Goal: Task Accomplishment & Management: Use online tool/utility

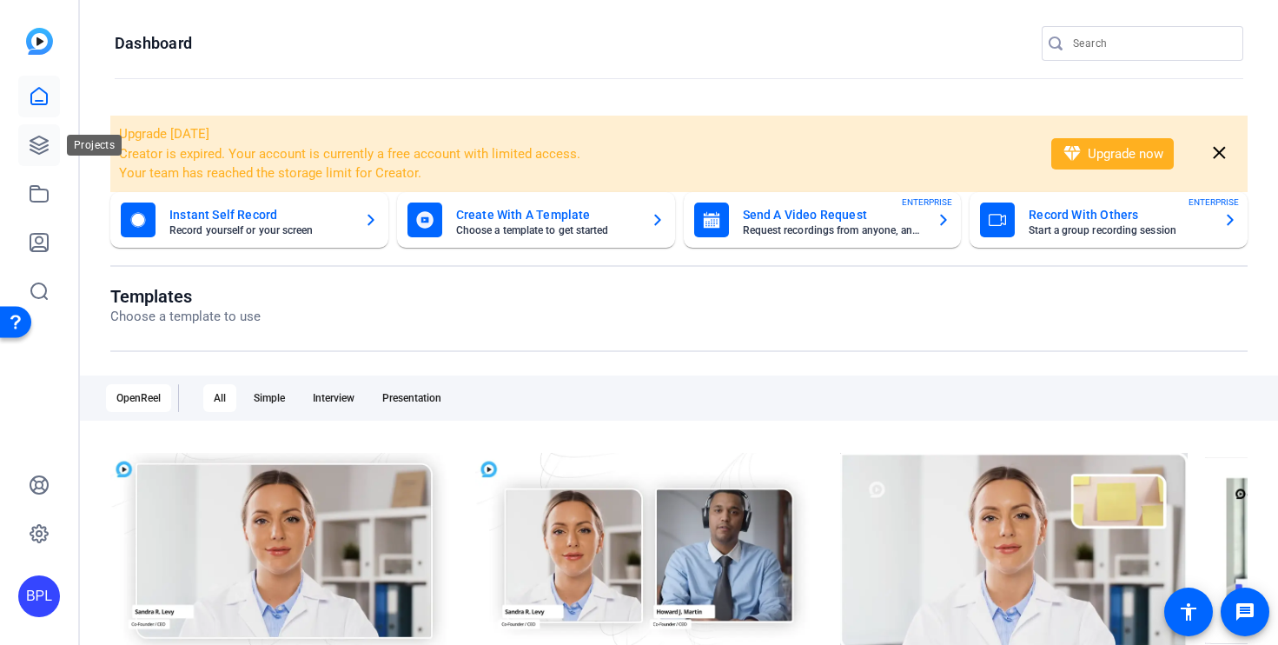
click at [29, 132] on link at bounding box center [39, 145] width 42 height 42
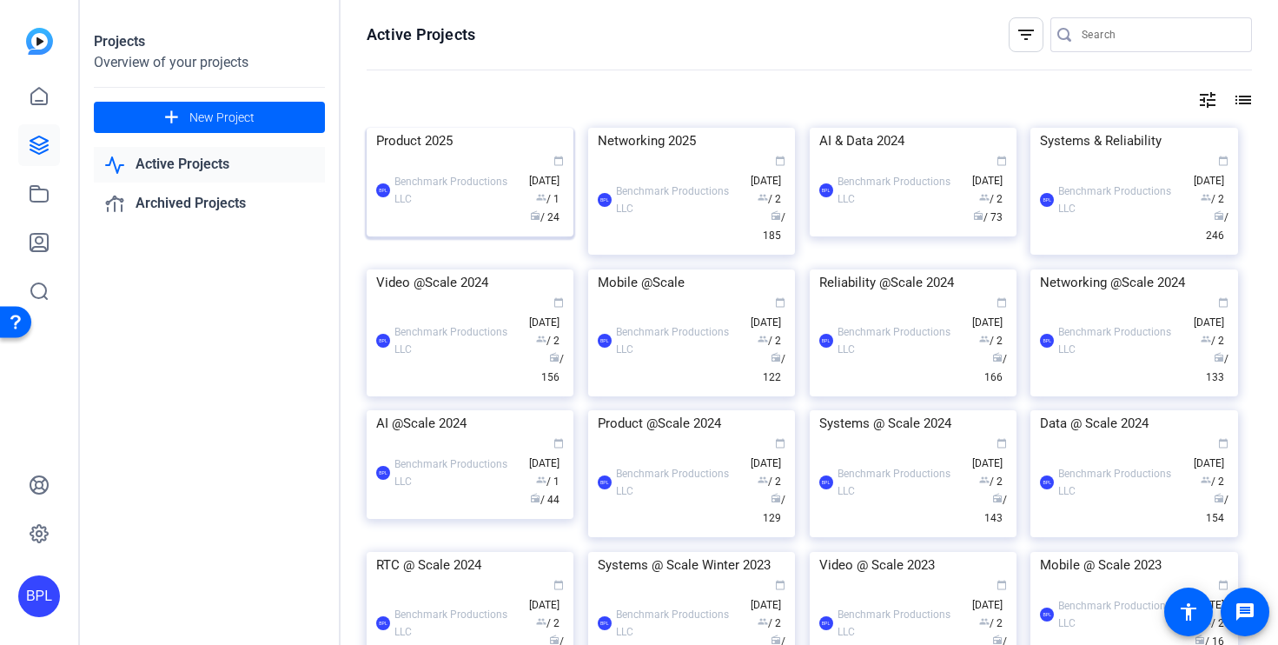
click at [454, 128] on img at bounding box center [470, 128] width 207 height 0
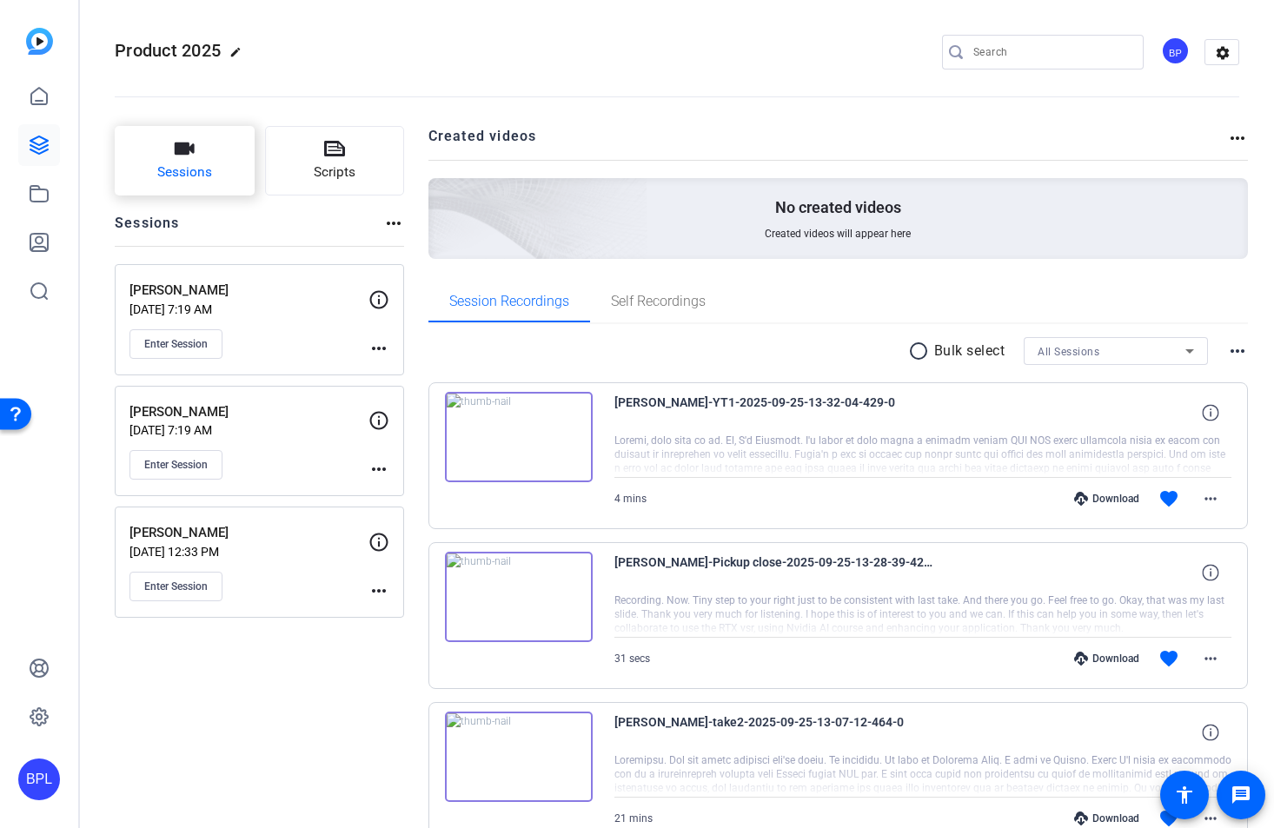
click at [202, 168] on span "Sessions" at bounding box center [184, 172] width 55 height 20
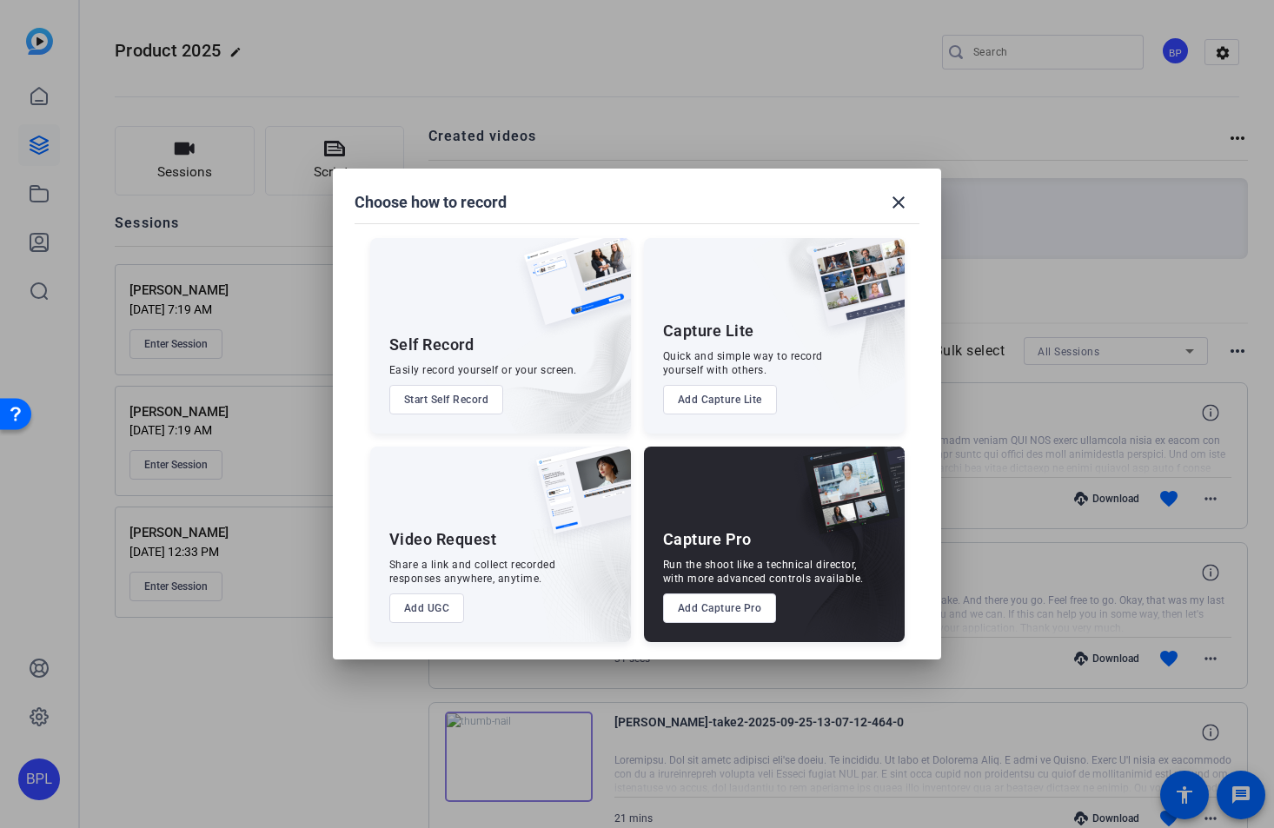
click at [731, 612] on button "Add Capture Pro" at bounding box center [720, 608] width 114 height 30
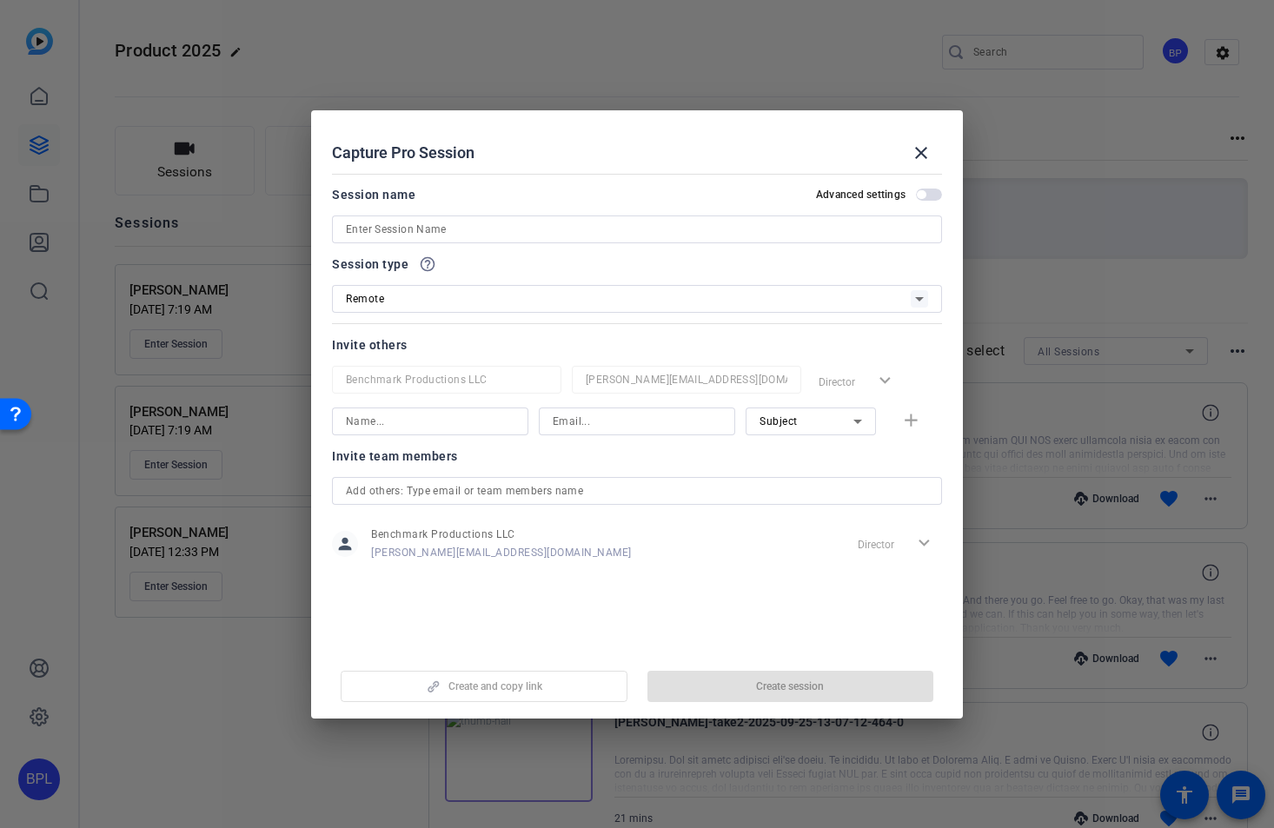
click at [470, 229] on input at bounding box center [637, 229] width 582 height 21
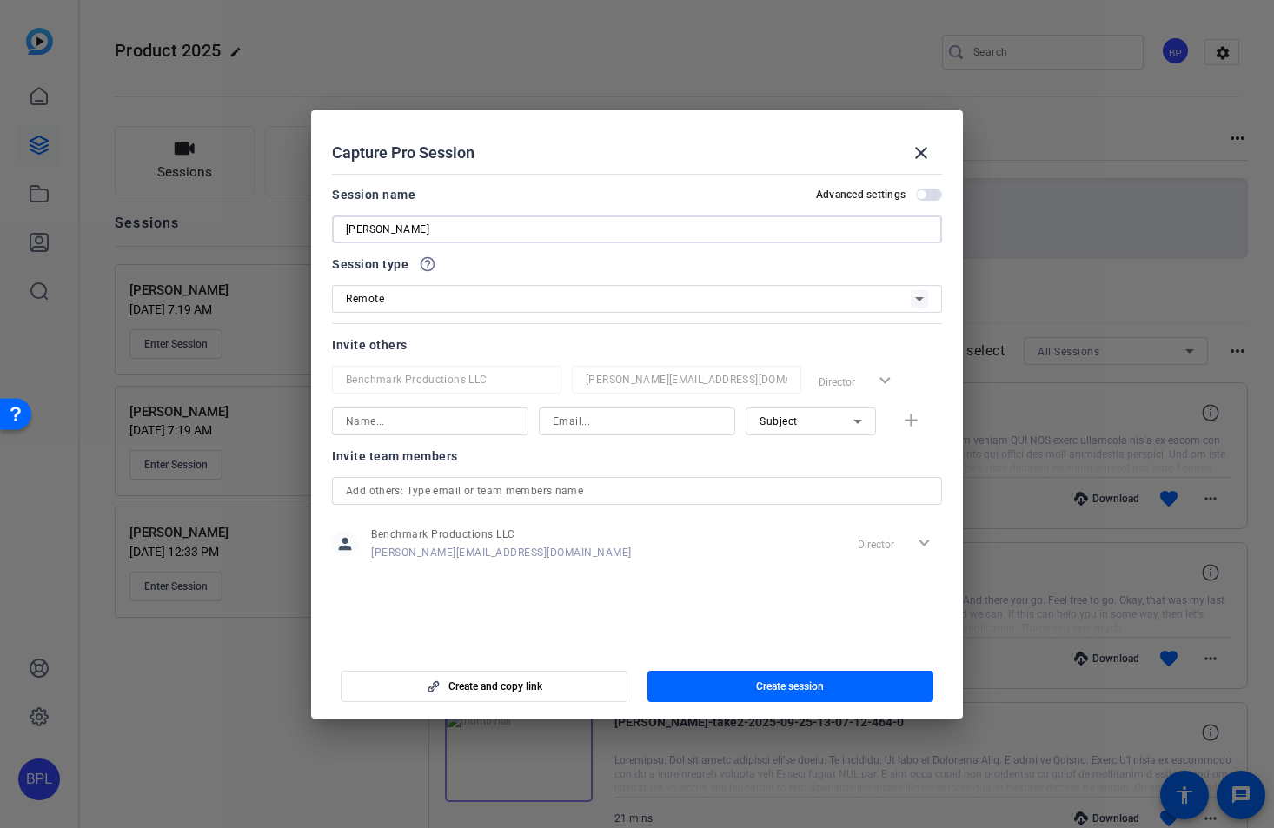
type input "[PERSON_NAME]"
click at [643, 434] on div at bounding box center [637, 421] width 169 height 28
click at [646, 425] on input at bounding box center [637, 421] width 169 height 21
paste input "dave@lightupventures.com"
type input "dave@lightupventures.com"
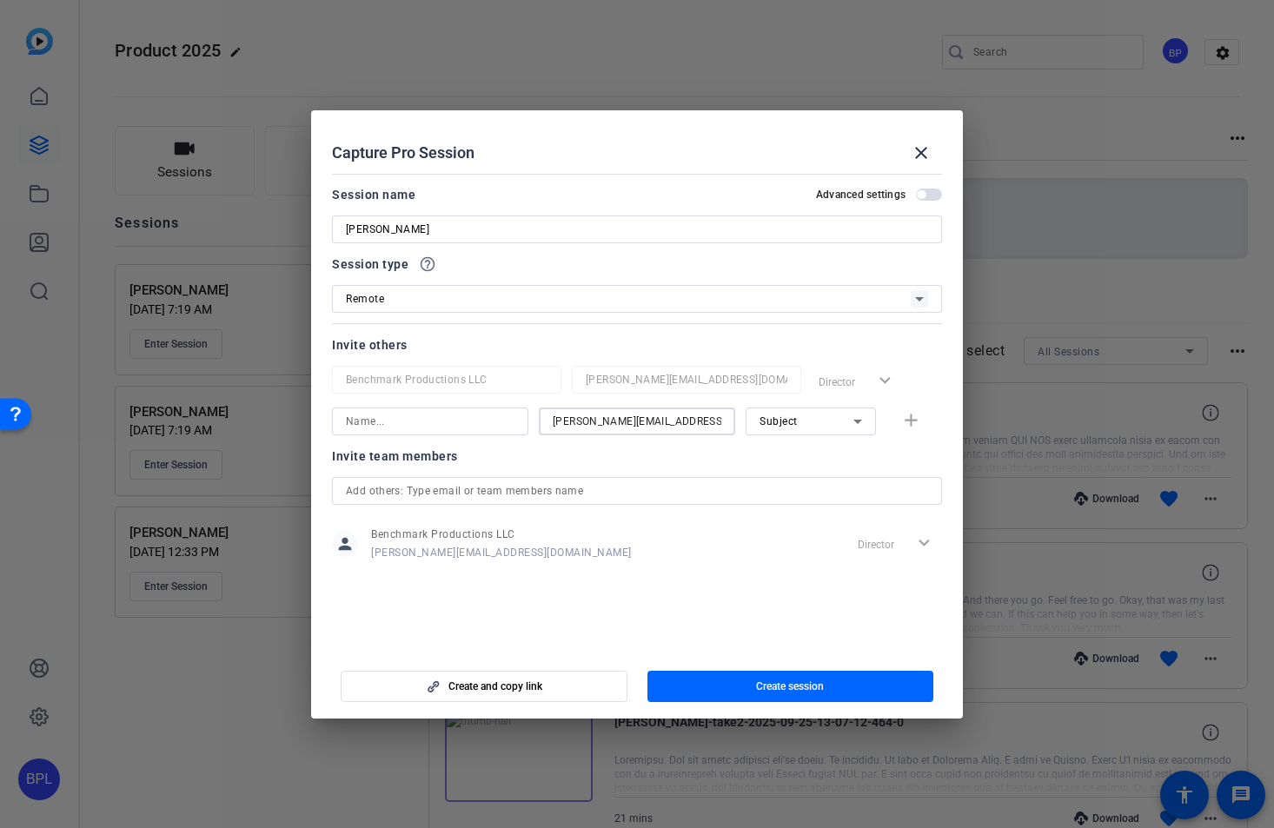
click at [798, 426] on div "Subject" at bounding box center [806, 421] width 94 height 22
click at [793, 487] on span "Watcher" at bounding box center [780, 483] width 42 height 21
click at [460, 427] on input at bounding box center [430, 421] width 169 height 21
type input "Dave"
click at [916, 420] on mat-icon "add" at bounding box center [911, 421] width 22 height 22
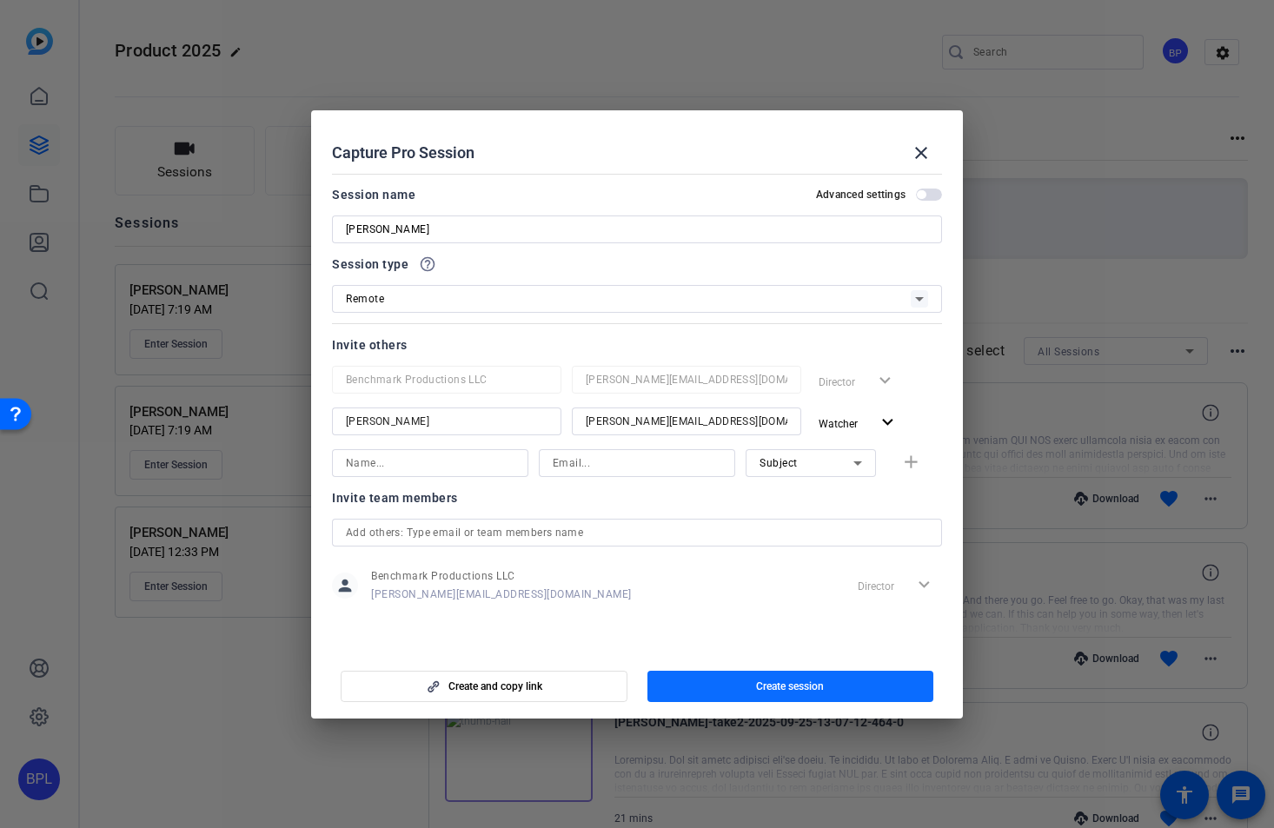
click at [796, 644] on span "Create session" at bounding box center [790, 686] width 68 height 14
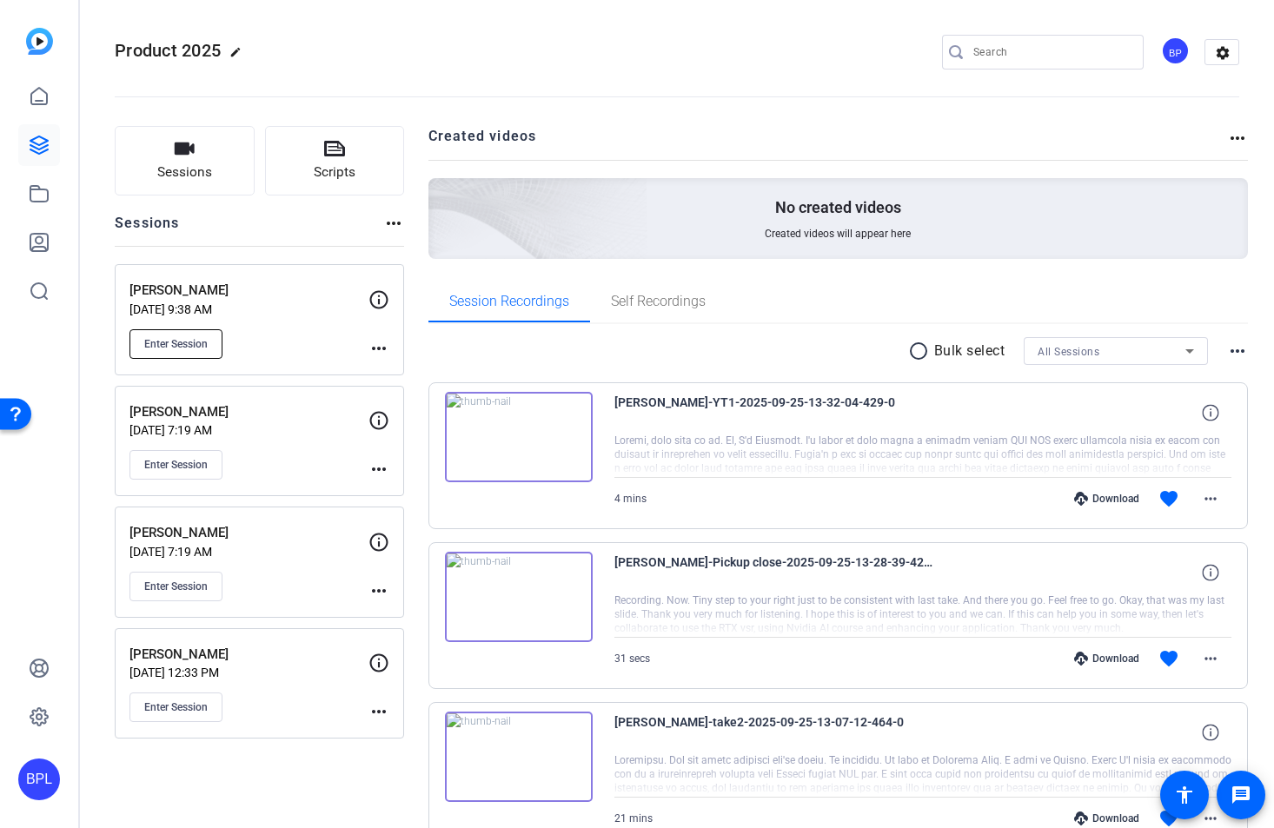
click at [175, 352] on button "Enter Session" at bounding box center [175, 344] width 93 height 30
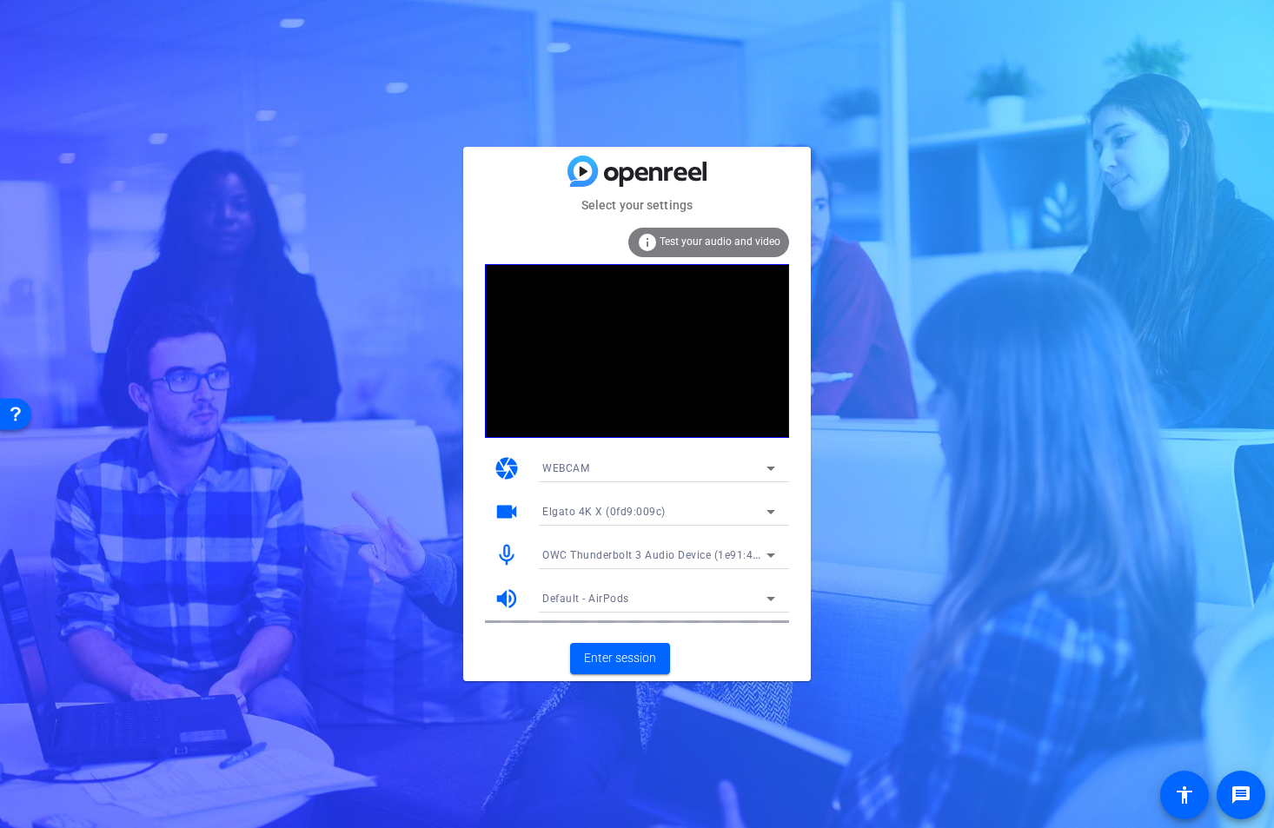
click at [656, 550] on span "OWC Thunderbolt 3 Audio Device (1e91:4001)" at bounding box center [659, 554] width 234 height 14
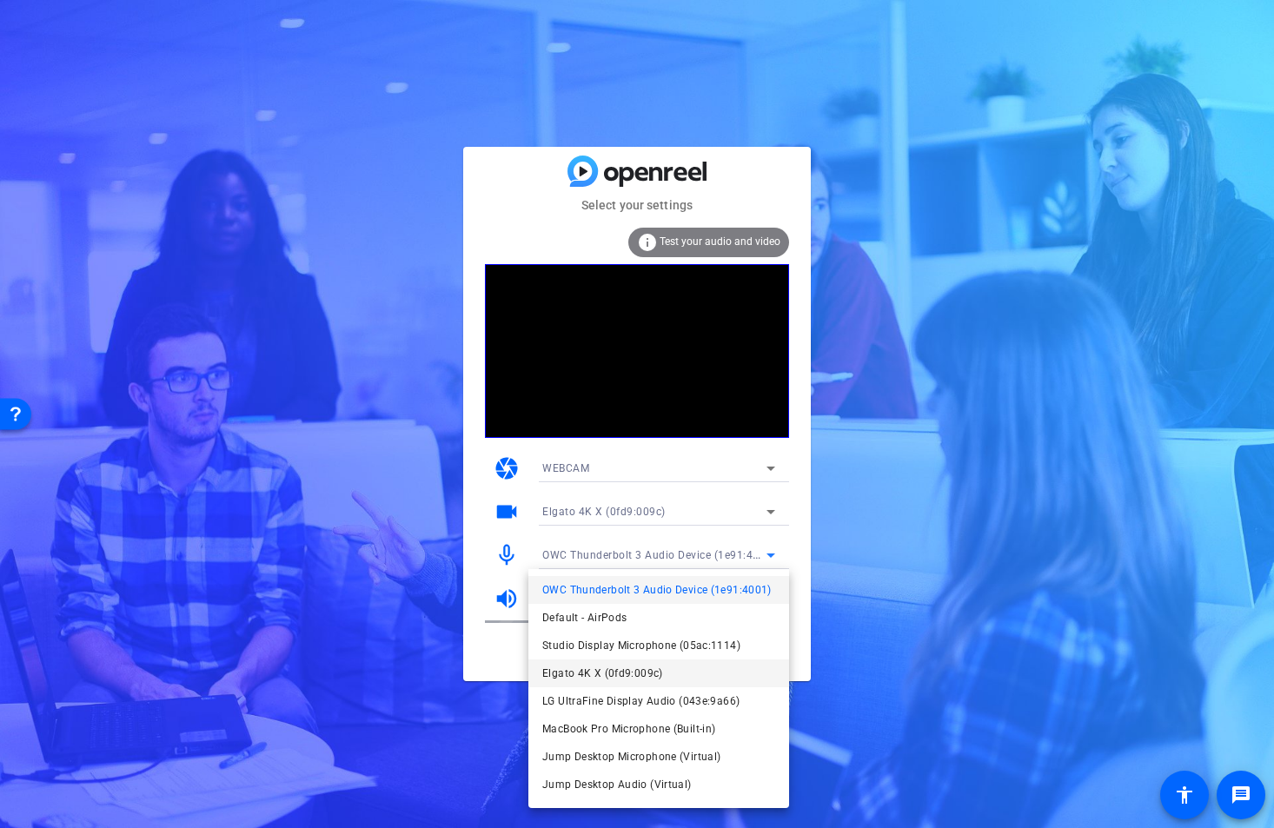
click at [626, 672] on span "Elgato 4K X (0fd9:009c)" at bounding box center [602, 673] width 121 height 21
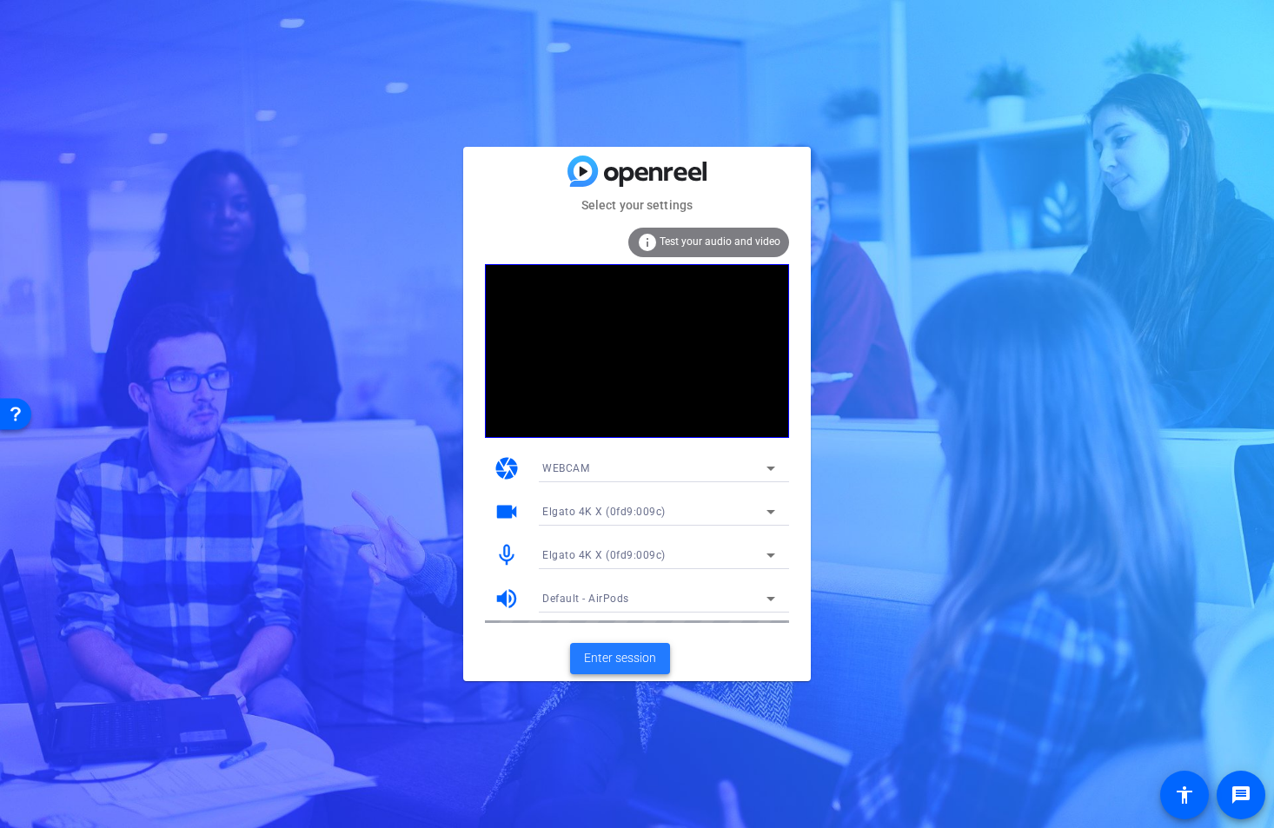
click at [632, 661] on span "Enter session" at bounding box center [620, 658] width 72 height 18
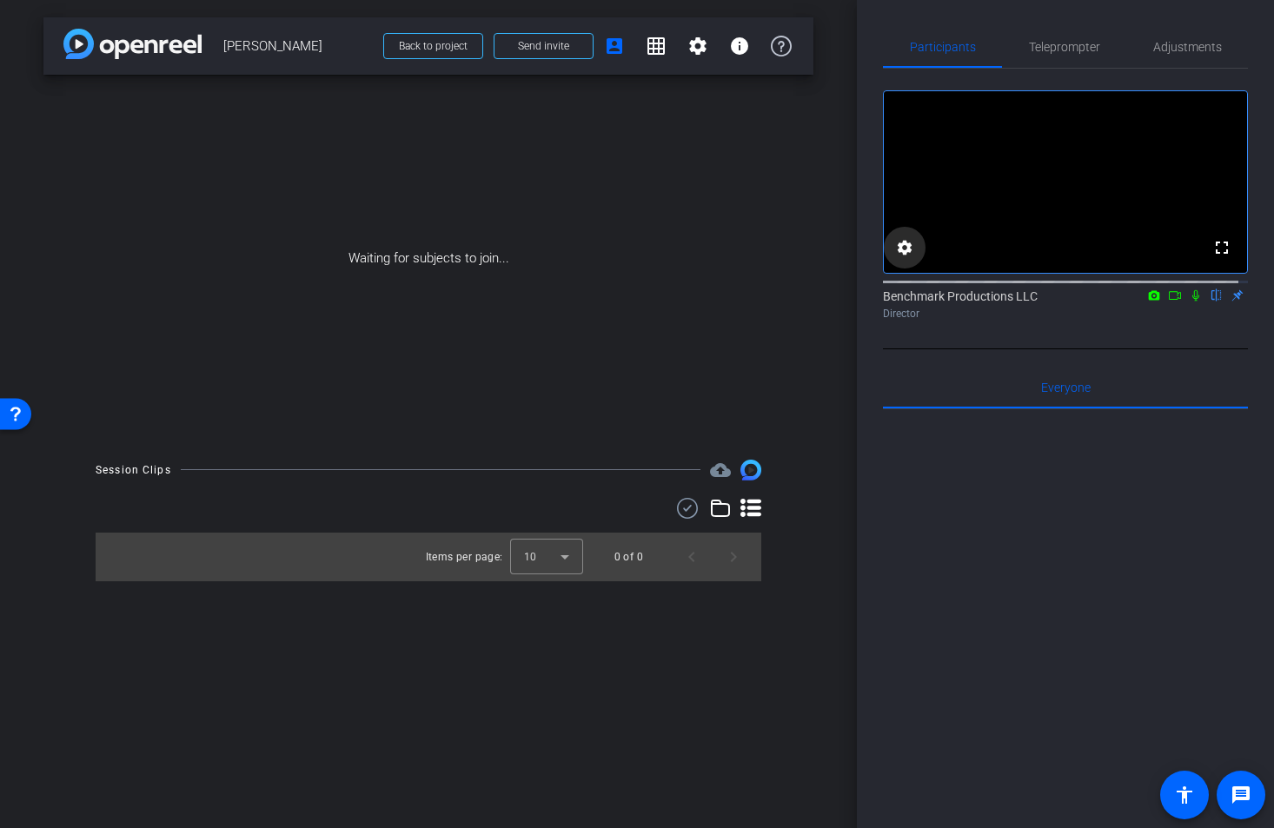
click at [902, 258] on mat-icon "settings" at bounding box center [904, 247] width 21 height 21
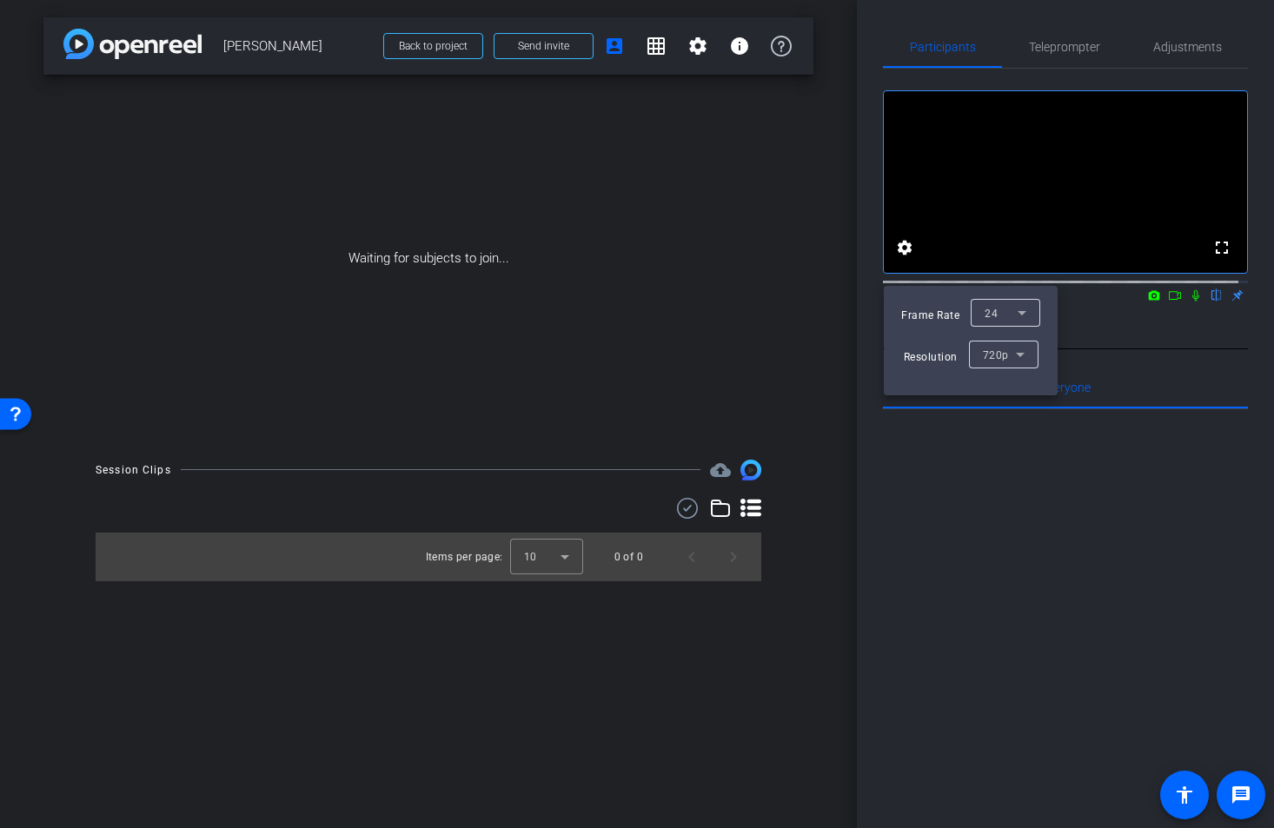
click at [1010, 317] on div "24" at bounding box center [1000, 312] width 33 height 22
click at [1003, 349] on mat-option "30" at bounding box center [1005, 348] width 70 height 28
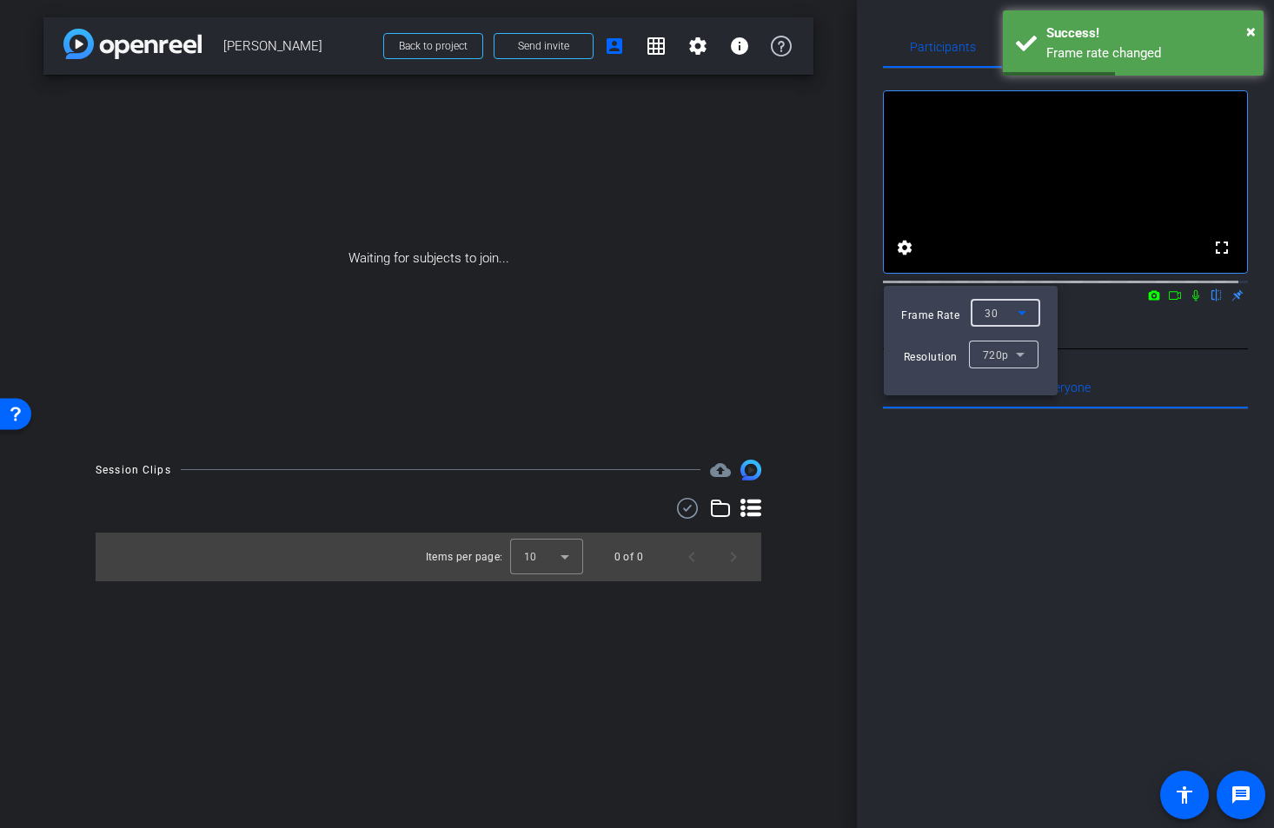
click at [1155, 372] on div at bounding box center [637, 414] width 1274 height 828
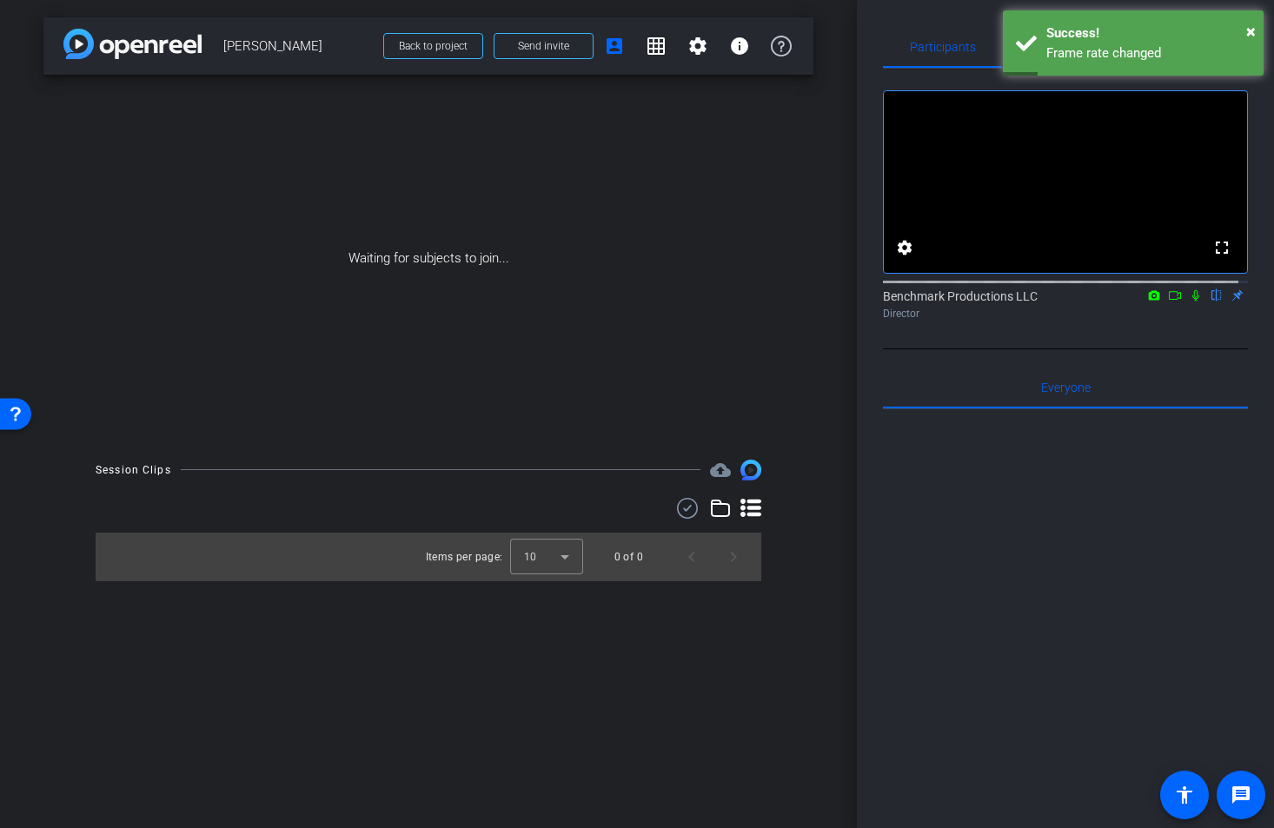
click at [1171, 301] on icon at bounding box center [1175, 295] width 14 height 12
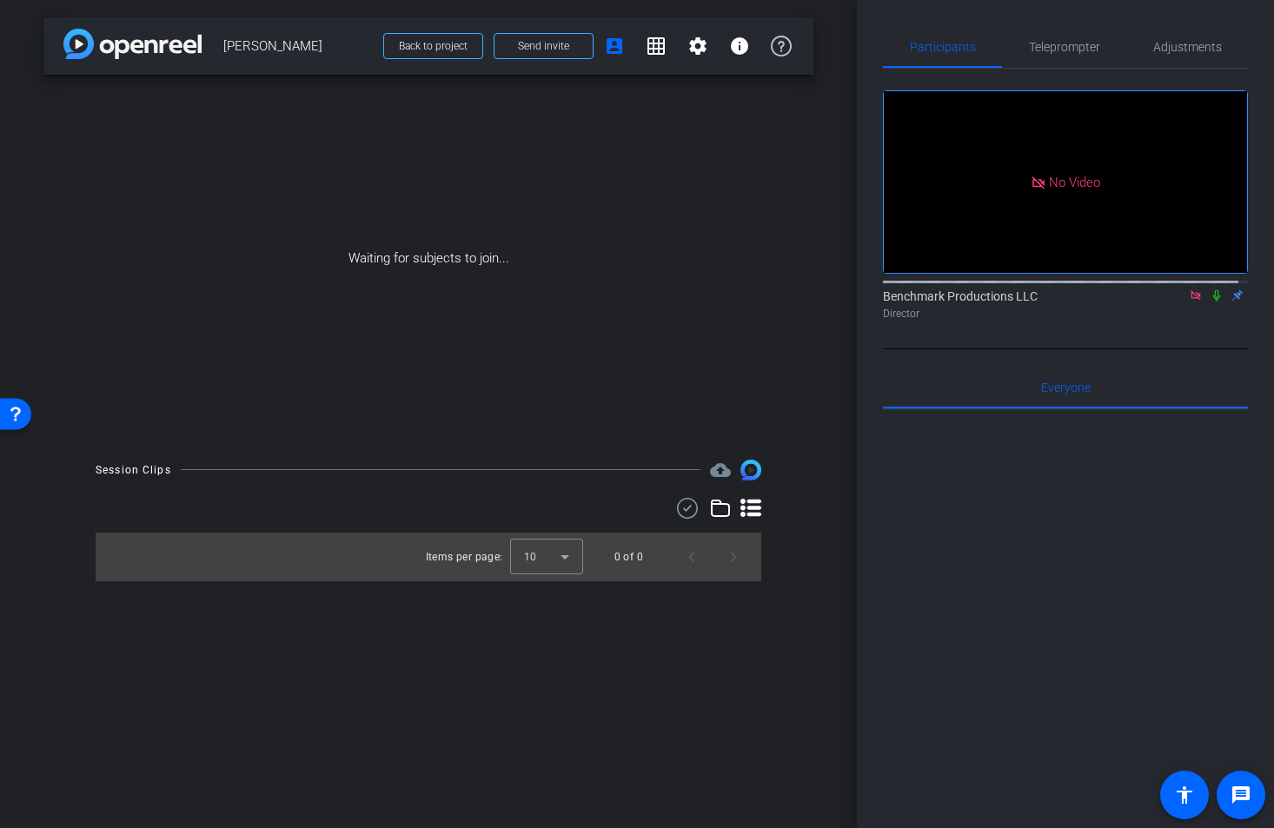
click at [1212, 301] on icon at bounding box center [1216, 295] width 14 height 12
click at [548, 39] on span "Send invite" at bounding box center [543, 46] width 51 height 14
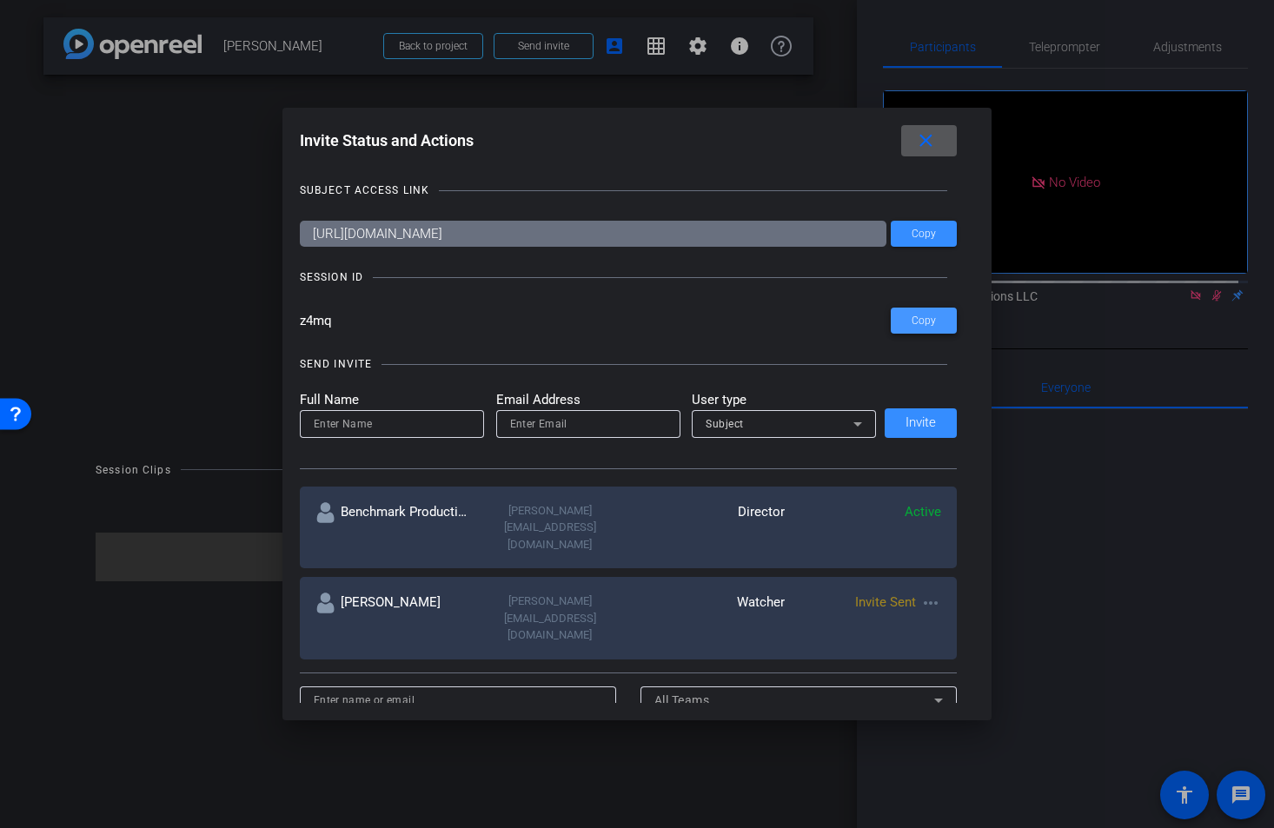
click at [903, 313] on span at bounding box center [924, 321] width 66 height 42
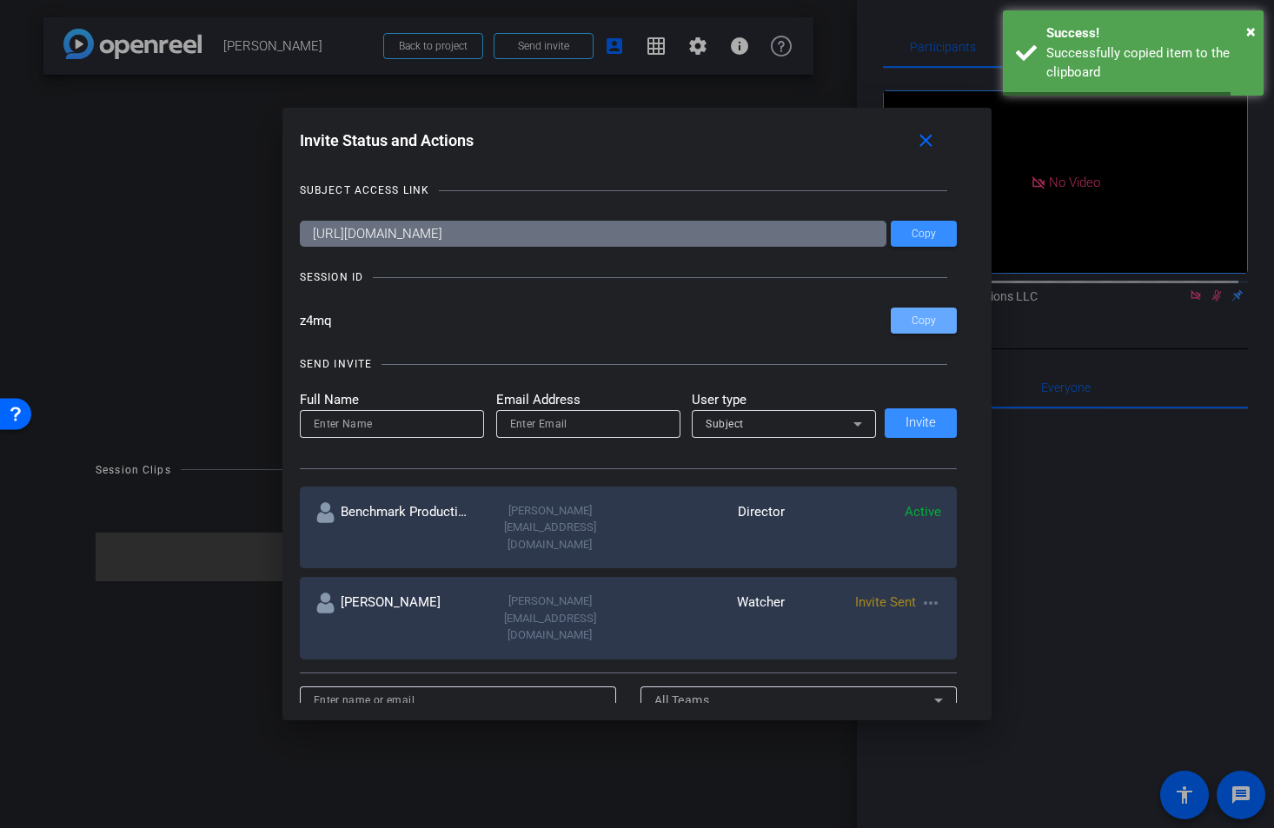
drag, startPoint x: 925, startPoint y: 143, endPoint x: 1104, endPoint y: 211, distance: 191.4
click at [925, 143] on mat-icon "close" at bounding box center [926, 141] width 22 height 22
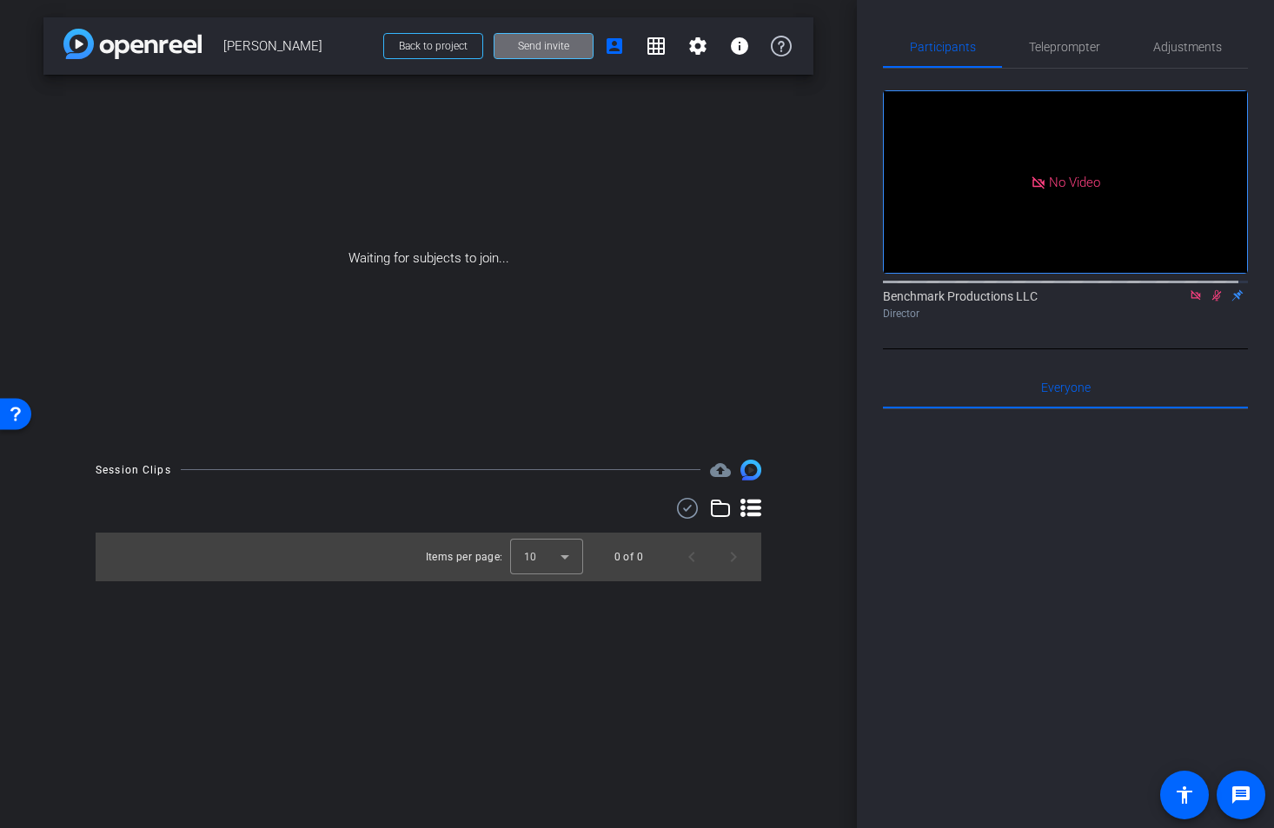
click at [533, 45] on span "Send invite" at bounding box center [543, 46] width 51 height 14
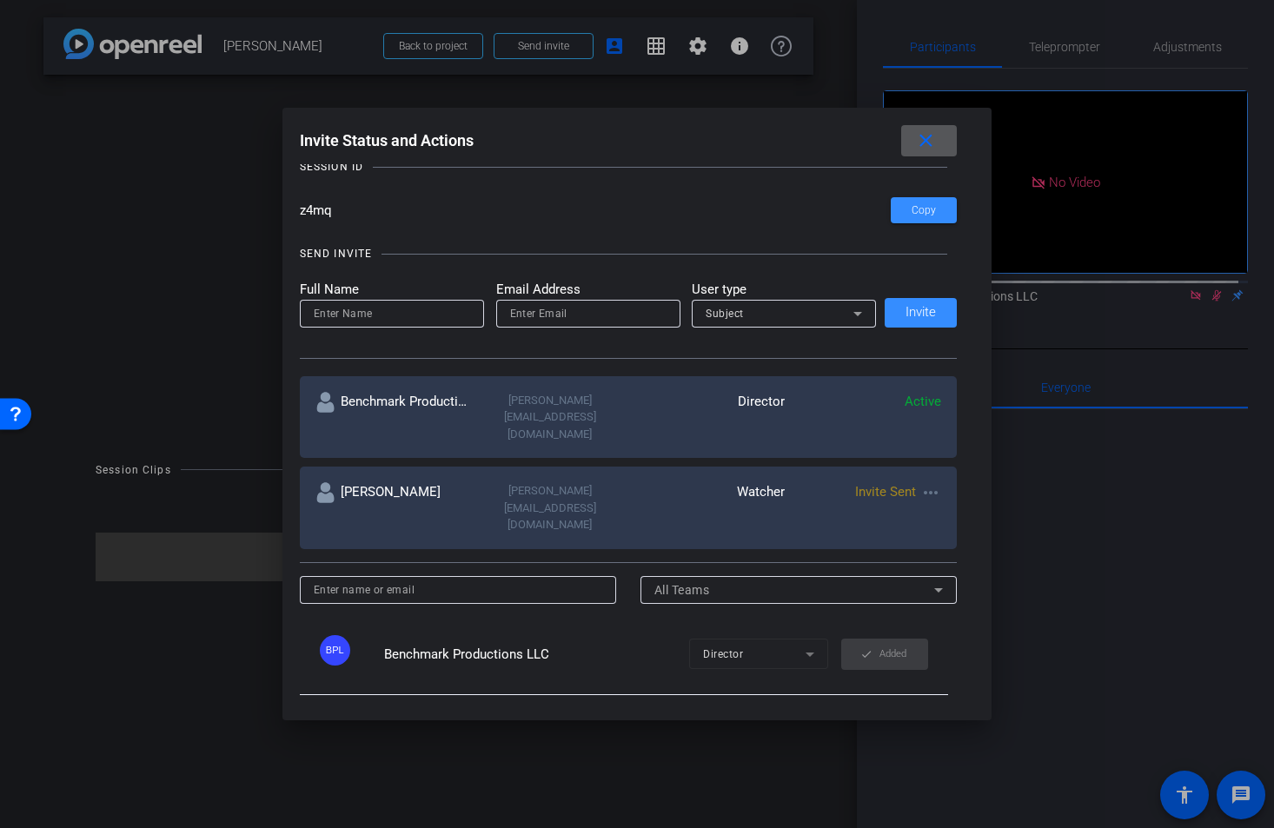
scroll to position [103, 0]
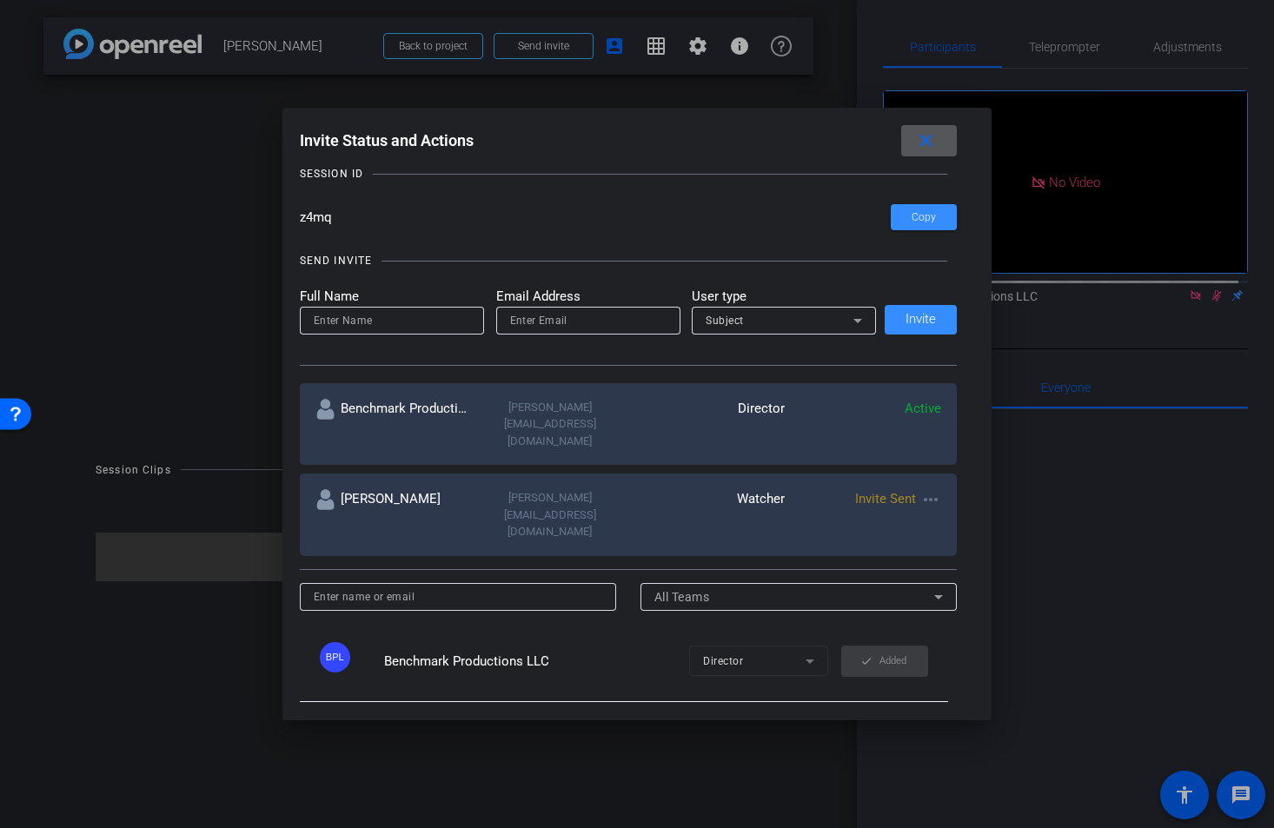
click at [929, 489] on mat-icon "more_horiz" at bounding box center [930, 499] width 21 height 21
click at [996, 518] on span "Re-Send Invite" at bounding box center [995, 517] width 130 height 21
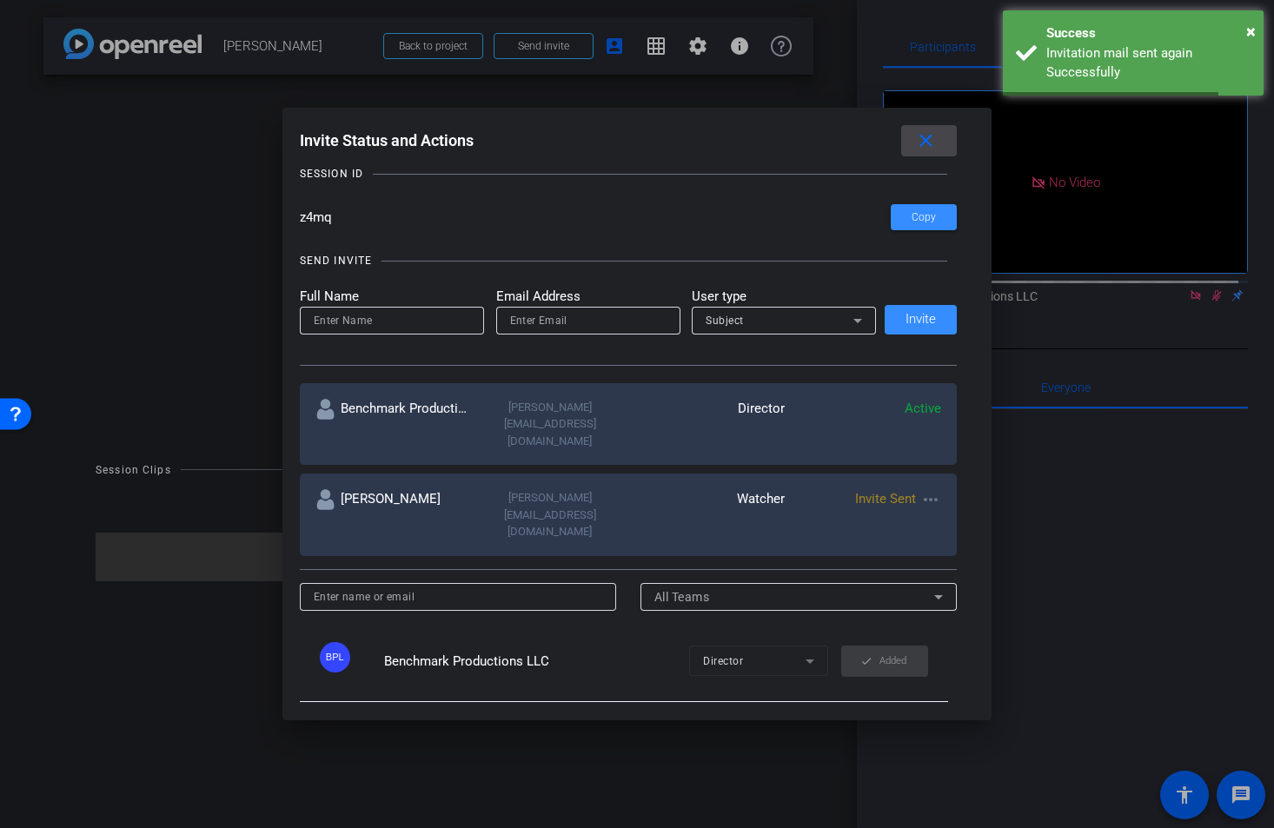
click at [930, 142] on mat-icon "close" at bounding box center [926, 141] width 22 height 22
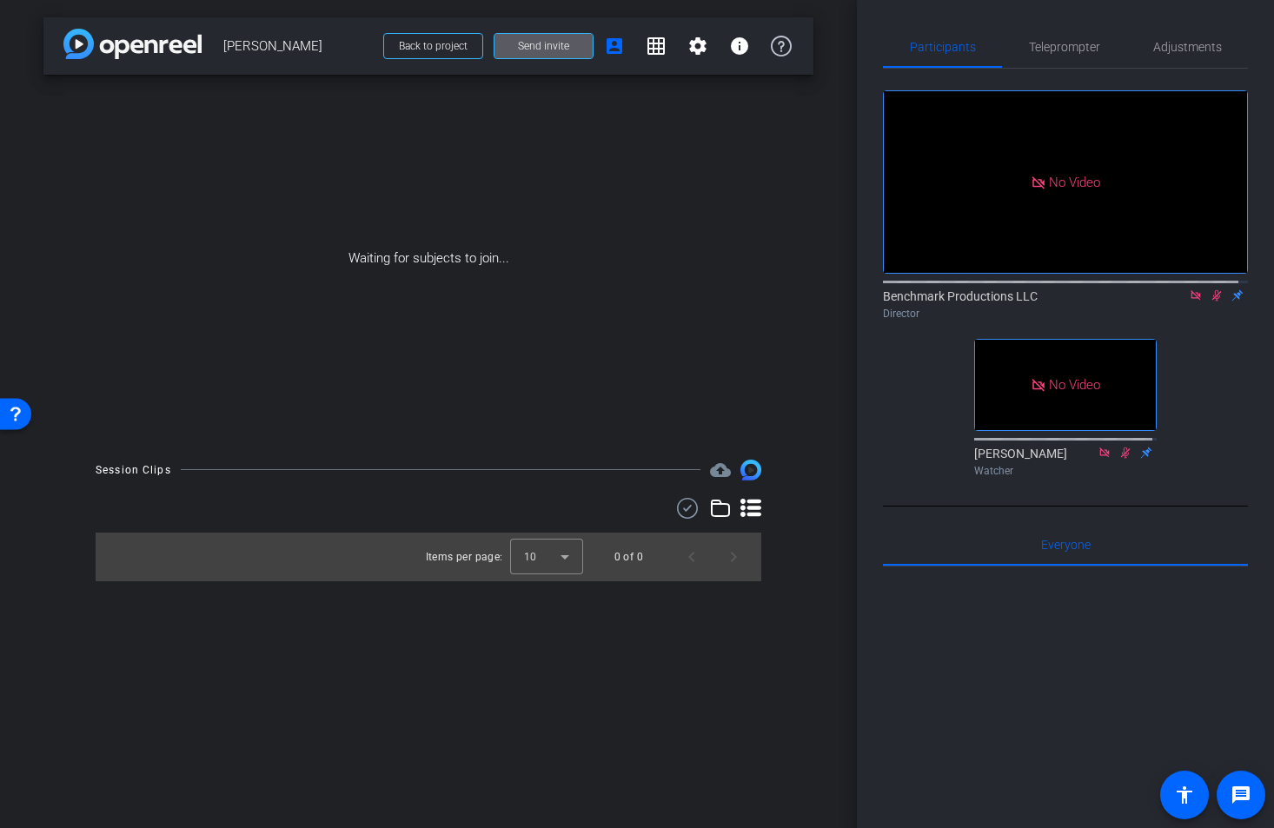
click at [1189, 301] on icon at bounding box center [1196, 295] width 14 height 12
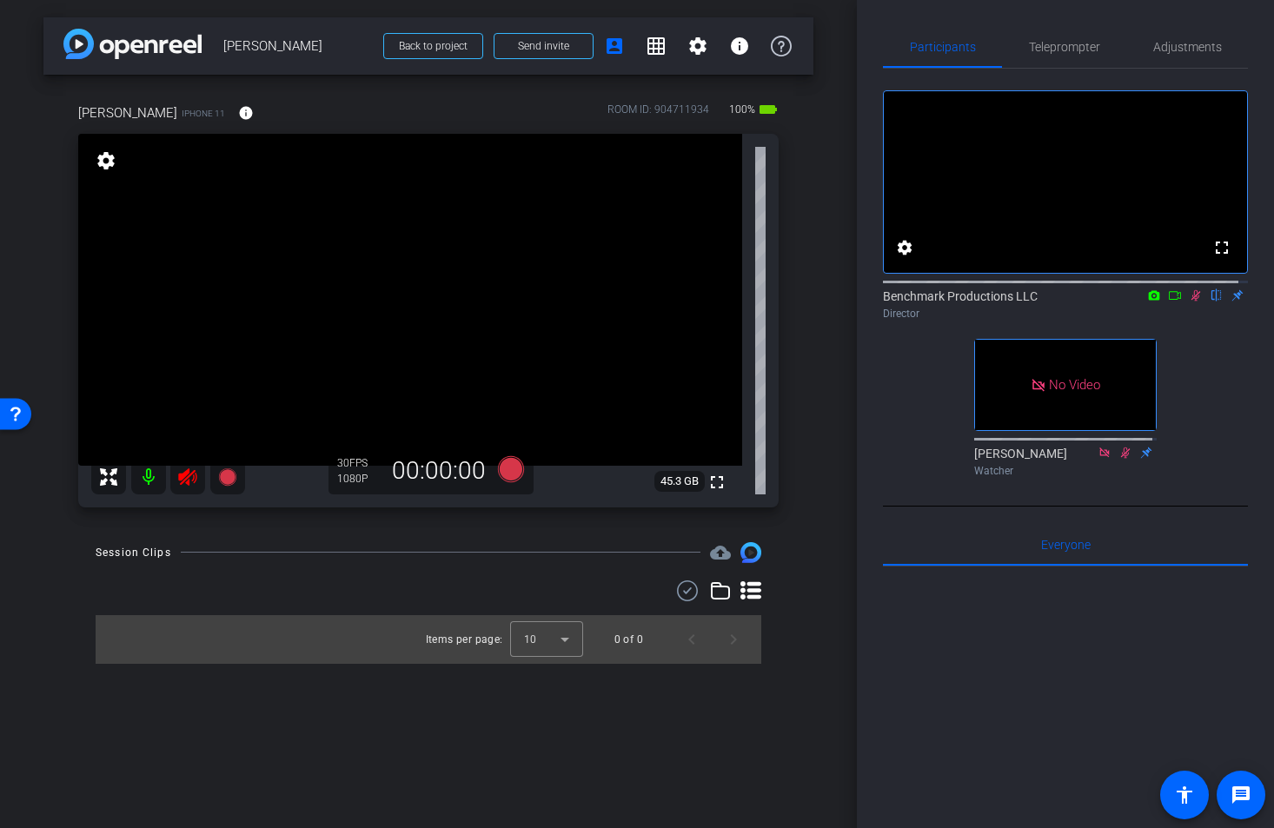
click at [153, 480] on mat-icon at bounding box center [148, 477] width 35 height 35
click at [1181, 43] on span "Adjustments" at bounding box center [1187, 47] width 69 height 12
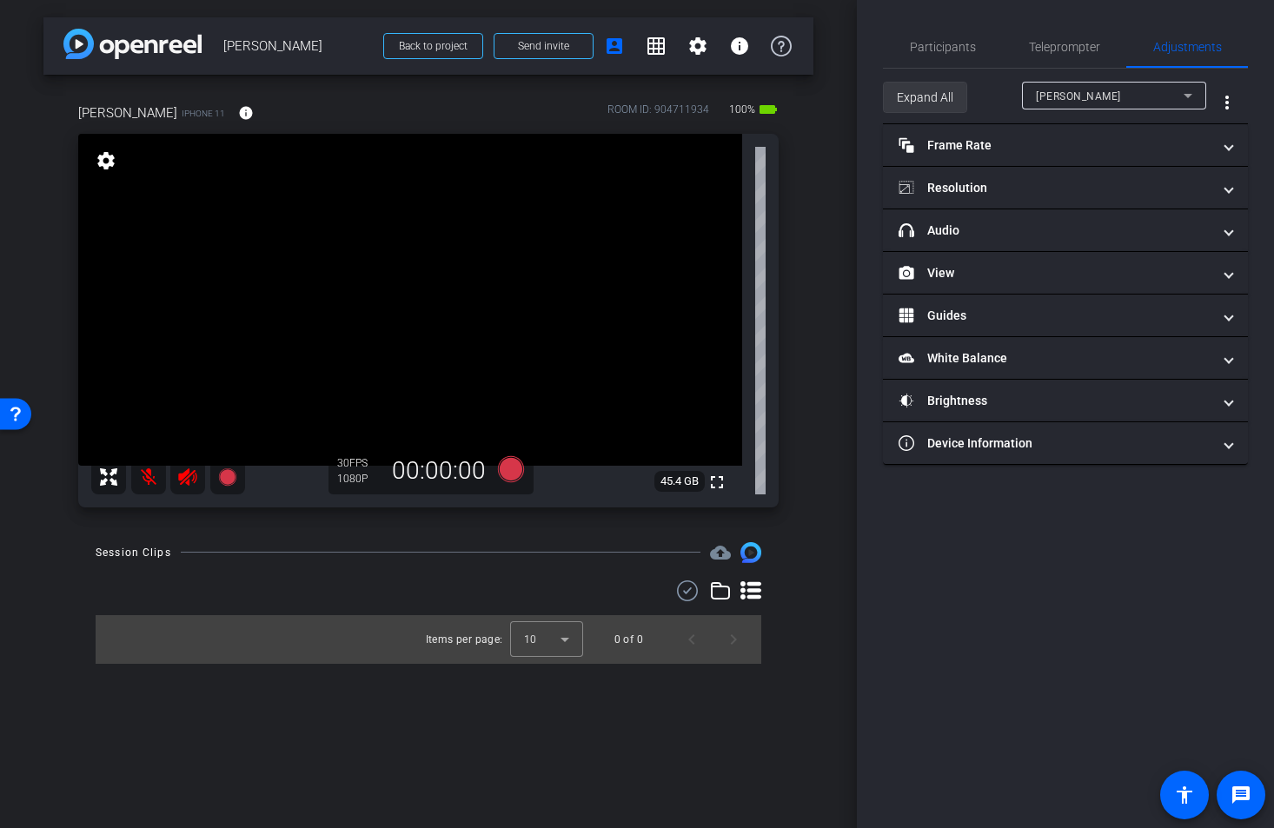
click at [941, 103] on span "Expand All" at bounding box center [925, 97] width 56 height 33
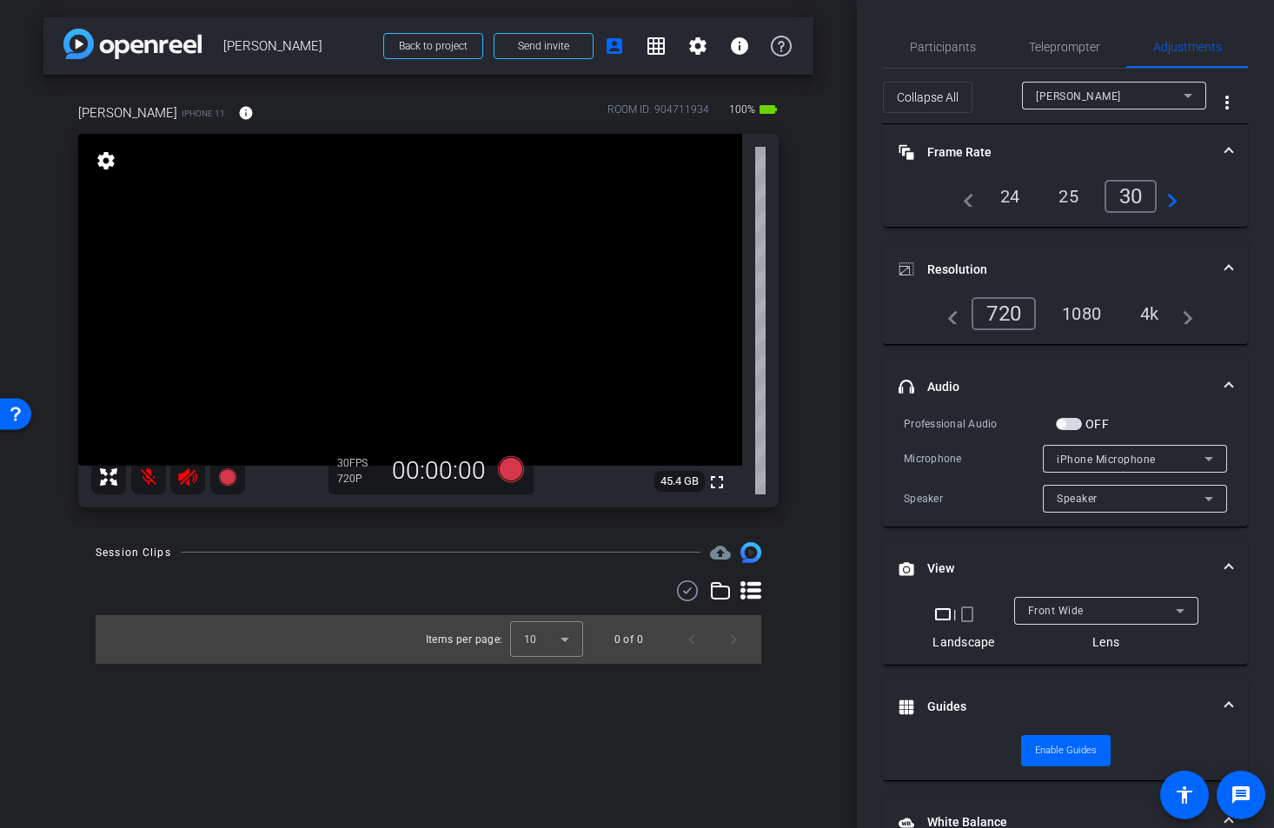
click at [1147, 318] on div "4k" at bounding box center [1149, 314] width 45 height 30
click at [1079, 601] on div "Front Wide" at bounding box center [1102, 610] width 148 height 22
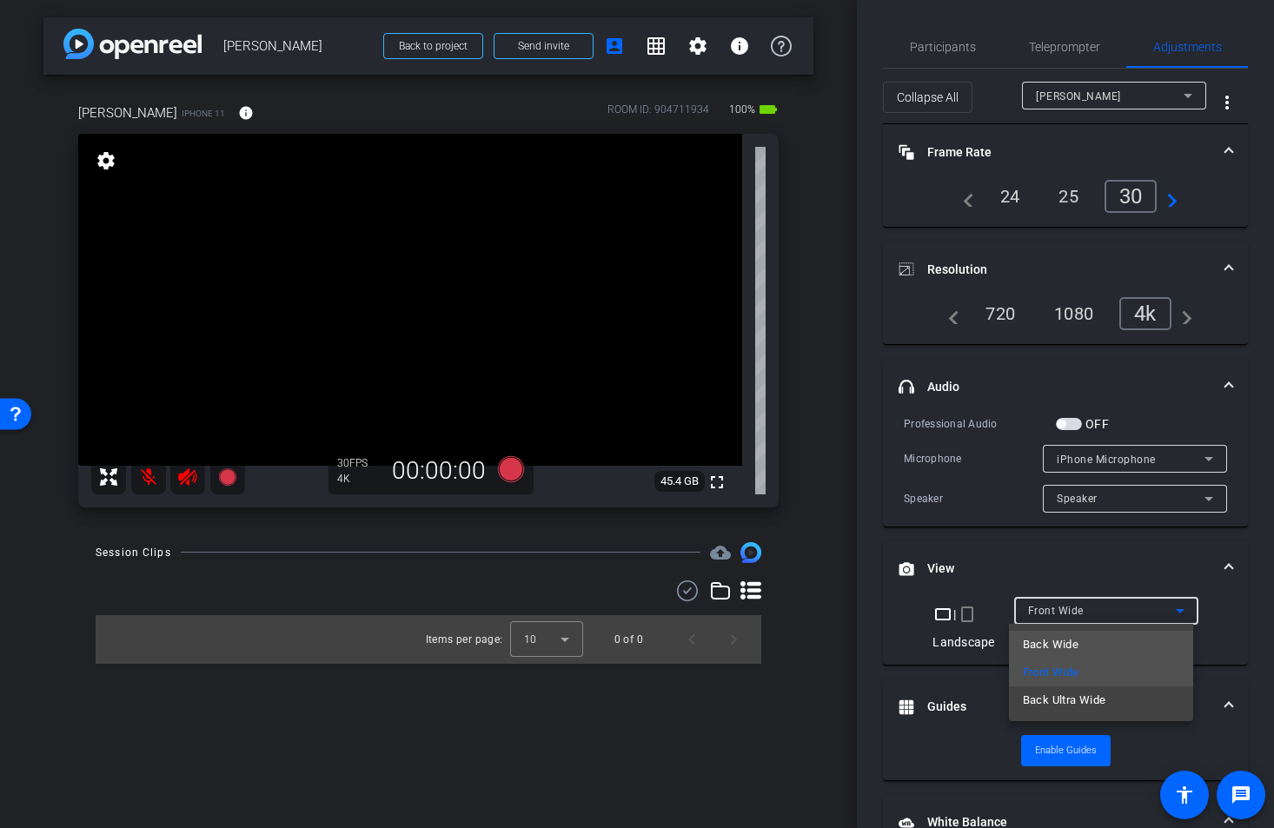
click at [1053, 651] on span "Back Wide" at bounding box center [1051, 644] width 56 height 21
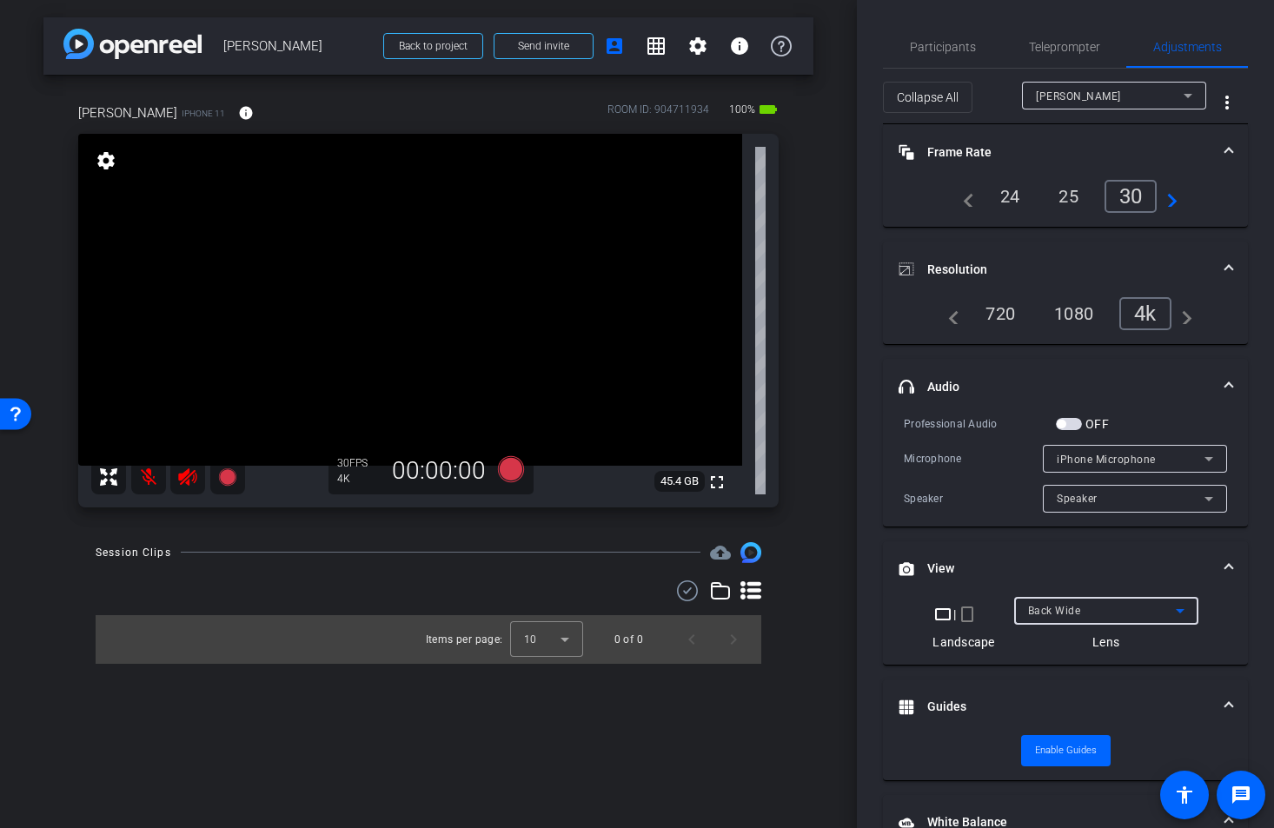
scroll to position [186, 0]
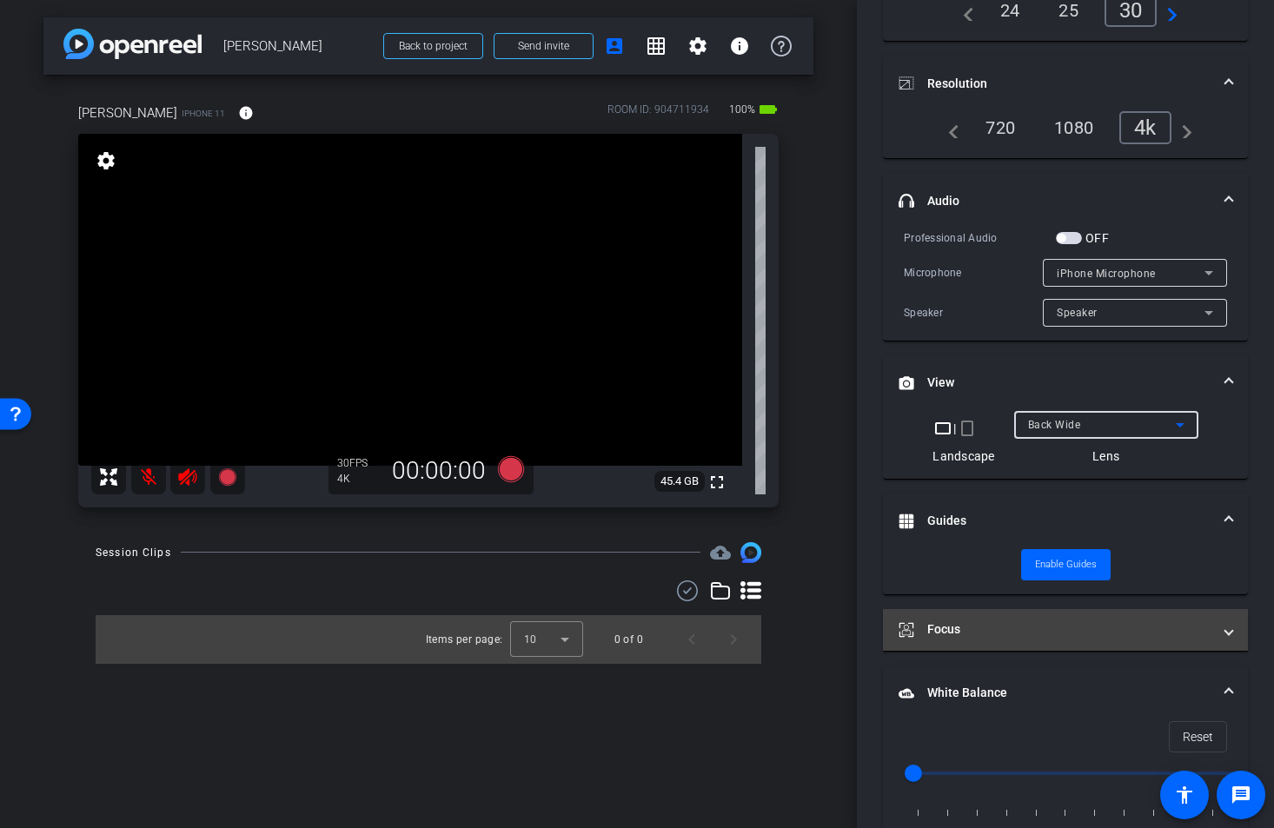
click at [952, 629] on mat-panel-title "Focus" at bounding box center [1054, 629] width 313 height 18
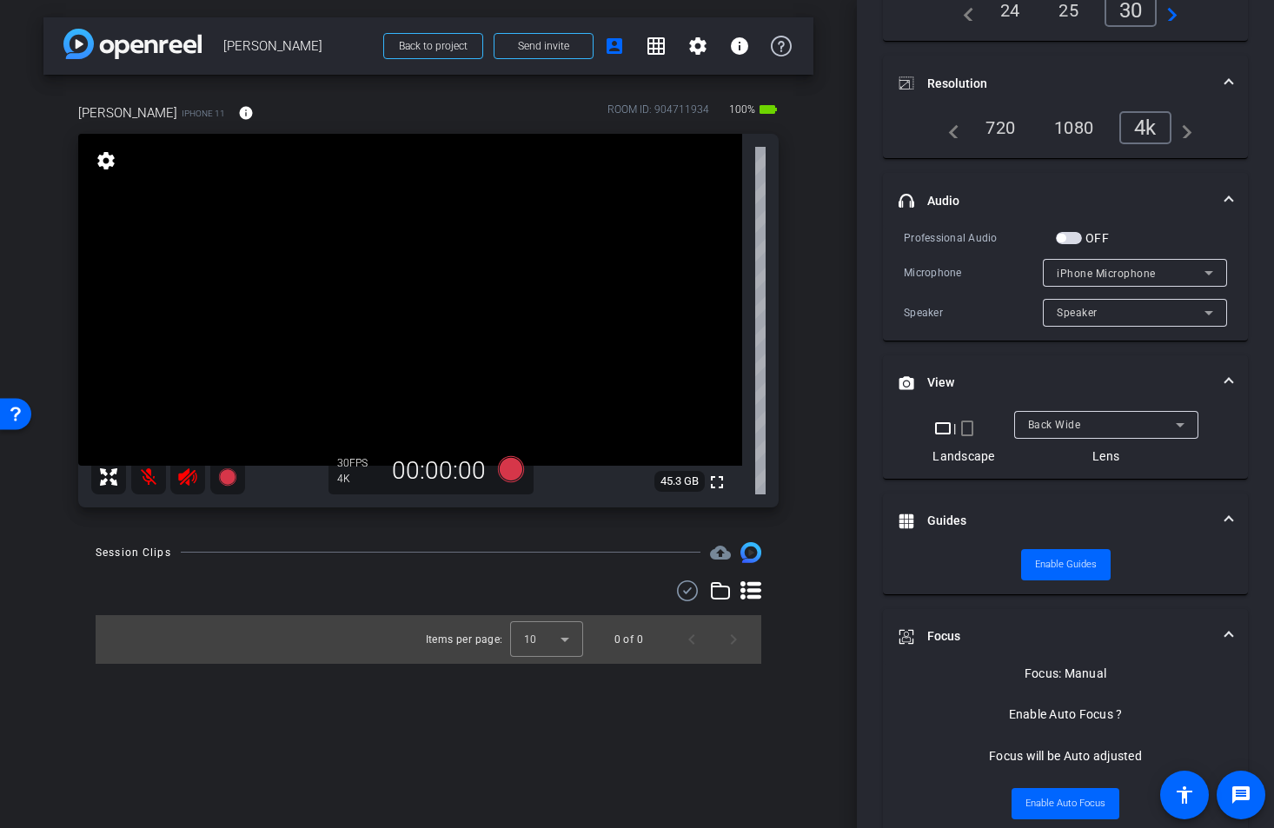
scroll to position [0, 0]
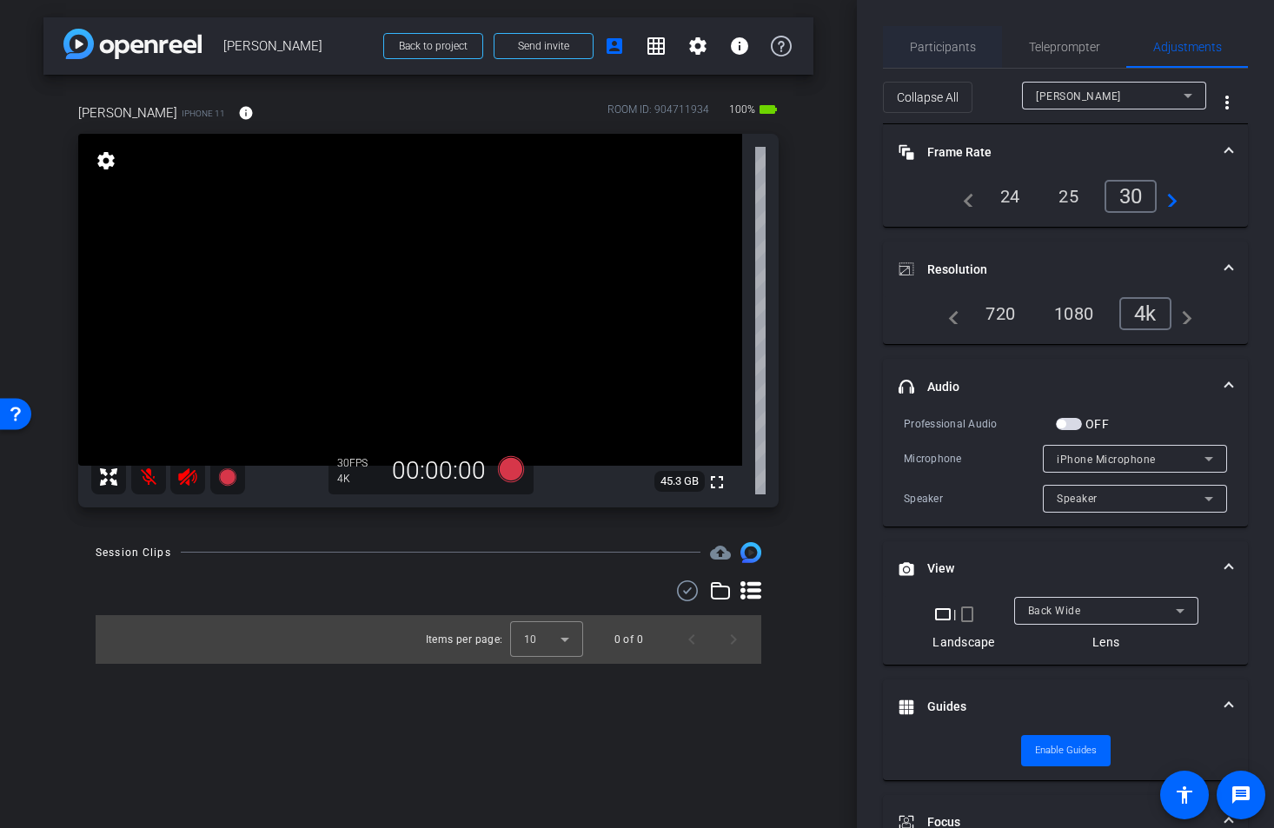
click at [914, 45] on span "Participants" at bounding box center [943, 47] width 66 height 12
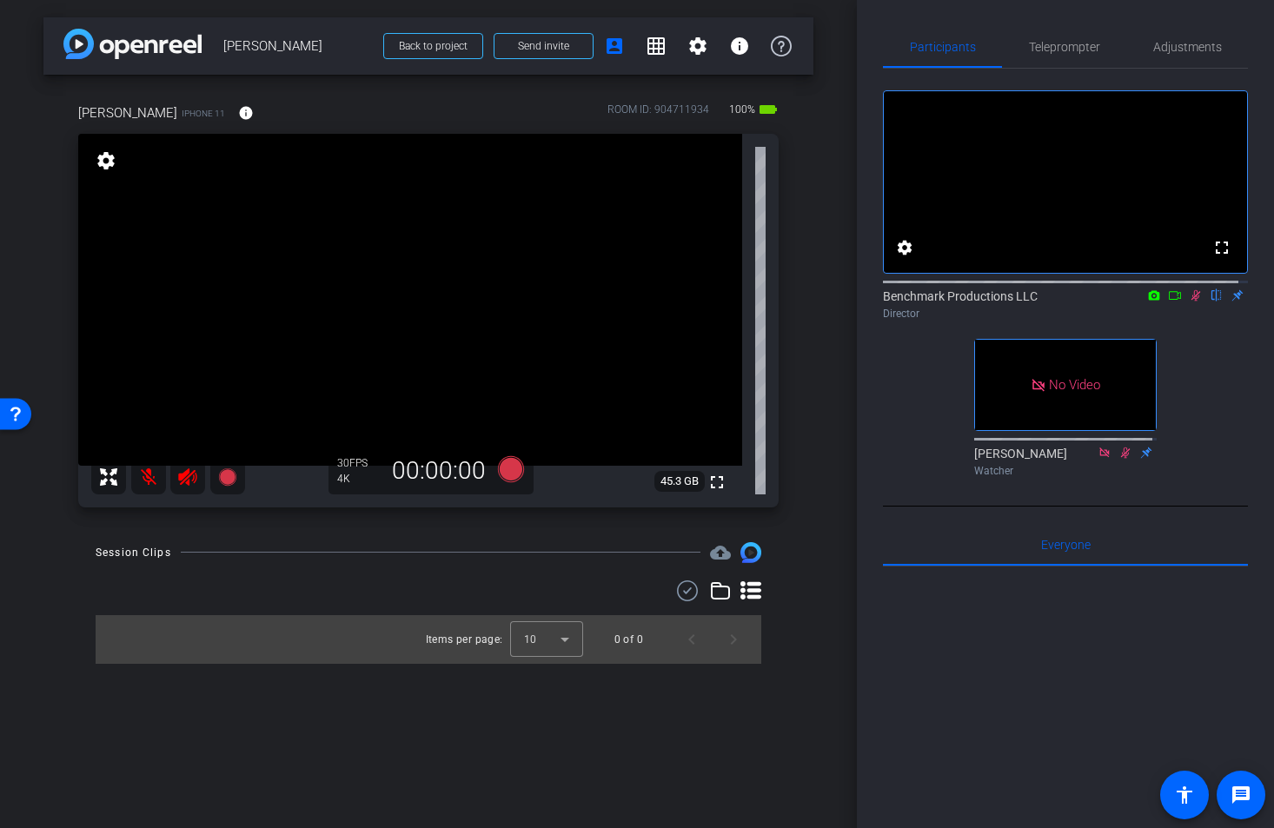
drag, startPoint x: 1170, startPoint y: 312, endPoint x: 1171, endPoint y: 301, distance: 10.5
click at [1169, 301] on icon at bounding box center [1175, 295] width 14 height 12
click at [1202, 42] on span "Adjustments" at bounding box center [1187, 47] width 69 height 12
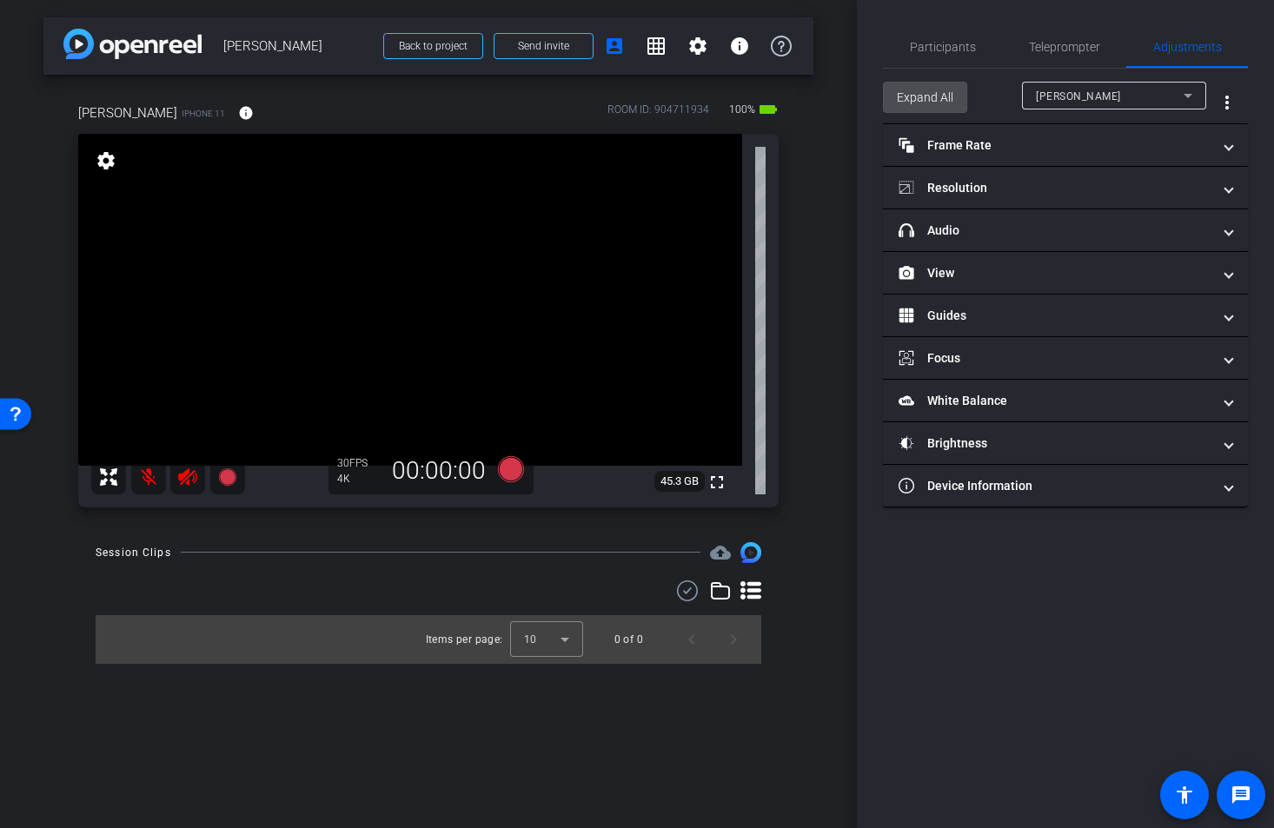
click at [910, 105] on span "Expand All" at bounding box center [925, 97] width 56 height 33
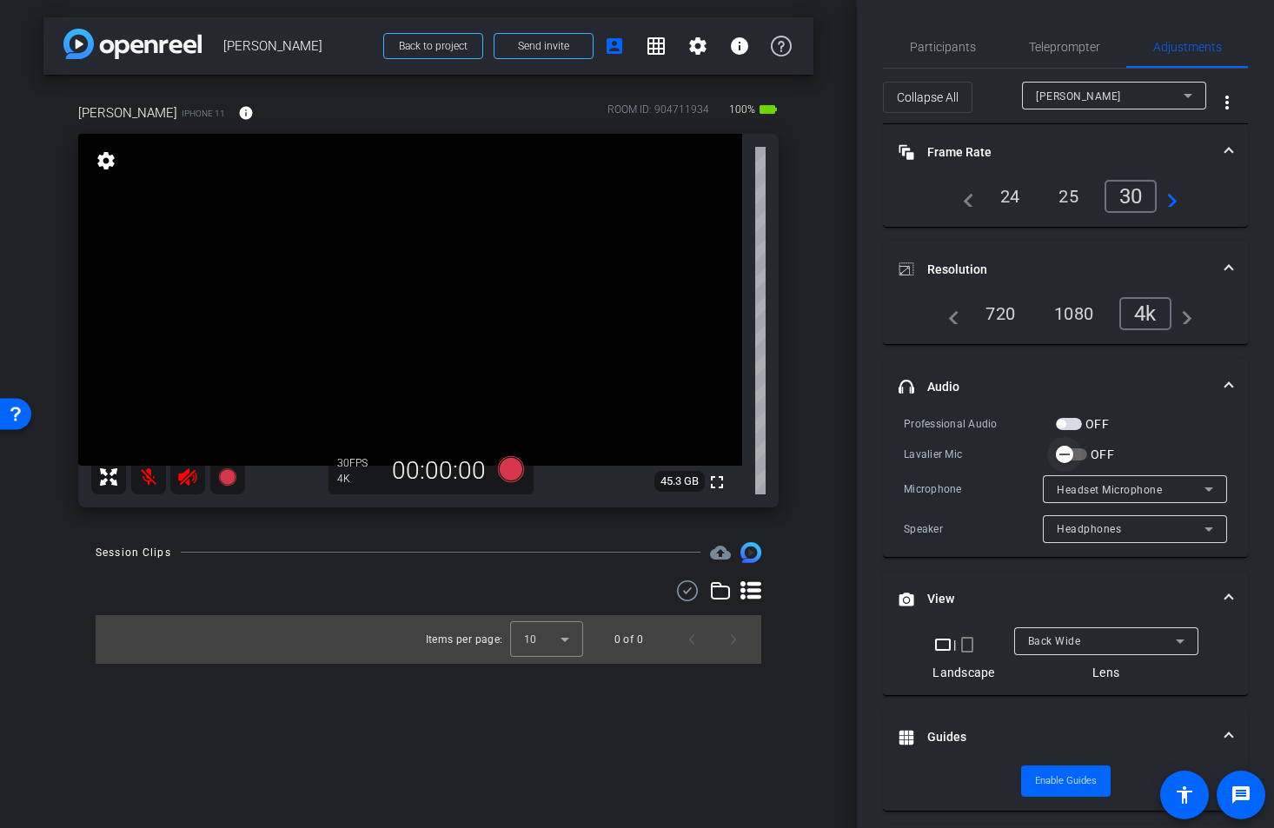
click at [1062, 443] on span "button" at bounding box center [1064, 454] width 35 height 35
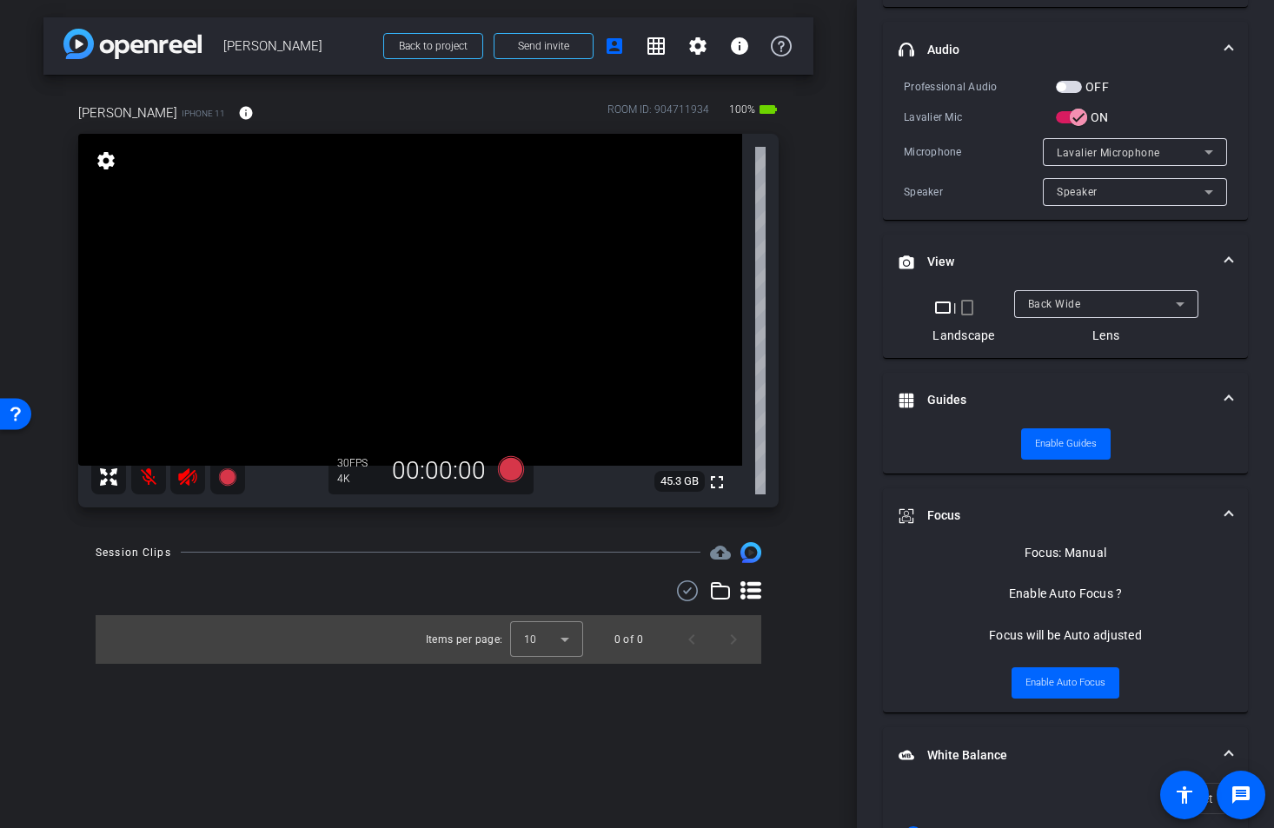
scroll to position [314, 0]
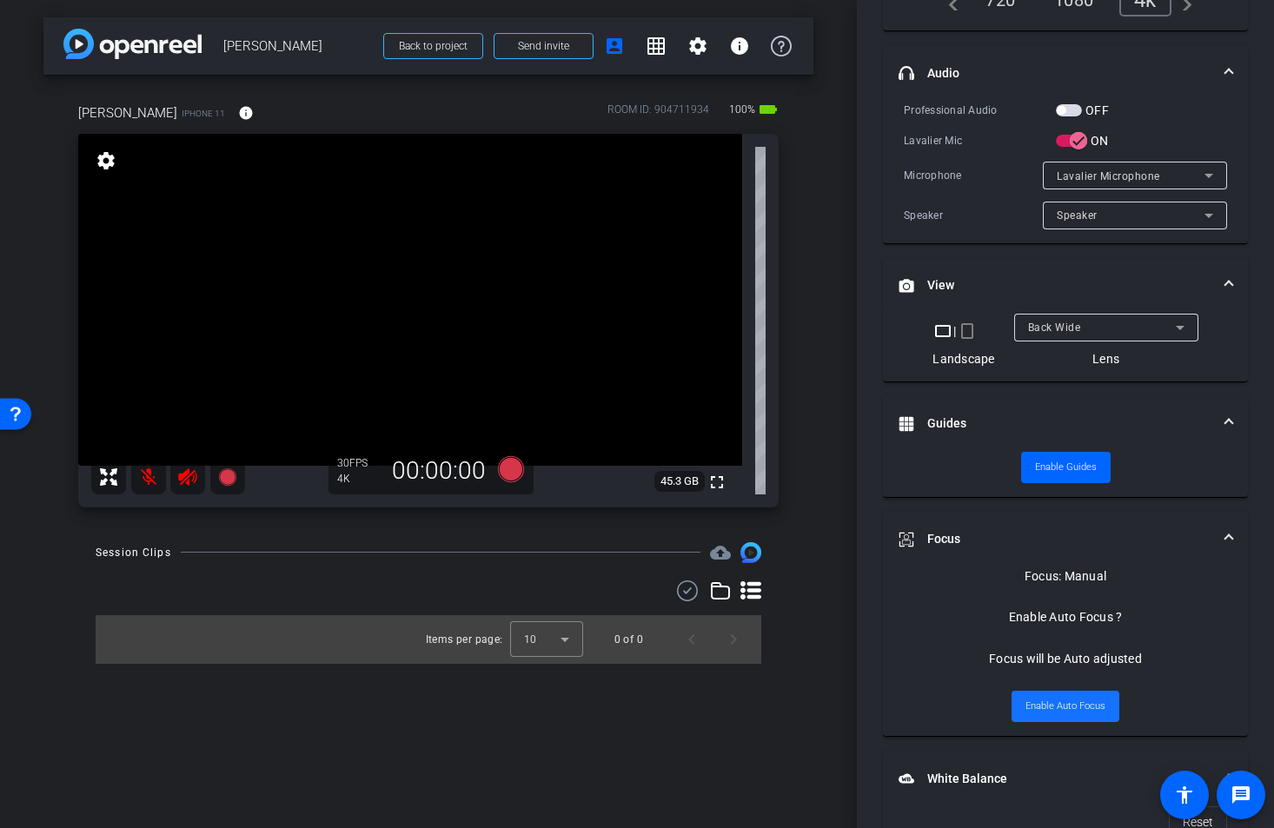
click at [1068, 704] on span "Enable Auto Focus" at bounding box center [1065, 706] width 80 height 26
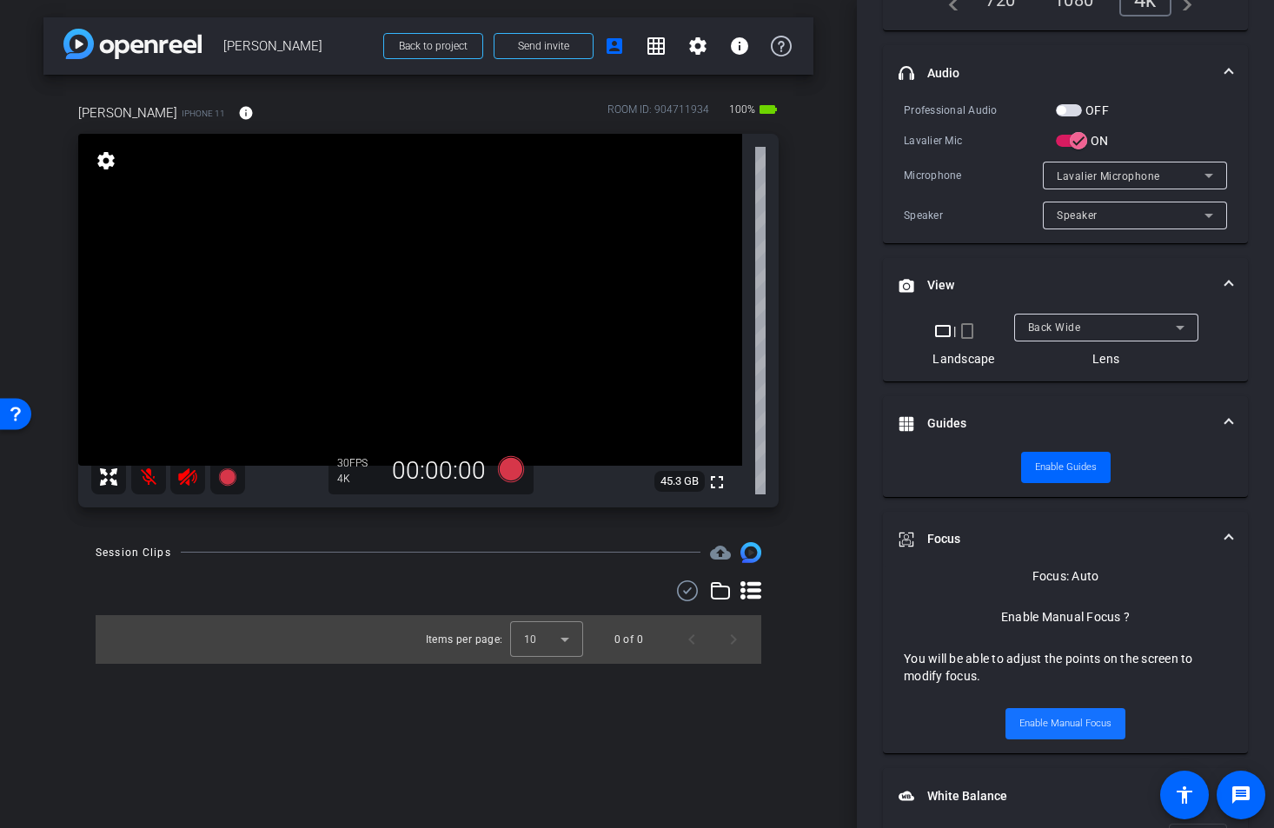
click at [1064, 725] on span "Enable Manual Focus" at bounding box center [1065, 724] width 92 height 26
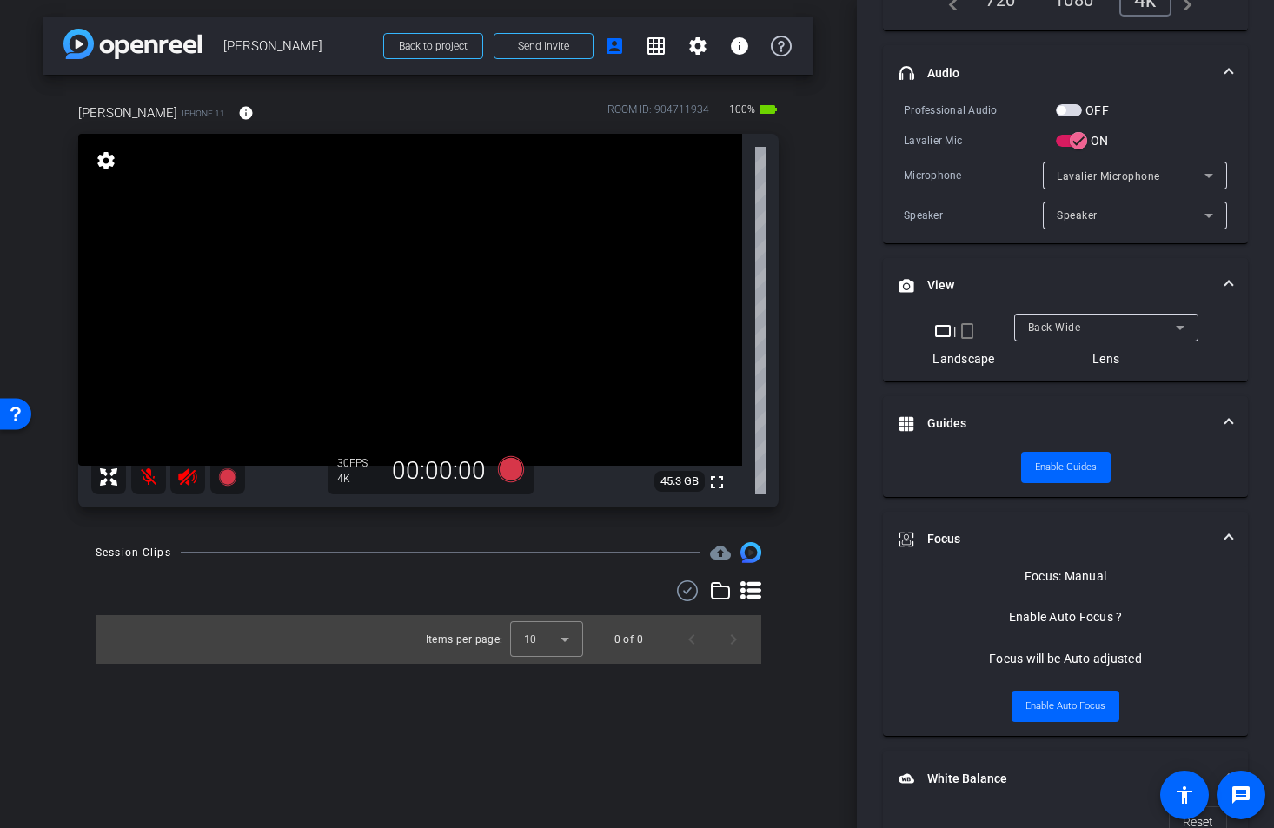
click at [419, 360] on video at bounding box center [410, 300] width 664 height 332
click at [1054, 709] on span "Enable Auto Focus" at bounding box center [1065, 706] width 80 height 26
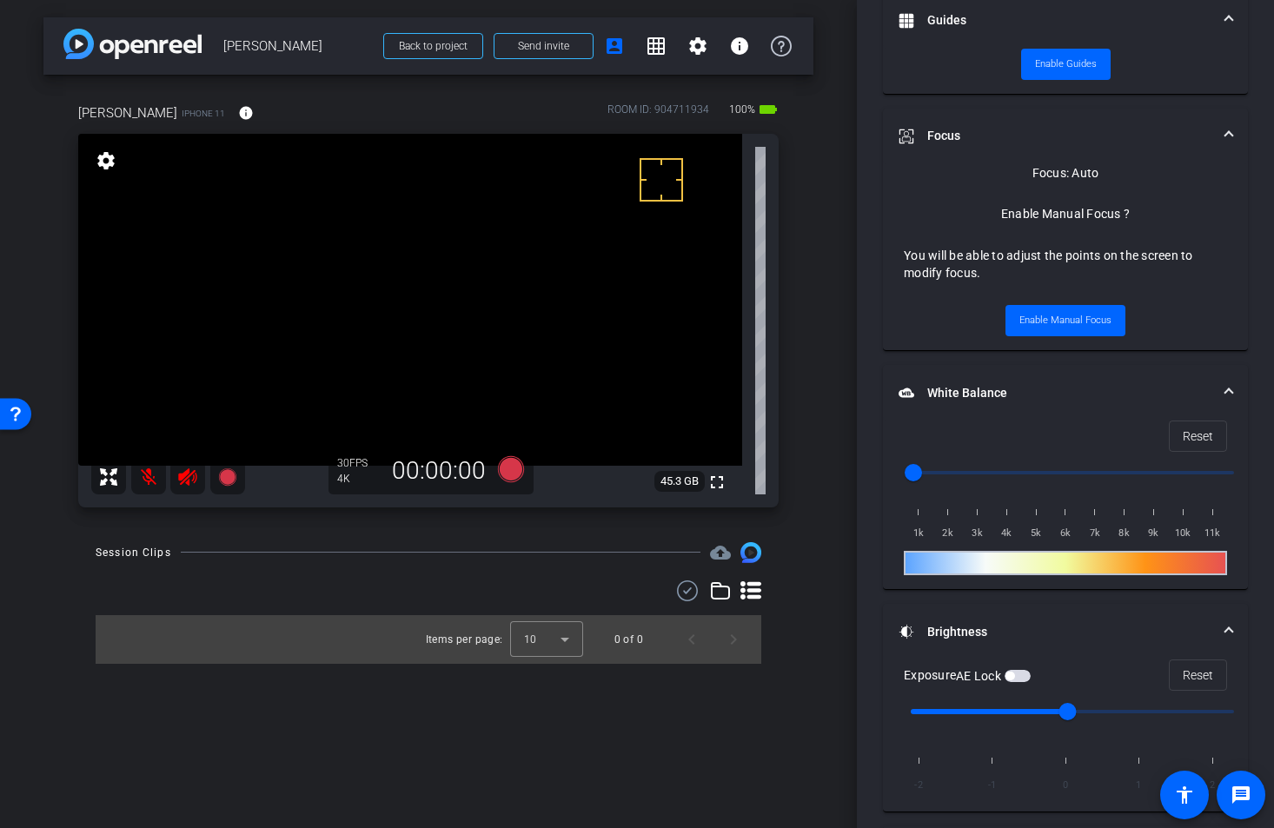
scroll to position [709, 0]
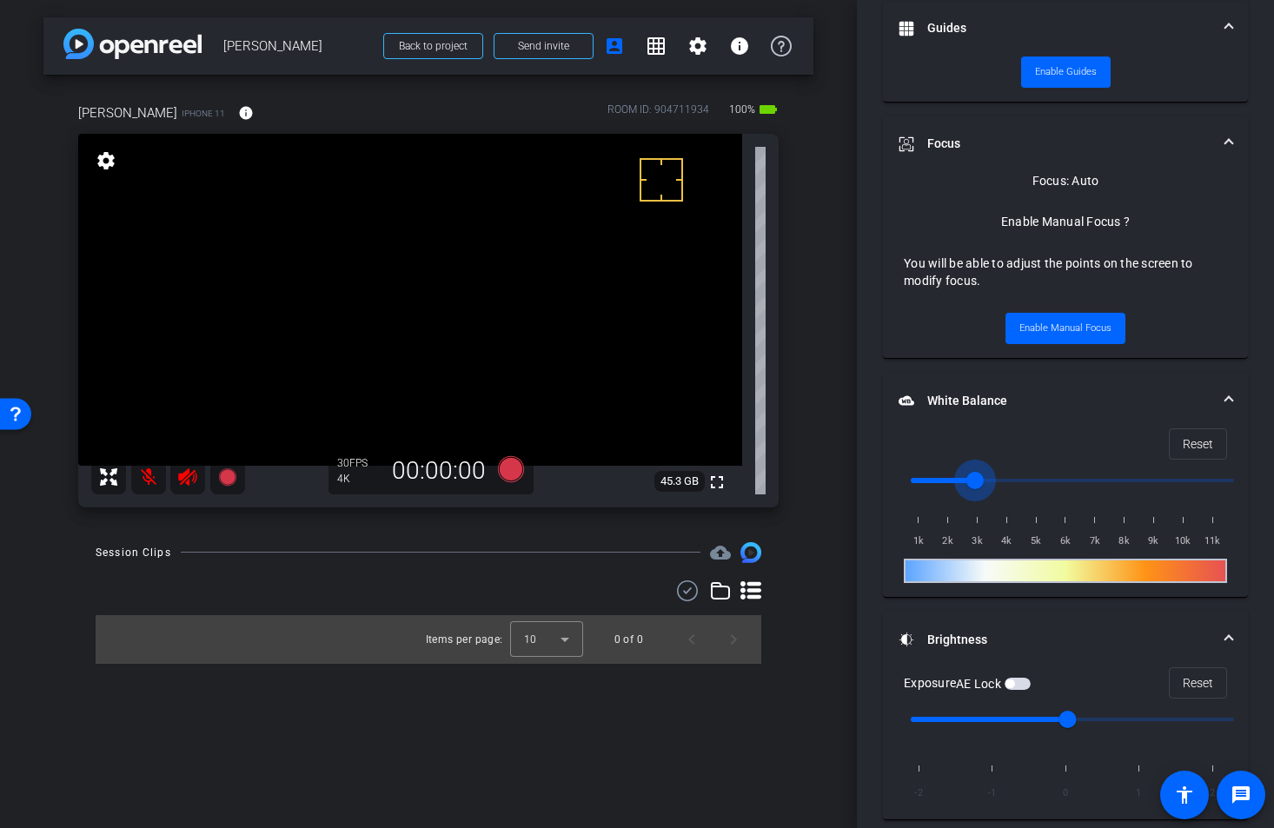
drag, startPoint x: 924, startPoint y: 480, endPoint x: 979, endPoint y: 482, distance: 54.8
click at [979, 482] on input "range" at bounding box center [1072, 480] width 360 height 38
drag, startPoint x: 977, startPoint y: 484, endPoint x: 963, endPoint y: 486, distance: 14.0
click at [963, 486] on input "range" at bounding box center [1072, 480] width 360 height 38
drag, startPoint x: 961, startPoint y: 483, endPoint x: 972, endPoint y: 482, distance: 11.3
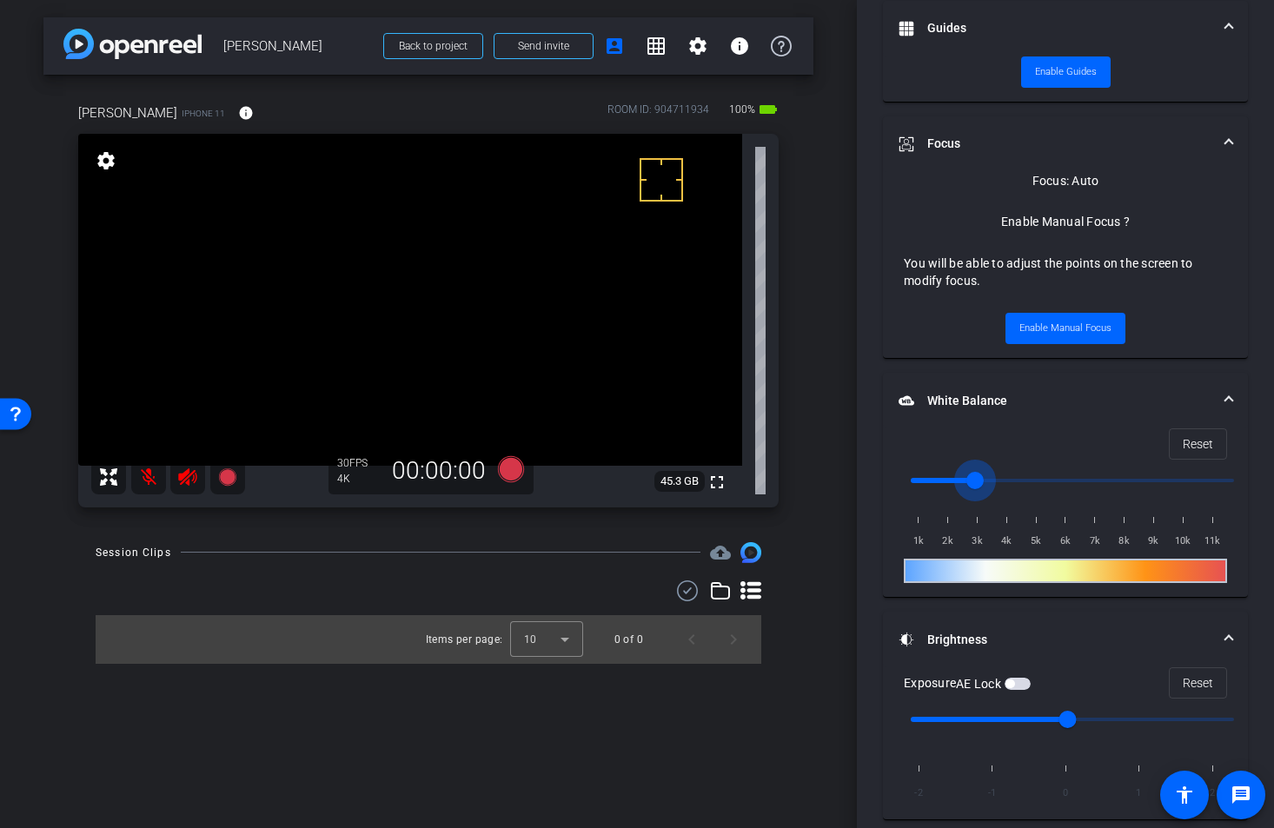
type input "3000"
click at [972, 482] on input "range" at bounding box center [1072, 480] width 360 height 38
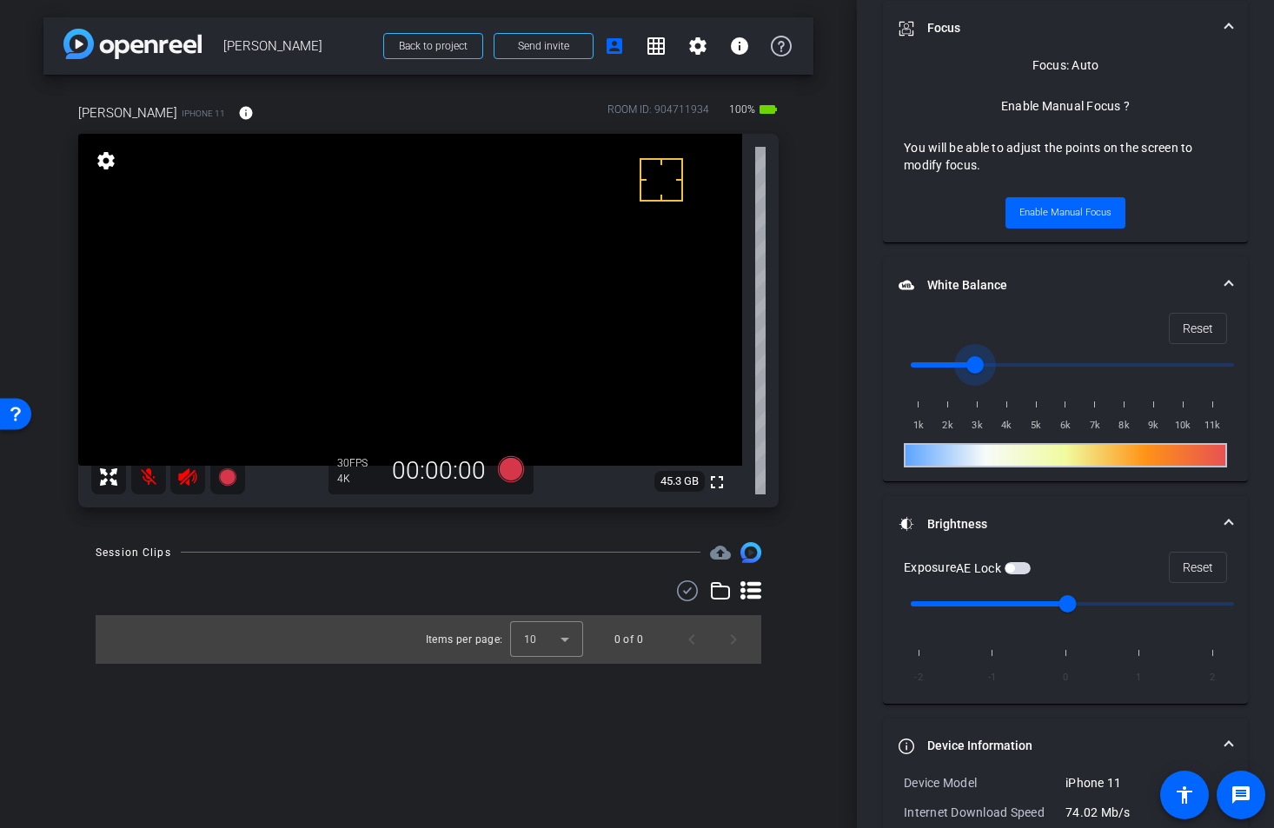
scroll to position [857, 0]
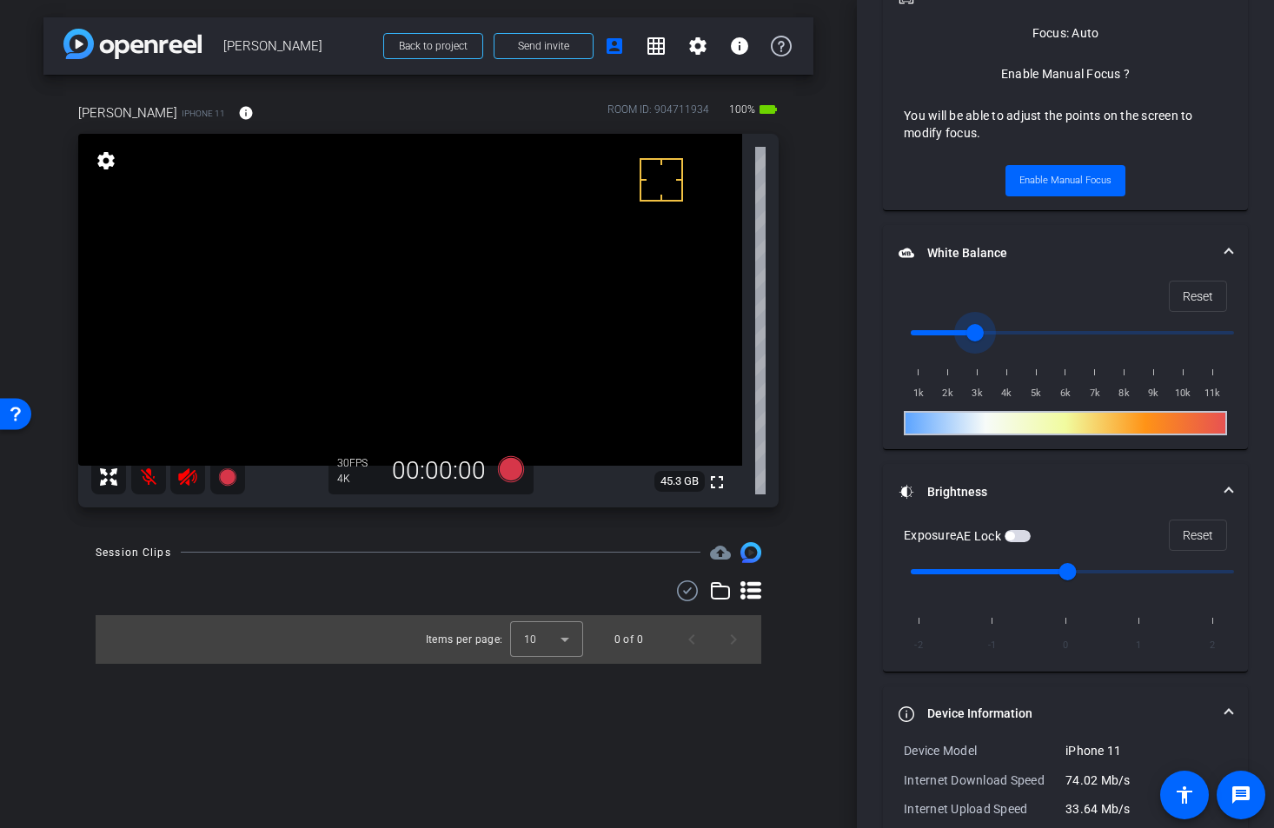
click at [149, 551] on div "Session Clips" at bounding box center [134, 552] width 76 height 17
click at [147, 480] on mat-icon at bounding box center [148, 477] width 35 height 35
click at [146, 477] on mat-icon at bounding box center [148, 477] width 35 height 35
click at [1065, 183] on span "Enable Manual Focus" at bounding box center [1065, 181] width 92 height 26
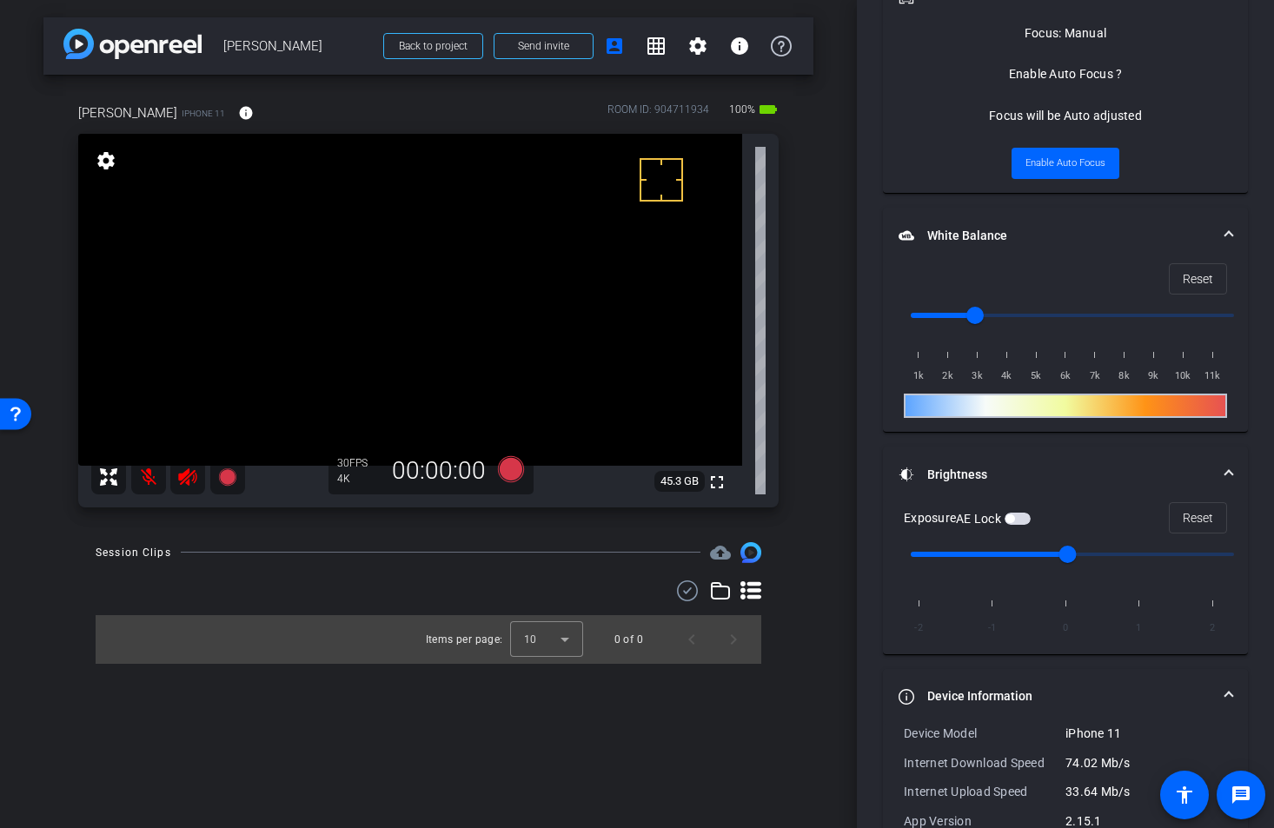
click at [496, 358] on video at bounding box center [410, 300] width 664 height 332
click at [1059, 162] on span "Enable Auto Focus" at bounding box center [1065, 163] width 80 height 26
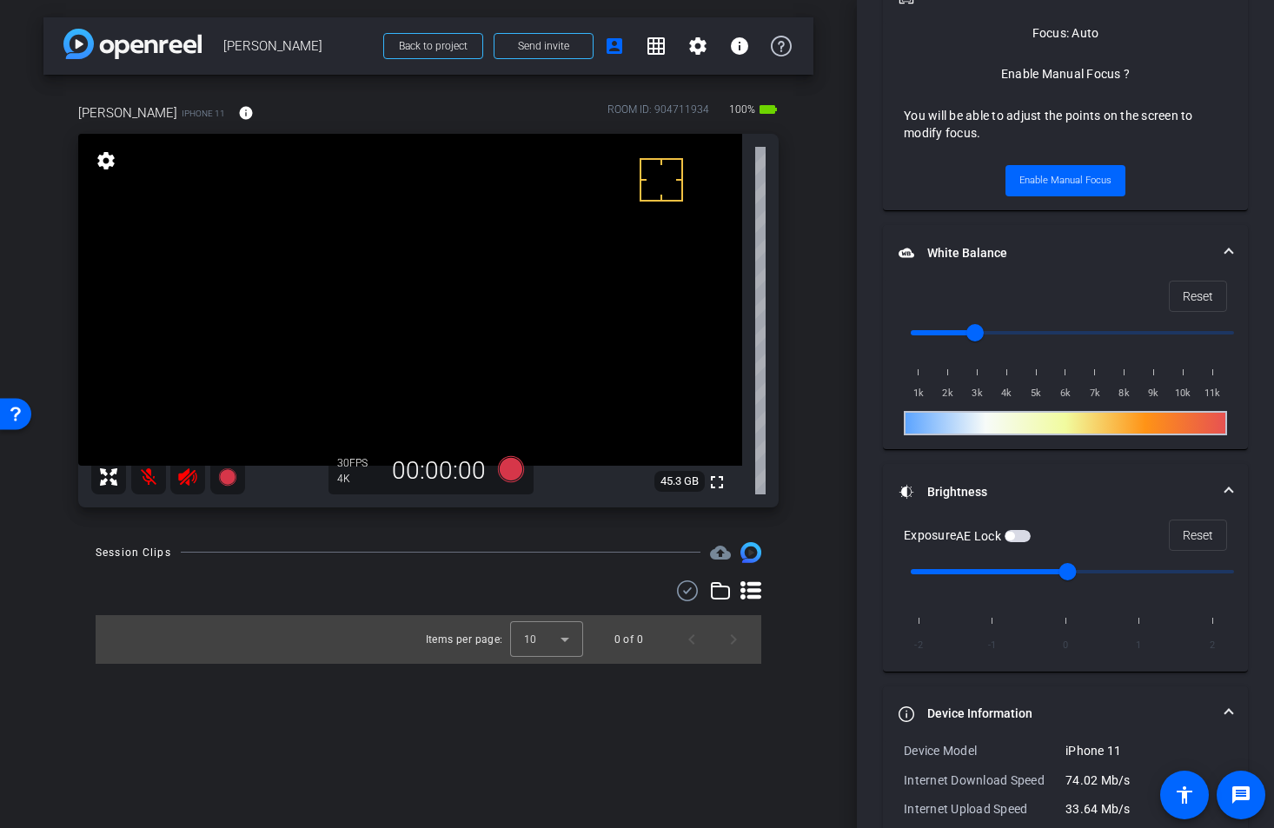
scroll to position [0, 0]
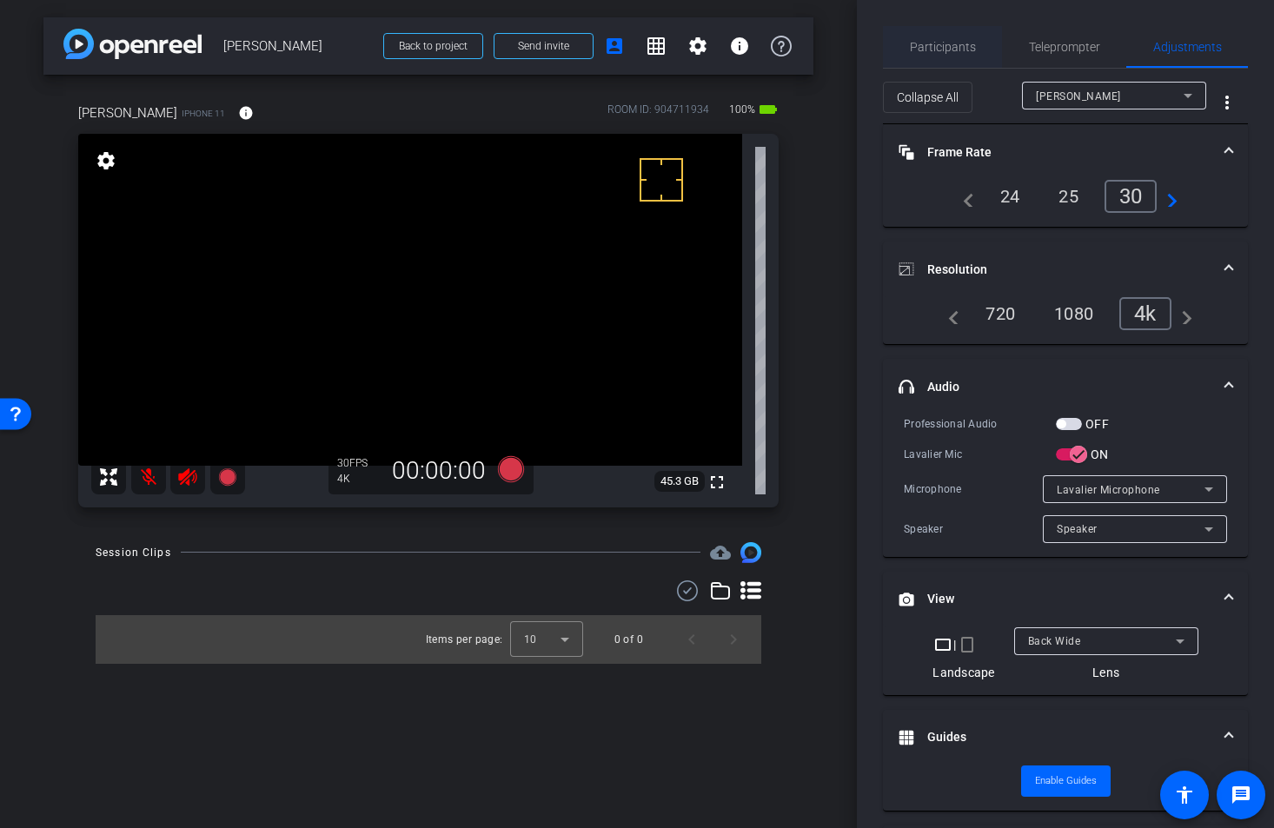
click at [916, 49] on span "Participants" at bounding box center [943, 47] width 66 height 12
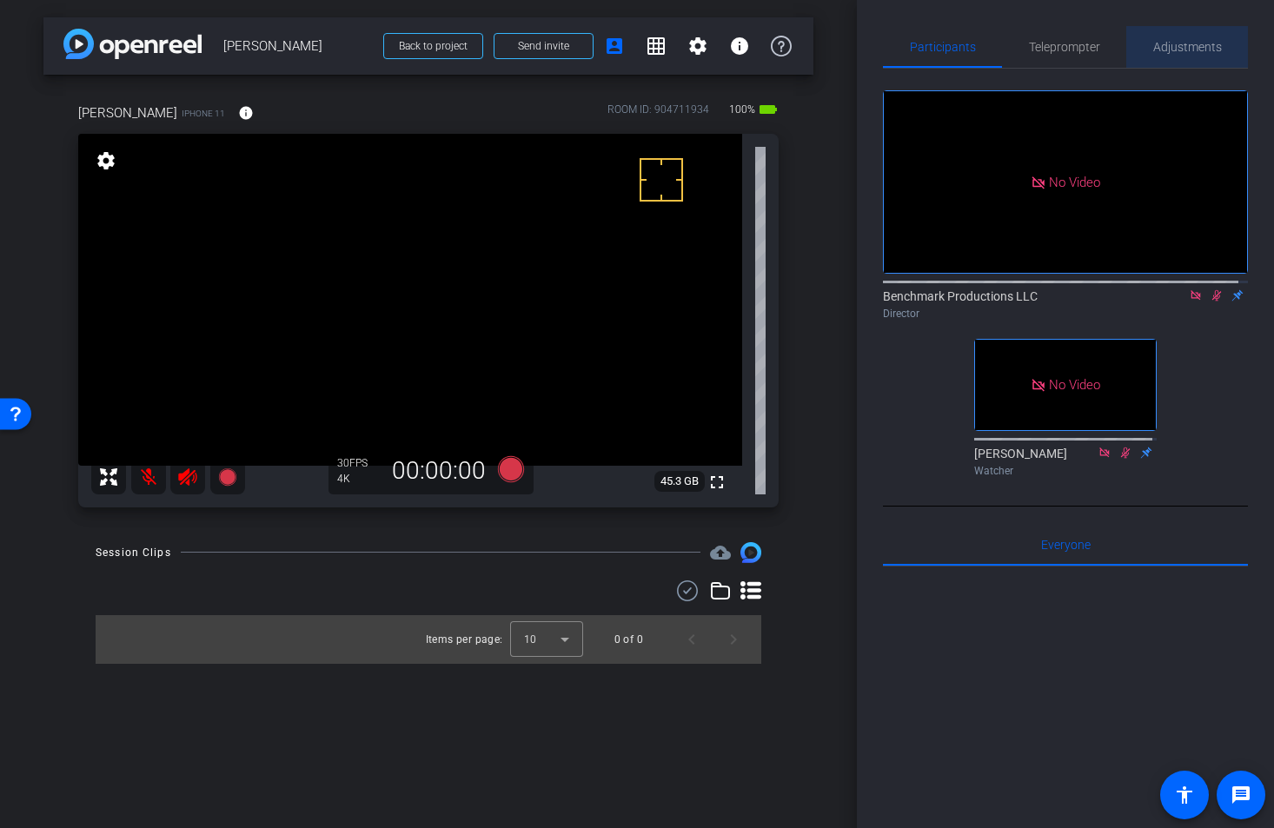
click at [1200, 43] on span "Adjustments" at bounding box center [1187, 47] width 69 height 12
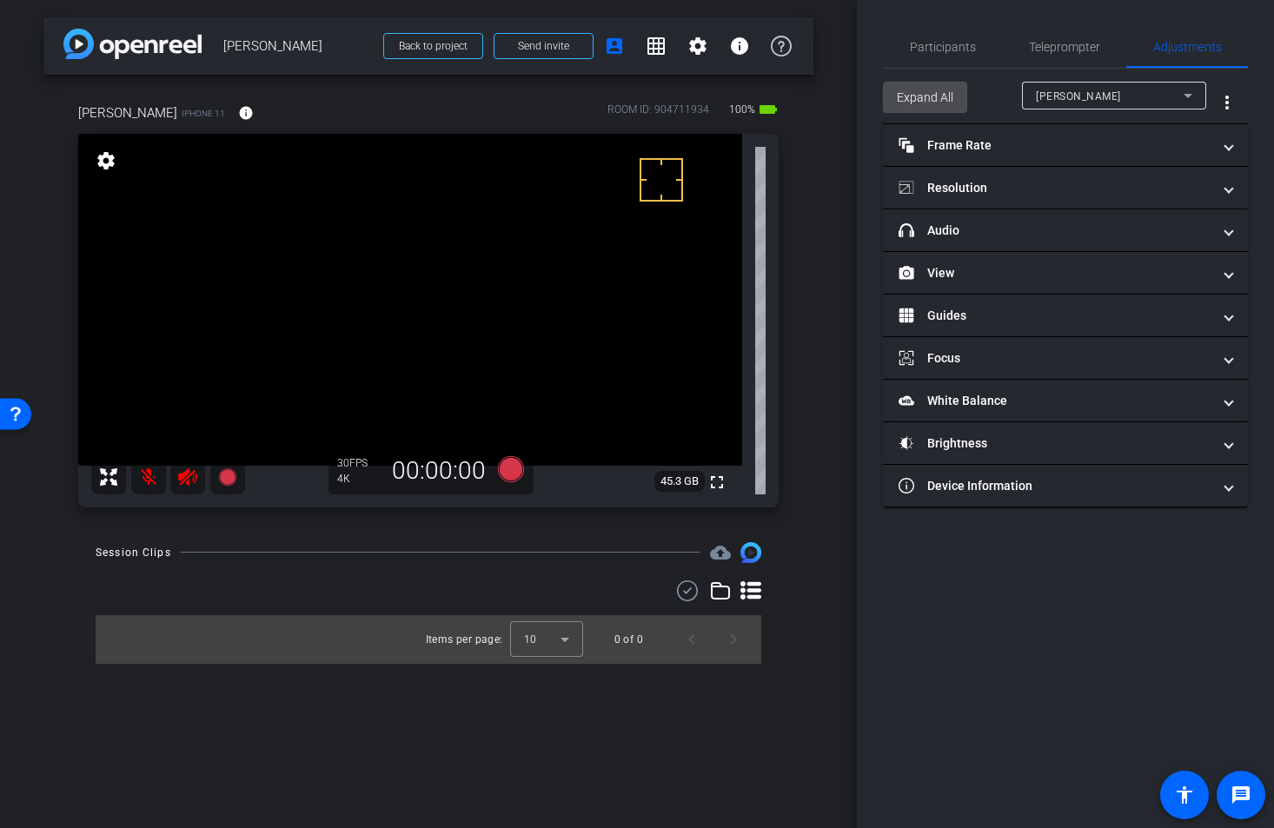
click at [940, 94] on span "Expand All" at bounding box center [925, 97] width 56 height 33
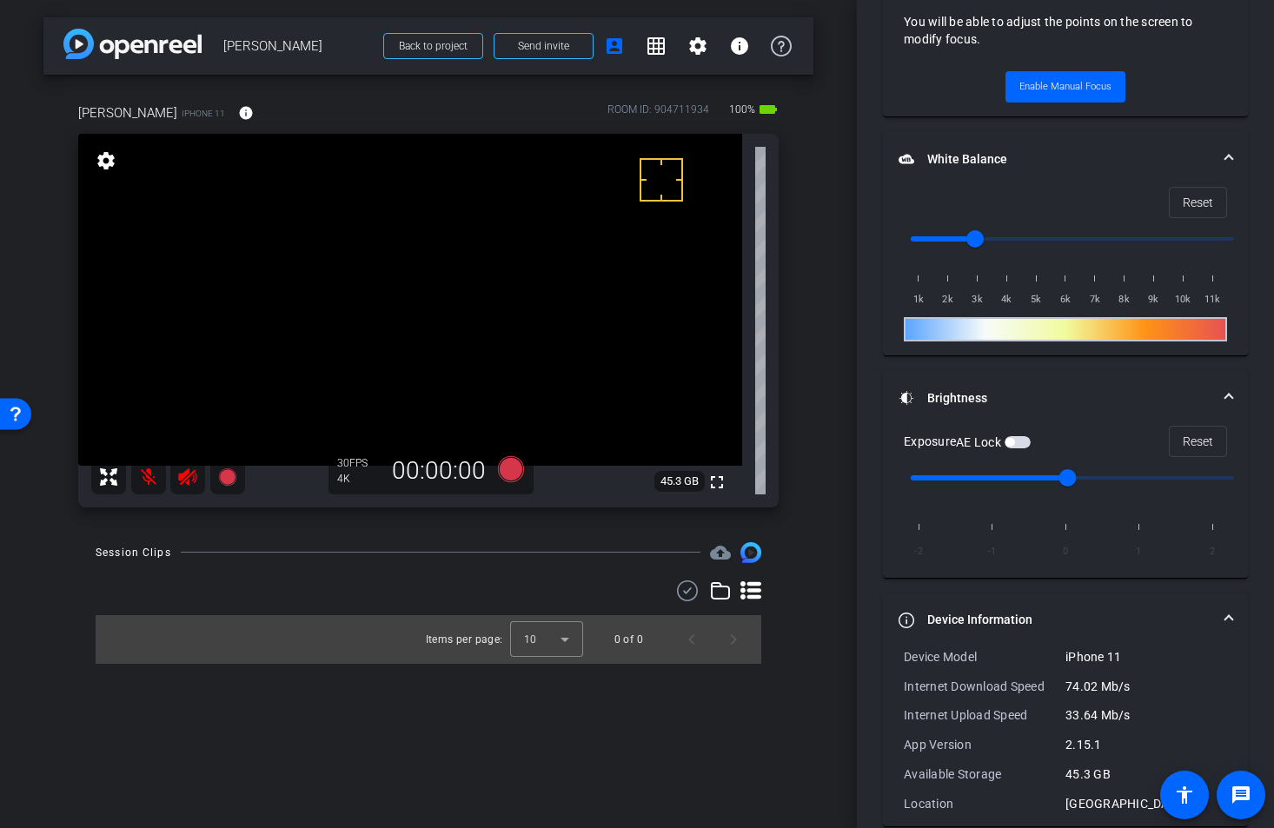
click at [1016, 617] on mat-panel-title "Device Information" at bounding box center [1054, 620] width 313 height 18
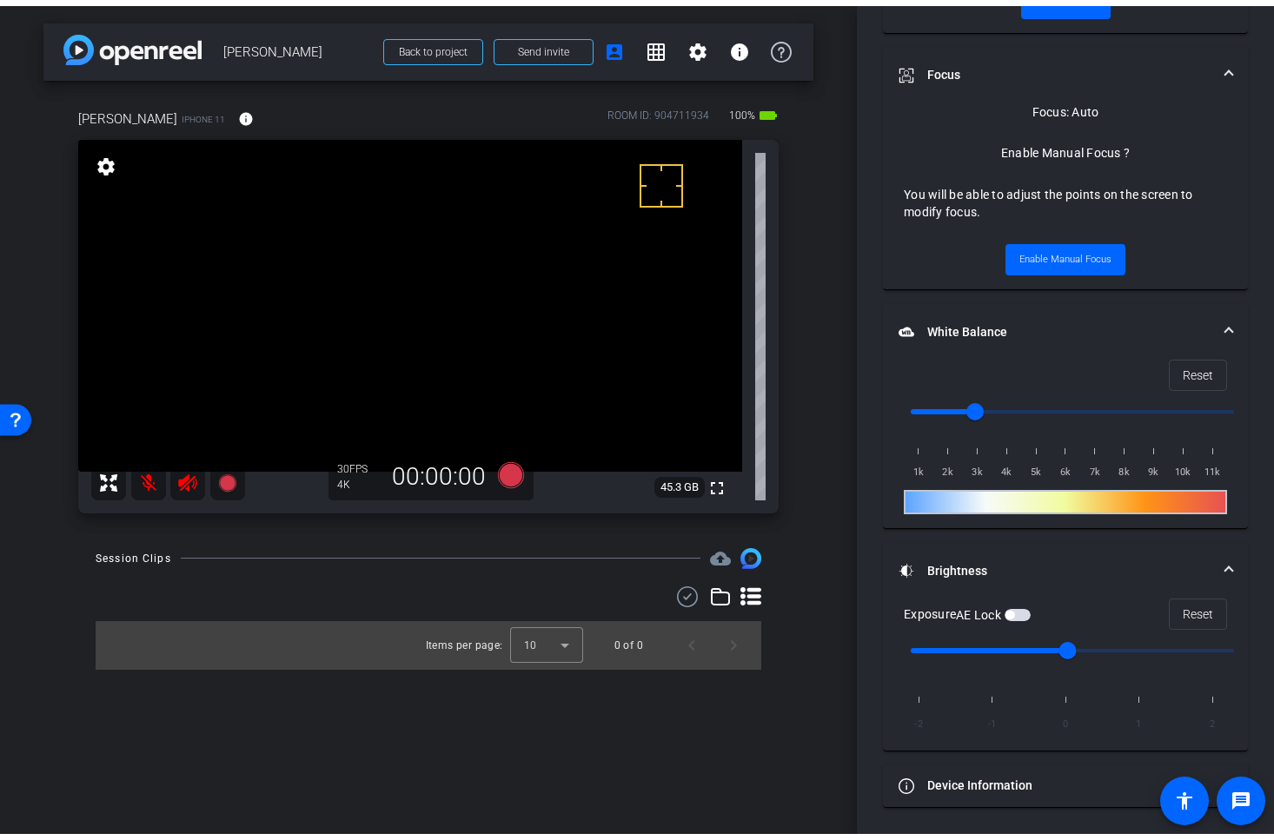
scroll to position [783, 0]
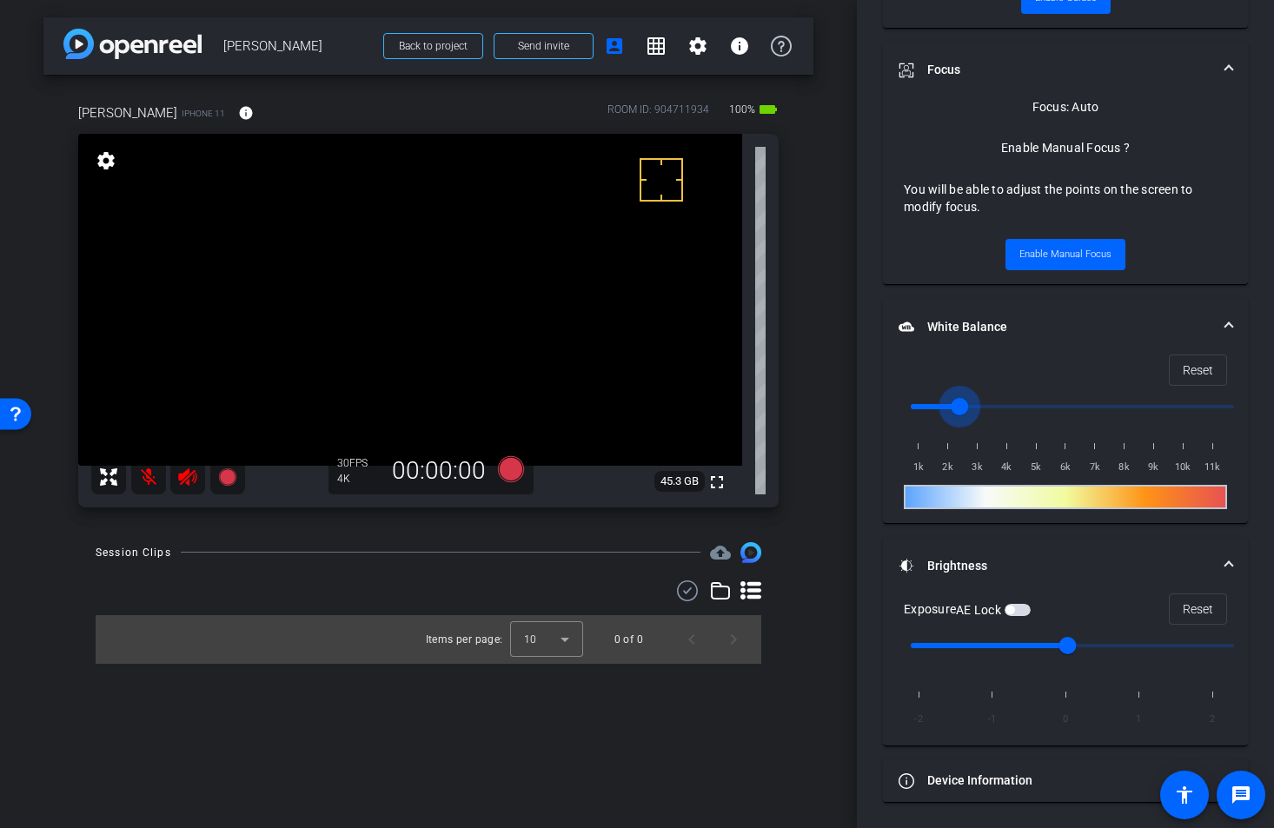
drag, startPoint x: 973, startPoint y: 402, endPoint x: 963, endPoint y: 404, distance: 10.6
click at [963, 404] on input "range" at bounding box center [1072, 406] width 360 height 38
click at [1199, 371] on span "Reset" at bounding box center [1197, 370] width 30 height 33
type input "1000"
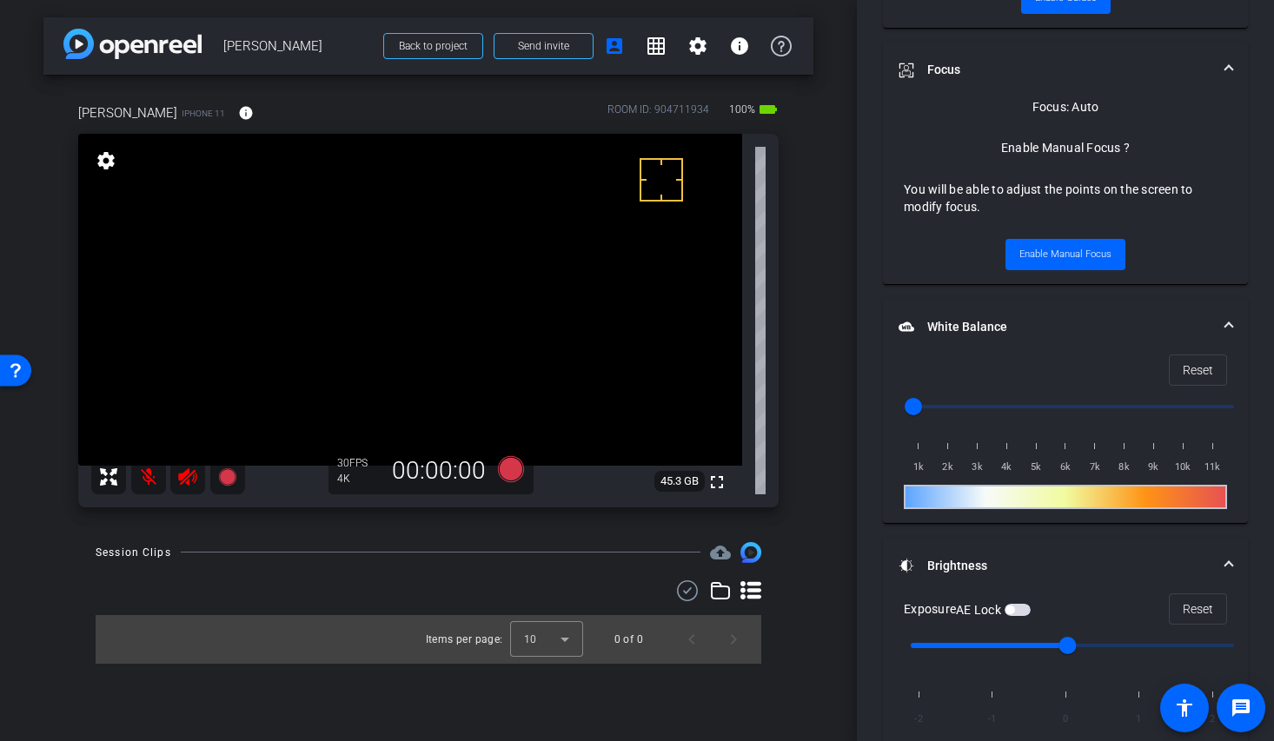
click at [341, 573] on div "Session Clips cloud_upload Items per page: 10 0 of 0" at bounding box center [428, 603] width 770 height 122
click at [695, 45] on mat-icon "settings" at bounding box center [697, 46] width 21 height 21
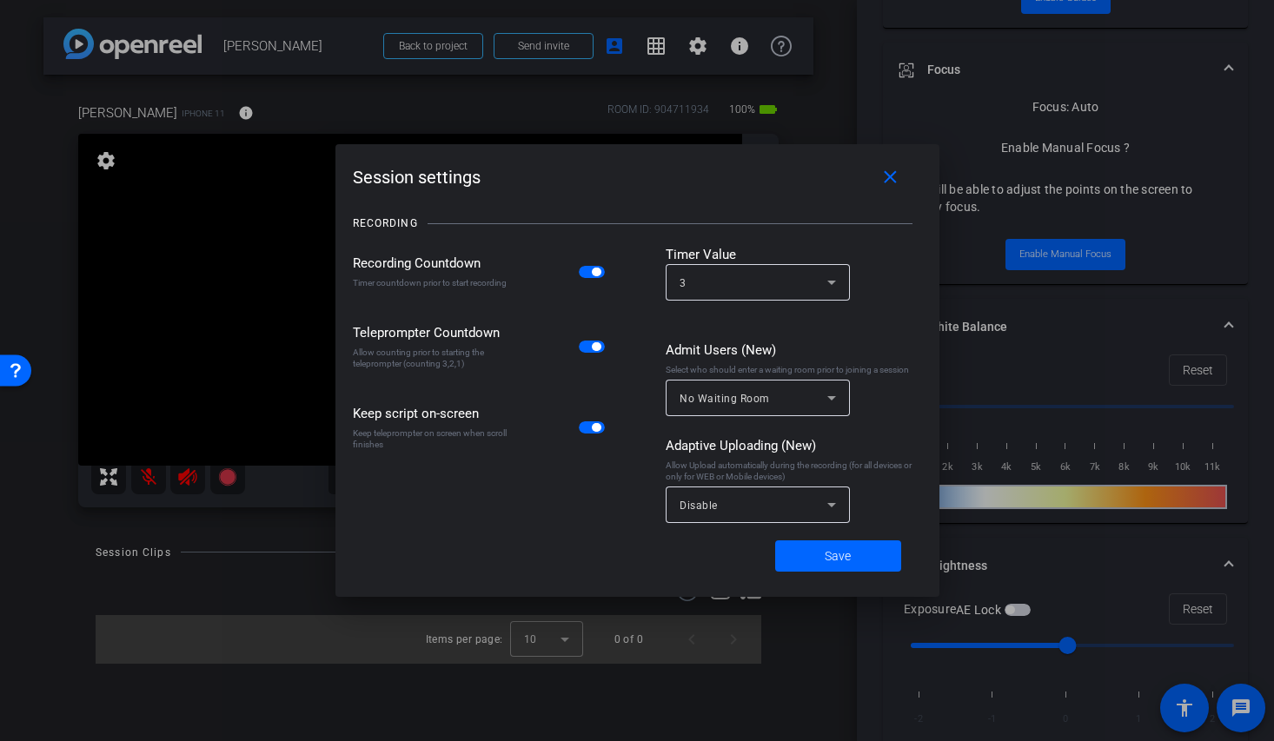
click at [599, 275] on span "button" at bounding box center [596, 272] width 9 height 9
drag, startPoint x: 849, startPoint y: 555, endPoint x: 805, endPoint y: 552, distance: 43.6
click at [849, 555] on span "Save" at bounding box center [837, 556] width 26 height 18
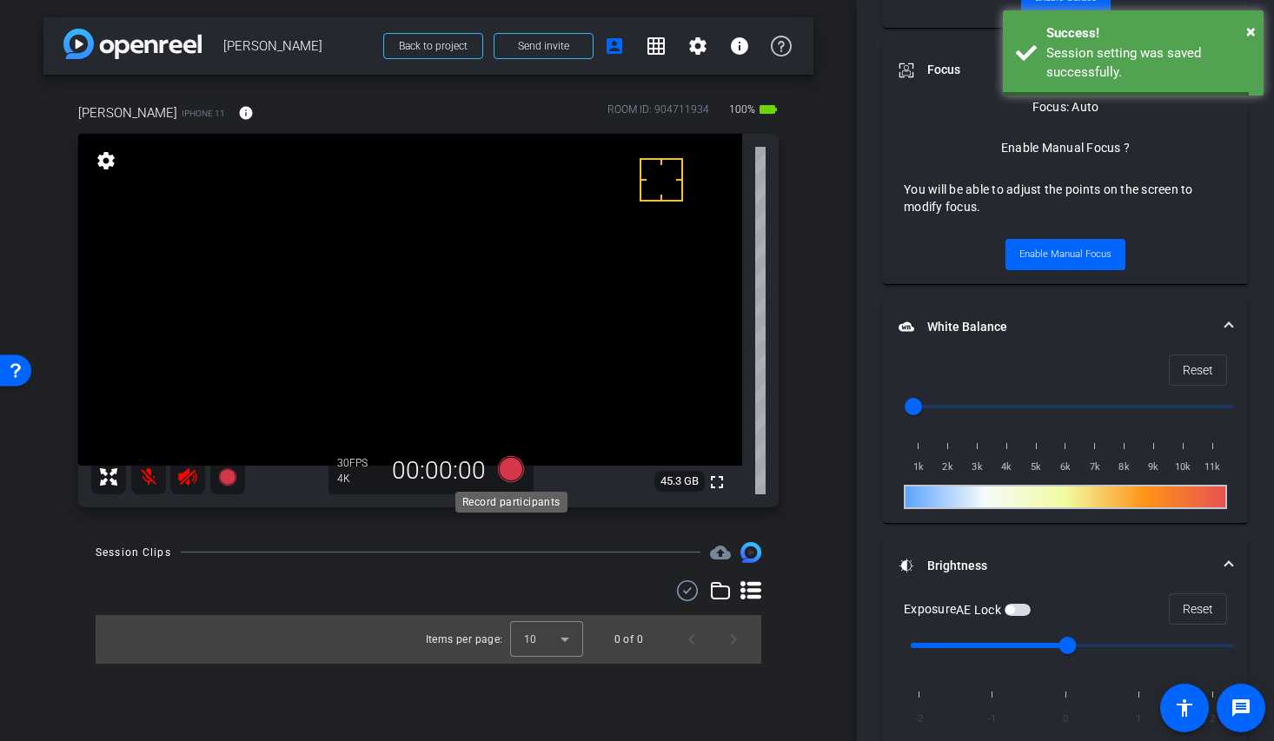
click at [509, 472] on icon at bounding box center [511, 469] width 26 height 26
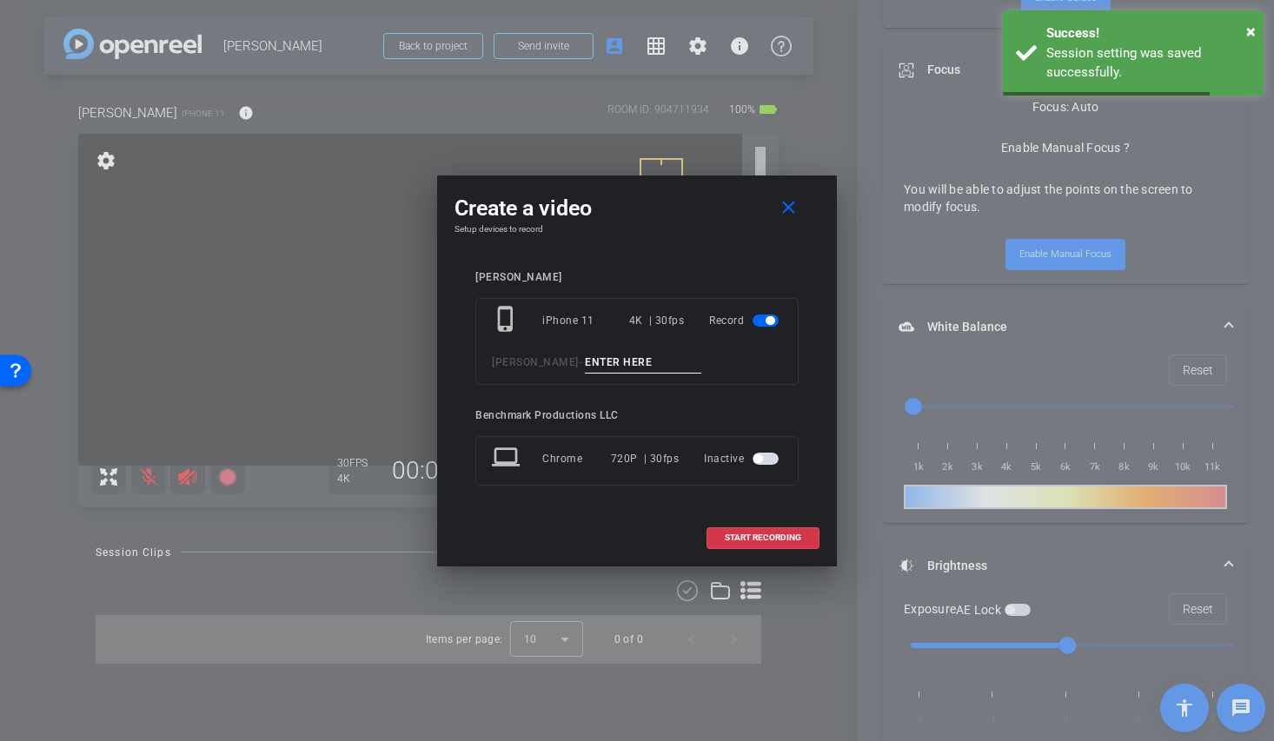
click at [648, 354] on input at bounding box center [643, 363] width 116 height 22
type input "test1"
click at [741, 533] on button "START RECORDING" at bounding box center [762, 538] width 113 height 22
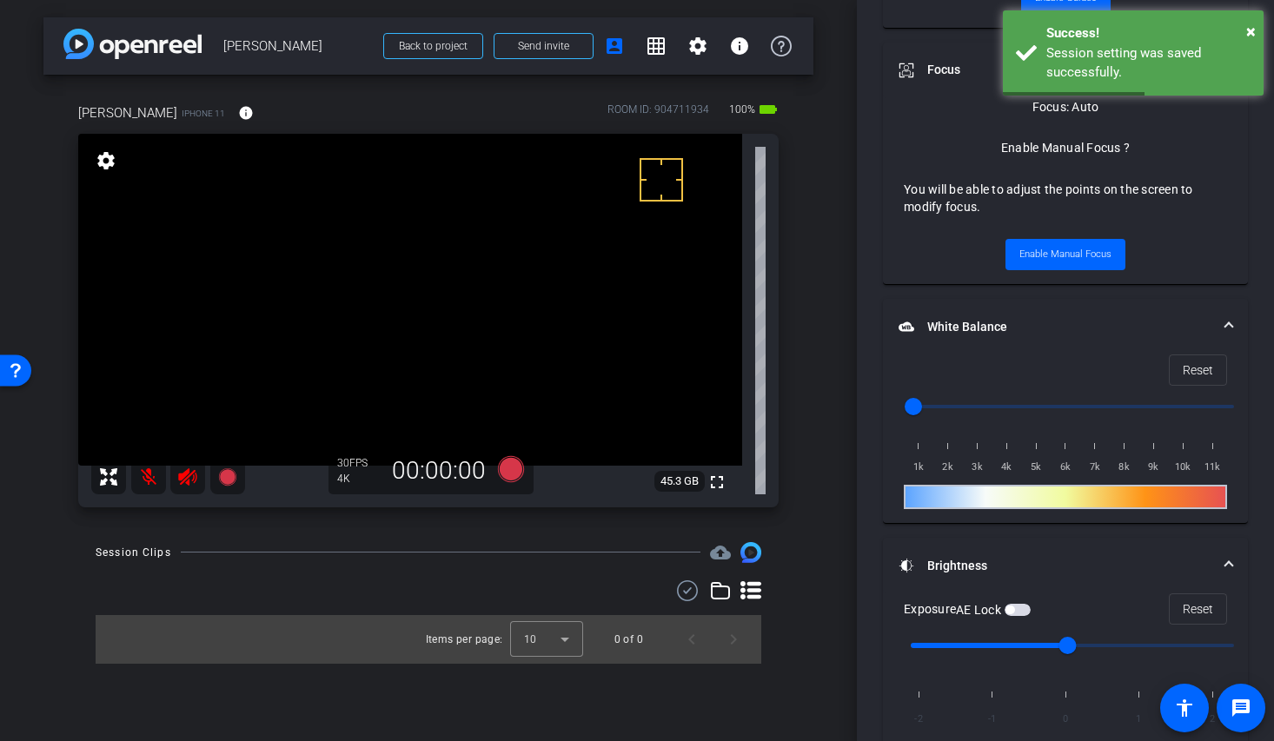
scroll to position [841, 0]
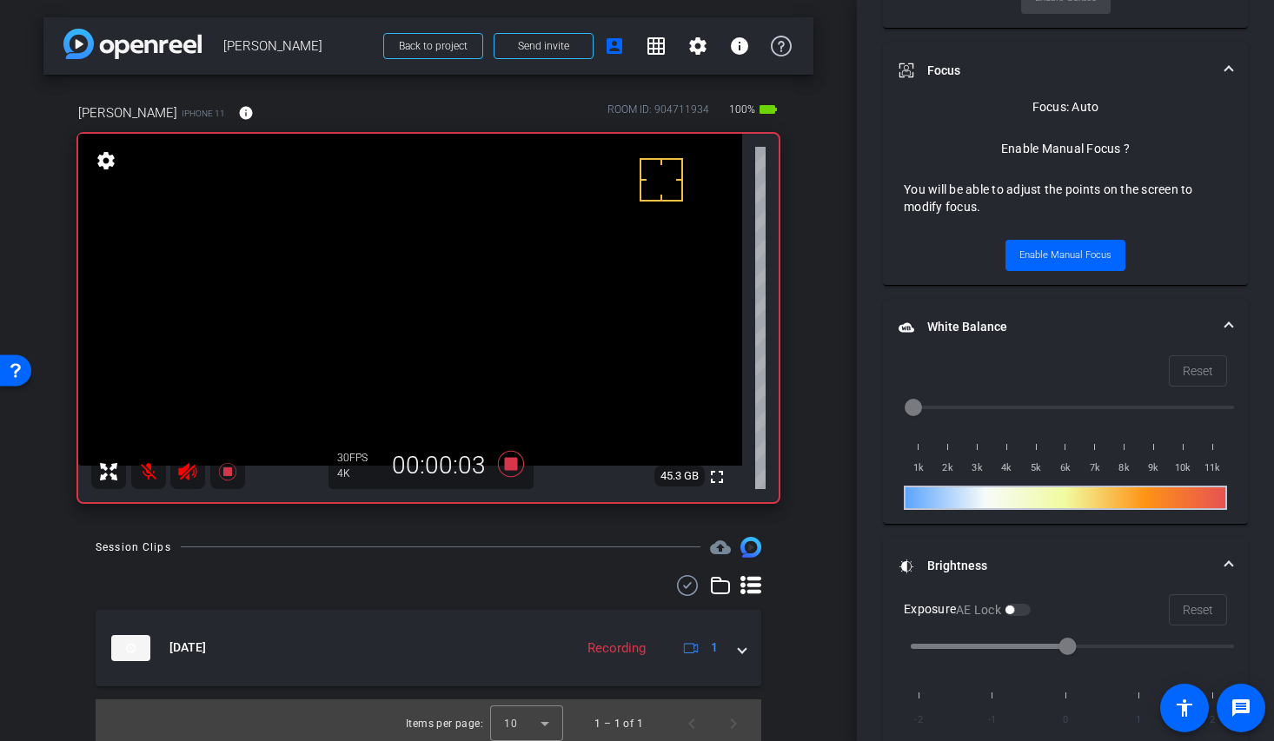
click at [137, 473] on mat-icon at bounding box center [148, 471] width 35 height 35
click at [140, 470] on mat-icon at bounding box center [148, 471] width 35 height 35
click at [150, 471] on mat-icon at bounding box center [148, 471] width 35 height 35
click at [507, 473] on icon at bounding box center [511, 463] width 42 height 31
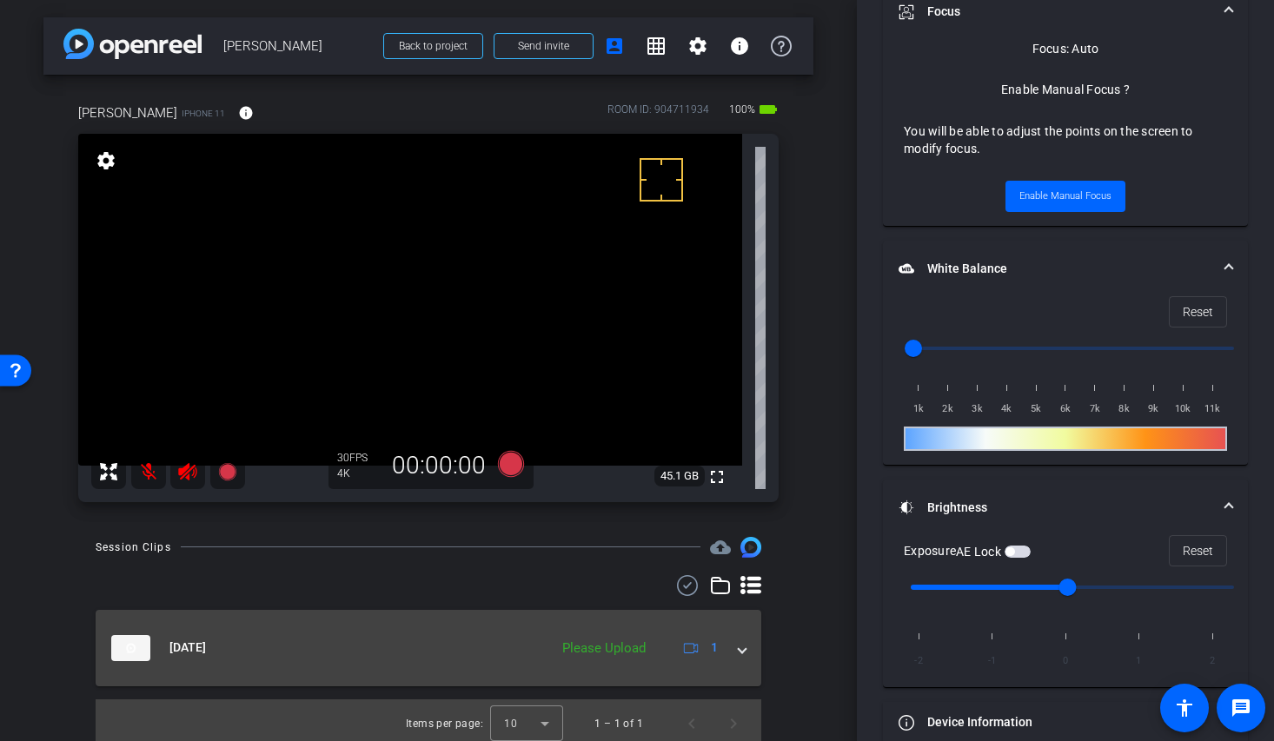
scroll to position [783, 0]
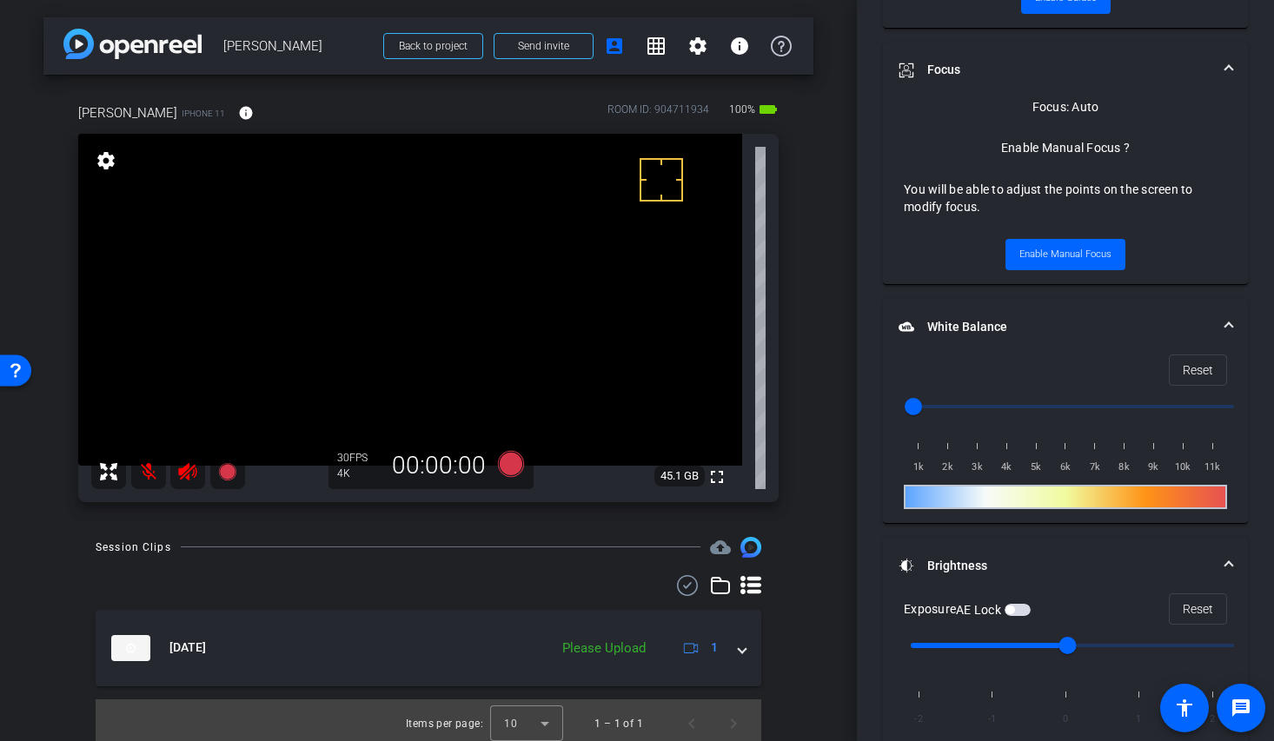
click at [740, 581] on icon at bounding box center [750, 585] width 21 height 21
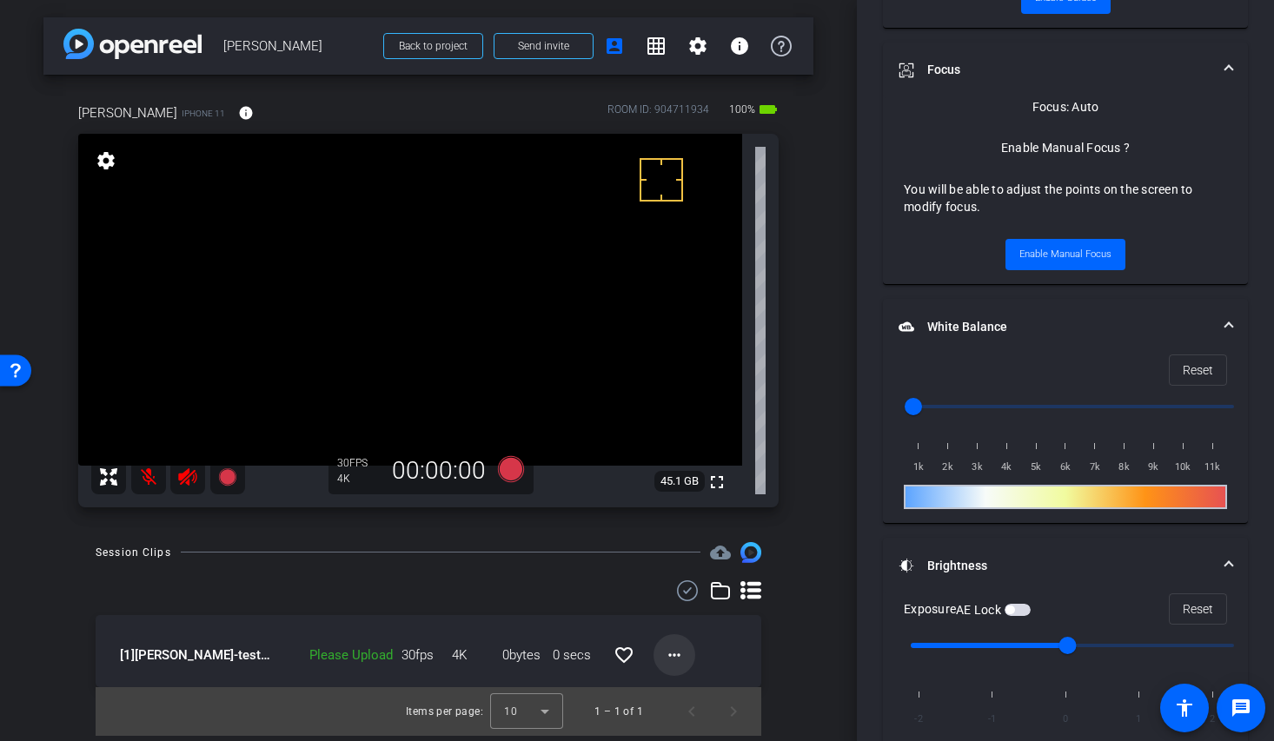
click at [687, 661] on span at bounding box center [674, 655] width 42 height 42
click at [700, 579] on span "Upload" at bounding box center [702, 576] width 70 height 21
click at [672, 654] on mat-icon "more_horiz" at bounding box center [674, 655] width 21 height 21
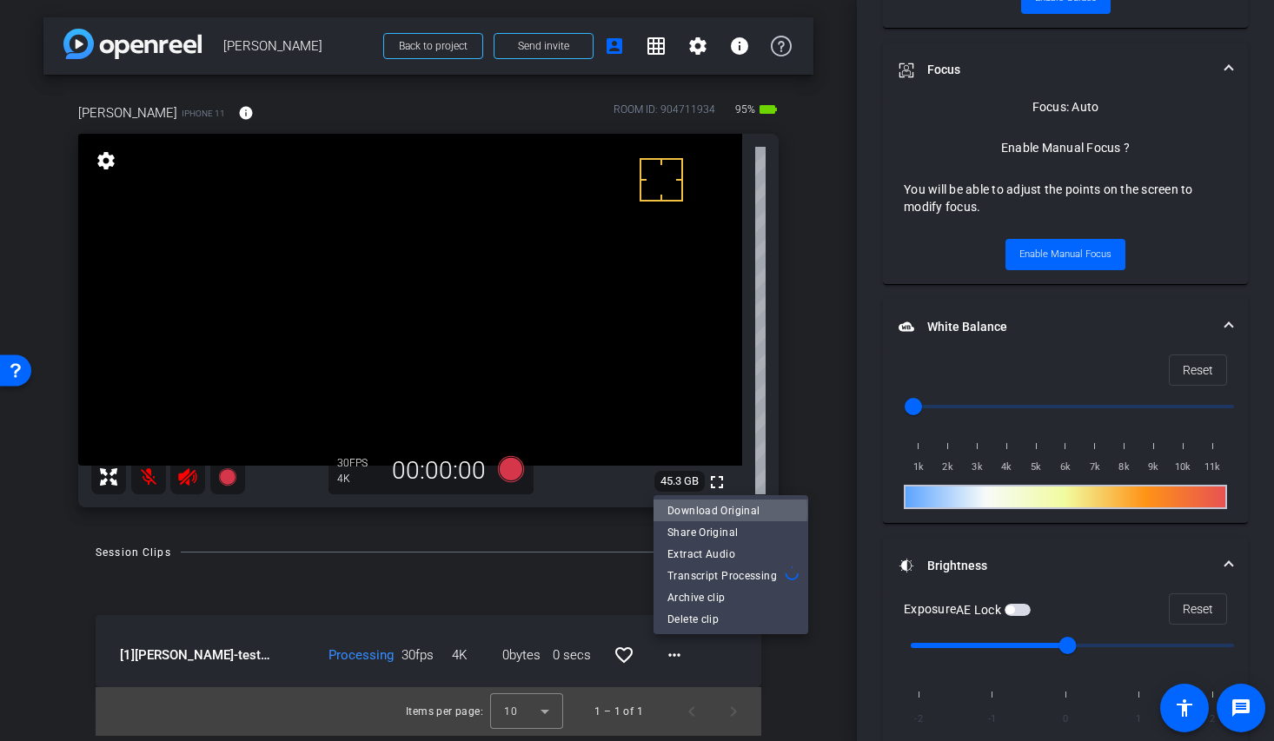
click at [725, 511] on span "Download Original" at bounding box center [730, 510] width 127 height 21
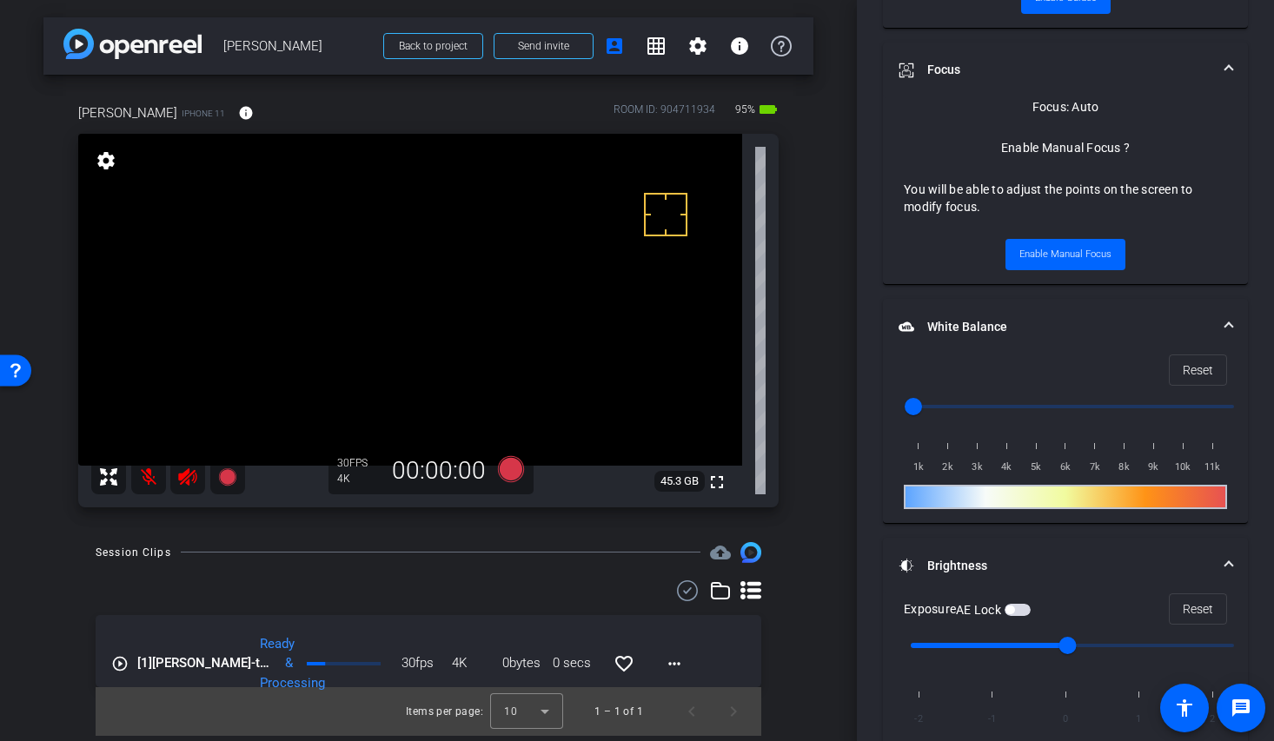
click at [1014, 606] on span "button" at bounding box center [1009, 610] width 9 height 9
click at [514, 473] on icon at bounding box center [511, 469] width 26 height 26
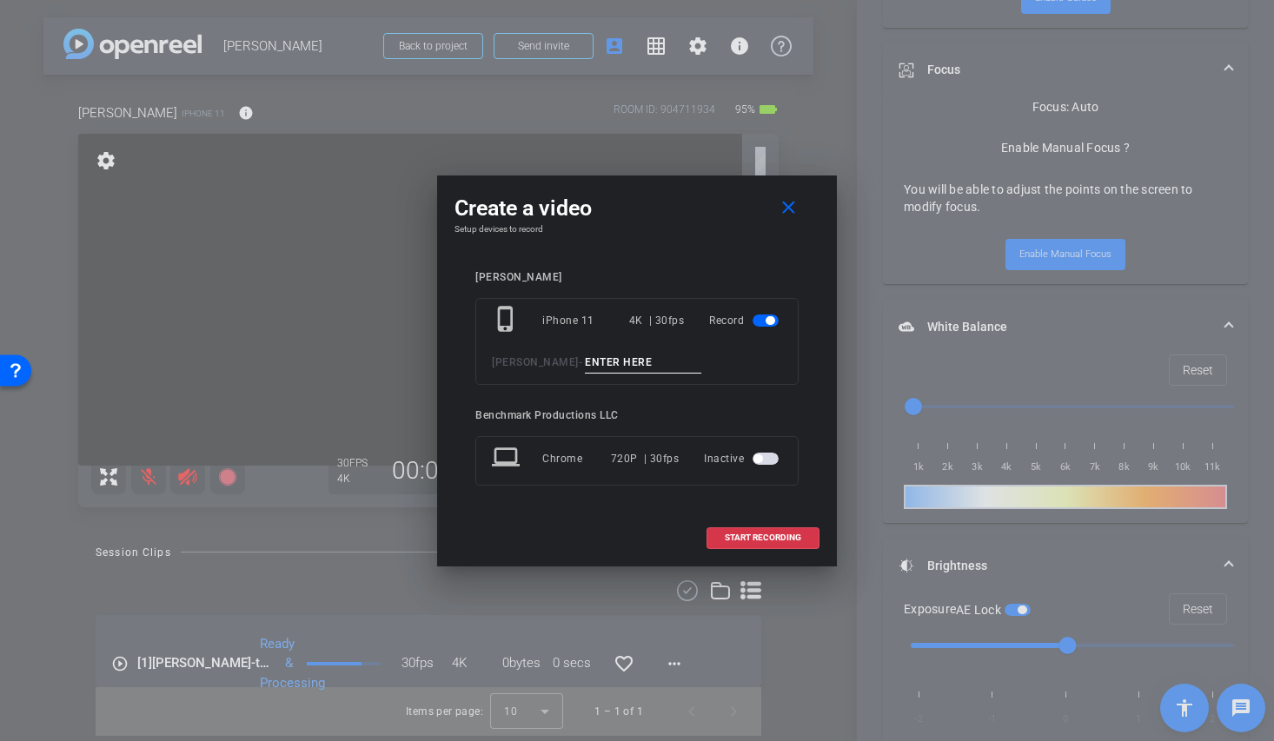
click at [634, 353] on input at bounding box center [643, 363] width 116 height 22
type input "TAKE1"
click at [799, 548] on span at bounding box center [762, 538] width 111 height 42
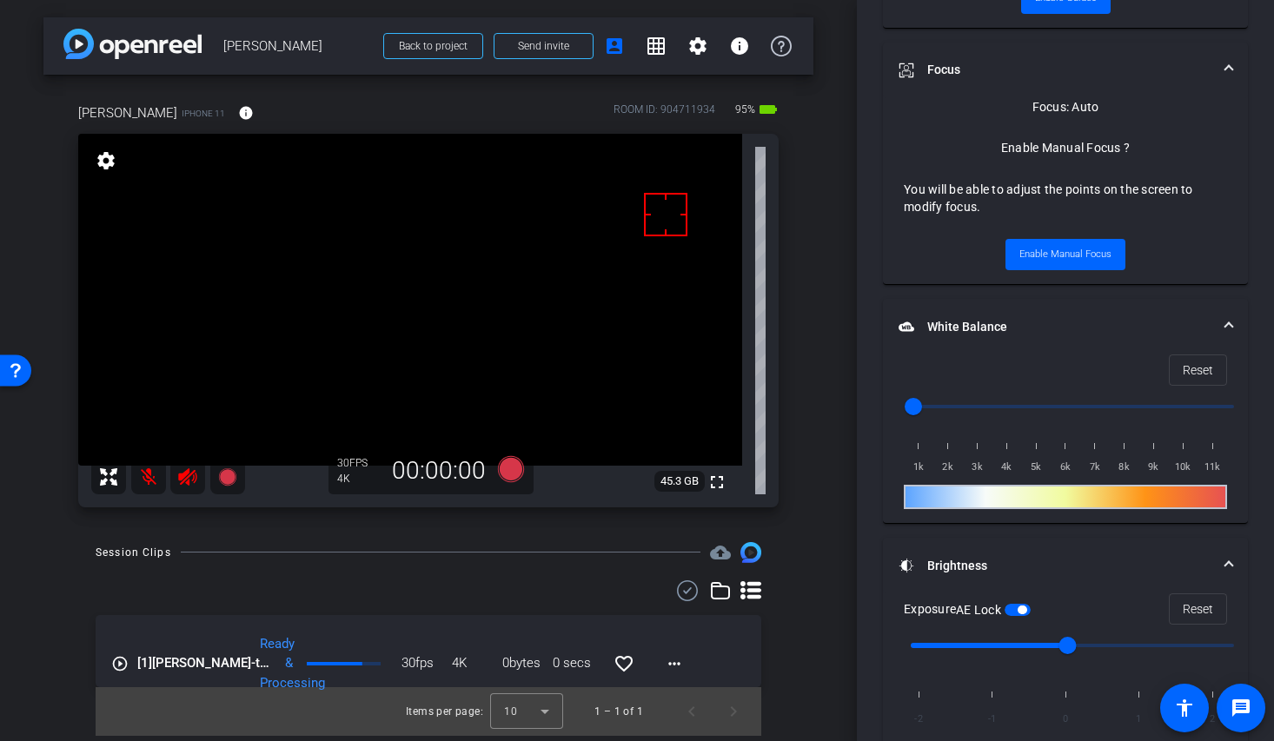
scroll to position [841, 0]
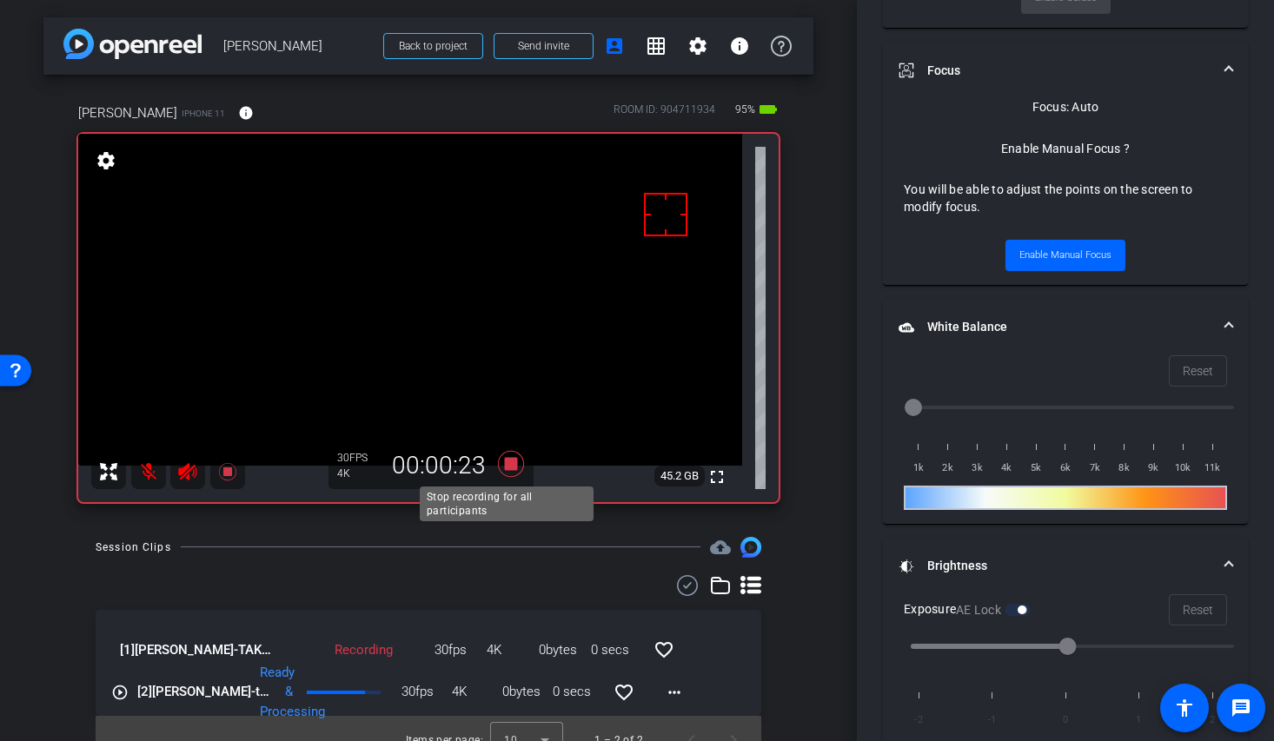
click at [504, 463] on icon at bounding box center [511, 463] width 26 height 26
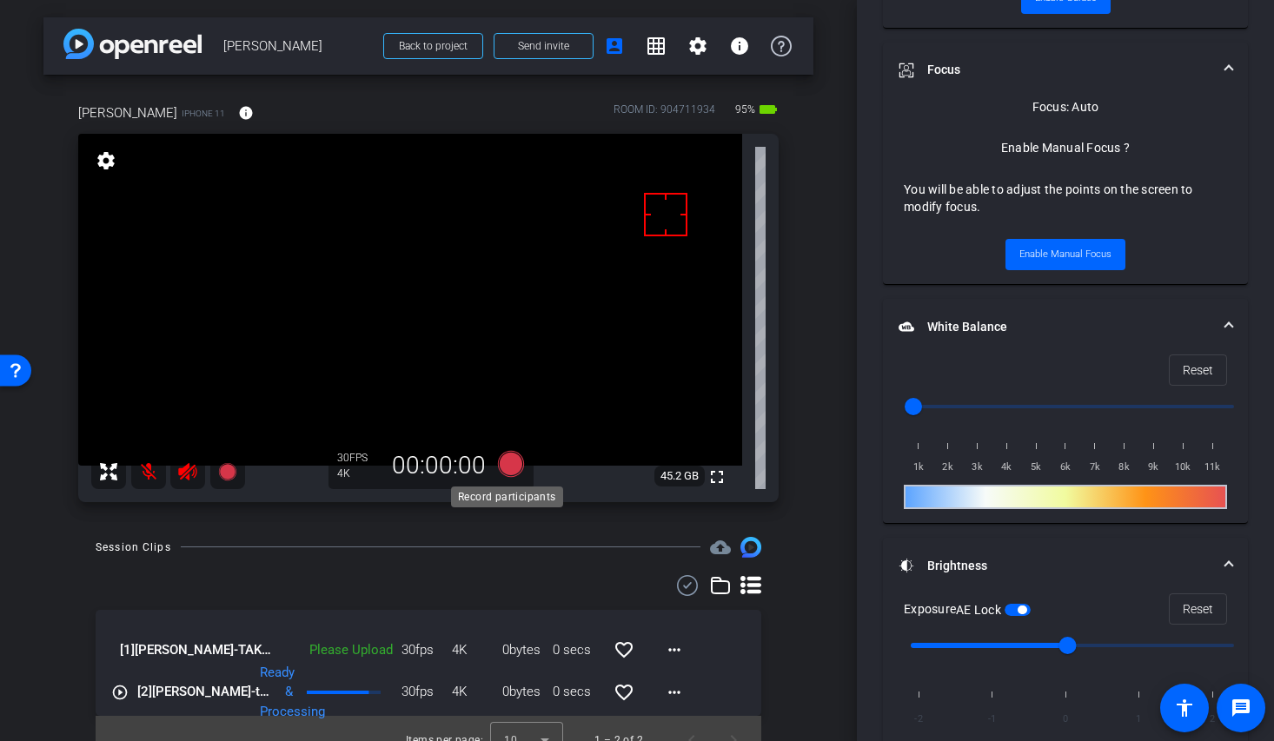
click at [502, 456] on icon at bounding box center [511, 463] width 26 height 26
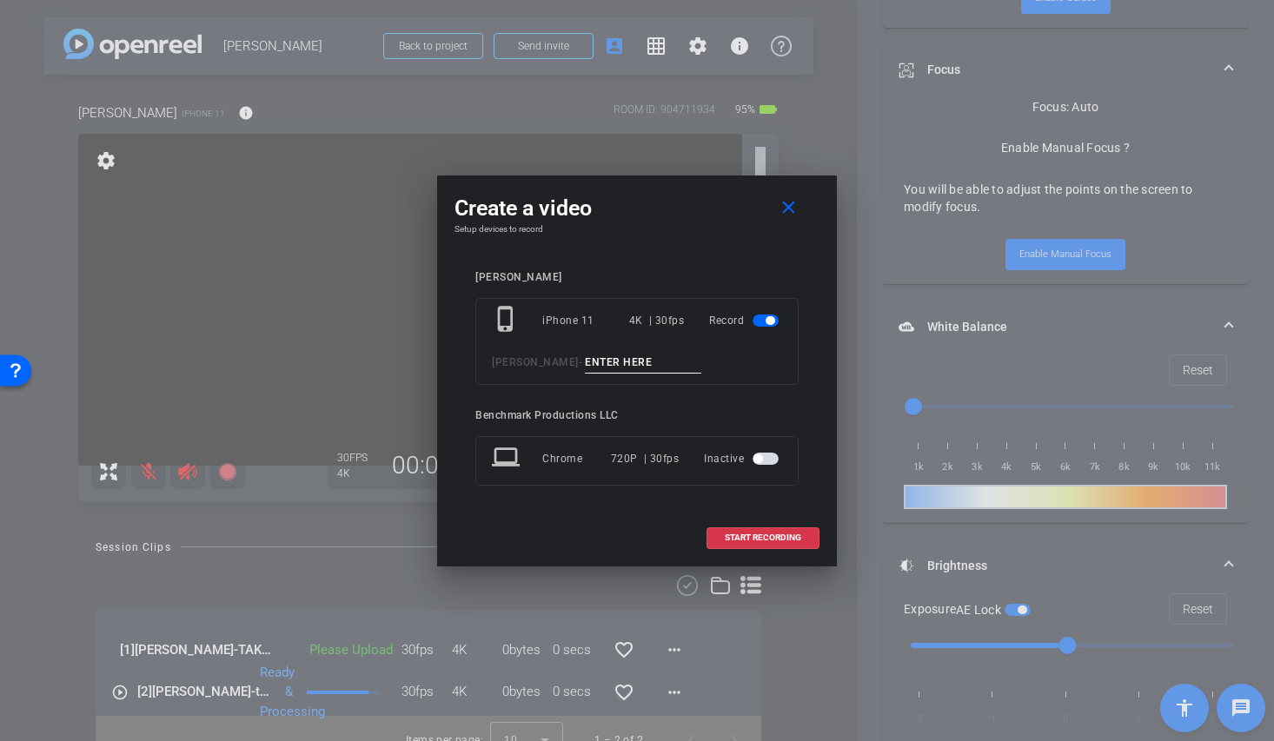
click at [612, 359] on input at bounding box center [643, 363] width 116 height 22
type input "Take1-1"
click at [753, 540] on span "START RECORDING" at bounding box center [763, 537] width 76 height 9
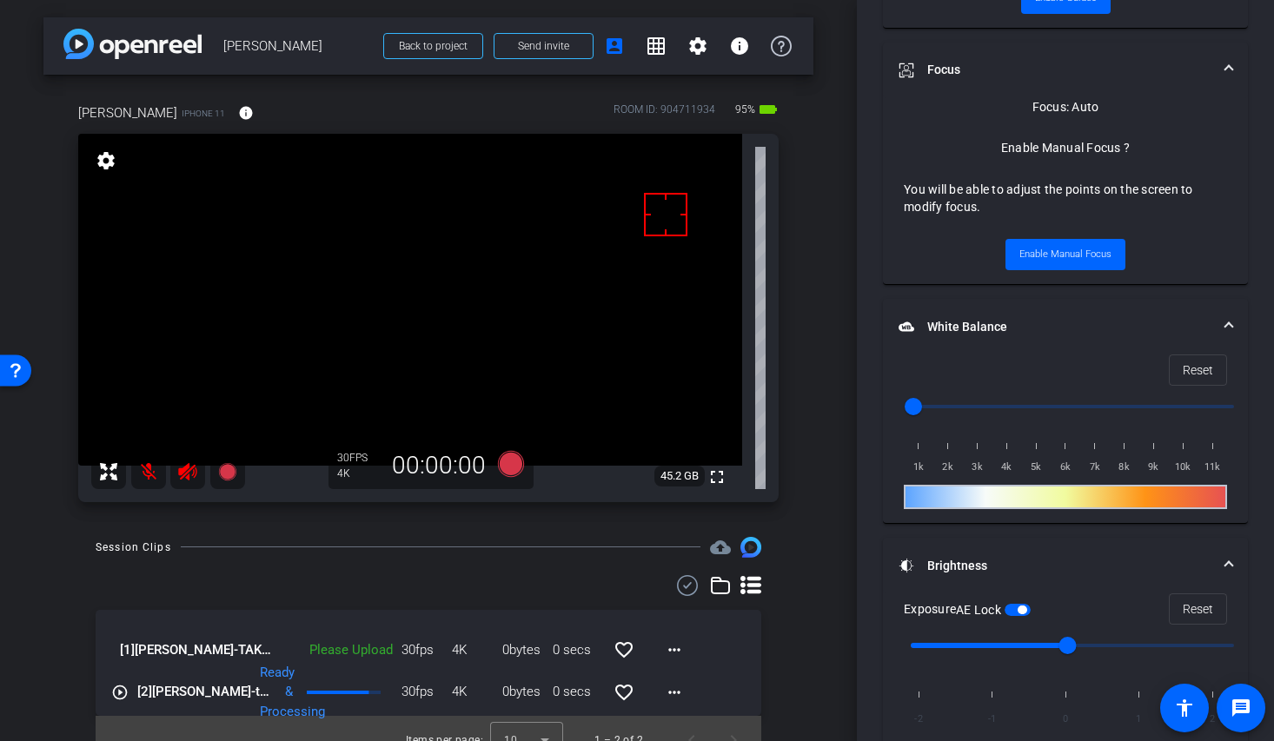
scroll to position [841, 0]
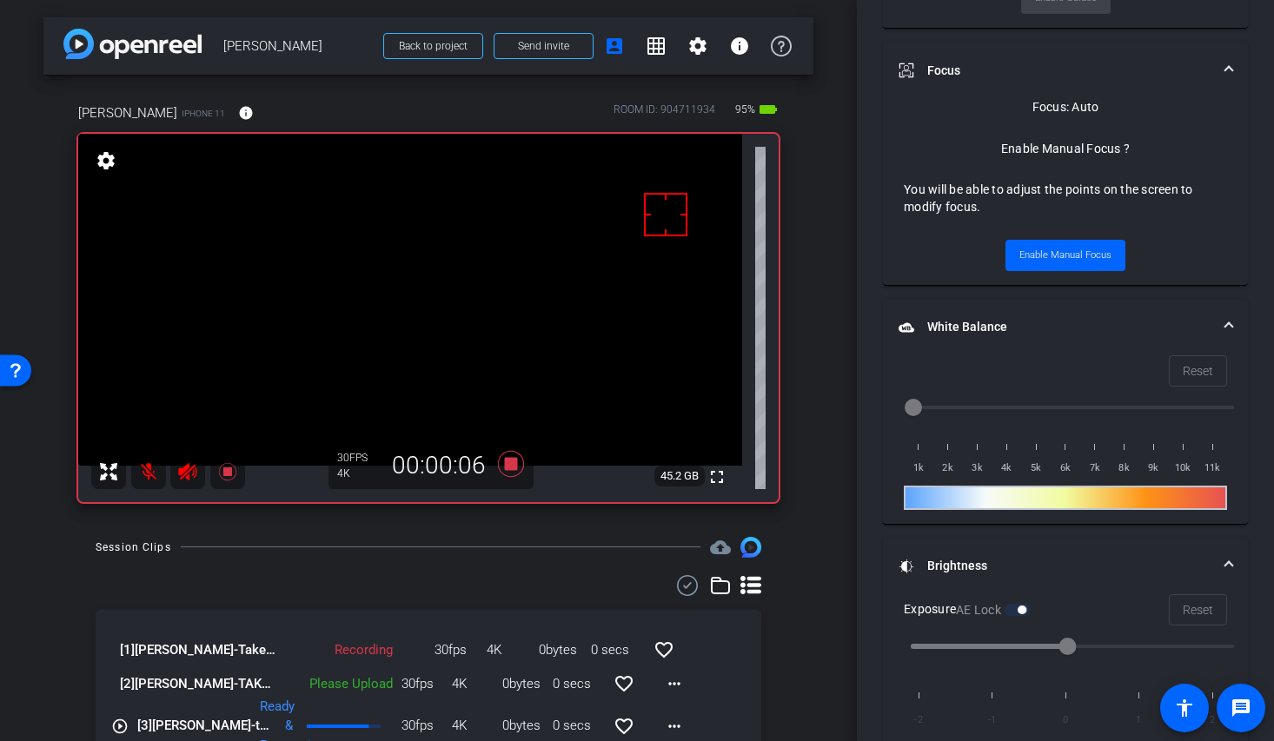
click at [147, 473] on mat-icon at bounding box center [148, 471] width 35 height 35
click at [149, 474] on mat-icon at bounding box center [148, 471] width 35 height 35
click at [150, 480] on mat-icon at bounding box center [148, 471] width 35 height 35
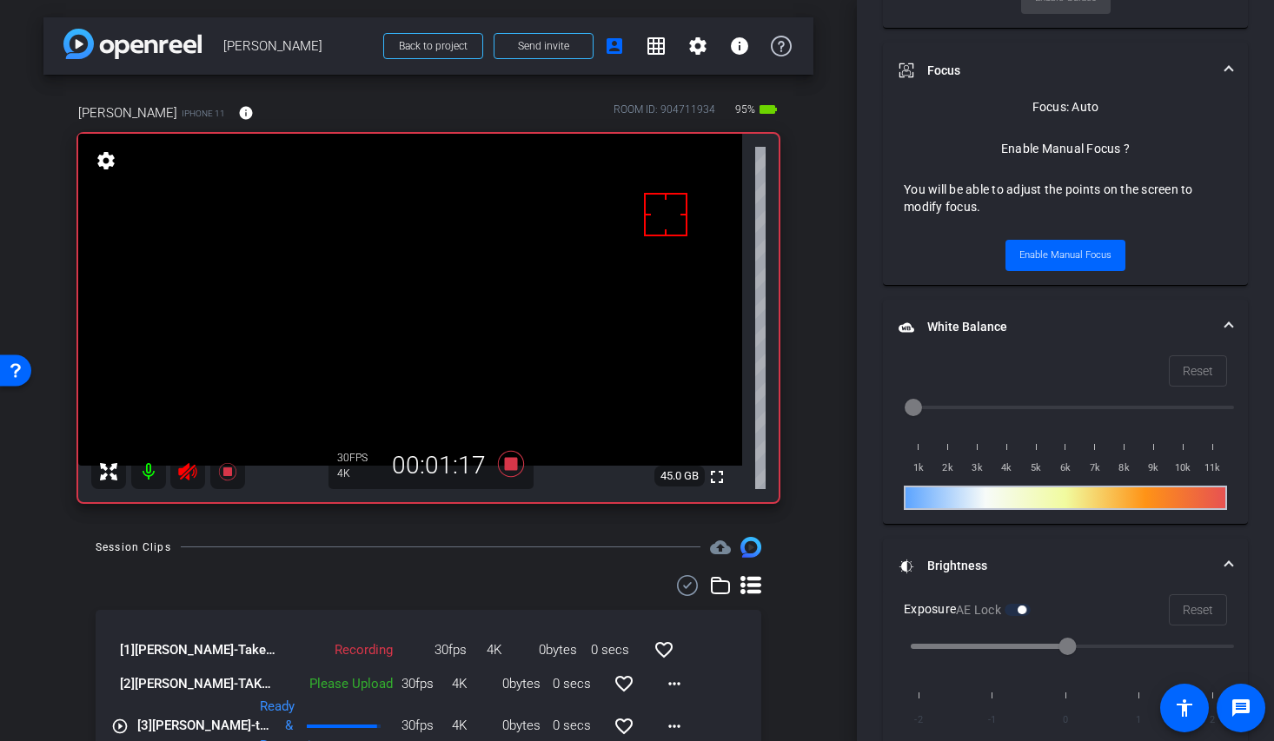
click at [169, 535] on div "arrow_back Wes Castro Back to project Send invite account_box grid_on settings …" at bounding box center [428, 370] width 857 height 741
click at [151, 467] on mat-icon at bounding box center [148, 471] width 35 height 35
click at [155, 468] on mat-icon at bounding box center [148, 471] width 35 height 35
click at [151, 474] on mat-icon at bounding box center [148, 471] width 35 height 35
click at [144, 463] on mat-icon at bounding box center [148, 471] width 35 height 35
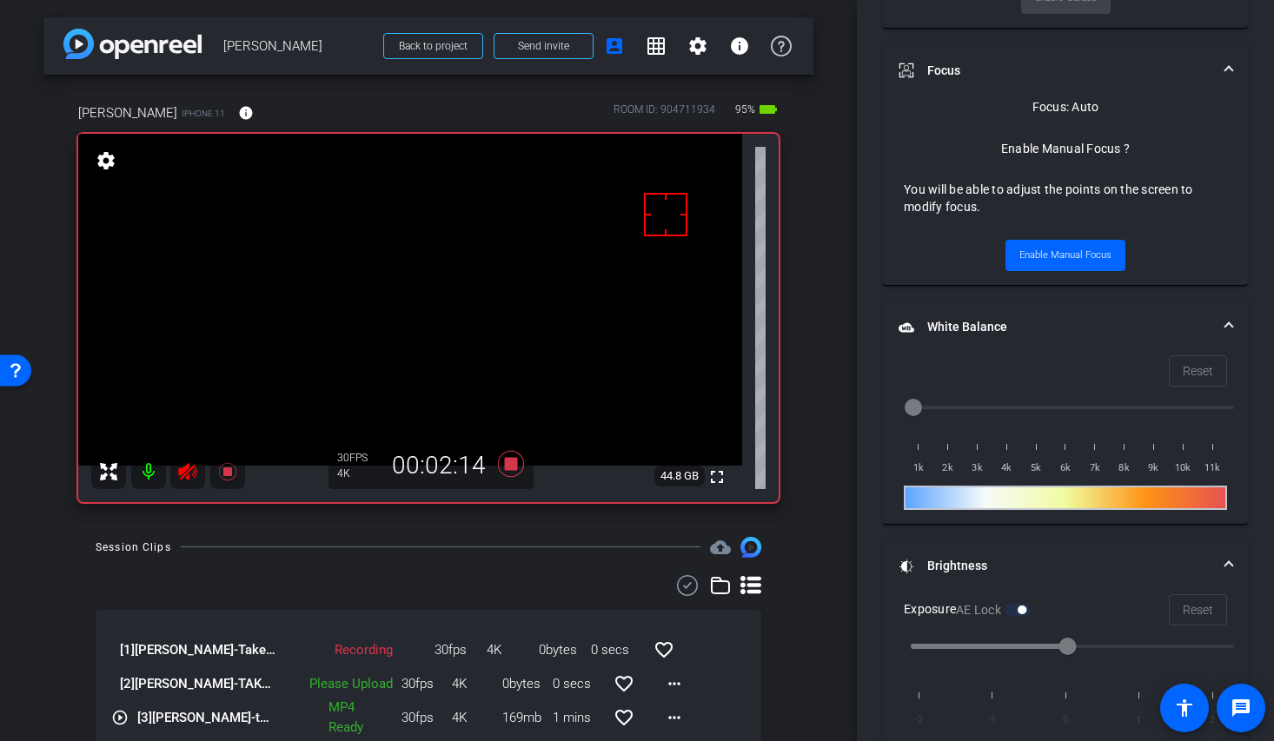
click at [144, 471] on mat-icon at bounding box center [148, 471] width 35 height 35
click at [503, 458] on icon at bounding box center [511, 463] width 26 height 26
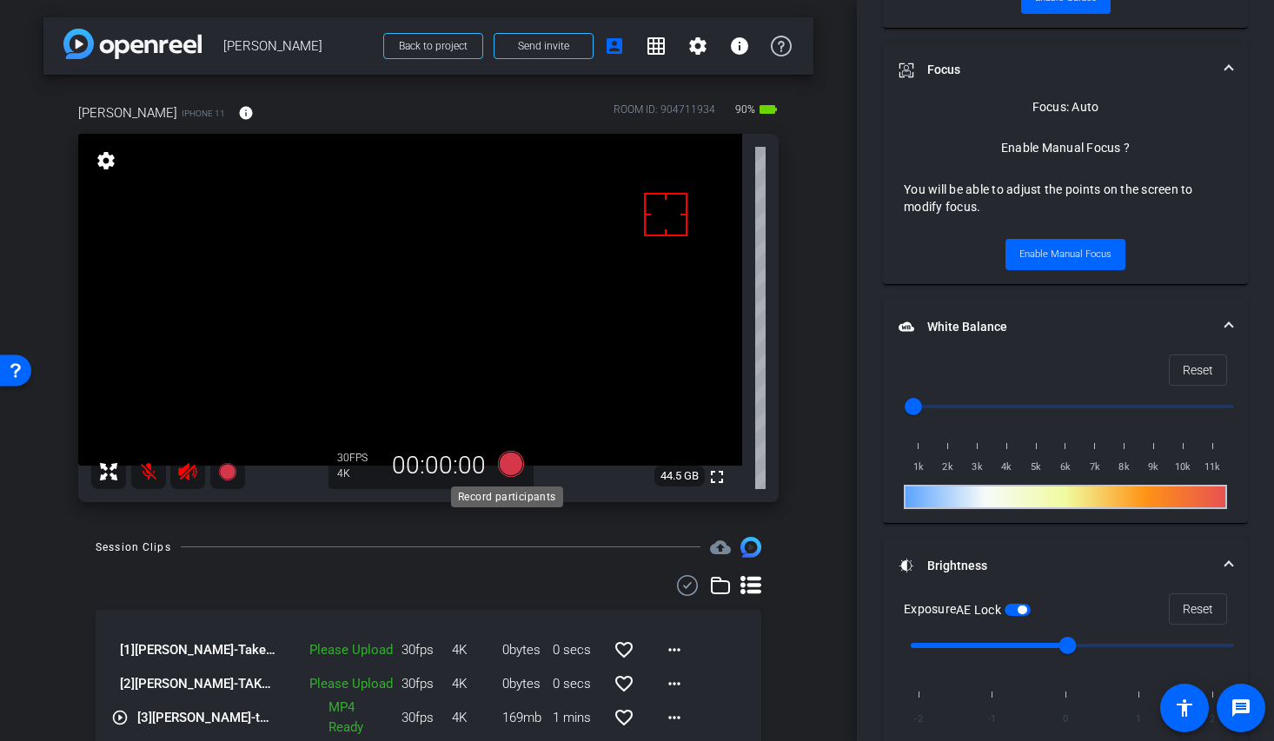
click at [504, 463] on icon at bounding box center [511, 463] width 26 height 26
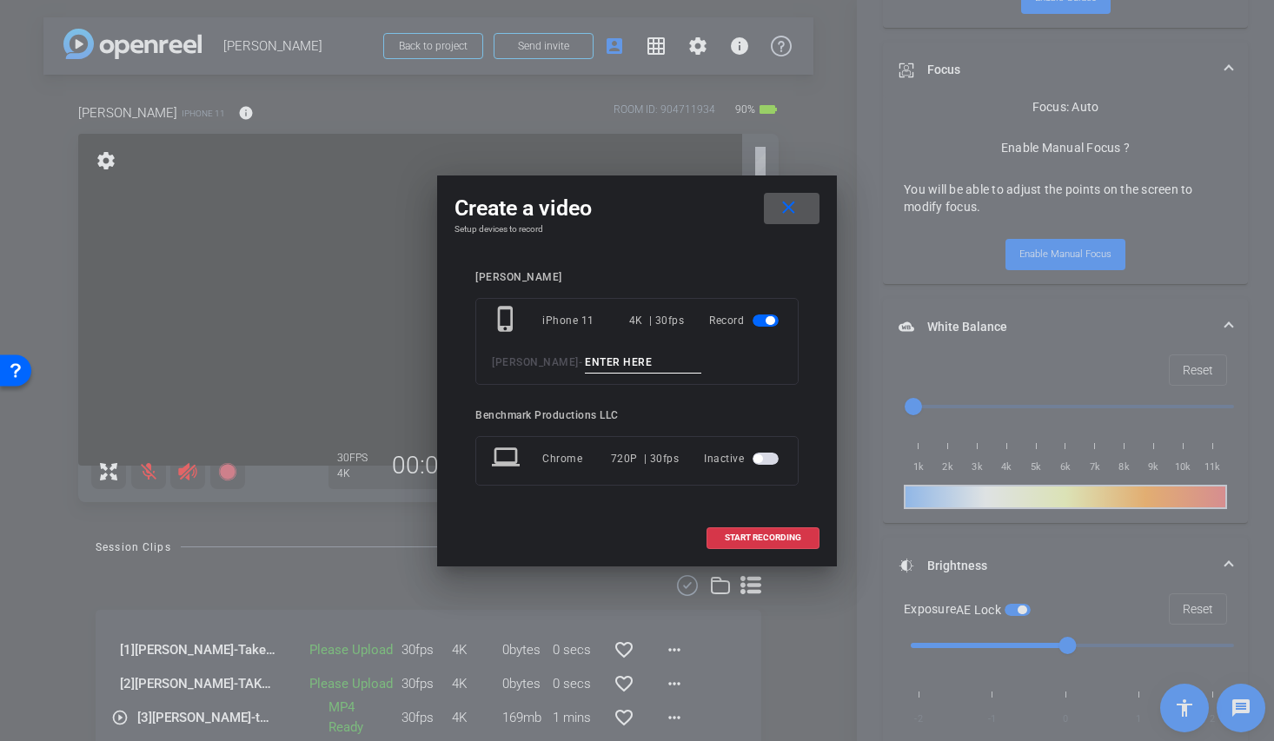
click at [619, 365] on input at bounding box center [643, 363] width 116 height 22
type input "Take 1-2"
click at [756, 541] on span "START RECORDING" at bounding box center [763, 537] width 76 height 9
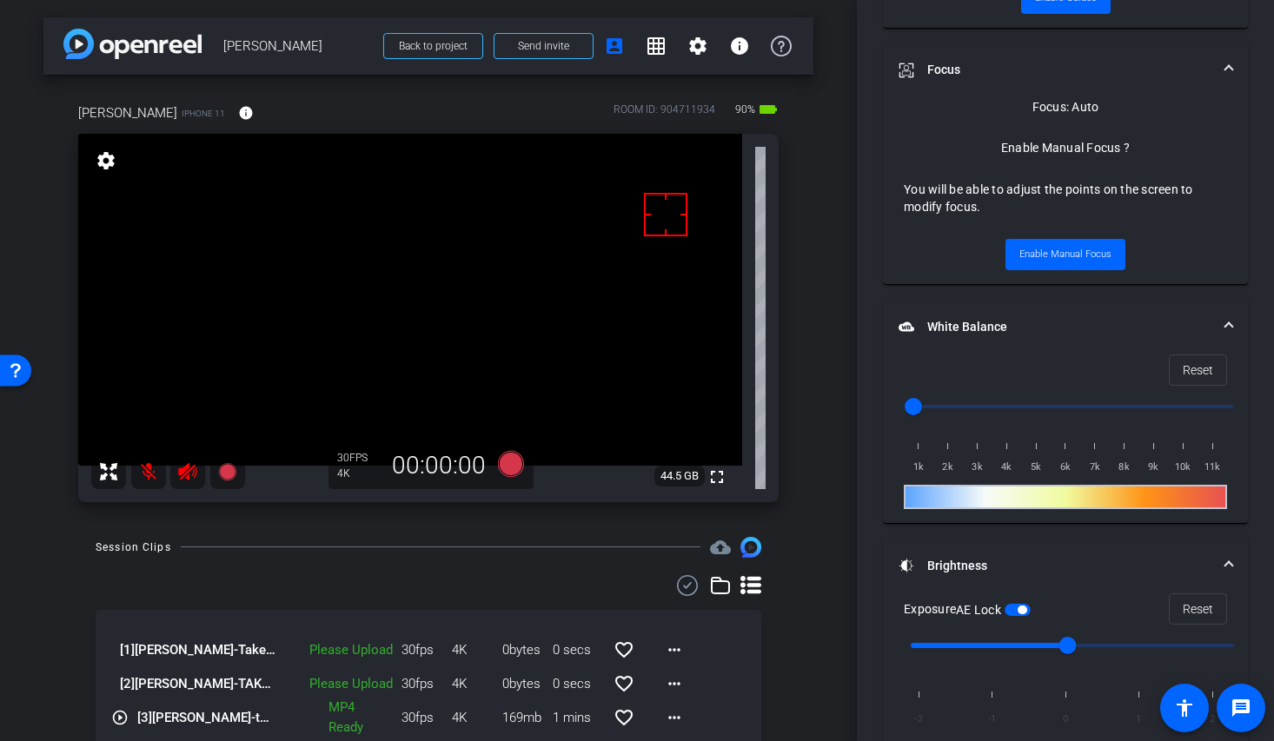
scroll to position [841, 0]
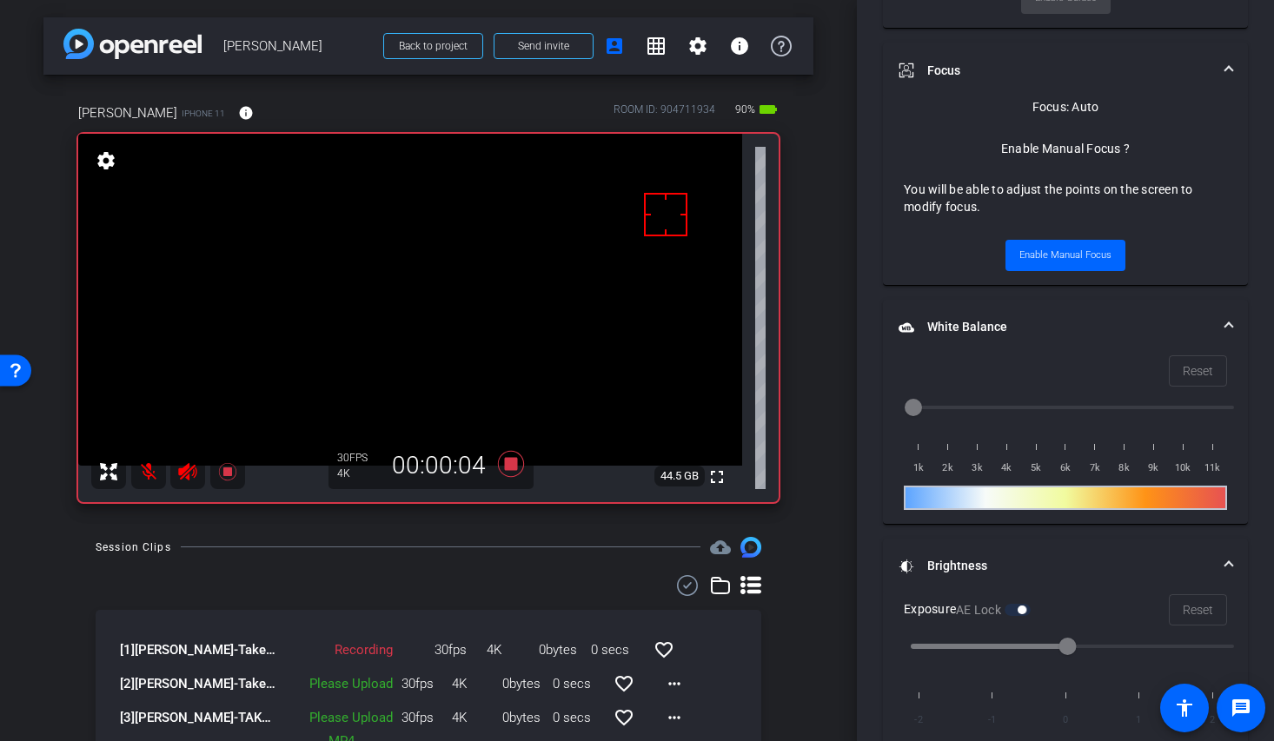
click at [147, 467] on mat-icon at bounding box center [148, 471] width 35 height 35
click at [155, 548] on div "Session Clips" at bounding box center [134, 547] width 76 height 17
click at [157, 473] on mat-icon at bounding box center [148, 471] width 35 height 35
click at [140, 471] on mat-icon at bounding box center [148, 471] width 35 height 35
click at [148, 473] on mat-icon at bounding box center [148, 471] width 35 height 35
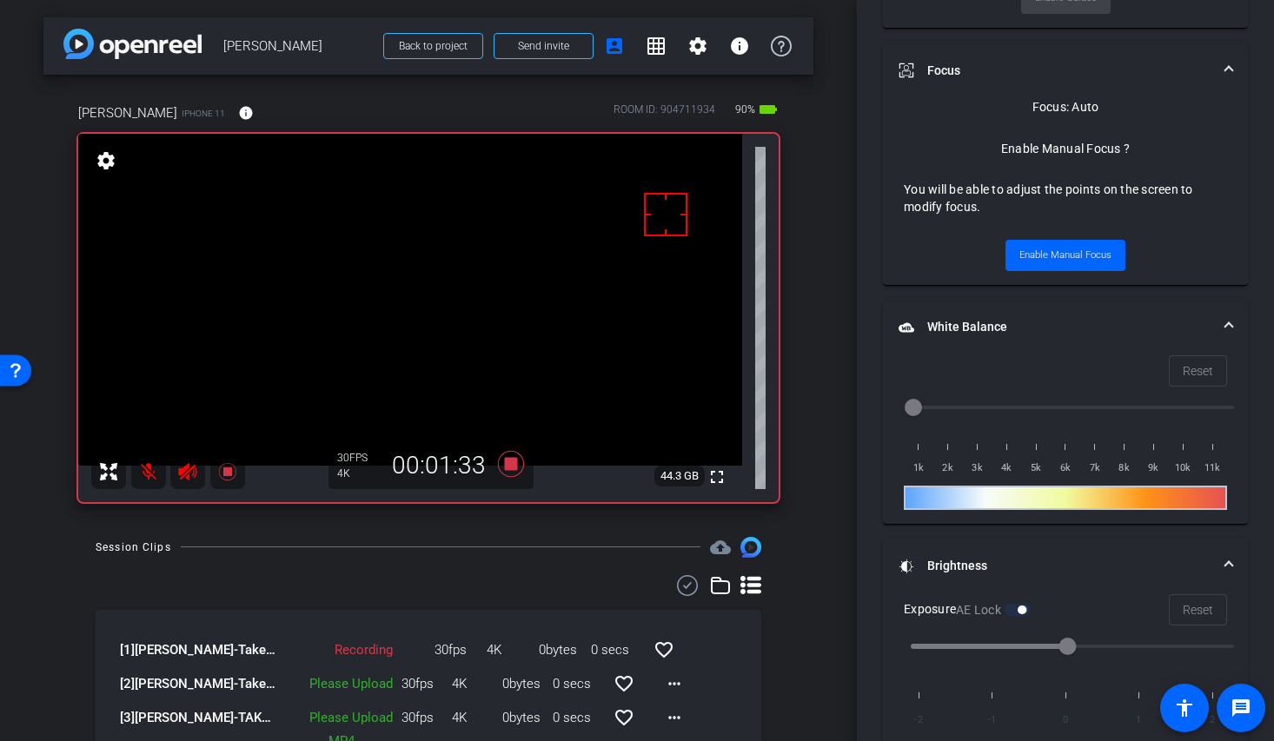
click at [159, 478] on mat-icon at bounding box center [148, 471] width 35 height 35
click at [155, 473] on mat-icon at bounding box center [148, 471] width 35 height 35
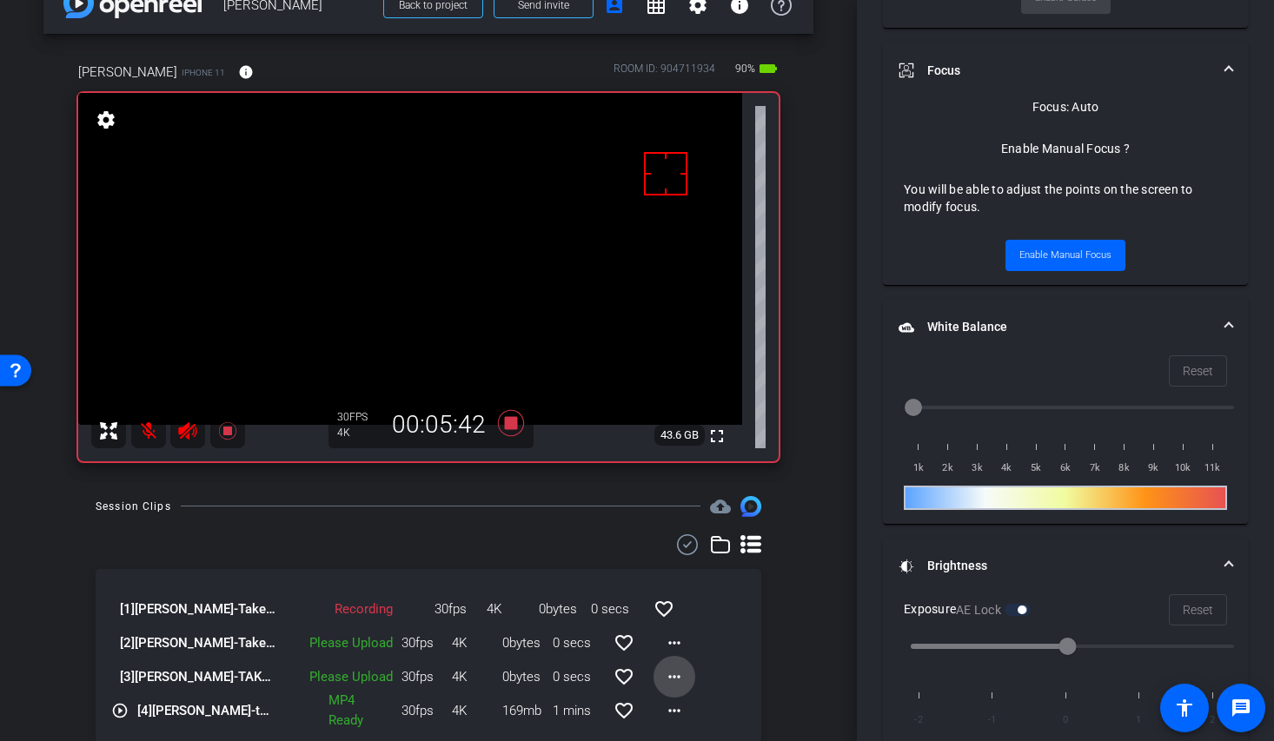
click at [672, 674] on mat-icon "more_horiz" at bounding box center [674, 676] width 21 height 21
click at [692, 597] on span "Upload" at bounding box center [693, 597] width 70 height 21
click at [664, 643] on mat-icon "more_horiz" at bounding box center [674, 642] width 21 height 21
click at [685, 683] on span "Upload" at bounding box center [693, 679] width 70 height 21
click at [781, 653] on div "Session Clips cloud_upload [1] Wes Castro-Take 1-2-2025-09-26-10-48-29-311-0 Re…" at bounding box center [428, 643] width 770 height 295
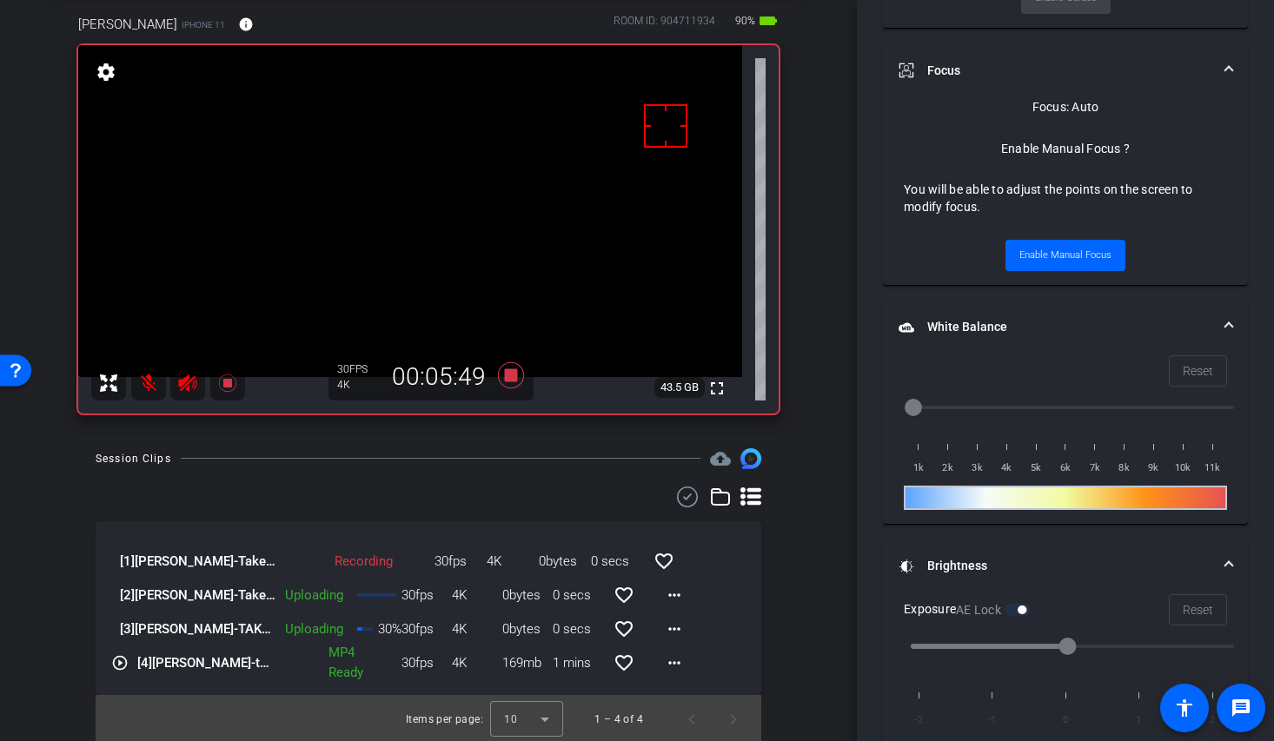
scroll to position [91, 0]
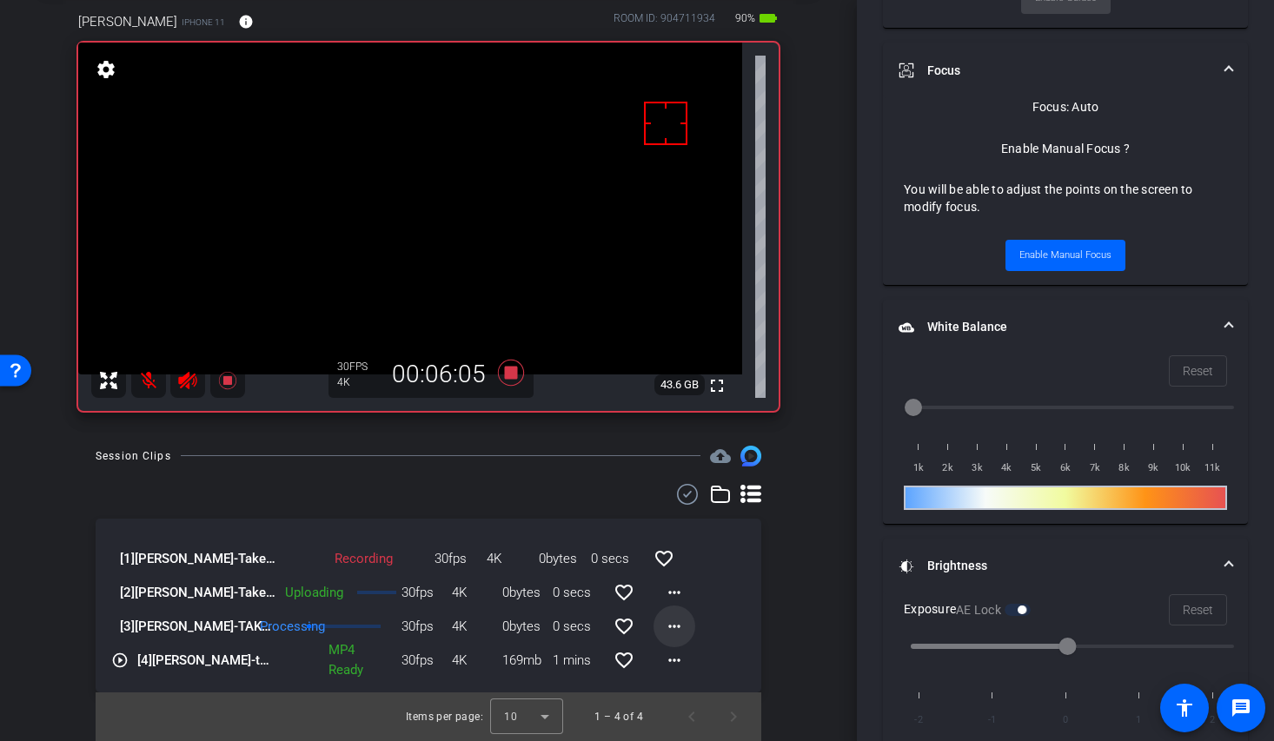
click at [665, 619] on mat-icon "more_horiz" at bounding box center [674, 626] width 21 height 21
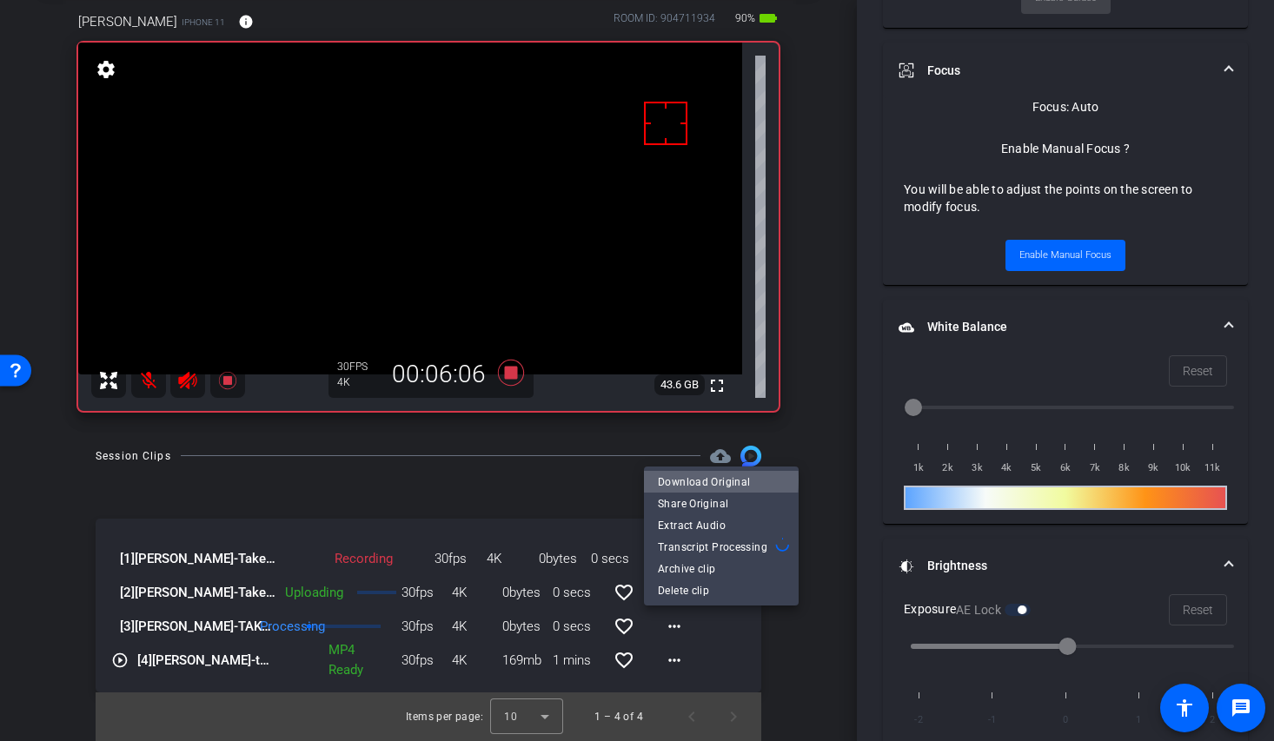
click at [711, 480] on span "Download Original" at bounding box center [721, 482] width 127 height 21
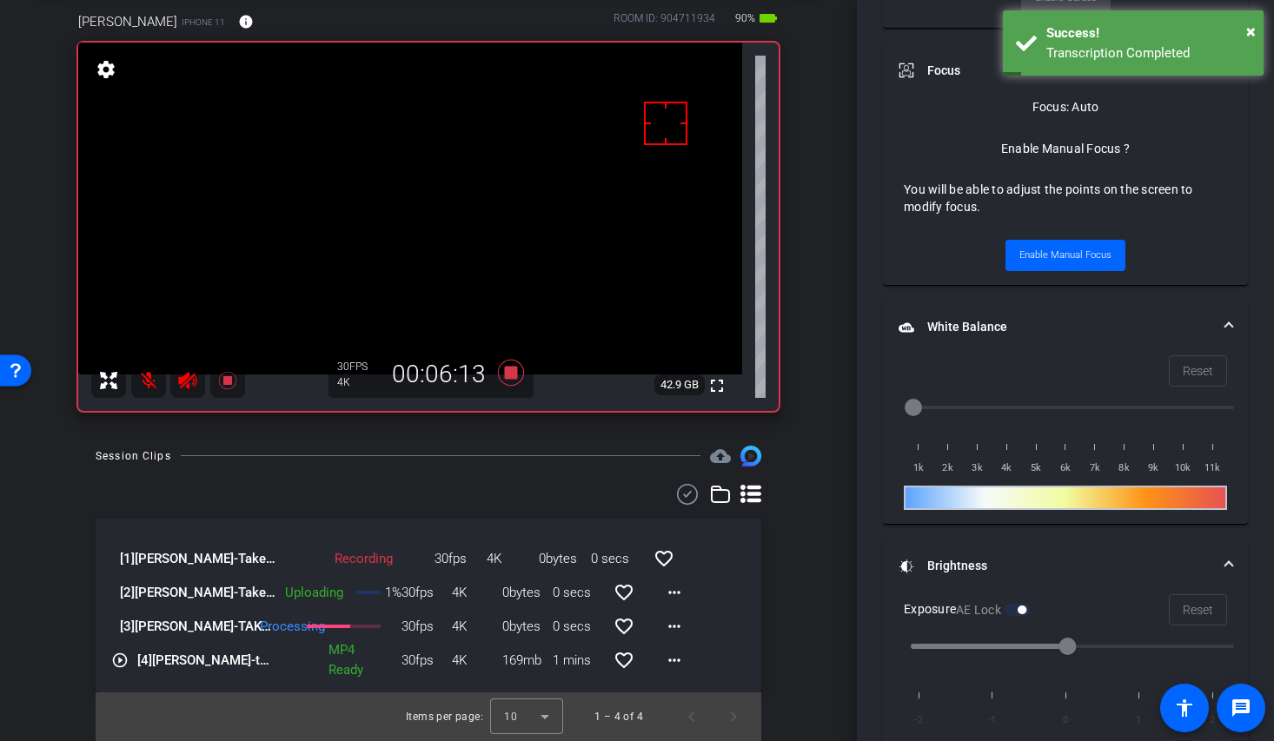
click at [142, 382] on mat-icon at bounding box center [148, 380] width 35 height 35
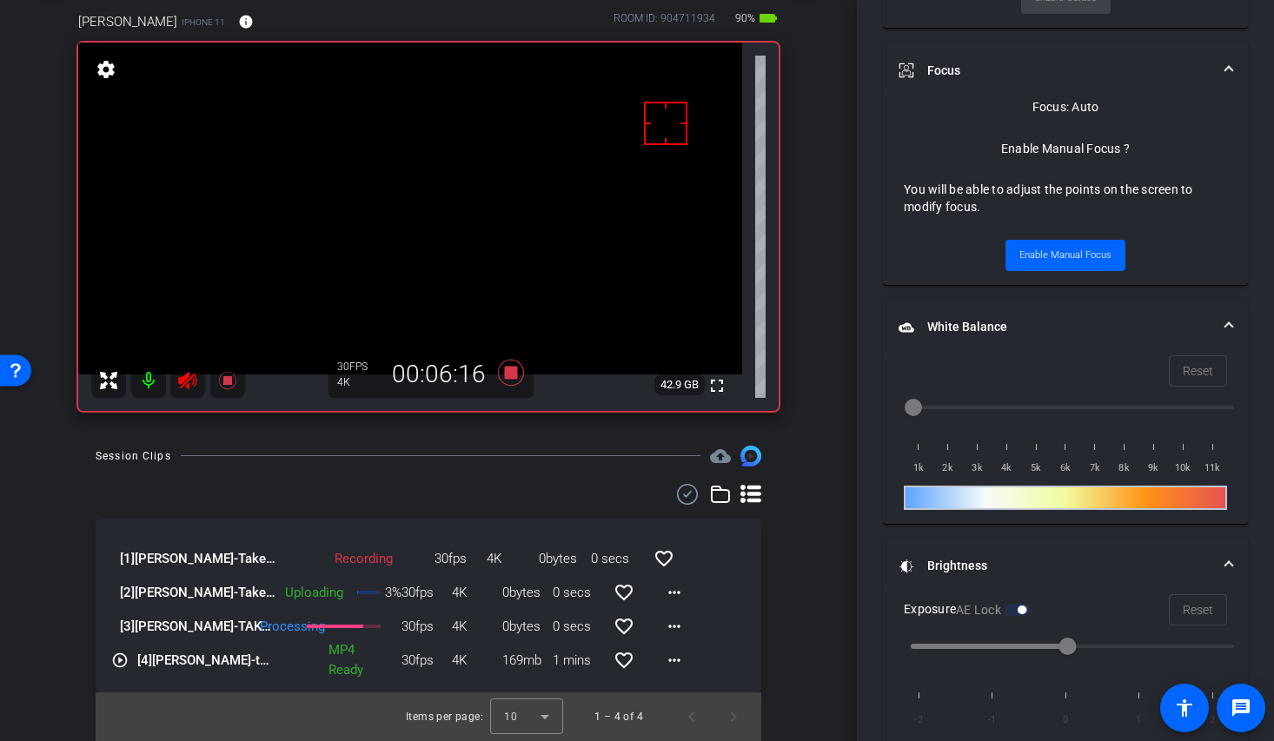
click at [142, 382] on mat-icon at bounding box center [148, 380] width 35 height 35
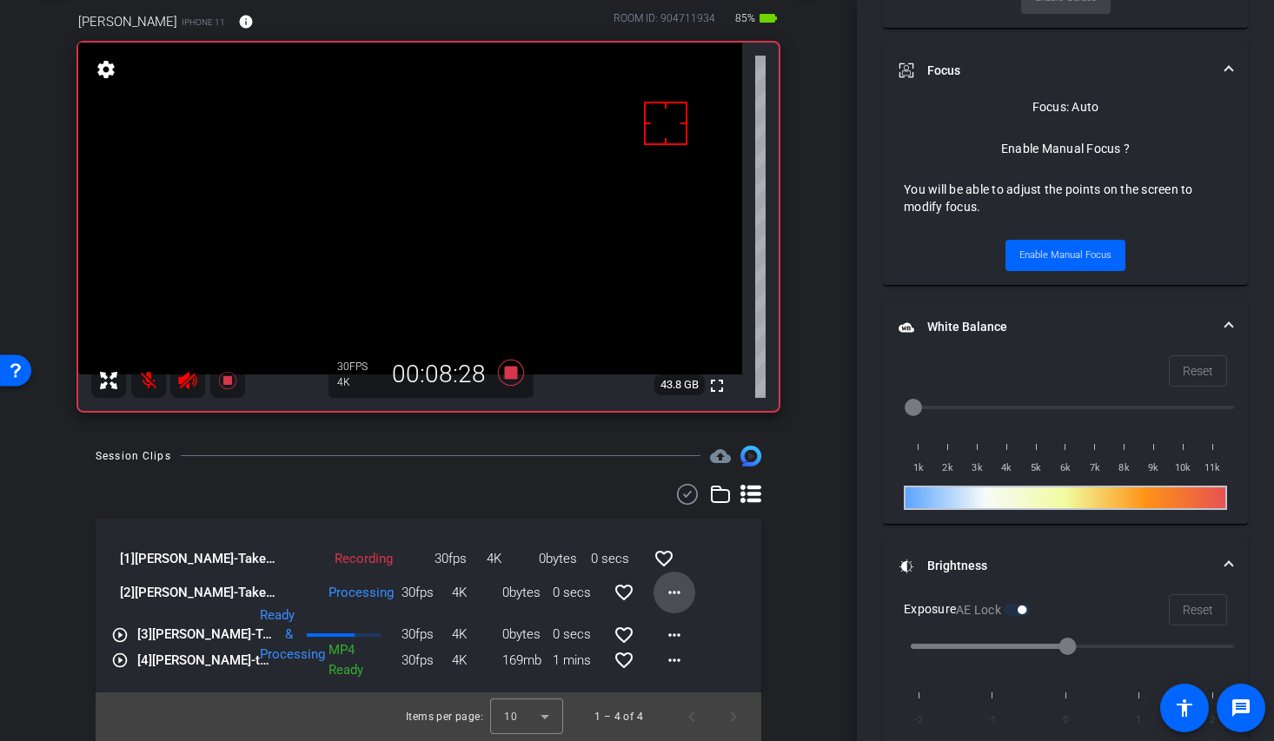
click at [666, 594] on mat-icon "more_horiz" at bounding box center [674, 592] width 21 height 21
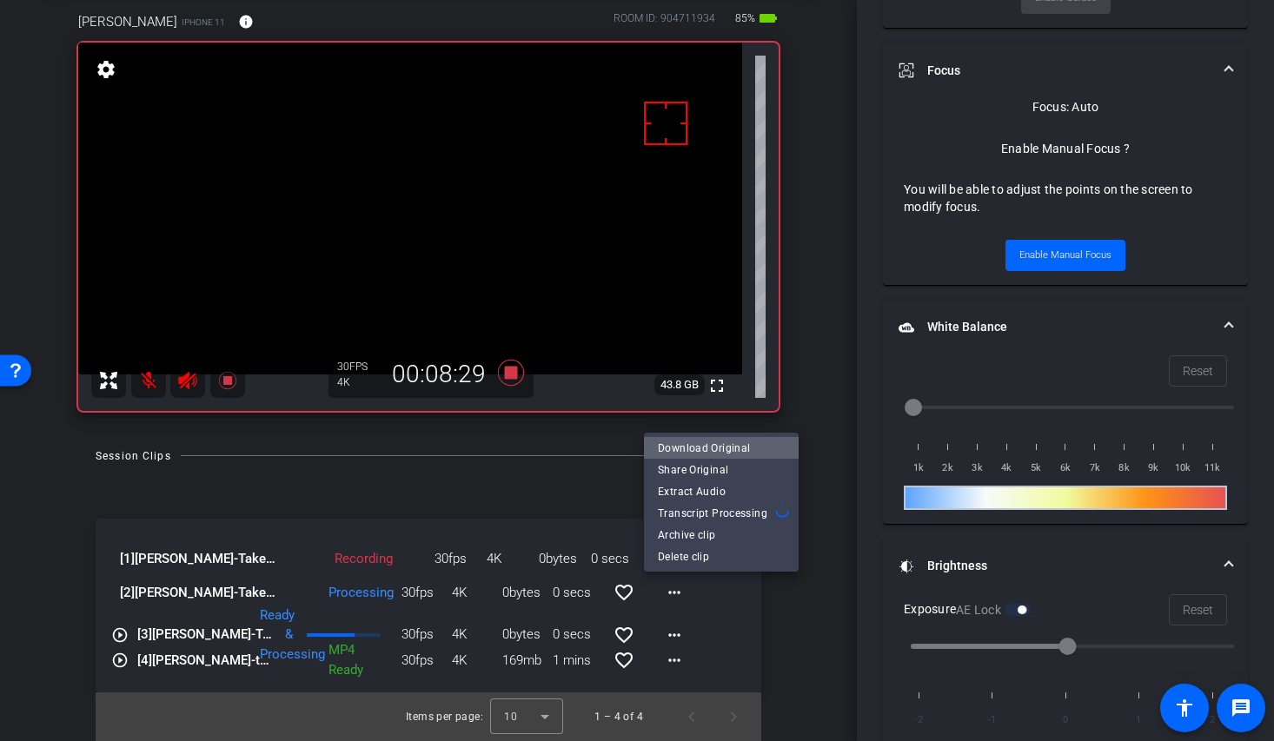
click at [725, 451] on span "Download Original" at bounding box center [721, 448] width 127 height 21
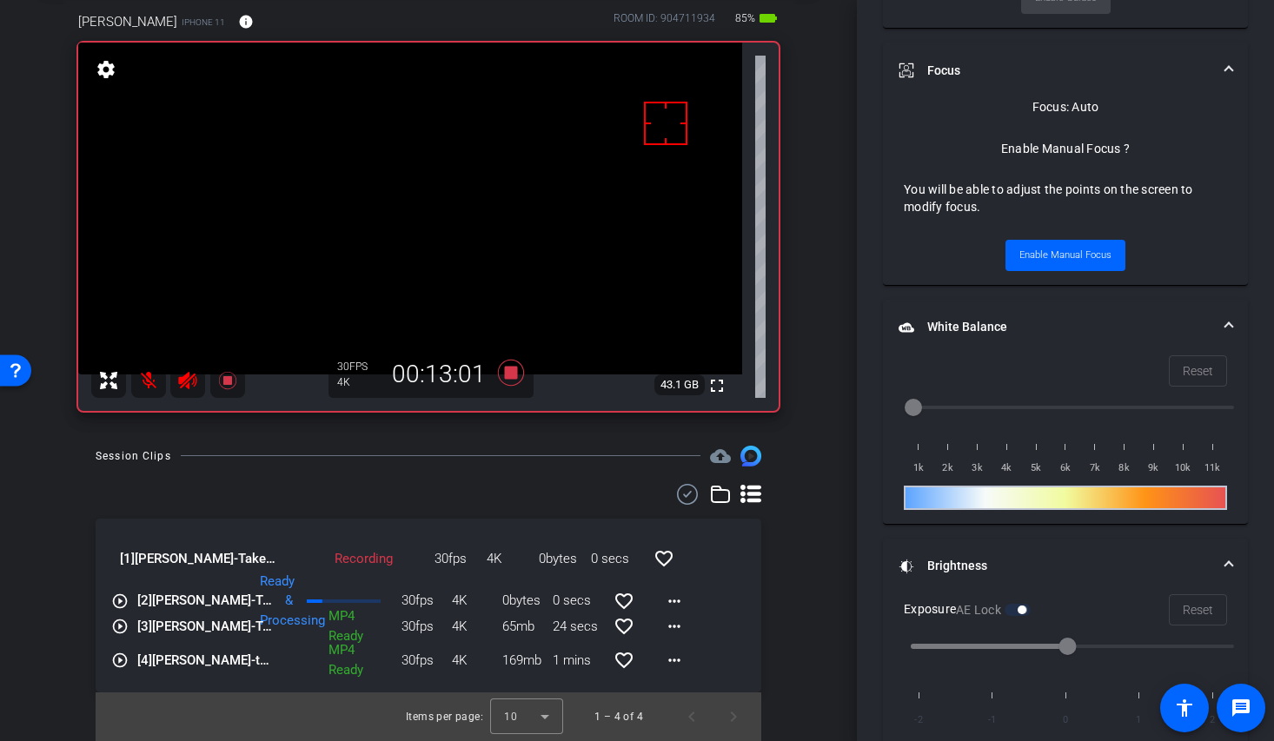
scroll to position [89, 0]
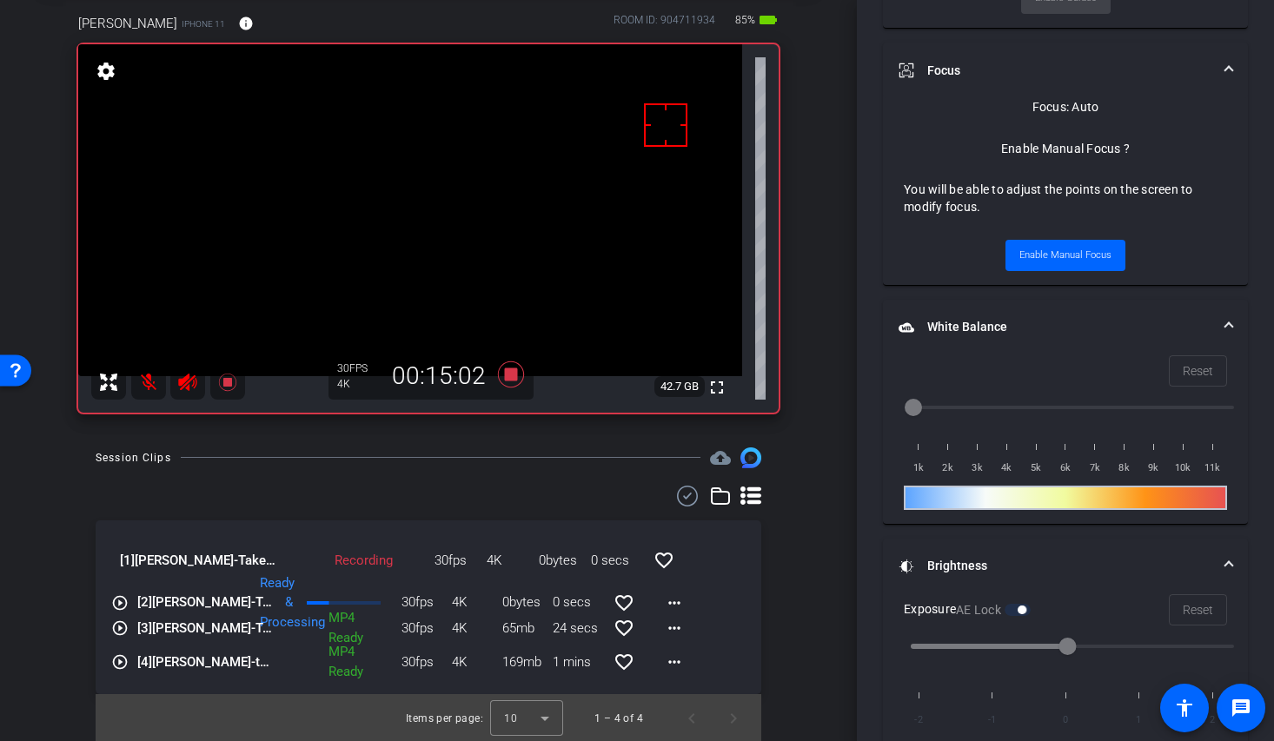
click at [151, 374] on mat-icon at bounding box center [148, 382] width 35 height 35
click at [149, 385] on mat-icon at bounding box center [148, 382] width 35 height 35
click at [520, 373] on icon at bounding box center [511, 374] width 42 height 31
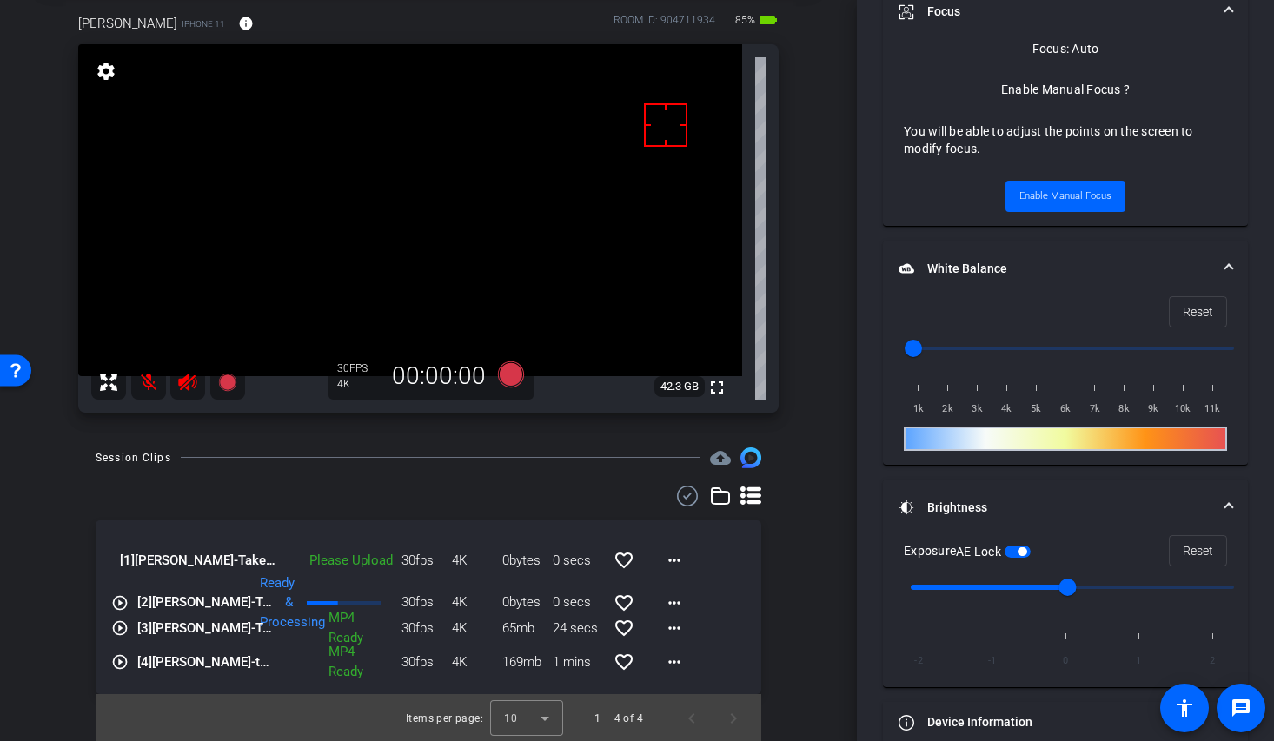
scroll to position [783, 0]
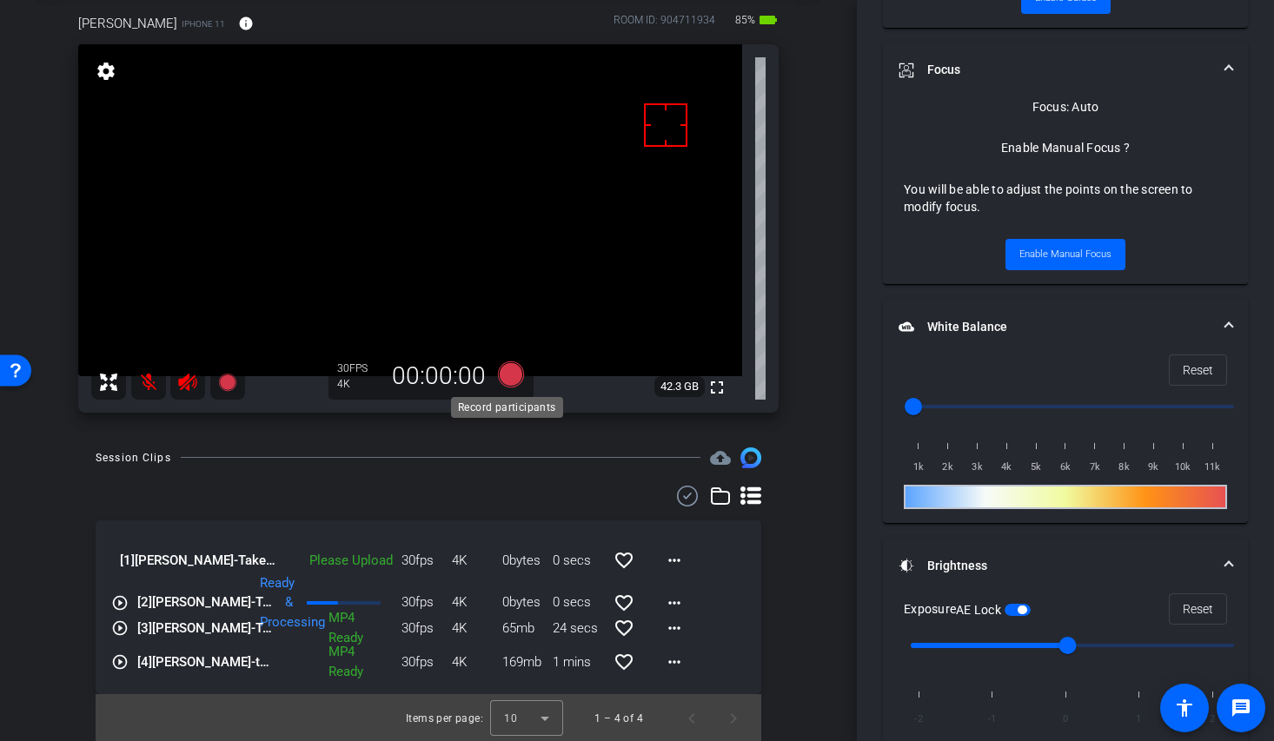
click at [510, 374] on icon at bounding box center [511, 374] width 26 height 26
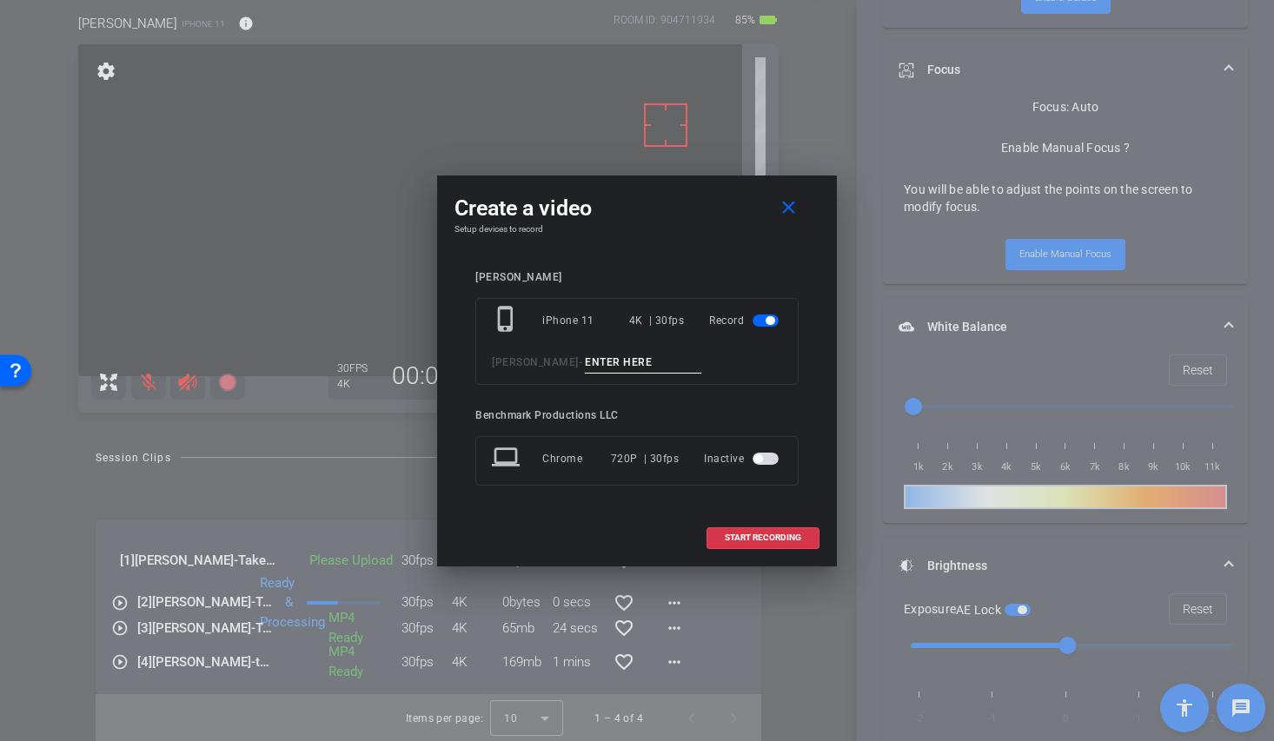
click at [600, 365] on input at bounding box center [643, 363] width 116 height 22
type input "take1-3 pickup"
click at [791, 545] on span at bounding box center [762, 538] width 111 height 42
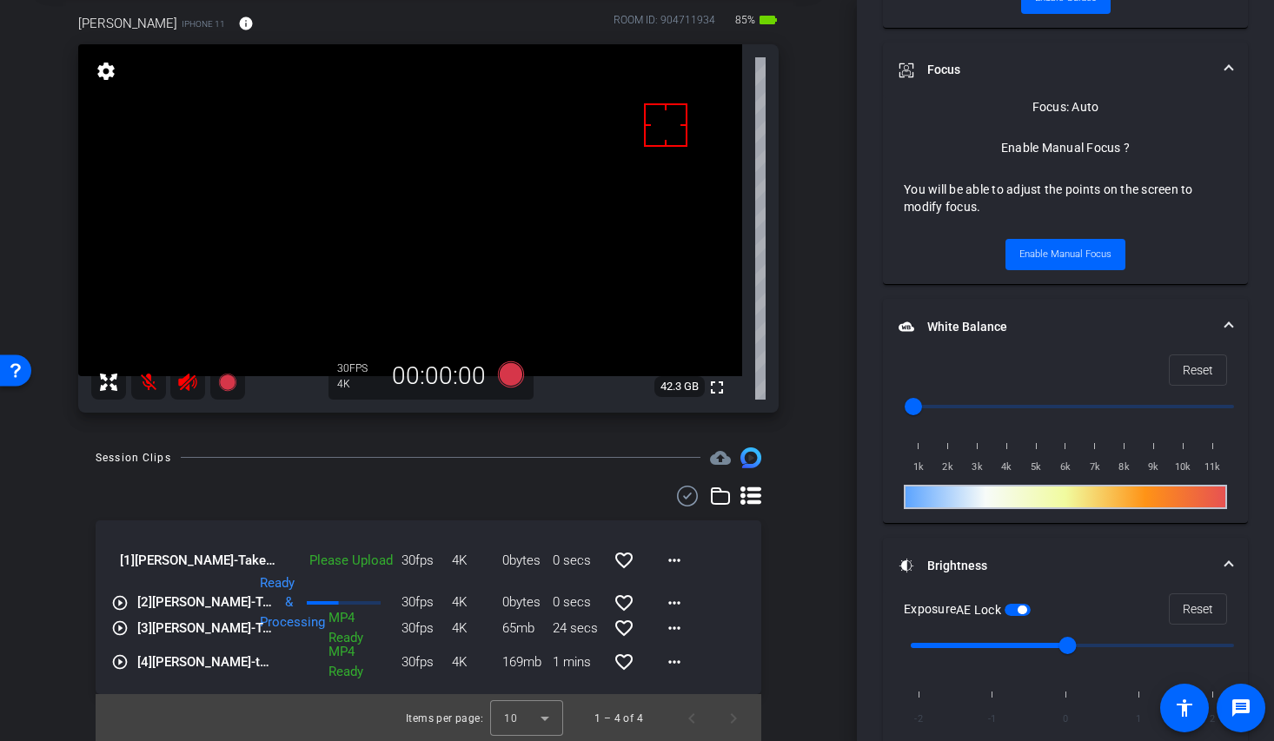
scroll to position [841, 0]
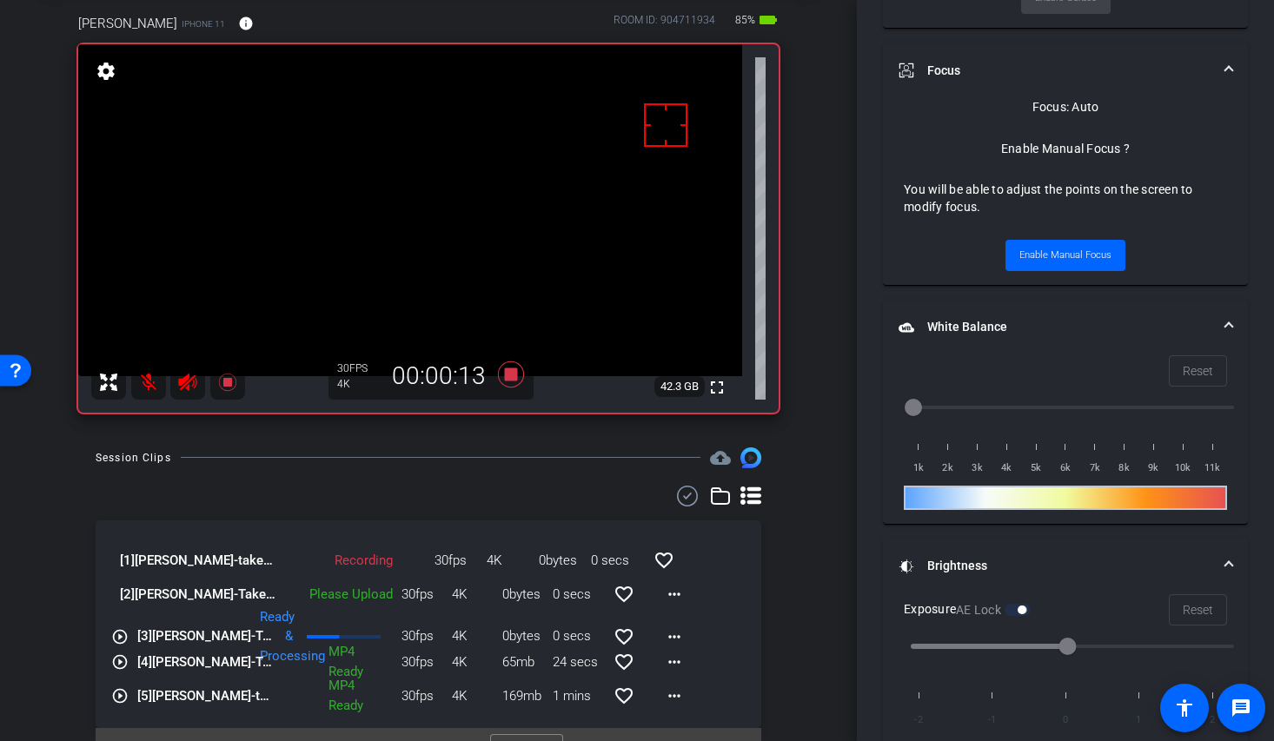
click at [745, 612] on div "[1] Wes Castro-take1-3 pickup-2025-09-26-11-06-19-795-0 Recording 30fps 4K 0byt…" at bounding box center [428, 624] width 665 height 208
click at [669, 593] on mat-icon "more_horiz" at bounding box center [674, 594] width 21 height 21
click at [697, 632] on span "Upload" at bounding box center [693, 630] width 70 height 21
click at [150, 380] on mat-icon at bounding box center [148, 382] width 35 height 35
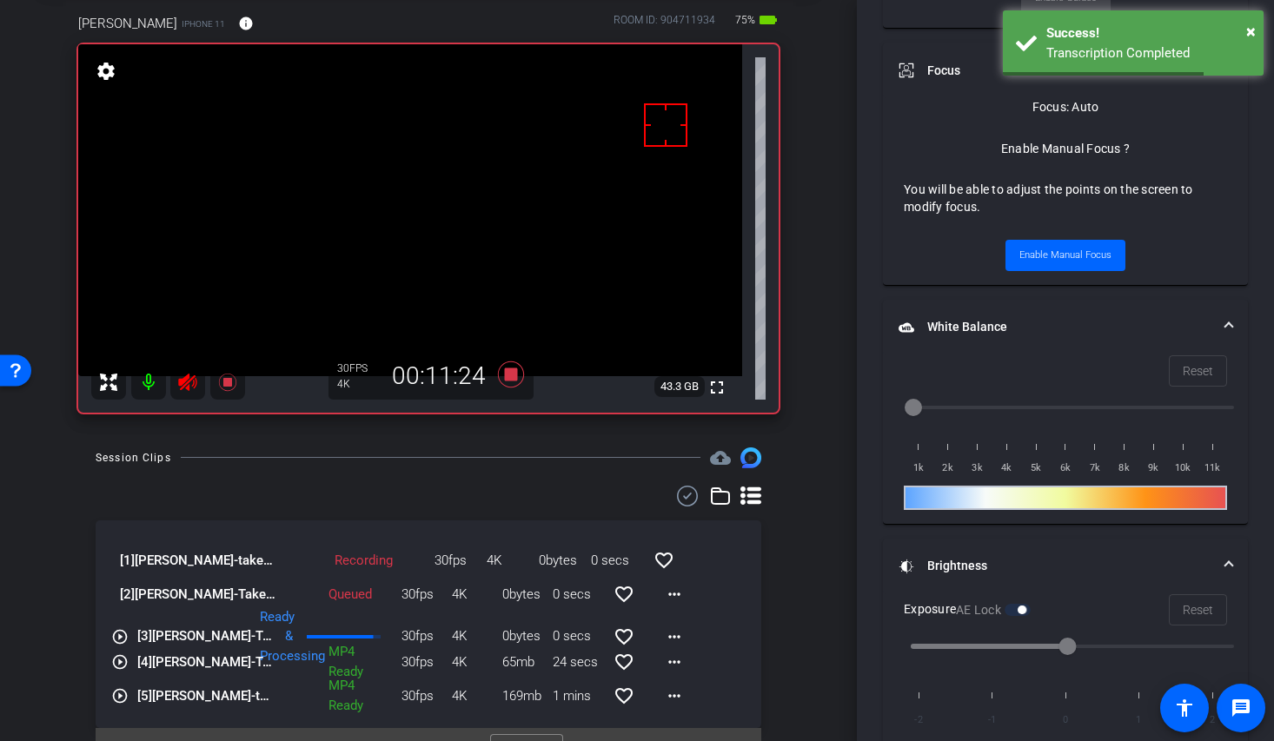
click at [150, 386] on mat-icon at bounding box center [148, 382] width 35 height 35
click at [668, 593] on mat-icon "more_horiz" at bounding box center [674, 594] width 21 height 21
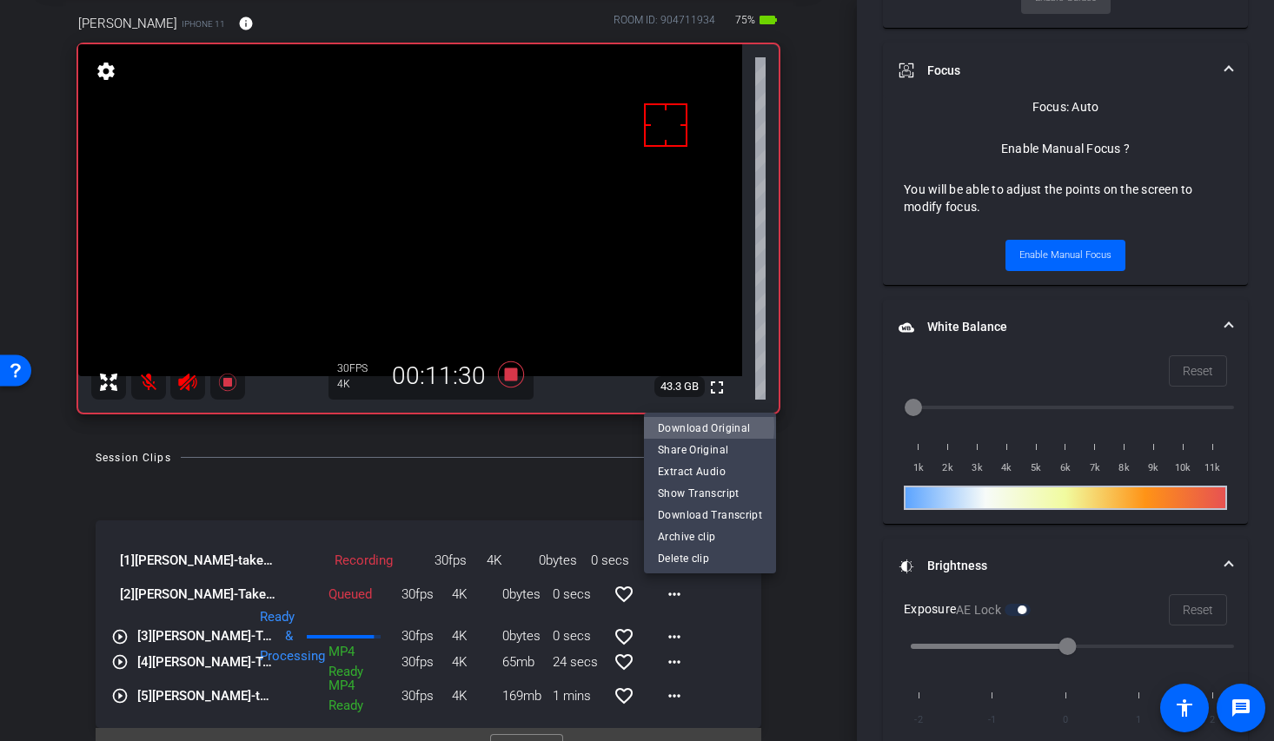
click at [699, 427] on span "Download Original" at bounding box center [710, 428] width 104 height 21
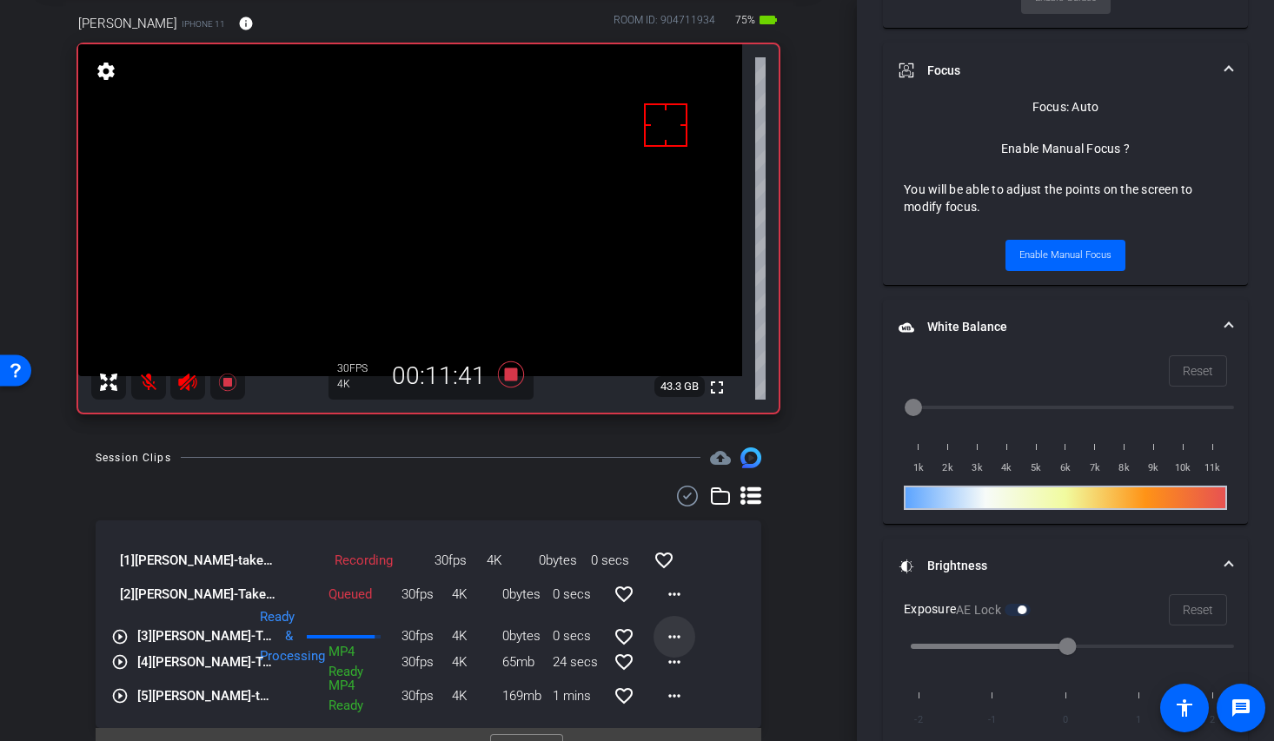
click at [669, 637] on mat-icon "more_horiz" at bounding box center [674, 636] width 21 height 21
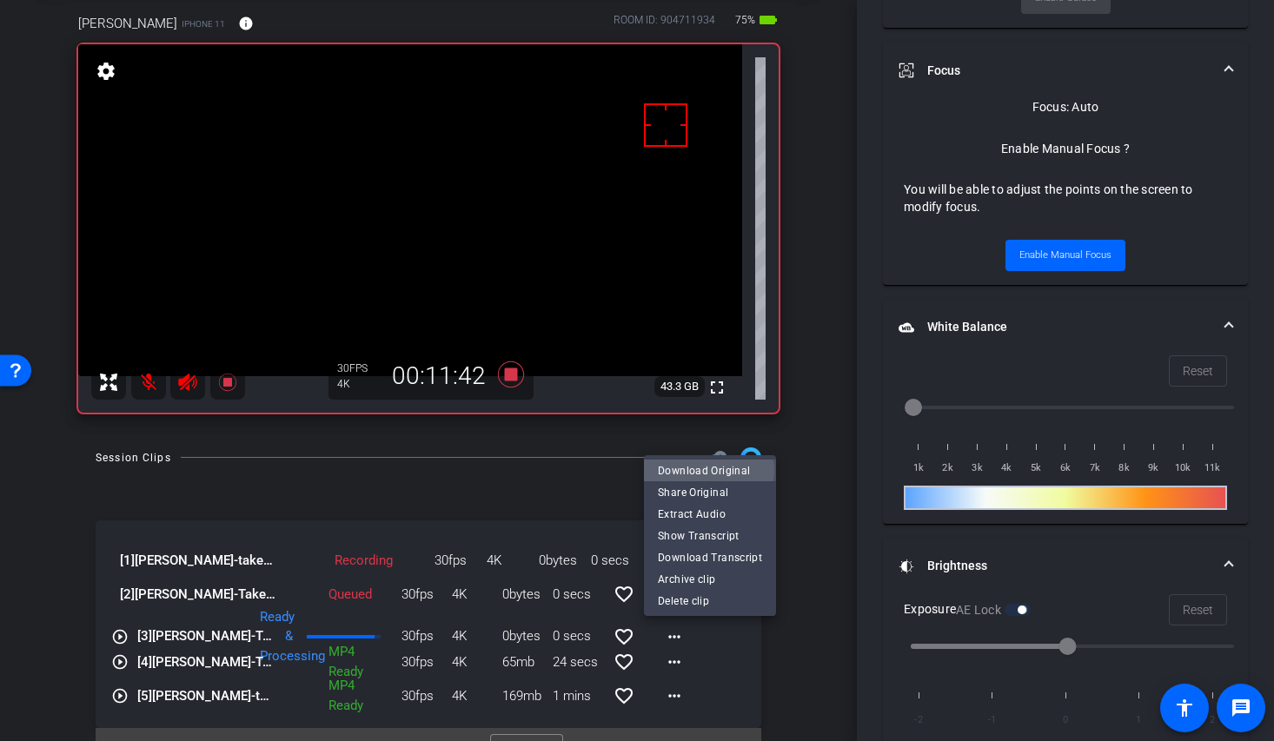
click at [705, 470] on span "Download Original" at bounding box center [710, 470] width 104 height 21
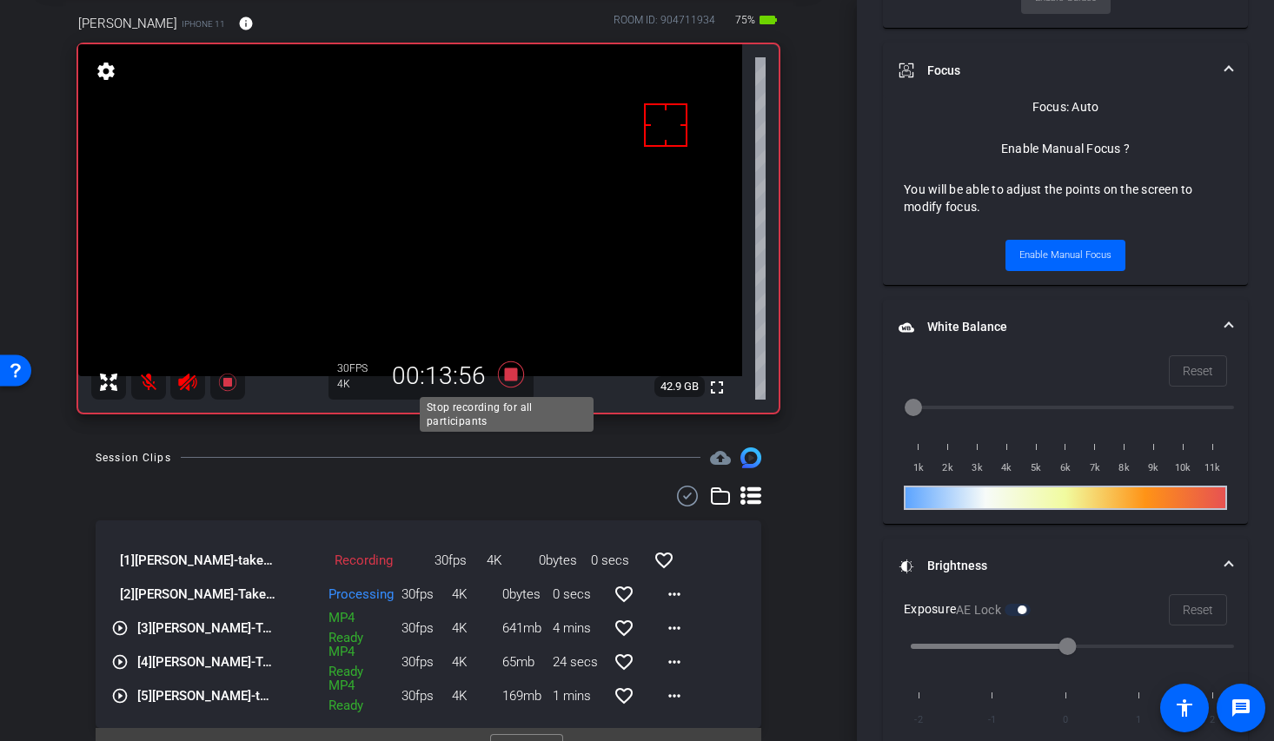
click at [510, 374] on icon at bounding box center [511, 374] width 26 height 26
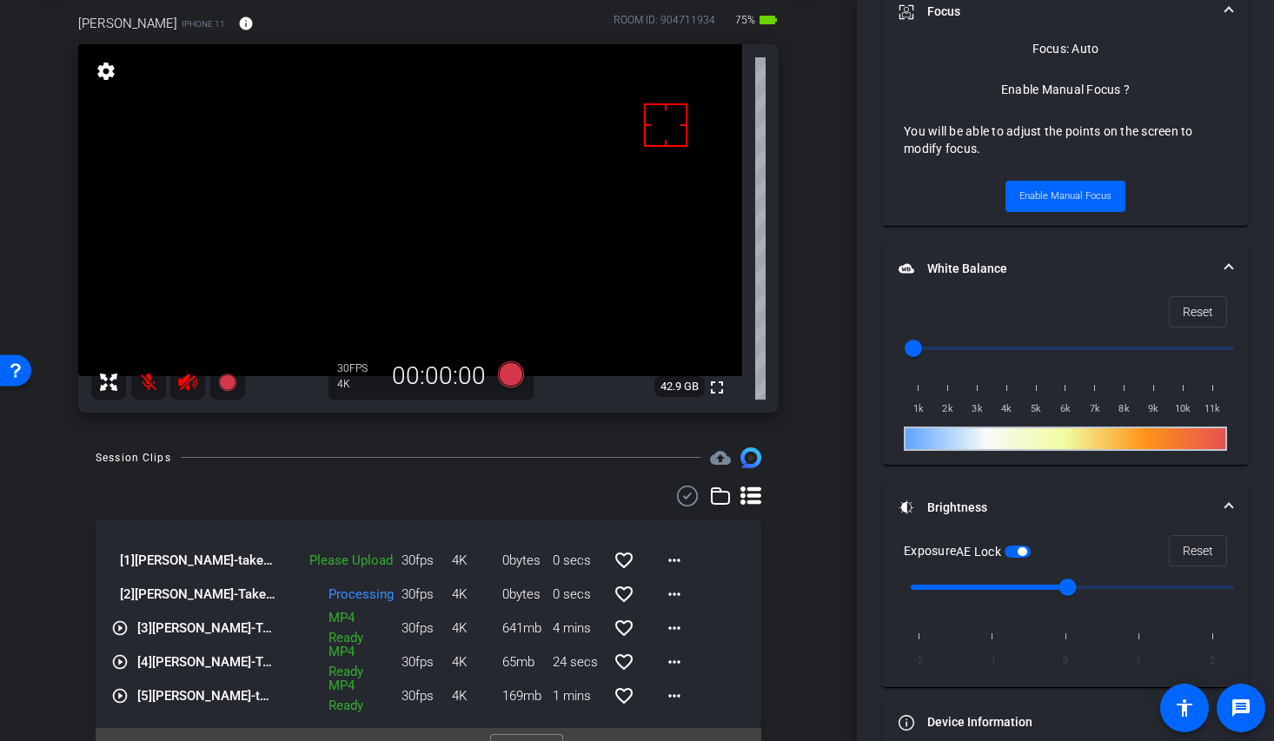
scroll to position [783, 0]
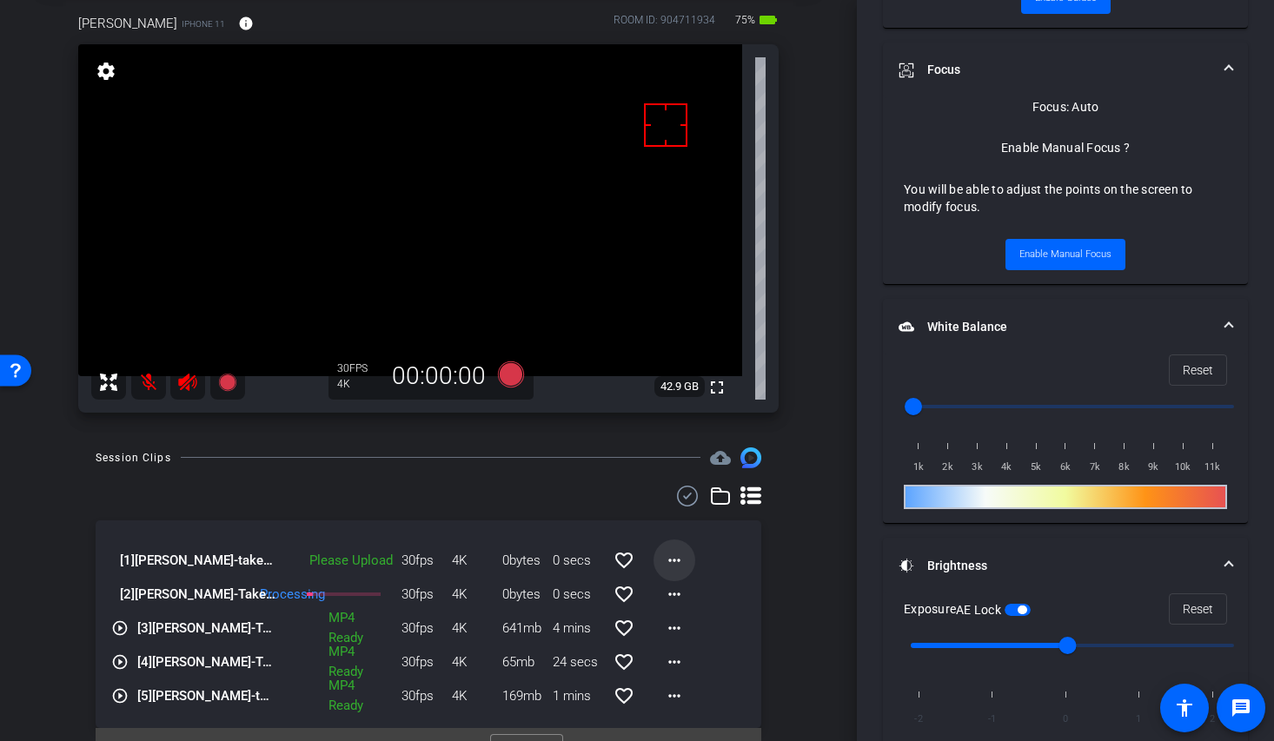
click at [669, 555] on mat-icon "more_horiz" at bounding box center [674, 560] width 21 height 21
click at [706, 593] on span "Upload" at bounding box center [693, 596] width 70 height 21
click at [508, 380] on icon at bounding box center [511, 374] width 26 height 26
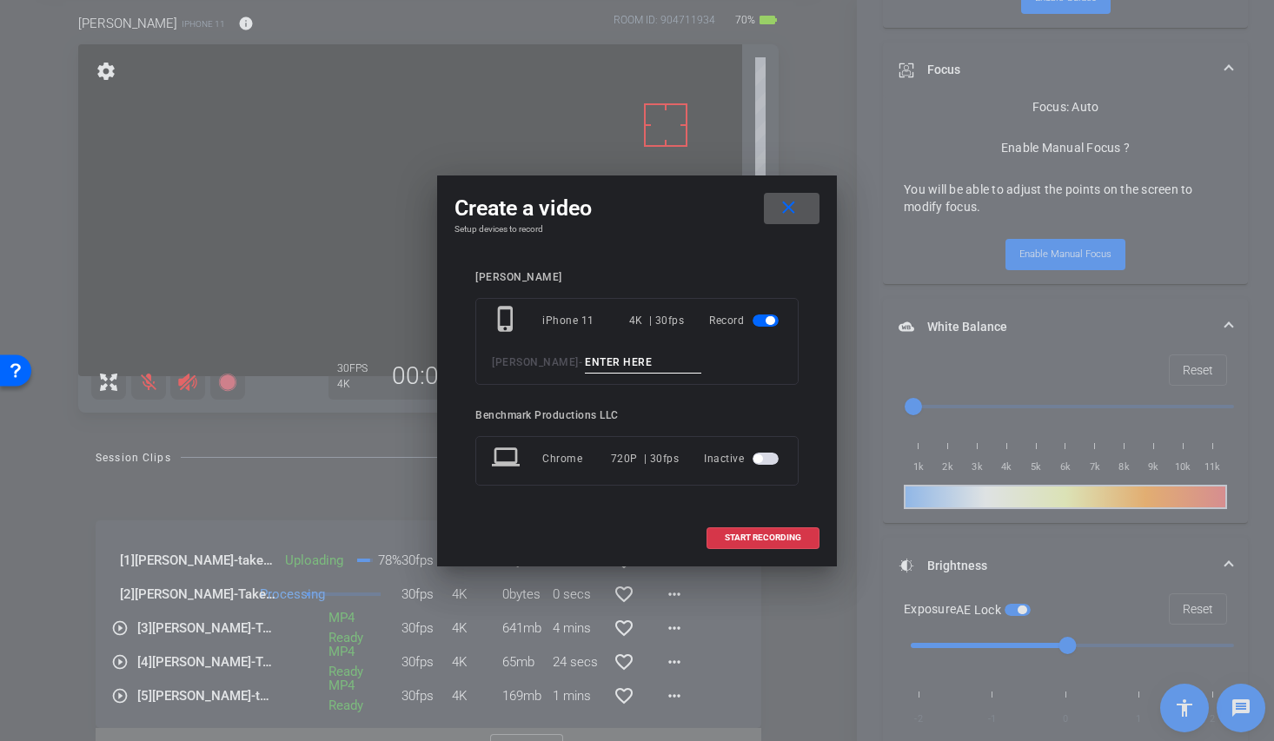
click at [609, 374] on div "phone_iphone iPhone 11 4K | 30fps Record Wes Castro -" at bounding box center [636, 341] width 323 height 87
click at [611, 368] on input at bounding box center [643, 363] width 116 height 22
type input "Take2"
click at [770, 526] on span at bounding box center [762, 538] width 111 height 42
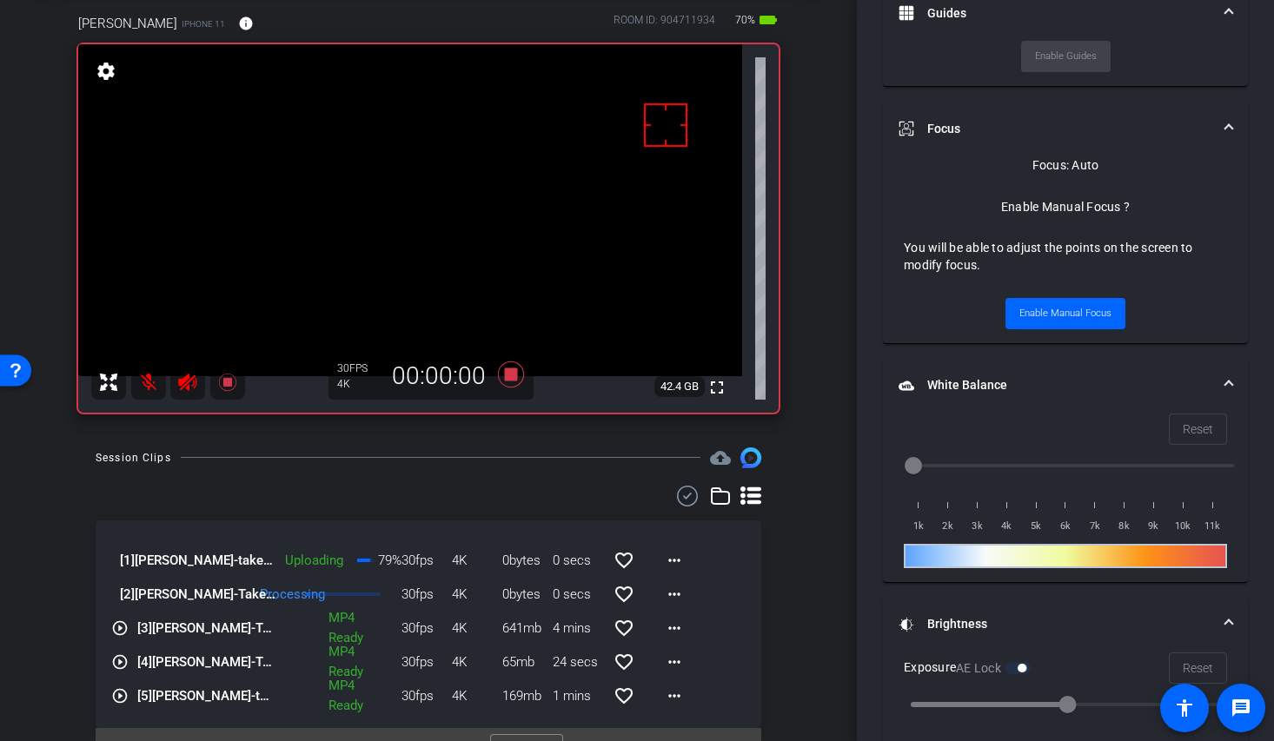
scroll to position [841, 0]
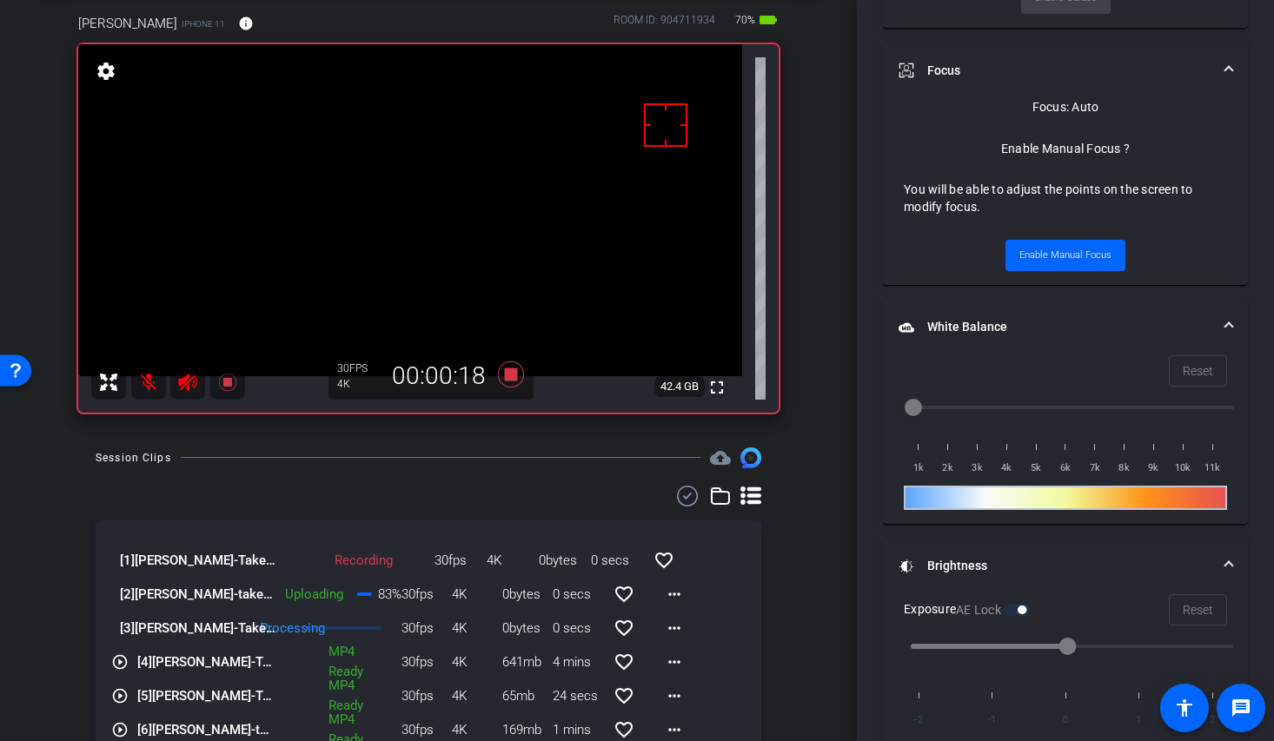
click at [147, 385] on mat-icon at bounding box center [148, 382] width 35 height 35
click at [148, 382] on mat-icon at bounding box center [148, 382] width 35 height 35
click at [141, 374] on mat-icon at bounding box center [148, 382] width 35 height 35
click at [149, 383] on mat-icon at bounding box center [148, 382] width 35 height 35
click at [666, 602] on mat-icon "more_horiz" at bounding box center [674, 594] width 21 height 21
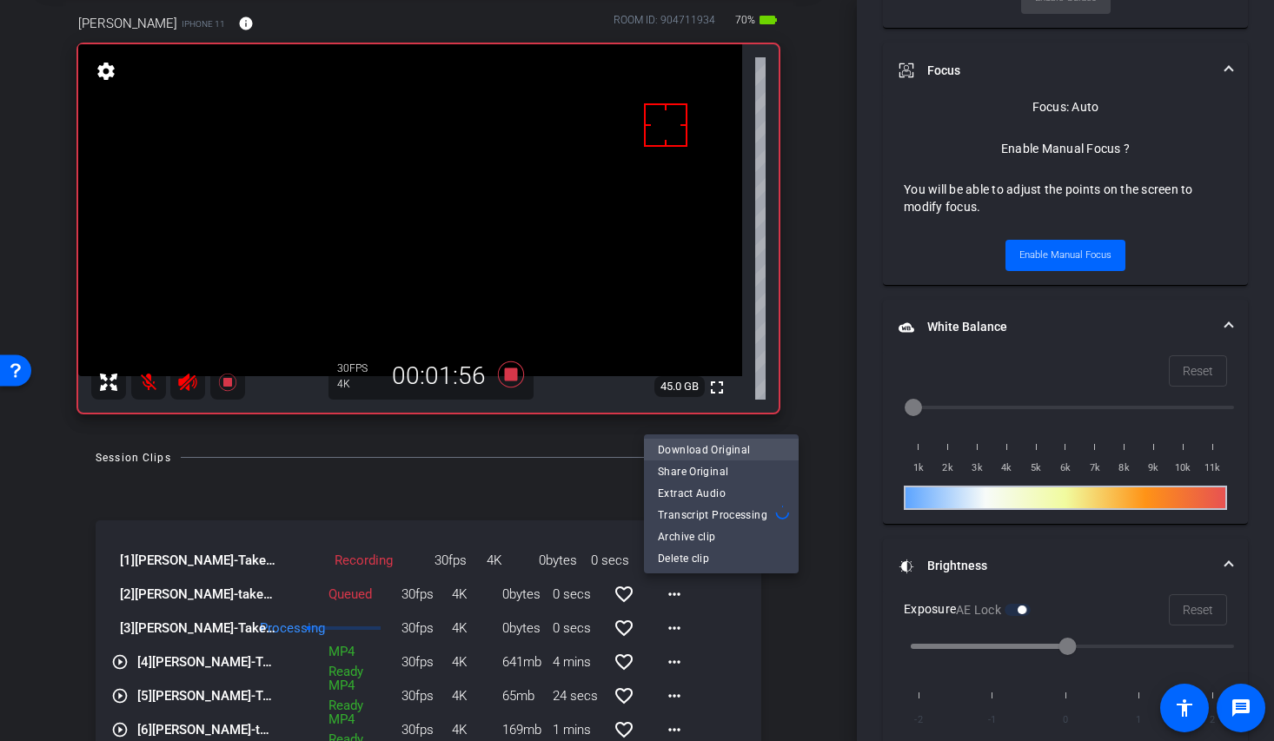
click at [729, 447] on span "Download Original" at bounding box center [721, 450] width 127 height 21
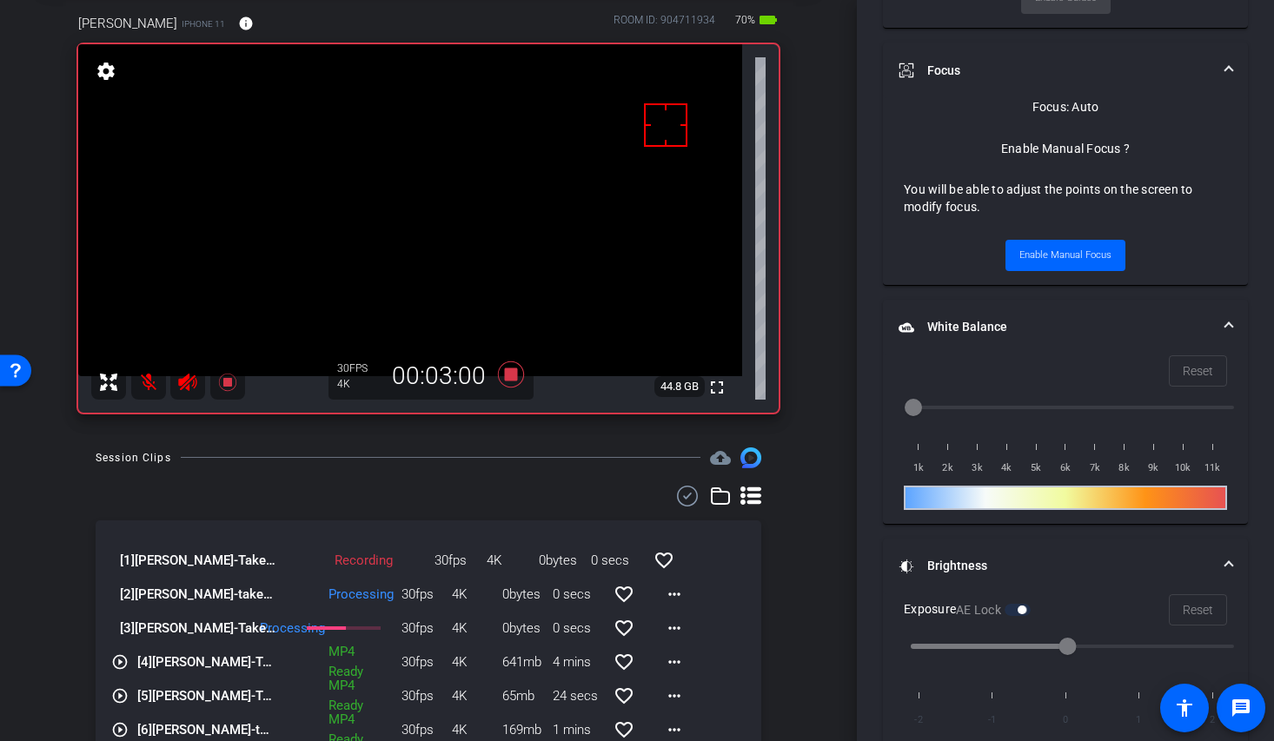
click at [130, 460] on div "Session Clips" at bounding box center [134, 457] width 76 height 17
click at [149, 386] on mat-icon at bounding box center [148, 382] width 35 height 35
click at [72, 602] on div "Session Clips cloud_upload [1] Wes Castro-Take2-2025-09-26-11-26-15-999-0 Recor…" at bounding box center [428, 628] width 770 height 363
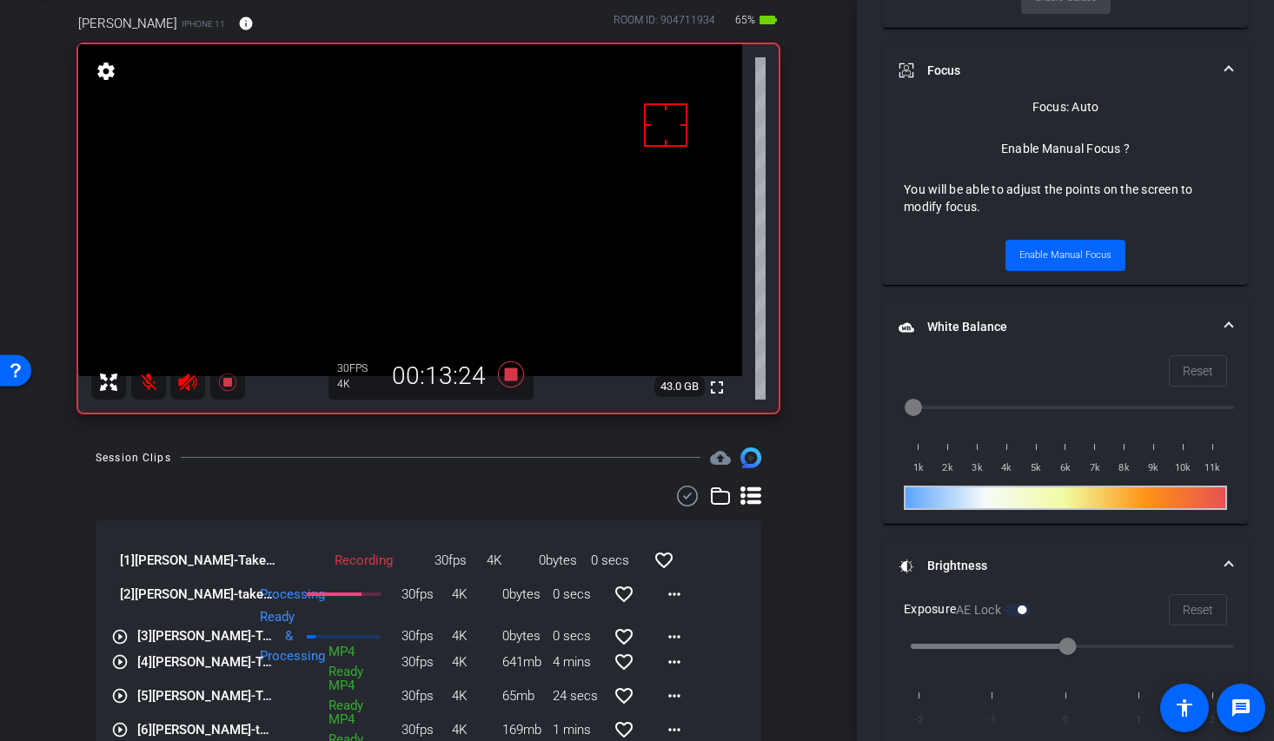
click at [149, 385] on mat-icon at bounding box center [148, 382] width 35 height 35
click at [149, 372] on mat-icon at bounding box center [148, 382] width 35 height 35
click at [151, 381] on mat-icon at bounding box center [148, 382] width 35 height 35
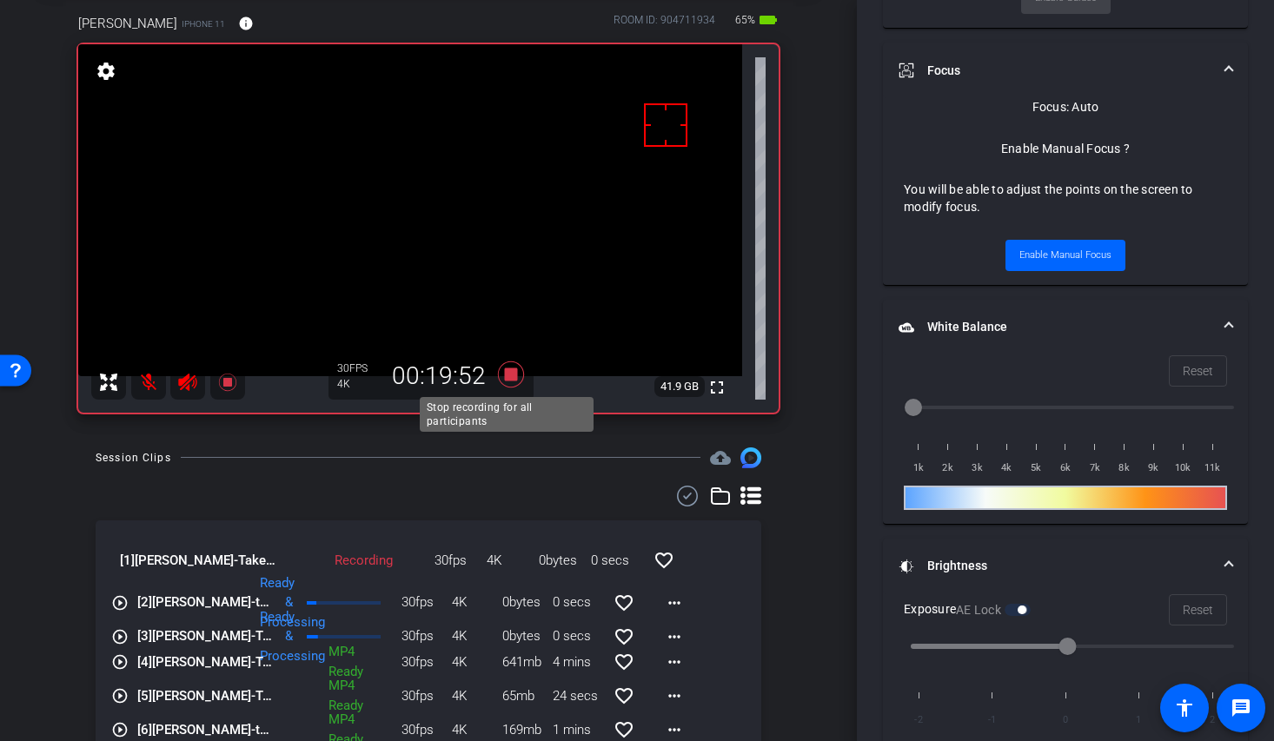
click at [505, 378] on icon at bounding box center [511, 374] width 26 height 26
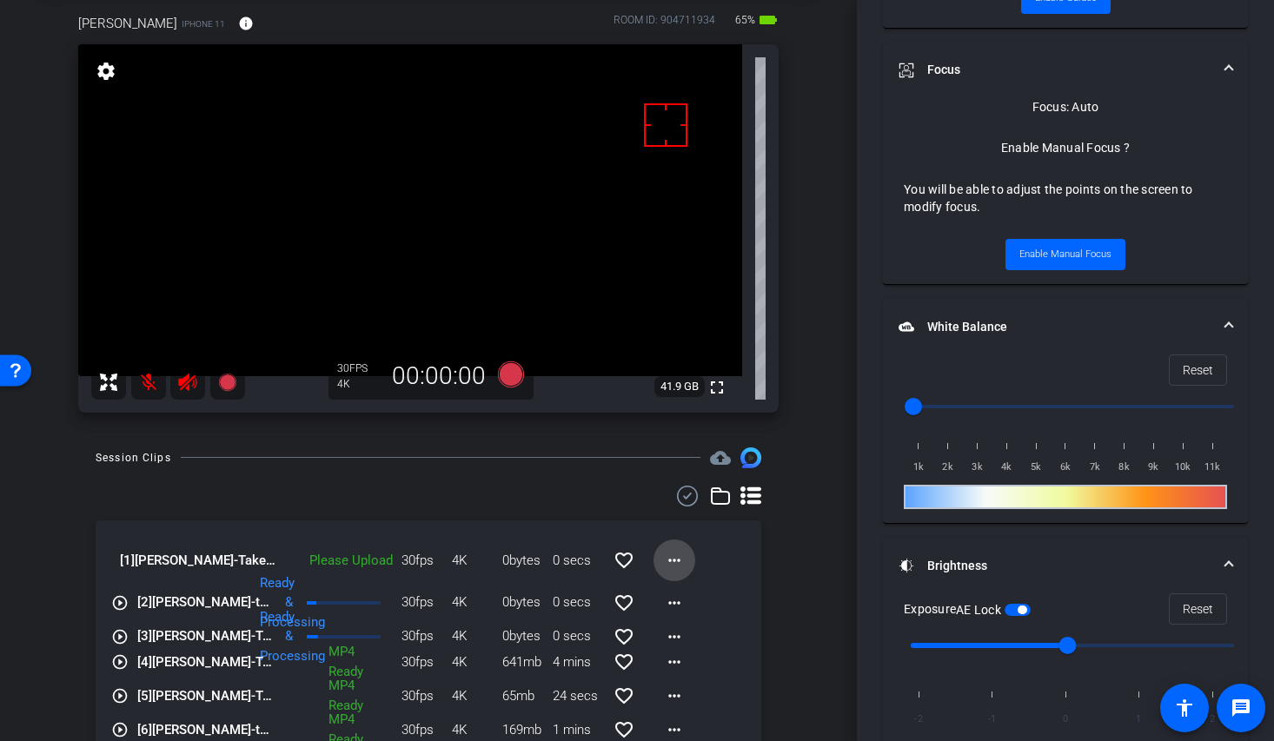
click at [672, 566] on mat-icon "more_horiz" at bounding box center [674, 560] width 21 height 21
click at [695, 598] on span "Upload" at bounding box center [693, 596] width 70 height 21
click at [664, 559] on mat-icon "more_horiz" at bounding box center [674, 560] width 21 height 21
click at [689, 593] on span "Cancel Upload" at bounding box center [694, 596] width 73 height 21
click at [664, 557] on mat-icon "more_horiz" at bounding box center [674, 560] width 21 height 21
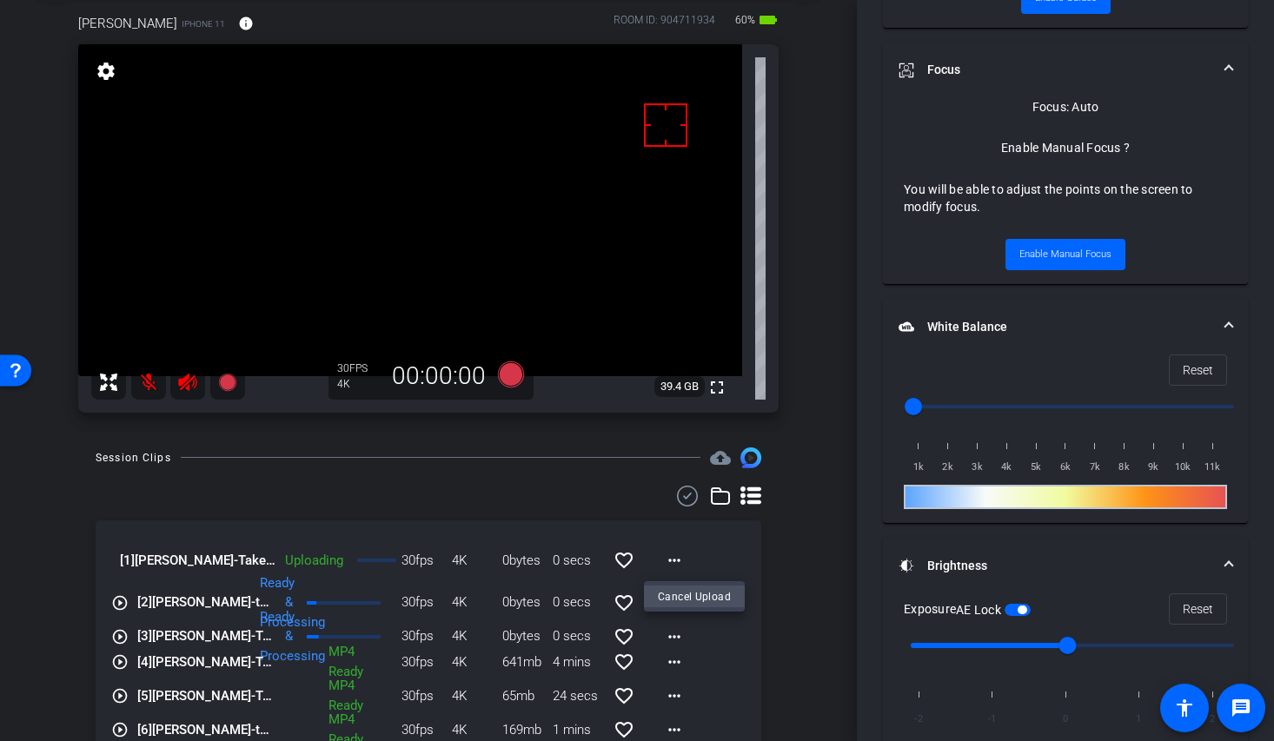
click at [701, 599] on span "Cancel Upload" at bounding box center [694, 596] width 73 height 21
click at [787, 588] on div "Session Clips cloud_upload [1] Wes Castro-Take2-2025-09-26-11-26-15-999-0 Uploa…" at bounding box center [428, 628] width 770 height 363
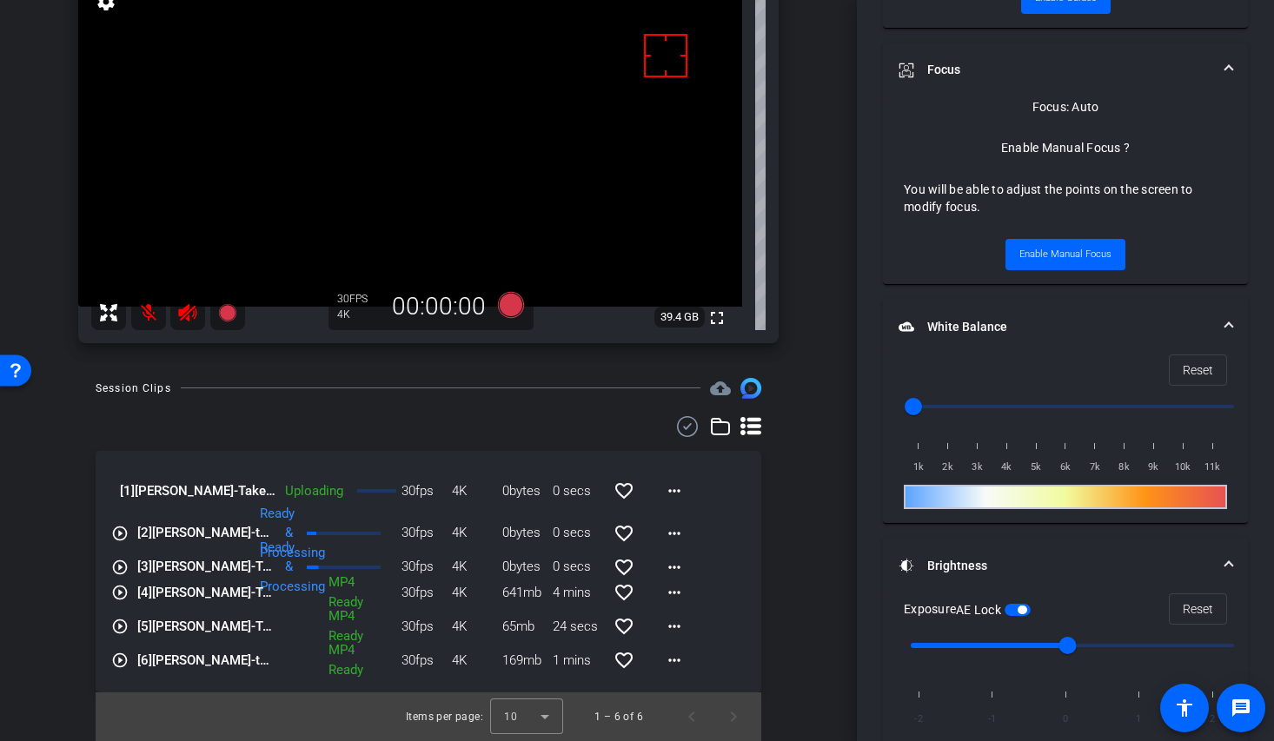
scroll to position [0, 0]
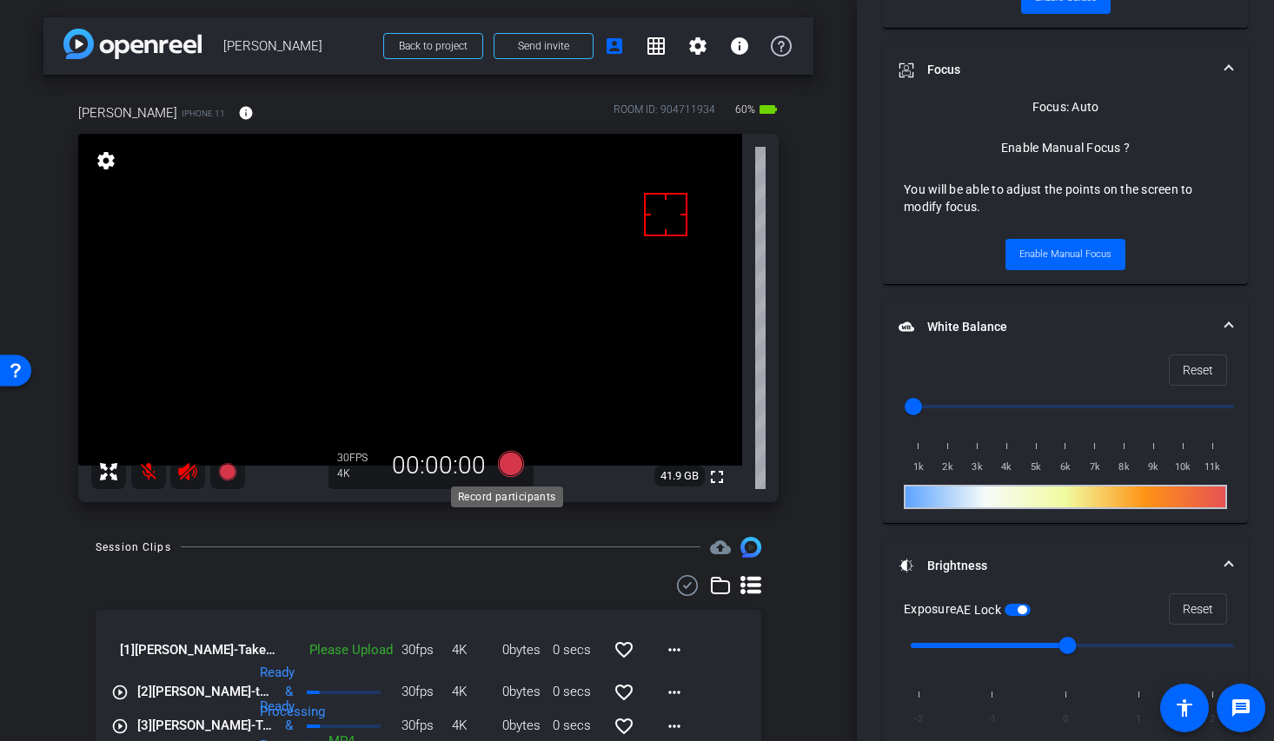
click at [518, 460] on icon at bounding box center [511, 463] width 26 height 26
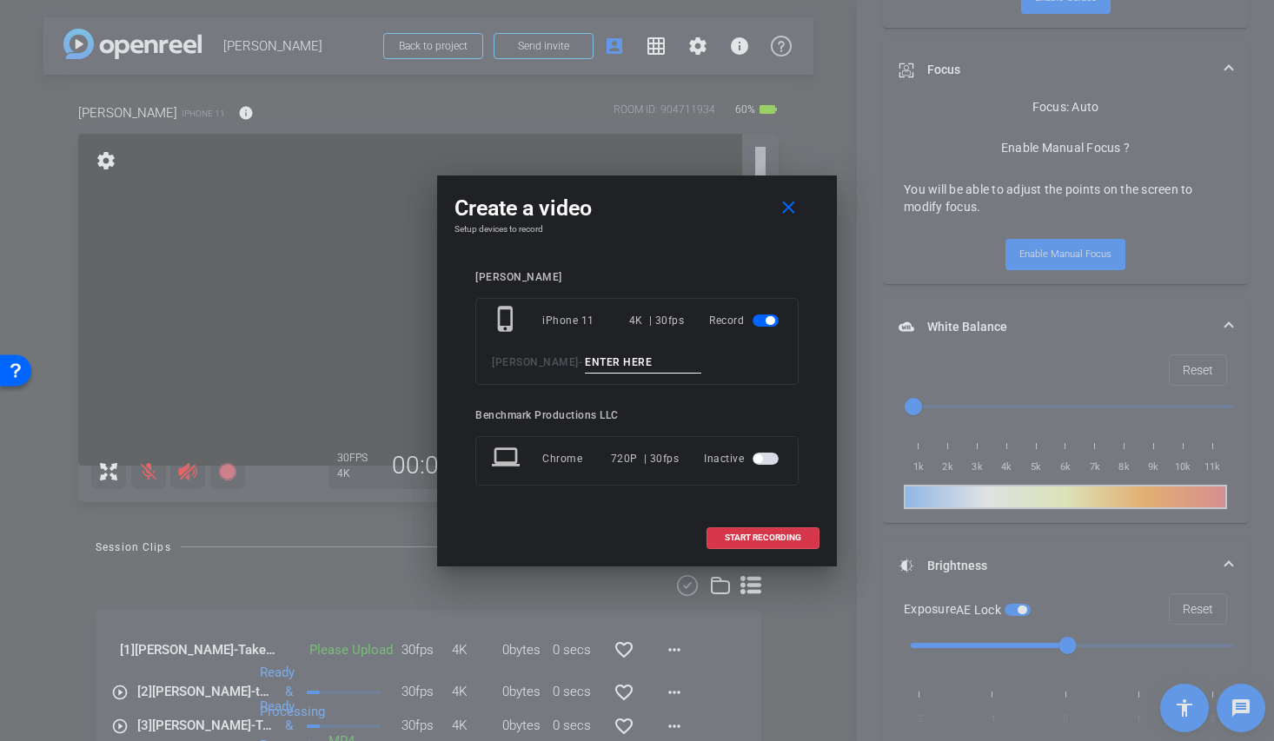
click at [638, 362] on input at bounding box center [643, 363] width 116 height 22
type input "Take3"
click at [770, 537] on span "START RECORDING" at bounding box center [763, 537] width 76 height 9
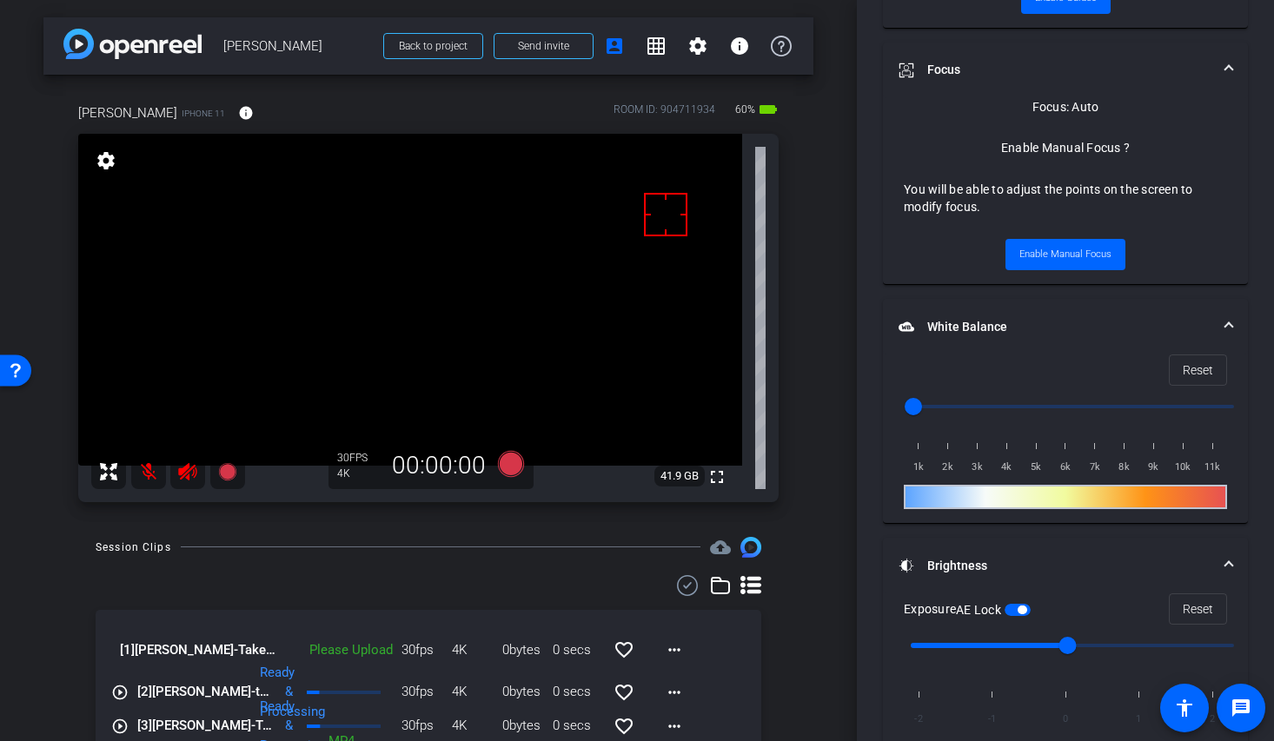
scroll to position [841, 0]
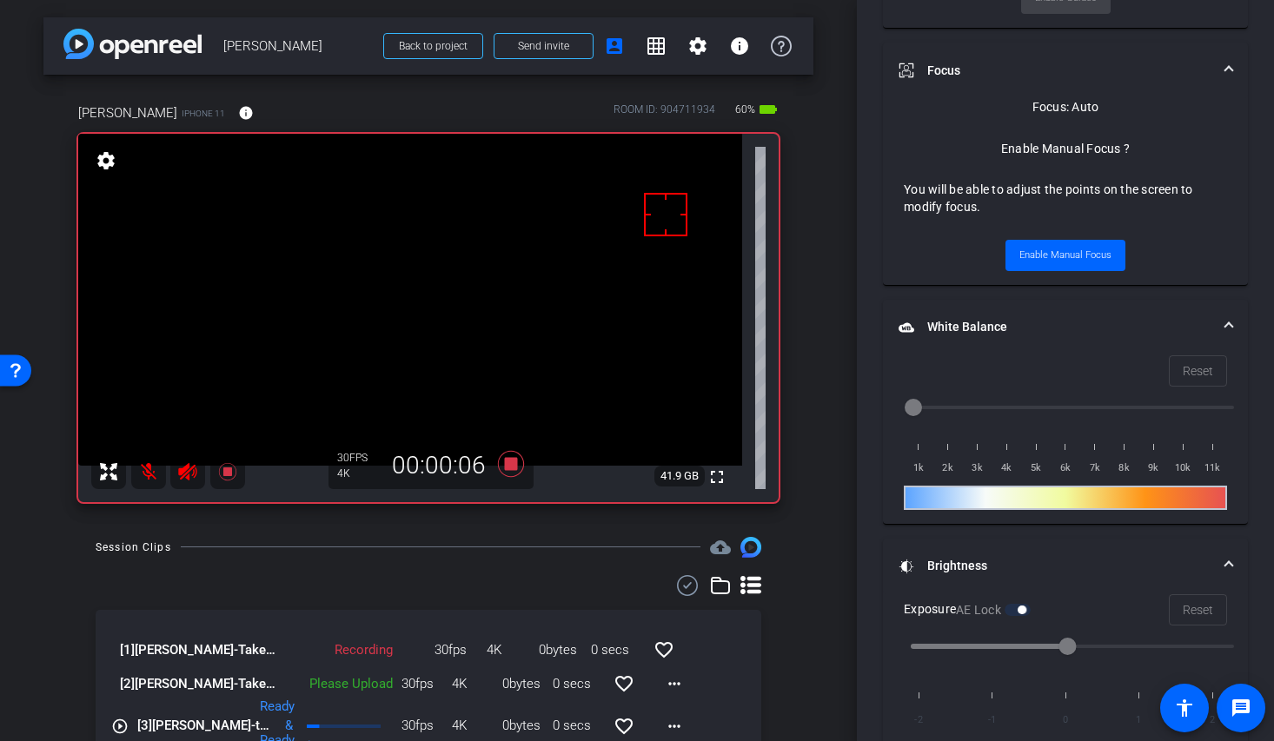
click at [156, 477] on mat-icon at bounding box center [148, 471] width 35 height 35
click at [150, 475] on mat-icon at bounding box center [148, 471] width 35 height 35
click at [389, 589] on div at bounding box center [428, 585] width 665 height 21
click at [152, 470] on mat-icon at bounding box center [148, 471] width 35 height 35
click at [151, 473] on mat-icon at bounding box center [148, 471] width 35 height 35
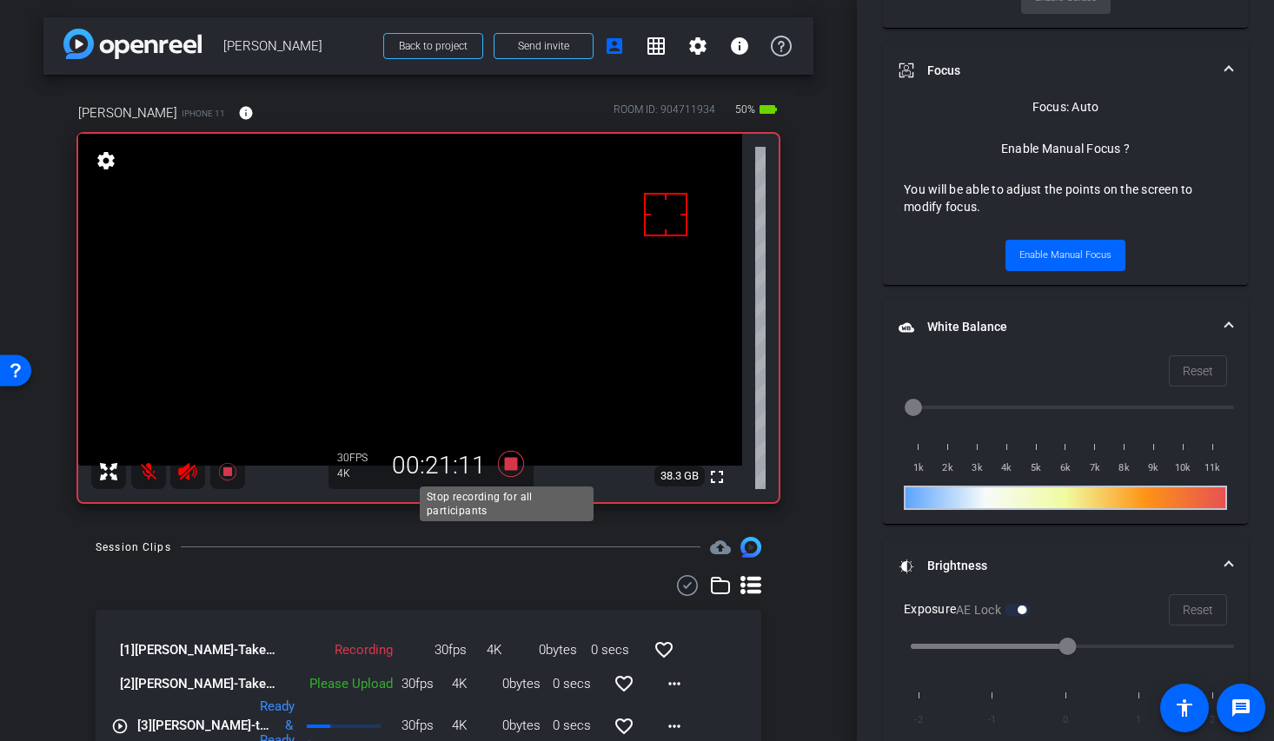
click at [509, 466] on icon at bounding box center [511, 463] width 26 height 26
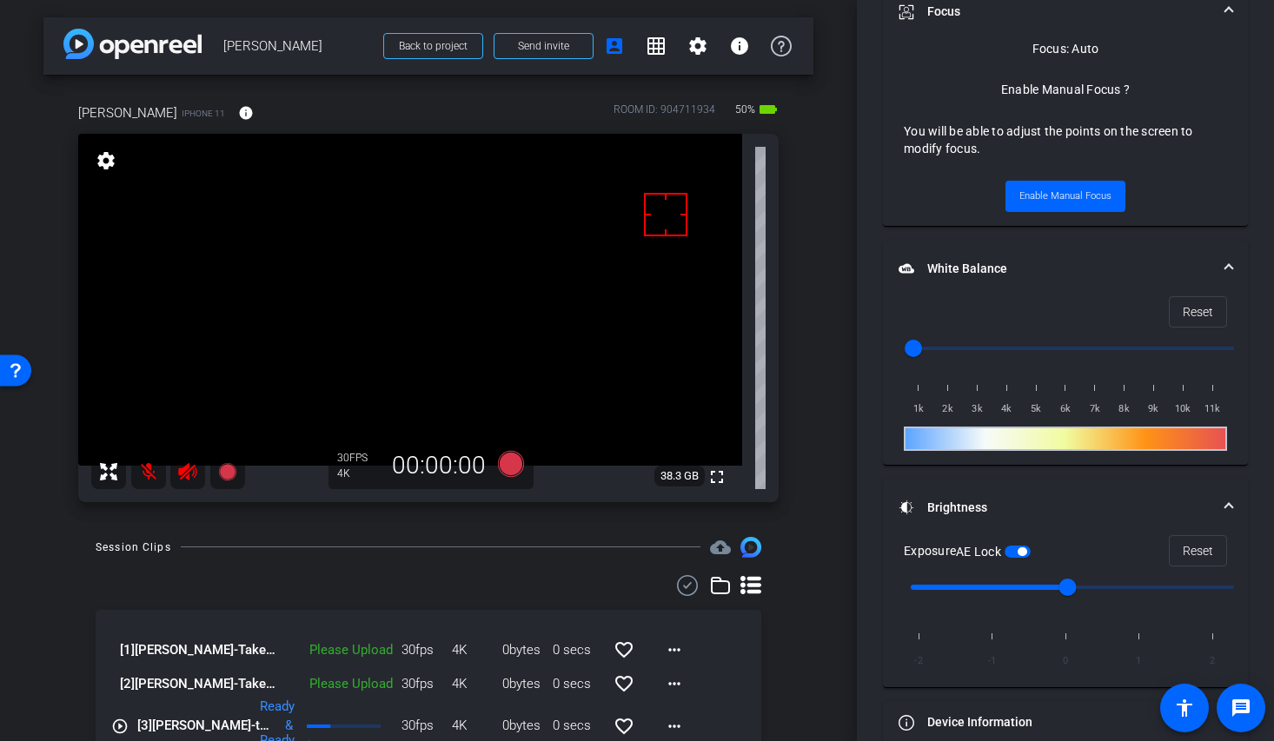
scroll to position [783, 0]
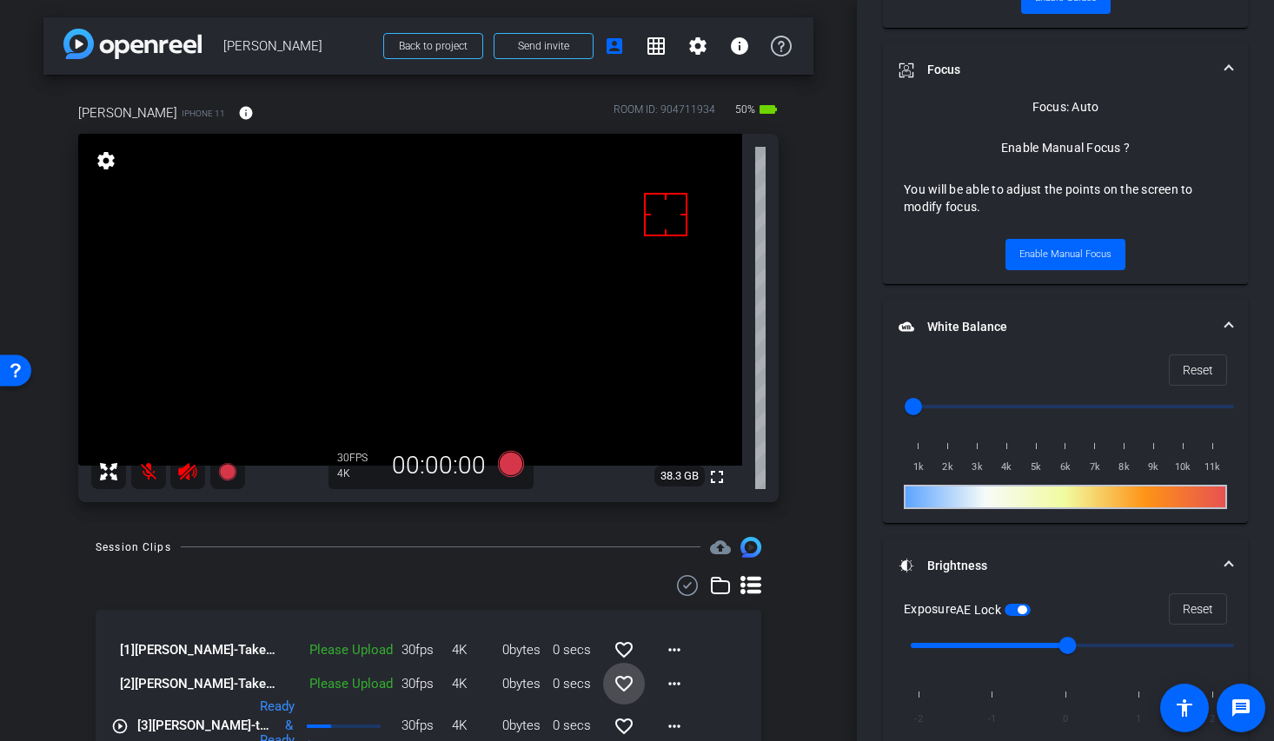
click at [613, 679] on mat-icon "favorite_border" at bounding box center [623, 683] width 21 height 21
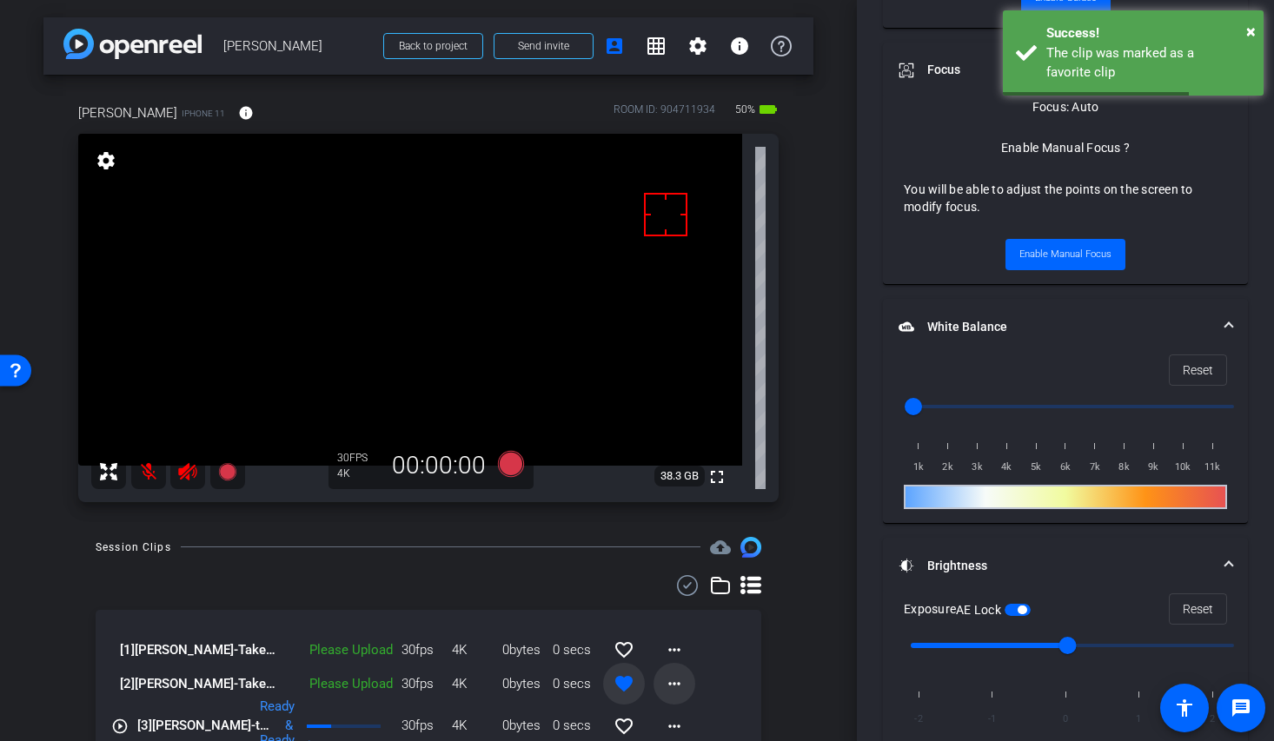
click at [666, 679] on mat-icon "more_horiz" at bounding box center [674, 683] width 21 height 21
click at [688, 601] on span "Upload" at bounding box center [693, 604] width 70 height 21
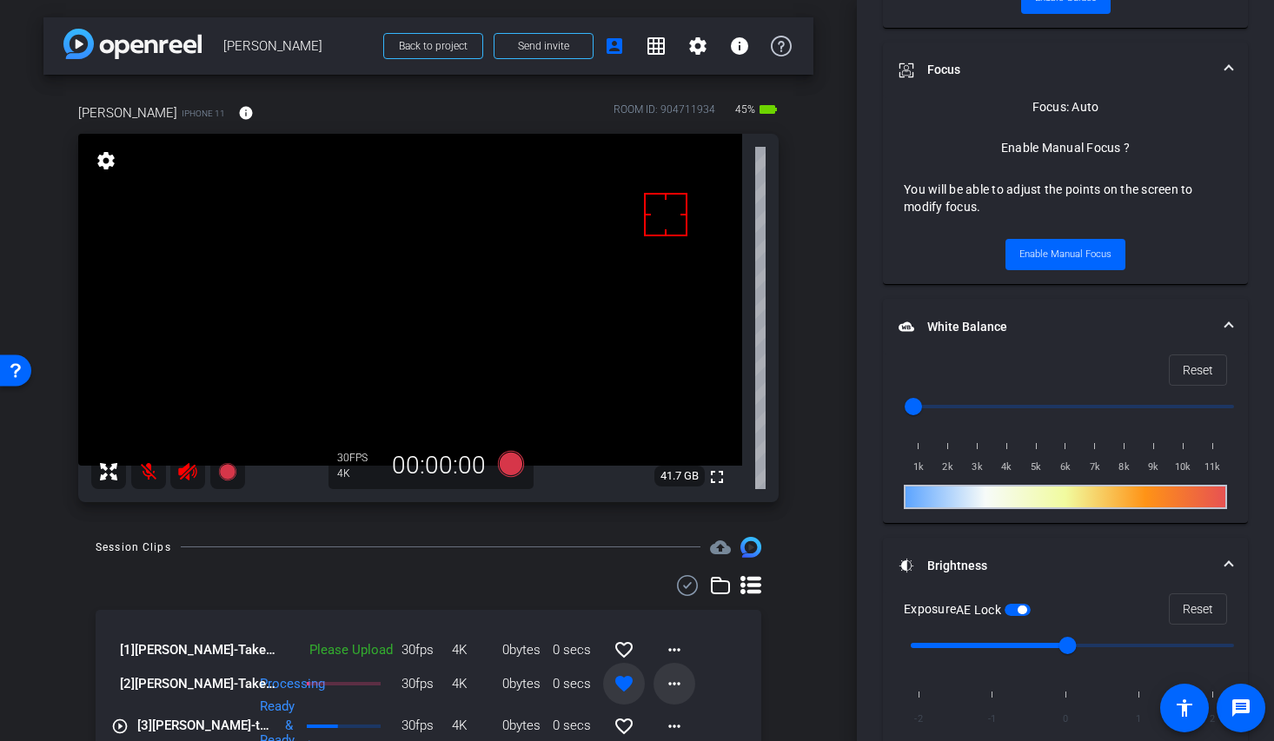
click at [668, 692] on mat-icon "more_horiz" at bounding box center [674, 683] width 21 height 21
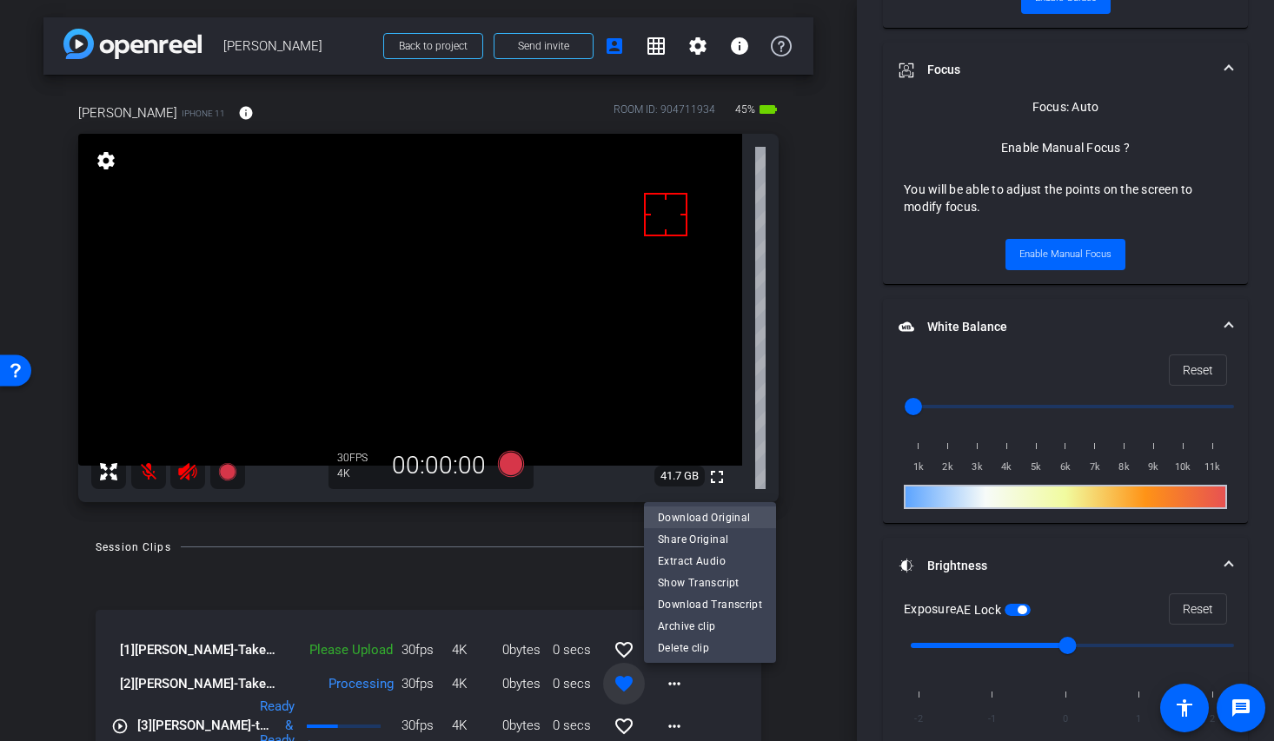
click at [702, 517] on span "Download Original" at bounding box center [710, 517] width 104 height 21
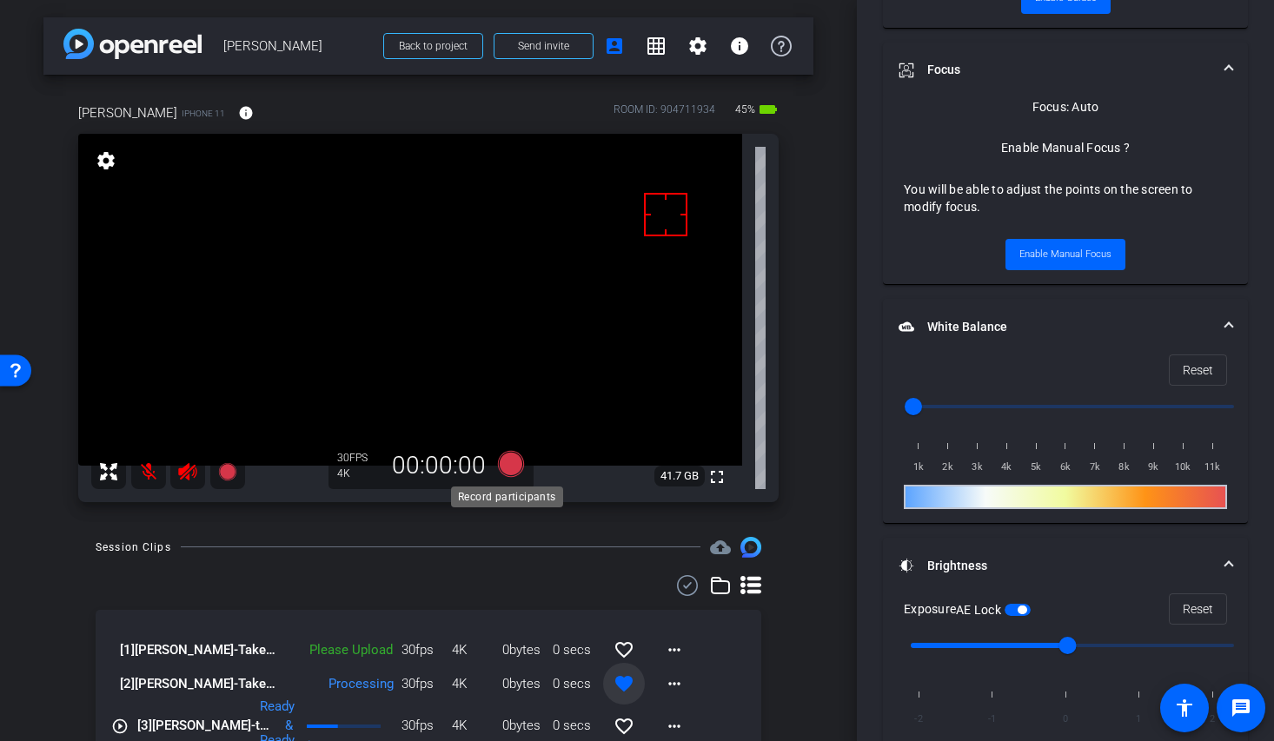
click at [512, 460] on icon at bounding box center [511, 463] width 26 height 26
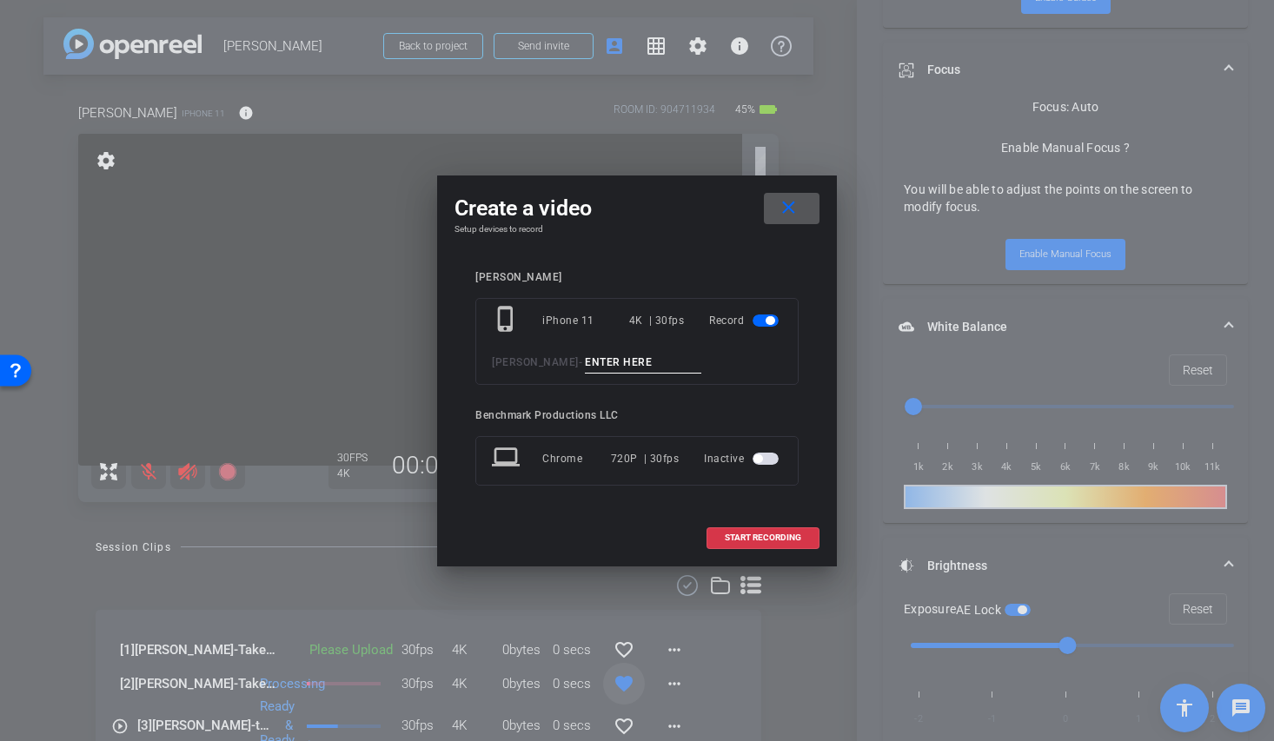
click at [626, 361] on input at bounding box center [643, 363] width 116 height 22
type input "YT1"
click at [785, 212] on mat-icon "close" at bounding box center [789, 208] width 22 height 22
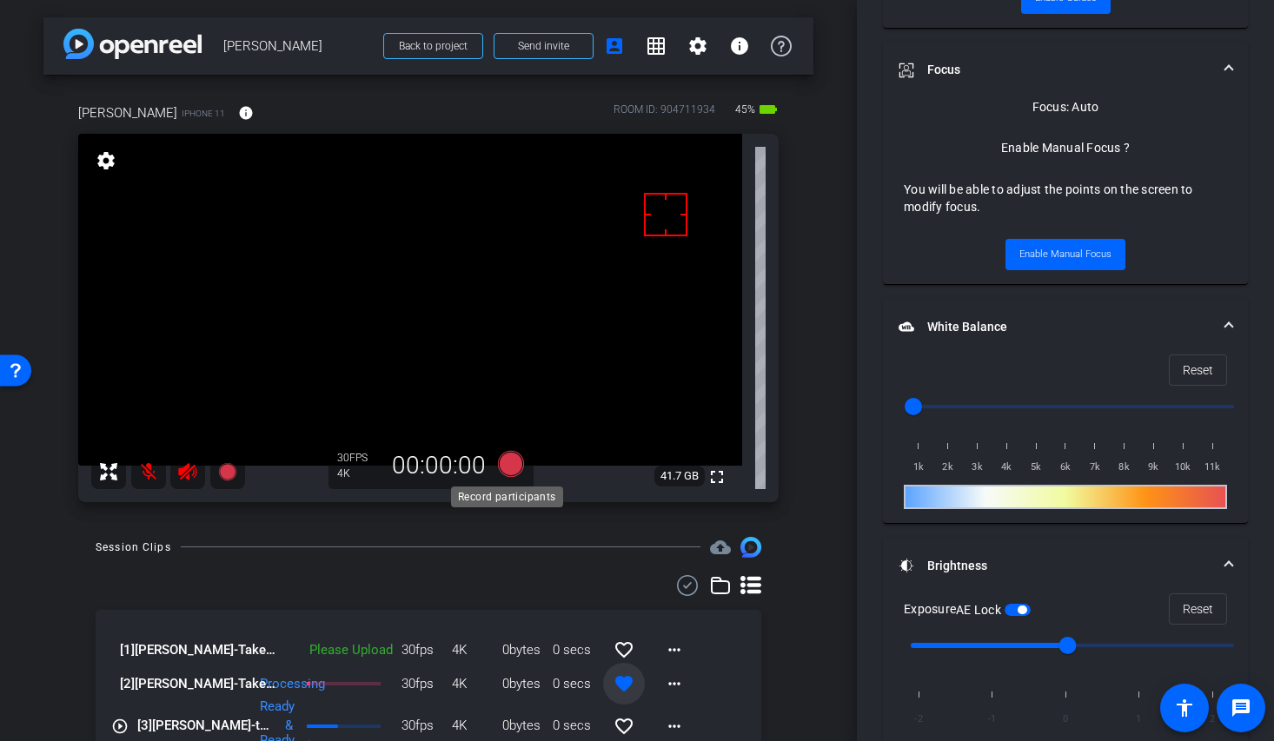
click at [511, 466] on icon at bounding box center [511, 463] width 26 height 26
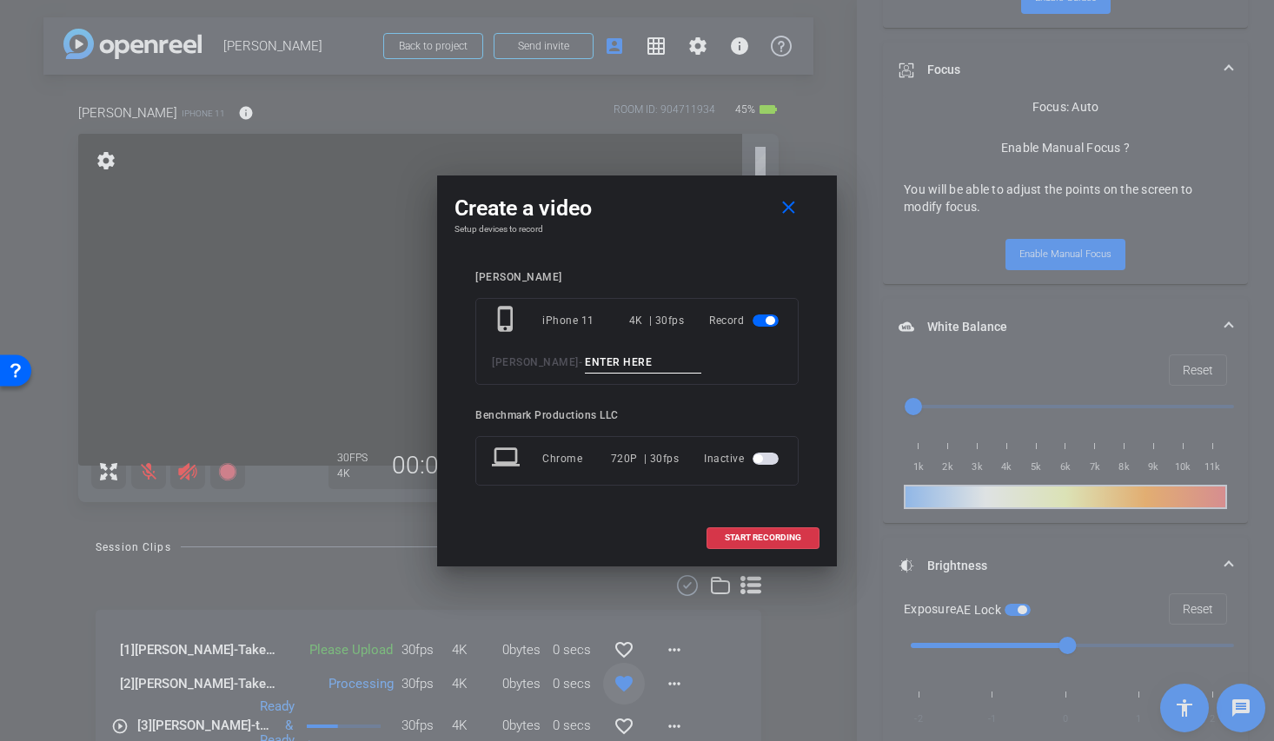
click at [640, 375] on div "phone_iphone iPhone 11 4K | 30fps Record Wes Castro -" at bounding box center [636, 341] width 323 height 87
click at [639, 367] on input at bounding box center [643, 363] width 116 height 22
paste input "YT1"
type input "YT1"
click at [769, 538] on span "START RECORDING" at bounding box center [763, 537] width 76 height 9
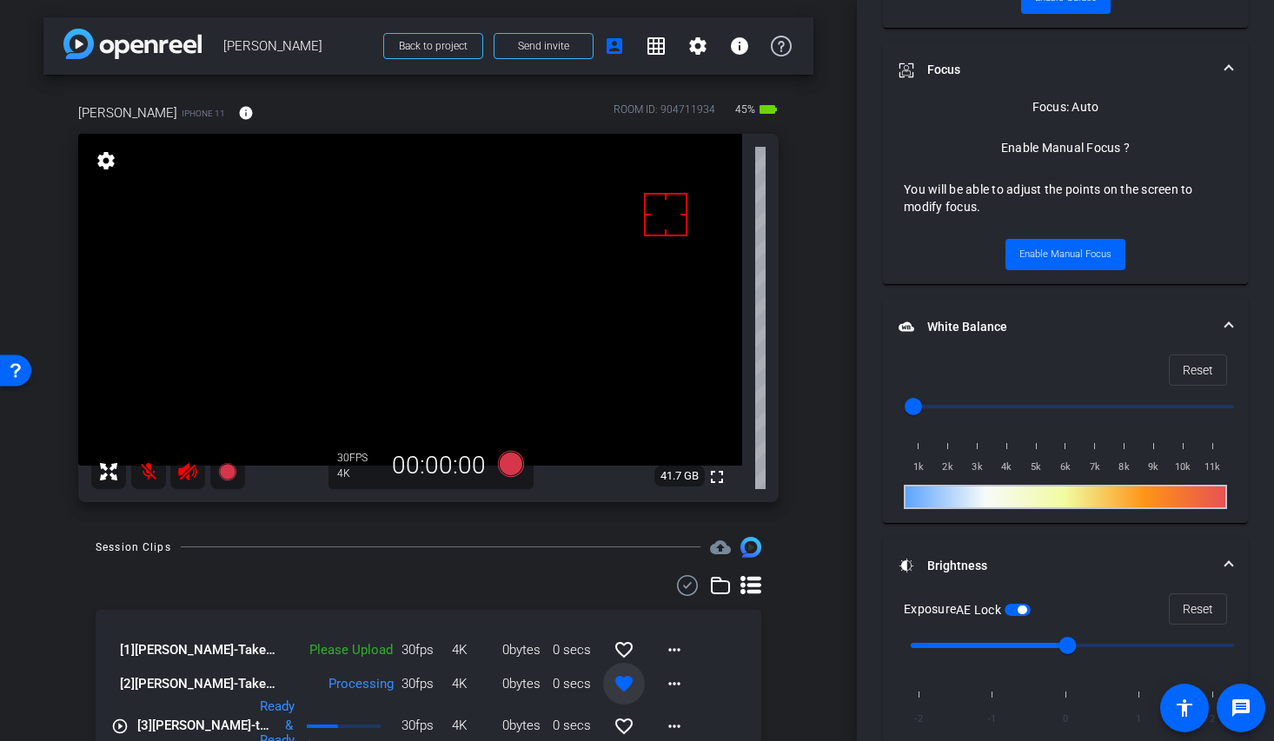
scroll to position [841, 0]
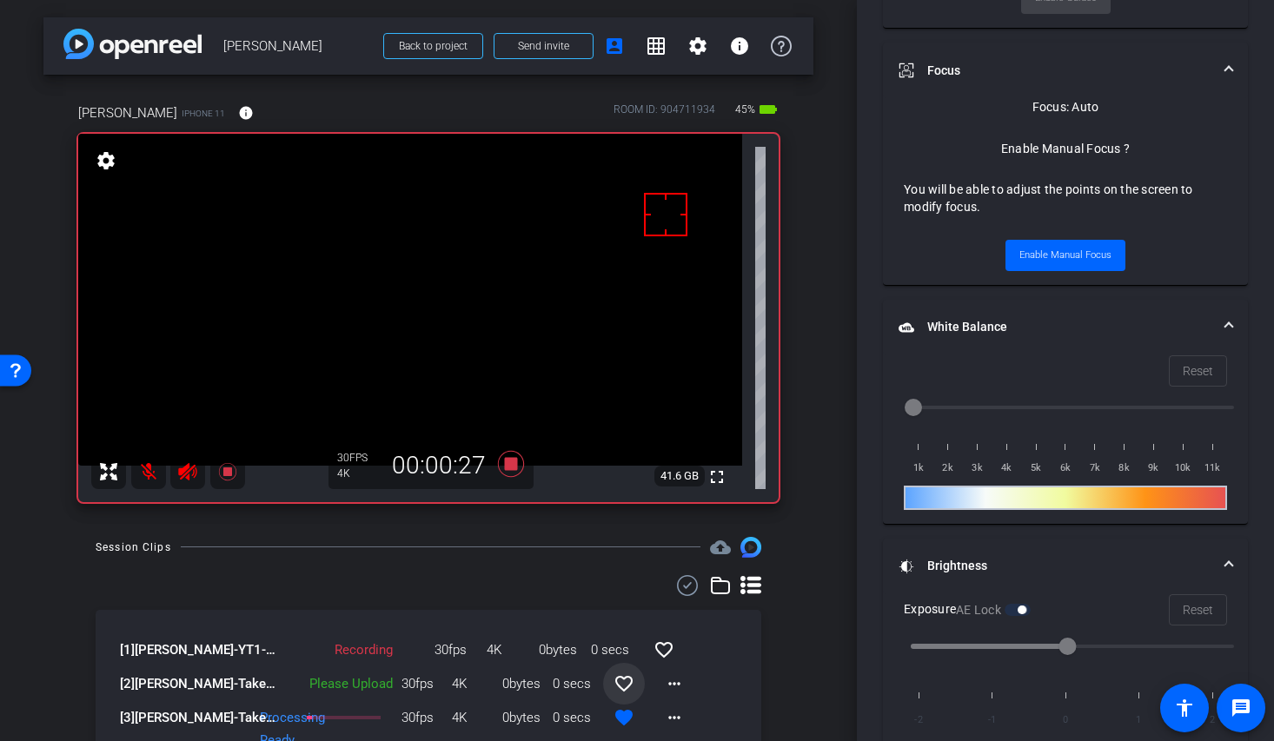
click at [151, 471] on mat-icon at bounding box center [148, 471] width 35 height 35
click at [149, 475] on mat-icon at bounding box center [148, 471] width 35 height 35
click at [504, 462] on icon at bounding box center [511, 463] width 26 height 26
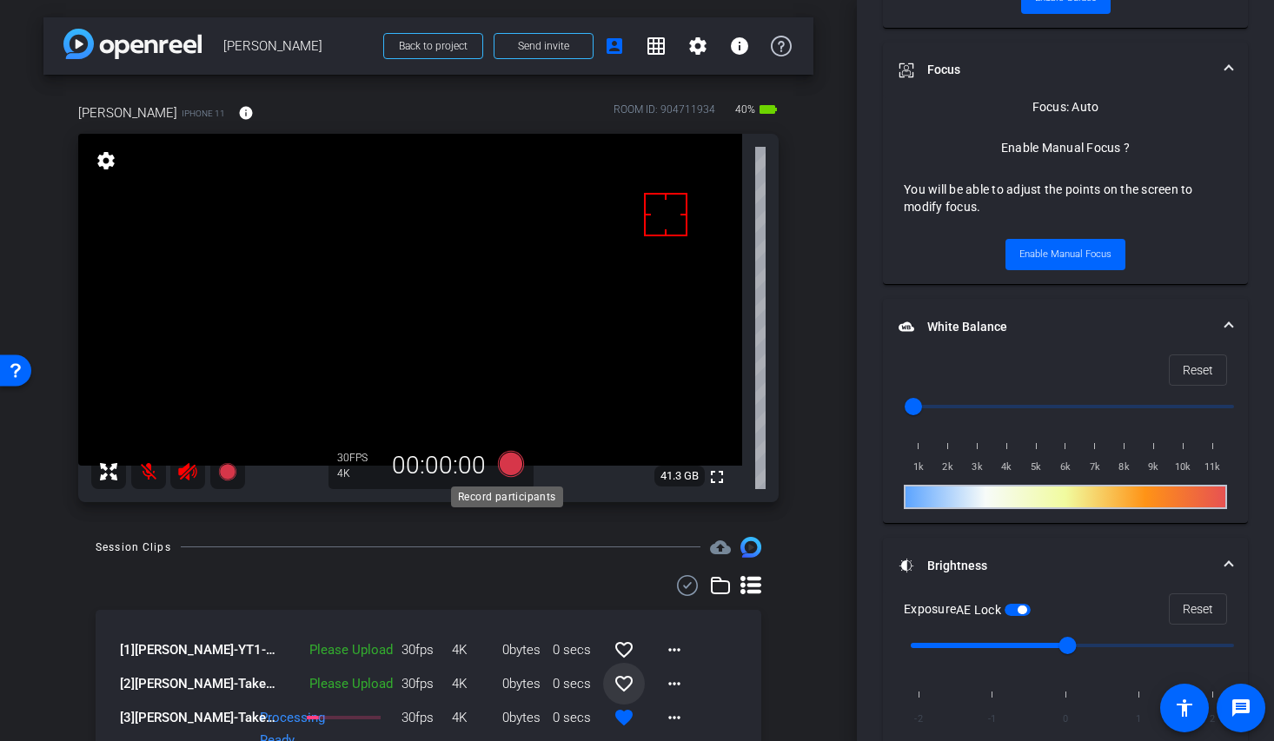
click at [504, 461] on icon at bounding box center [511, 463] width 26 height 26
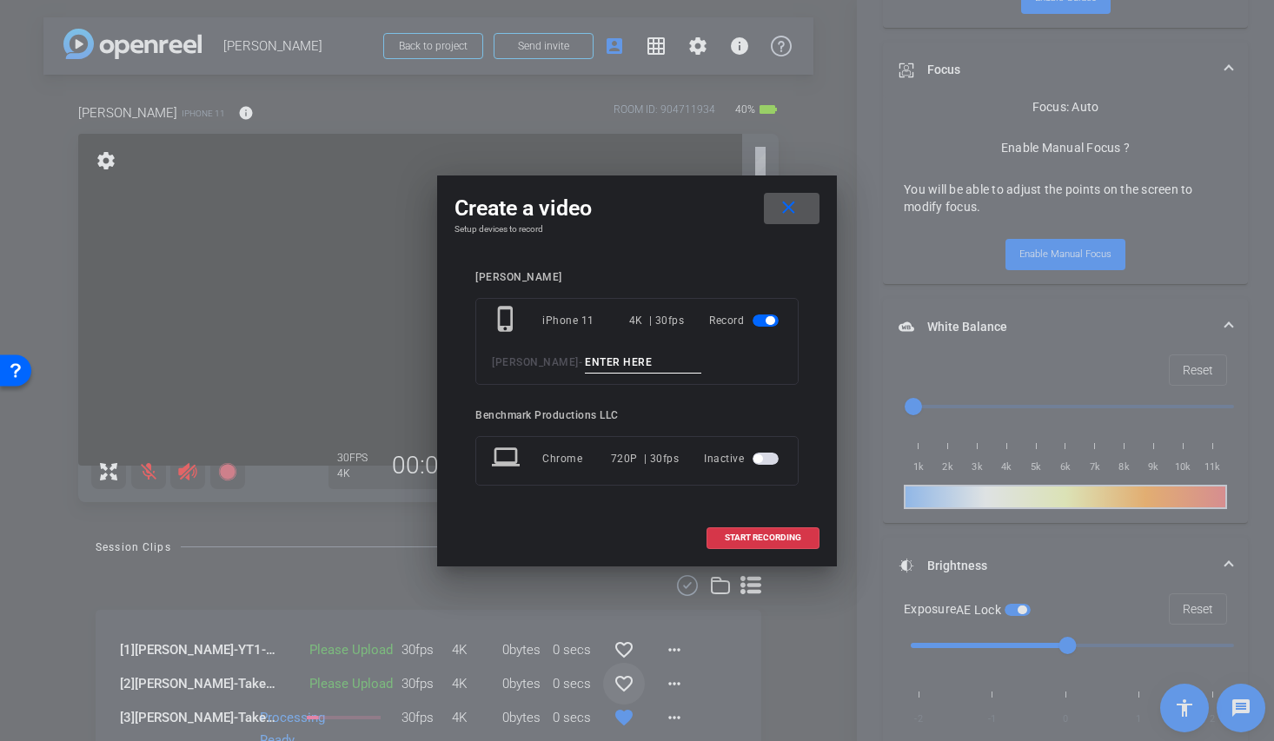
click at [626, 363] on input at bounding box center [643, 363] width 116 height 22
type input "YT2"
drag, startPoint x: 592, startPoint y: 363, endPoint x: 529, endPoint y: 357, distance: 62.8
click at [529, 357] on div "Wes Castro - YT2" at bounding box center [637, 363] width 290 height 22
paste input "YT2"
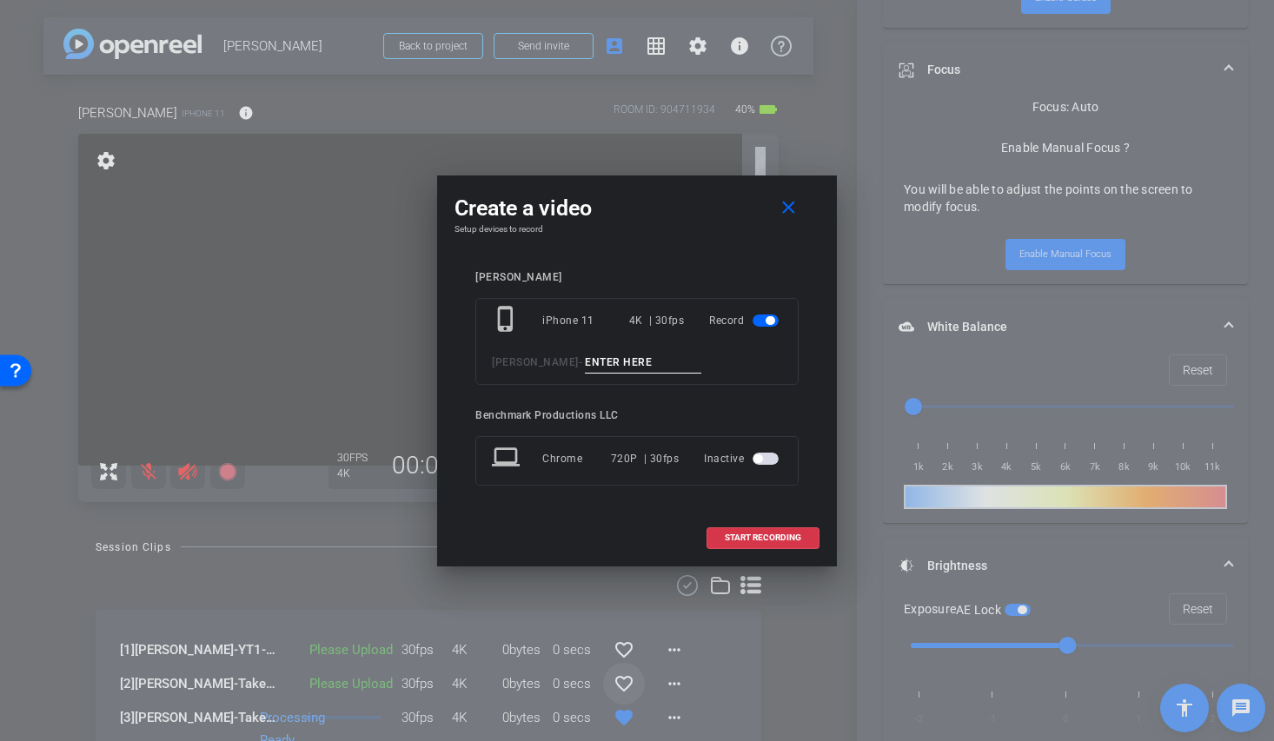
type input "YT2"
click at [785, 533] on span "START RECORDING" at bounding box center [763, 537] width 76 height 9
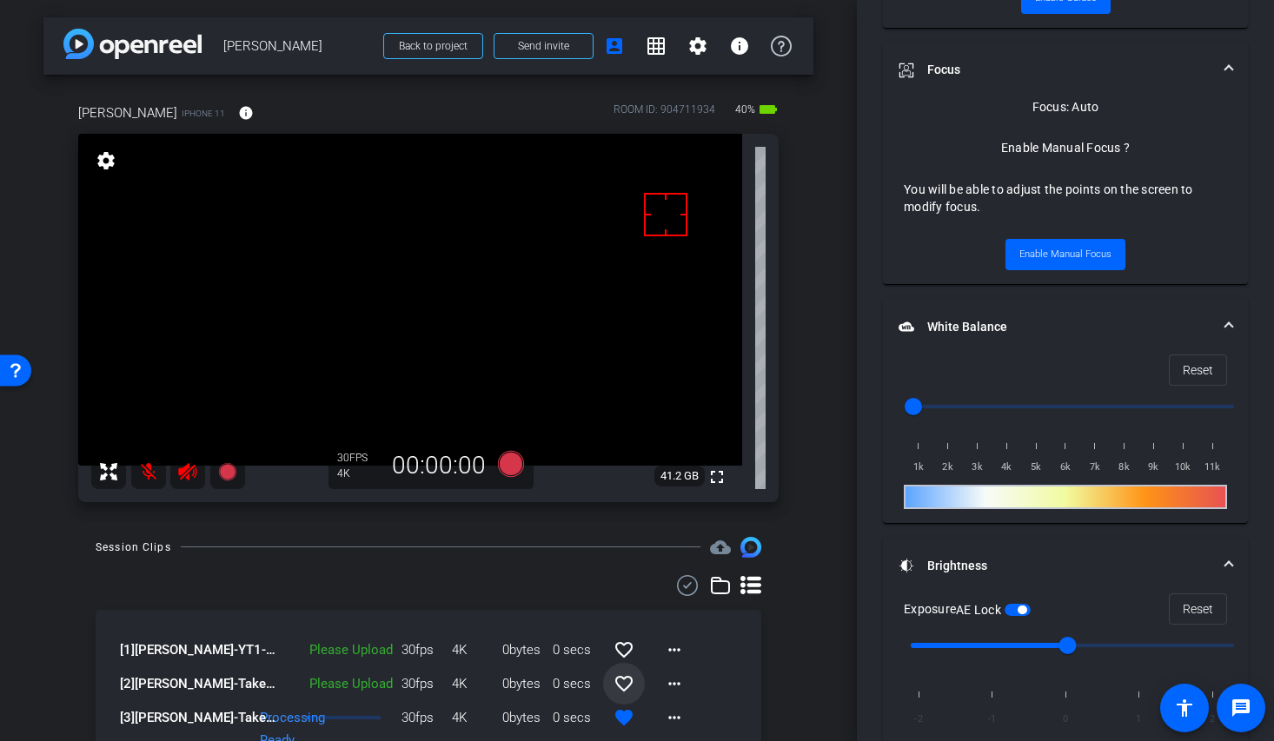
scroll to position [841, 0]
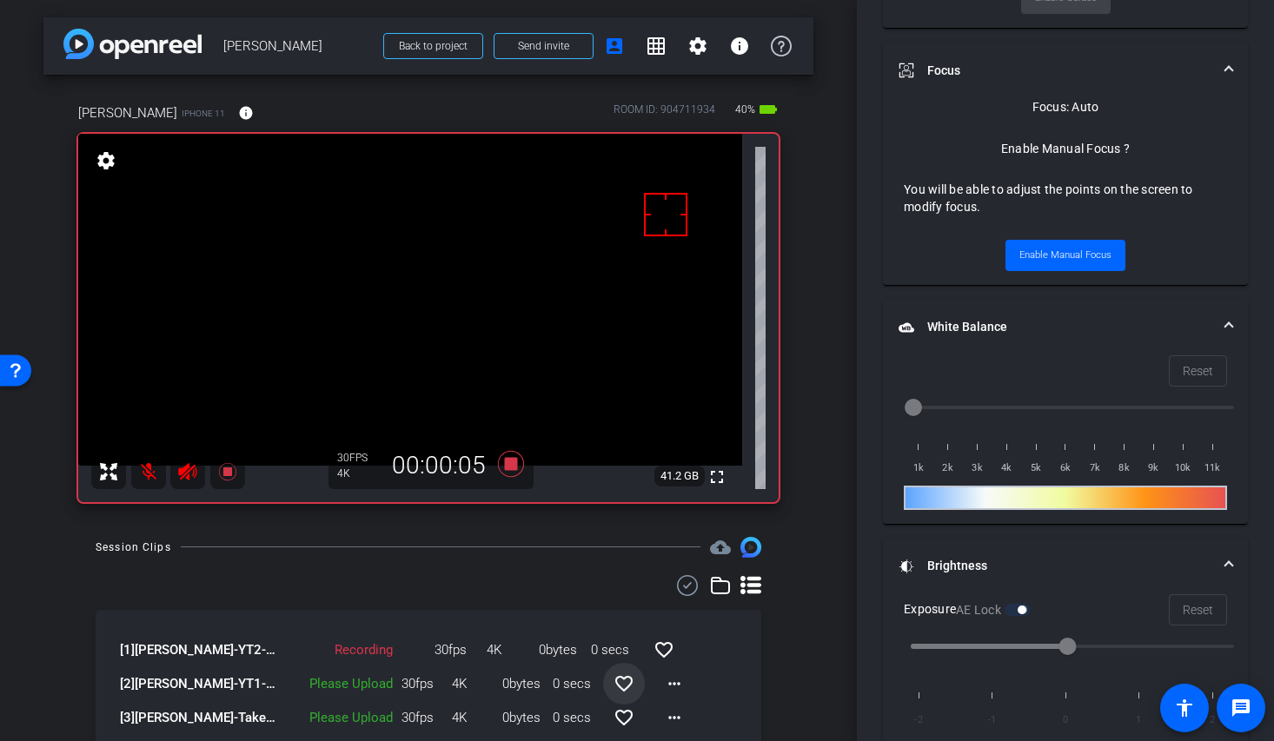
click at [149, 471] on mat-icon at bounding box center [148, 471] width 35 height 35
click at [147, 468] on mat-icon at bounding box center [148, 471] width 35 height 35
click at [504, 462] on icon at bounding box center [511, 463] width 26 height 26
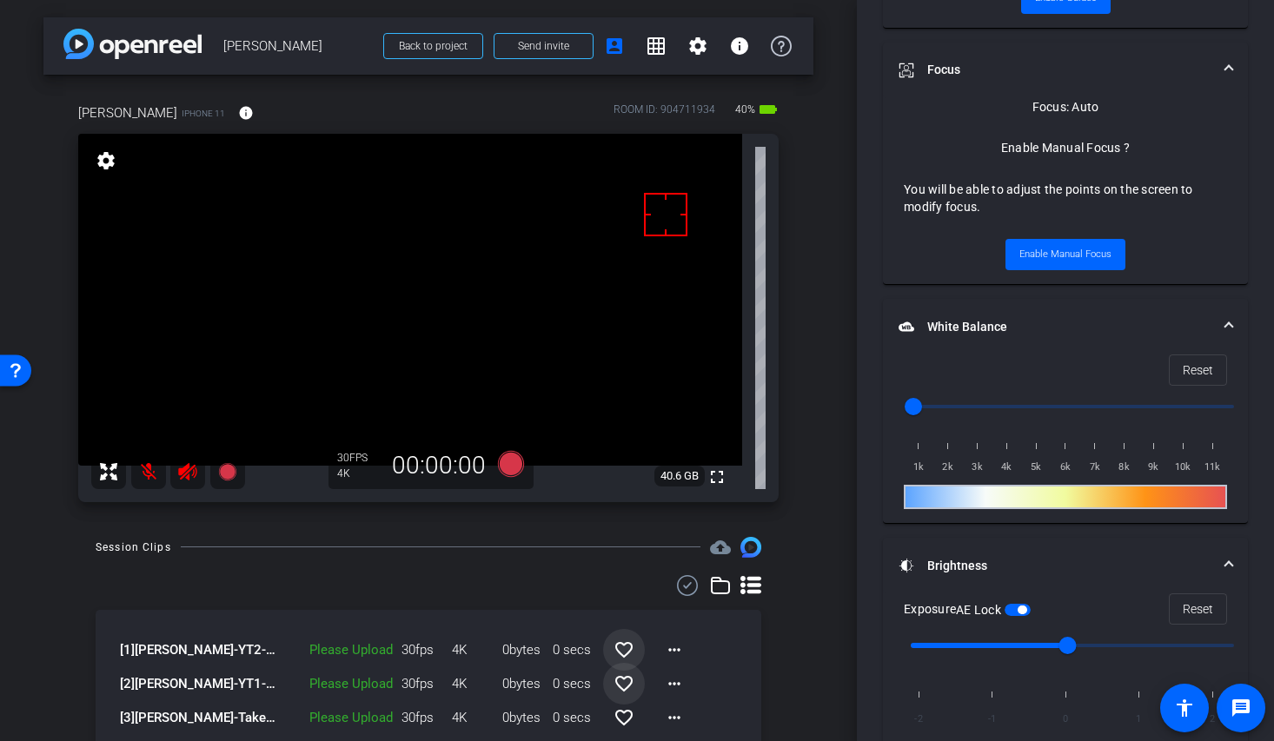
click at [621, 650] on mat-icon "favorite_border" at bounding box center [623, 649] width 21 height 21
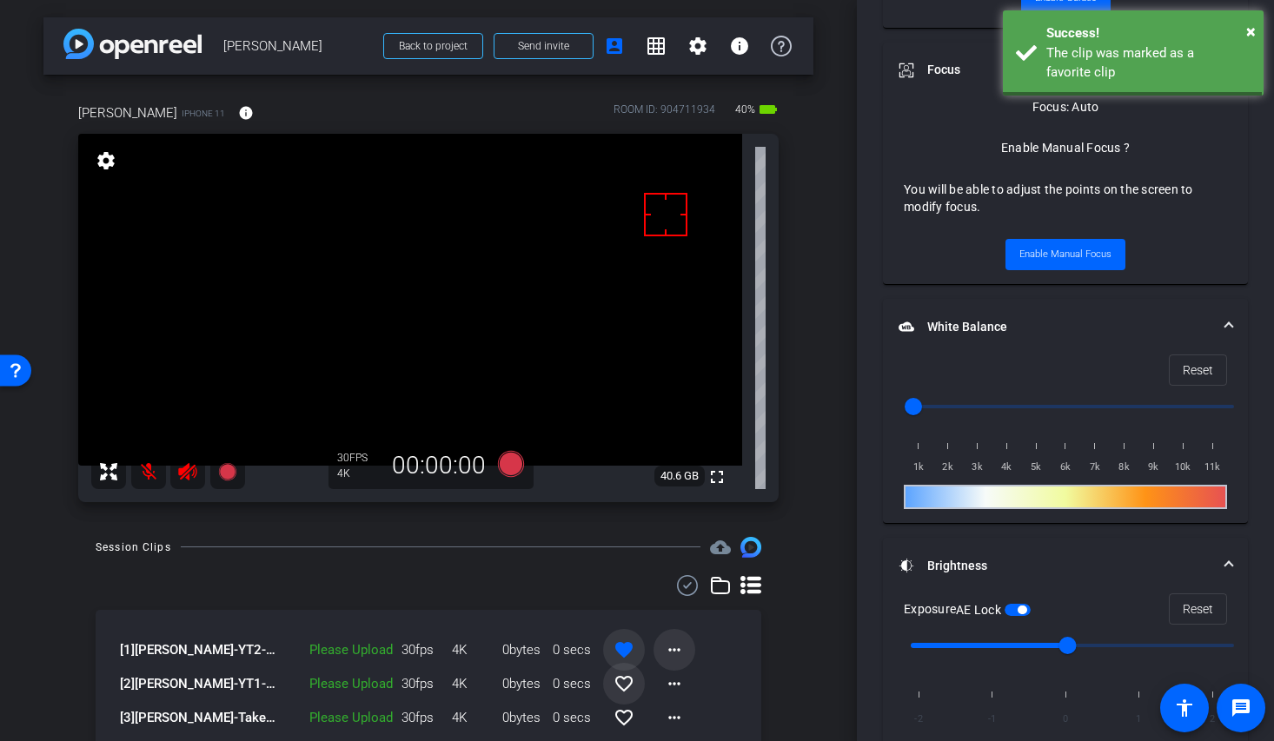
click at [666, 645] on mat-icon "more_horiz" at bounding box center [674, 649] width 21 height 21
click at [685, 565] on span "Upload" at bounding box center [693, 570] width 70 height 21
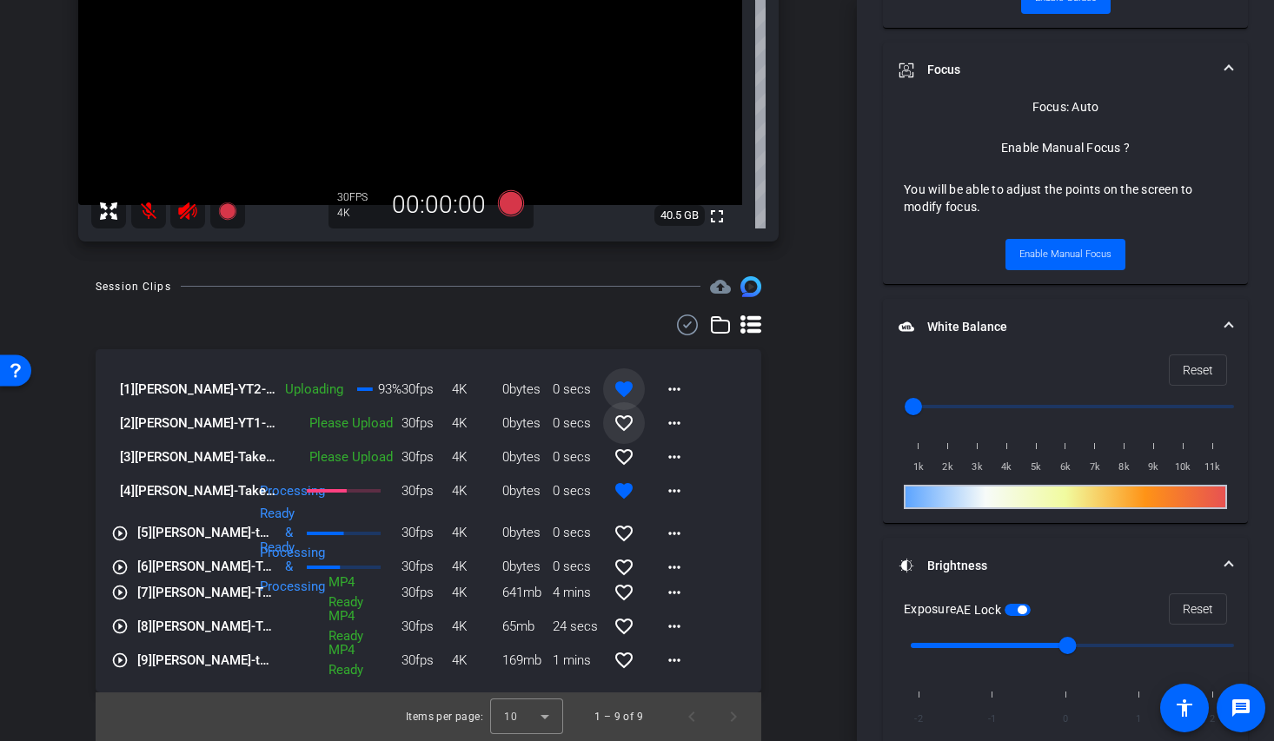
scroll to position [104, 0]
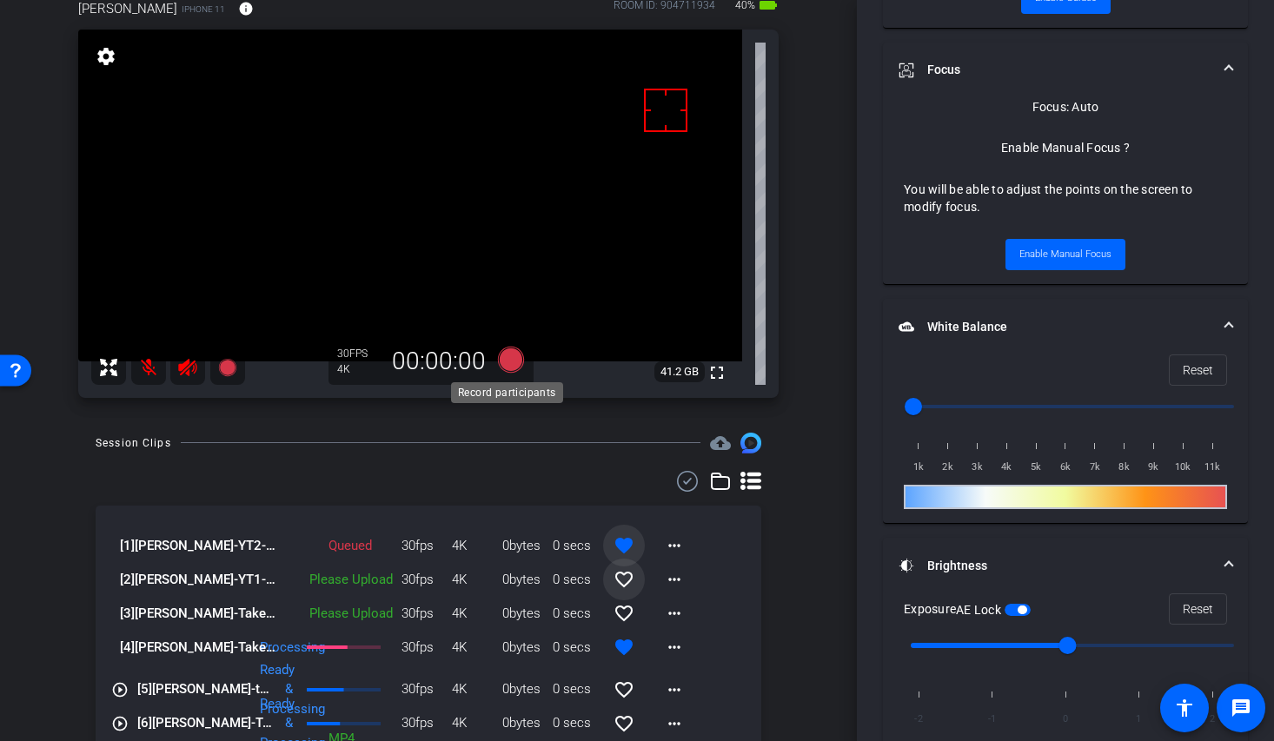
click at [504, 359] on icon at bounding box center [511, 359] width 26 height 26
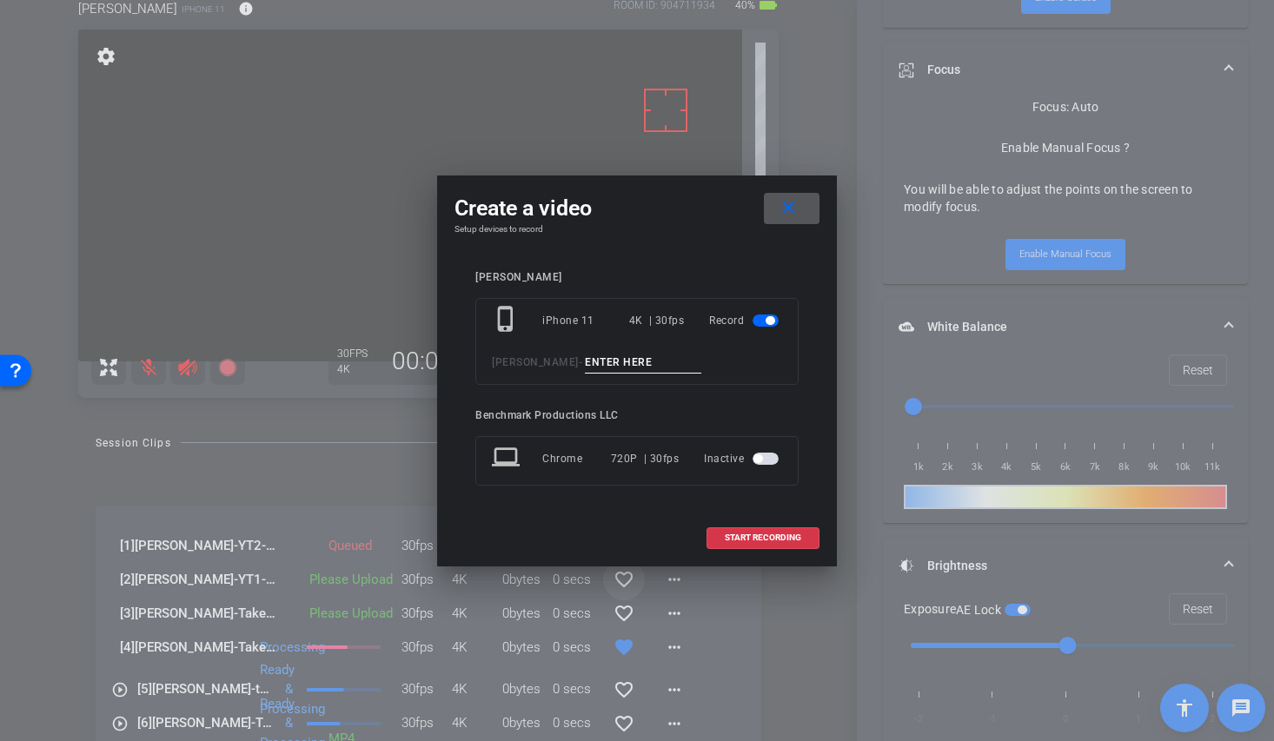
click at [593, 363] on input at bounding box center [643, 363] width 116 height 22
type input "smile1"
click at [784, 537] on span "START RECORDING" at bounding box center [763, 537] width 76 height 9
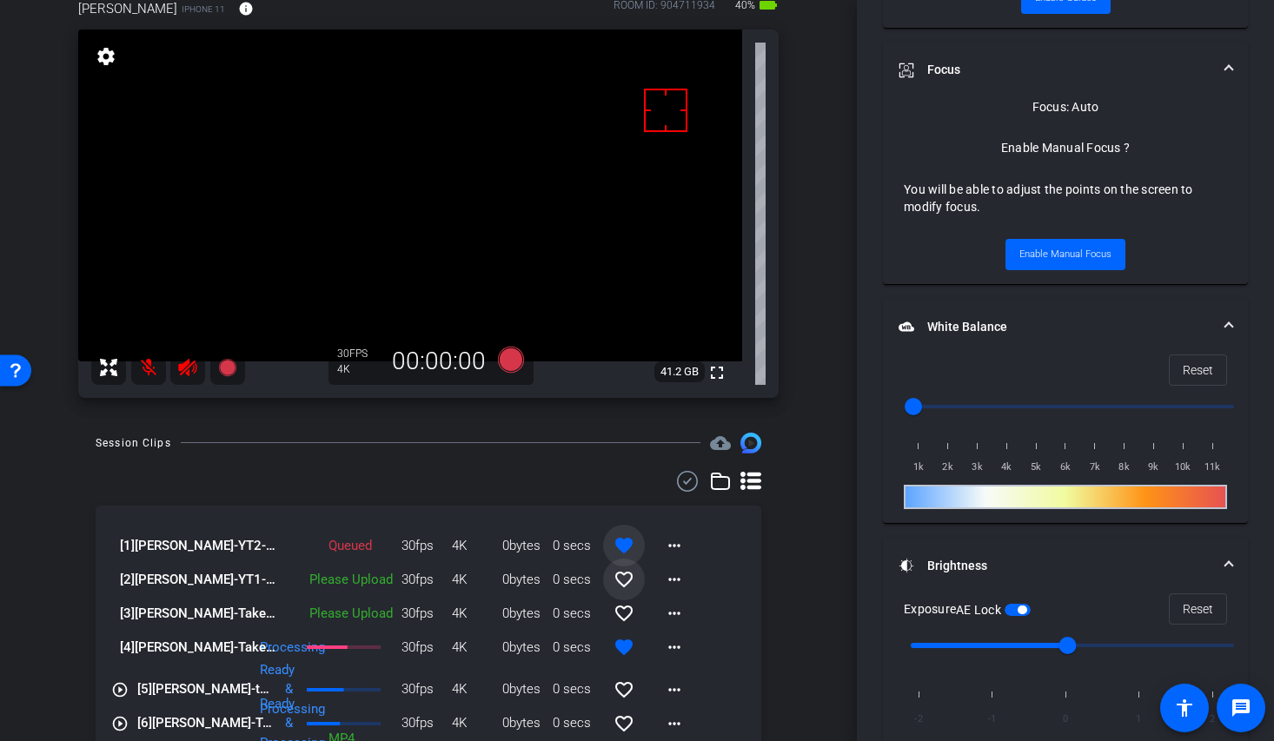
scroll to position [841, 0]
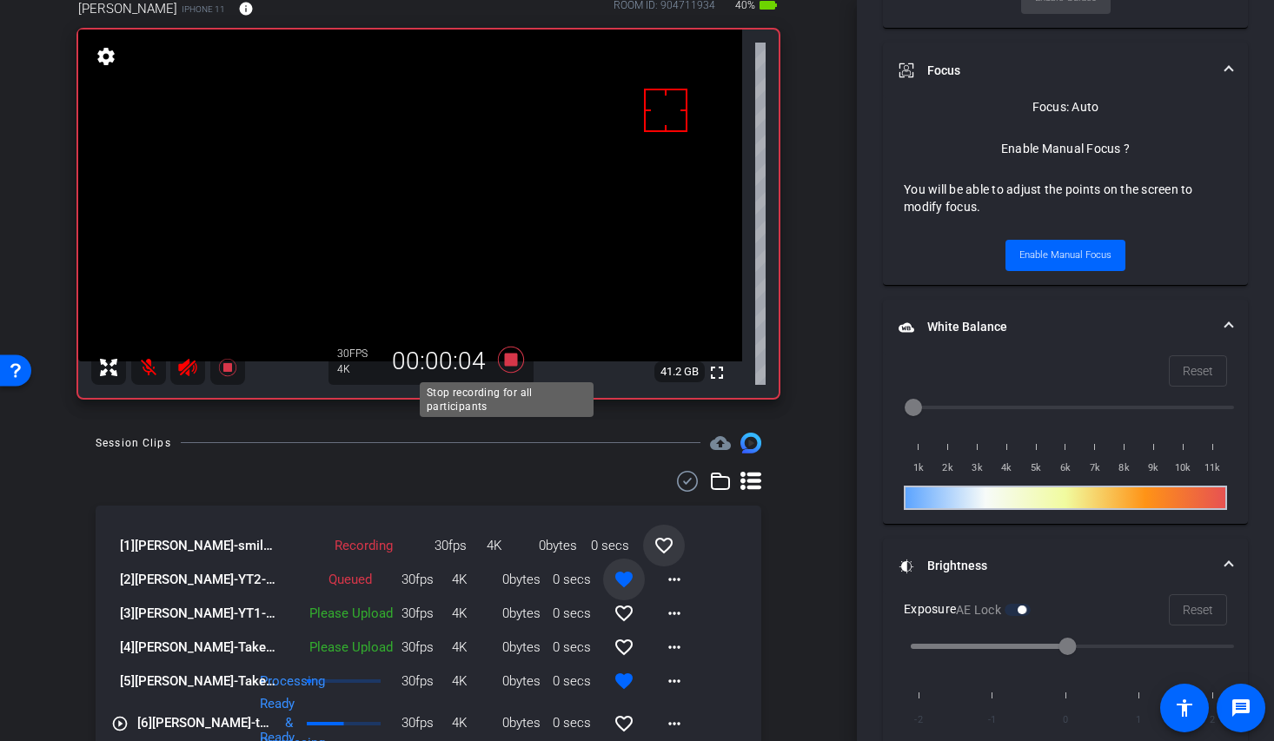
click at [516, 365] on icon at bounding box center [511, 359] width 42 height 31
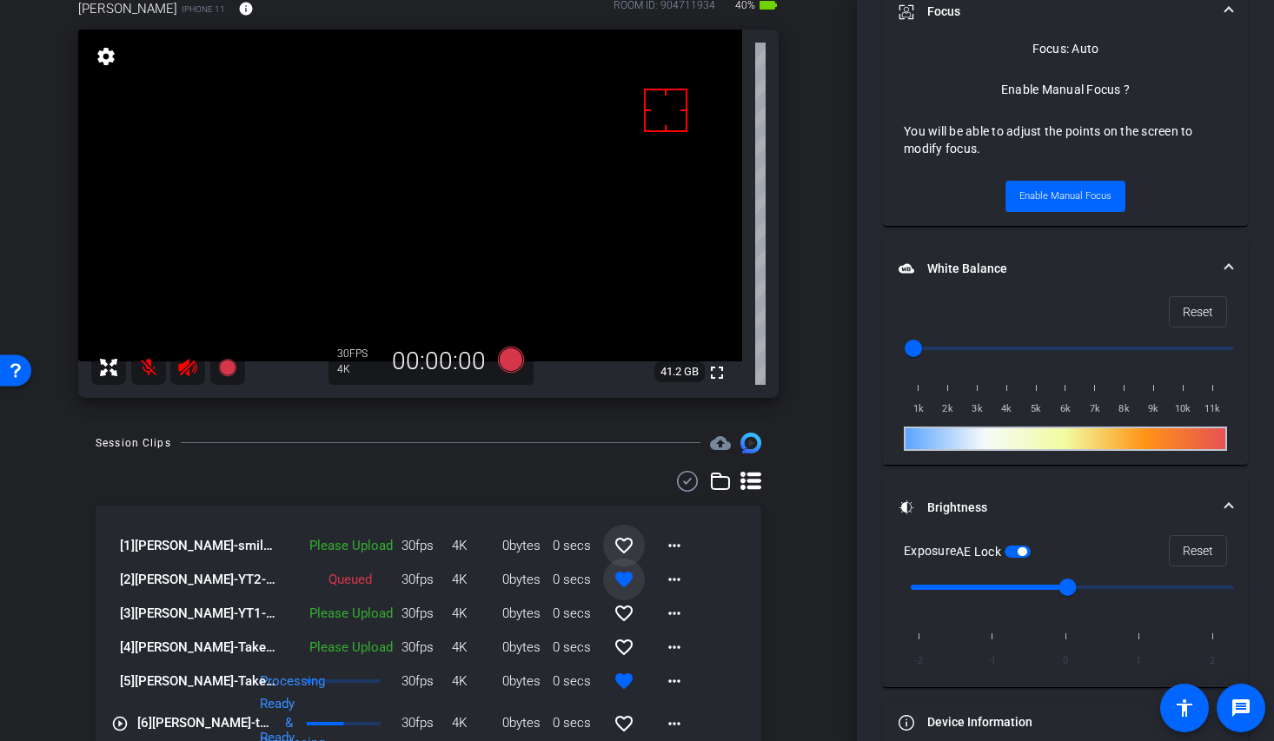
scroll to position [783, 0]
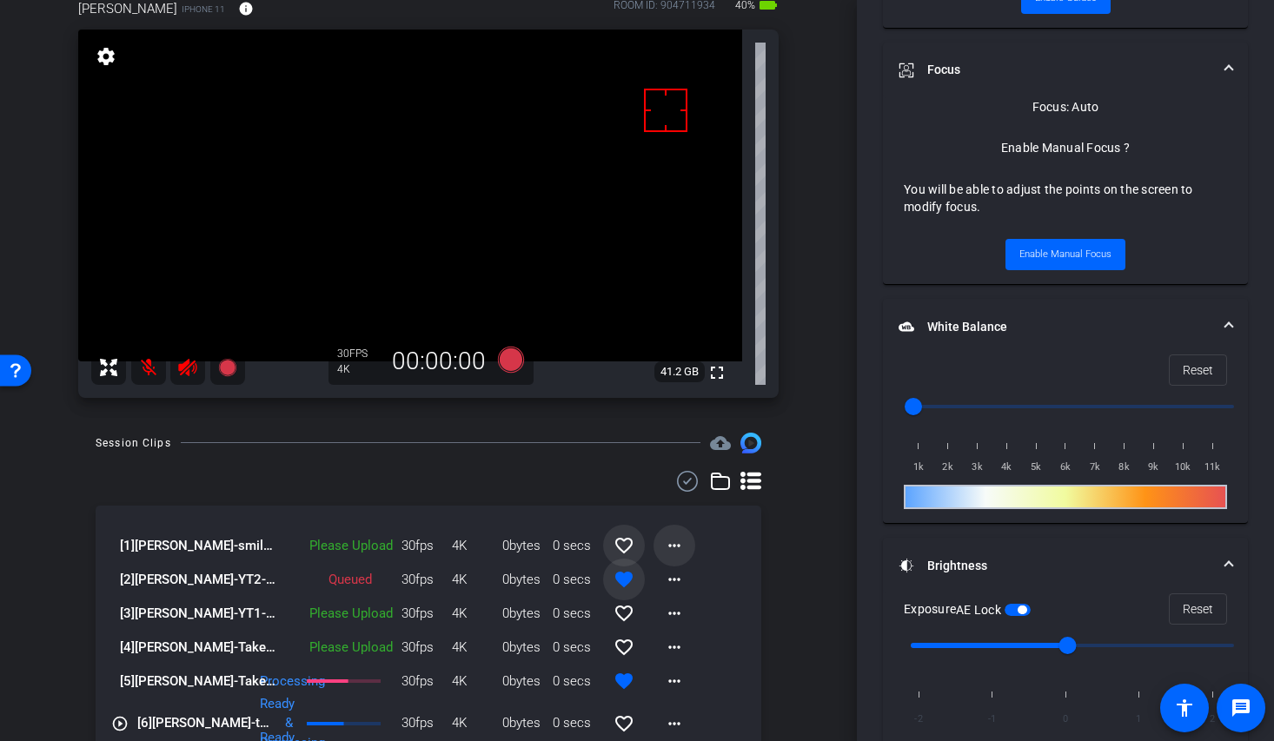
click at [671, 543] on mat-icon "more_horiz" at bounding box center [674, 545] width 21 height 21
click at [686, 581] on span "Upload" at bounding box center [693, 582] width 70 height 21
click at [620, 549] on mat-icon "favorite_border" at bounding box center [623, 545] width 21 height 21
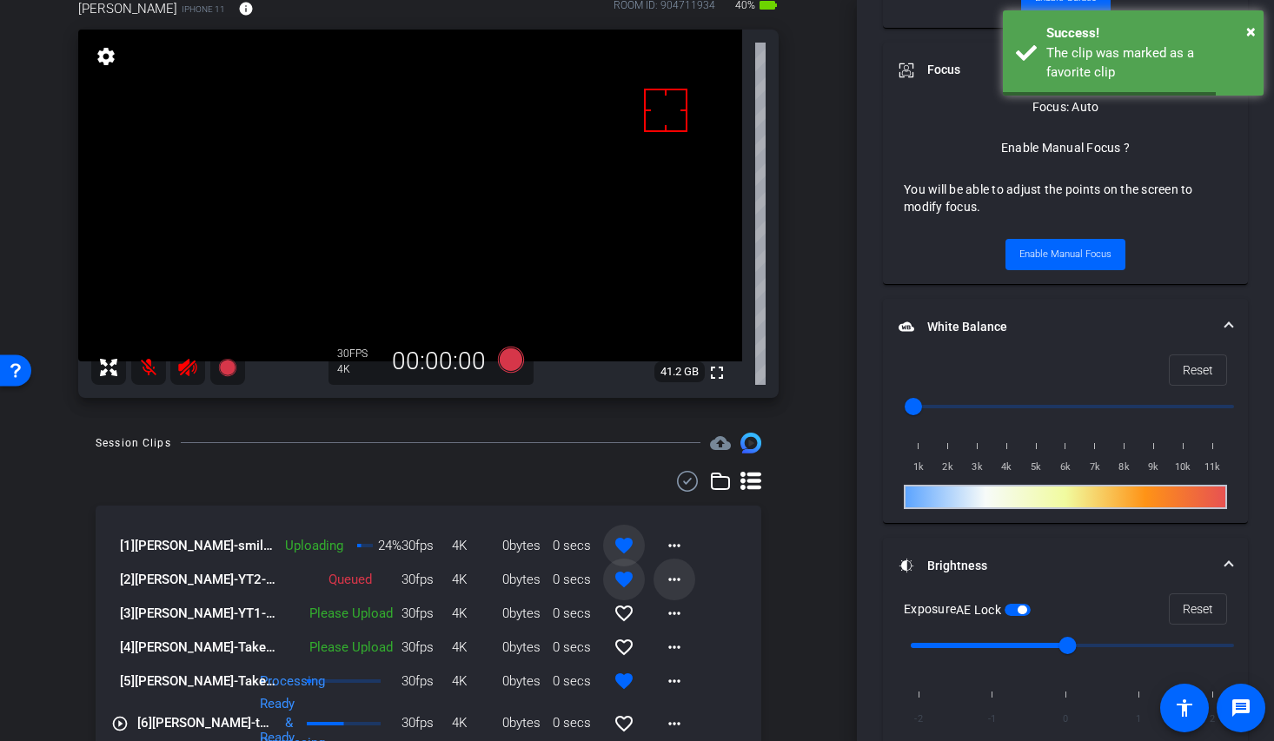
click at [664, 577] on mat-icon "more_horiz" at bounding box center [674, 579] width 21 height 21
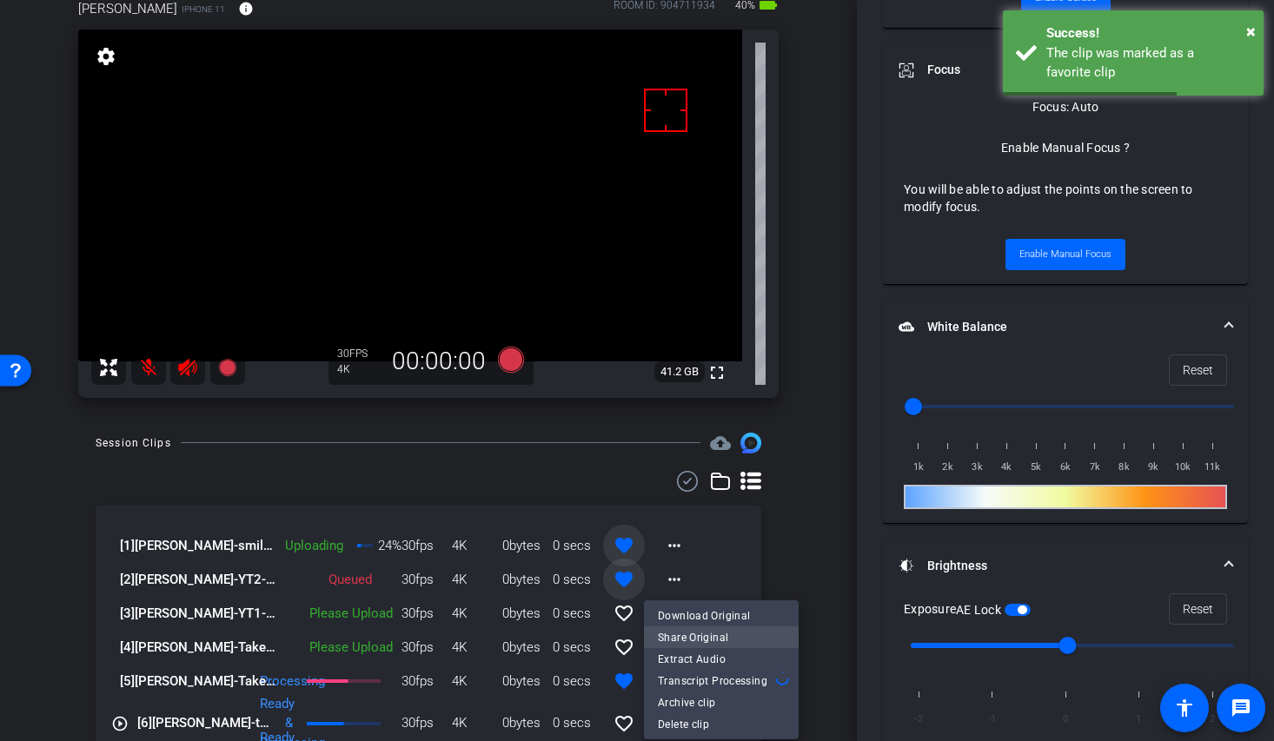
click at [705, 627] on span "Share Original" at bounding box center [721, 637] width 127 height 21
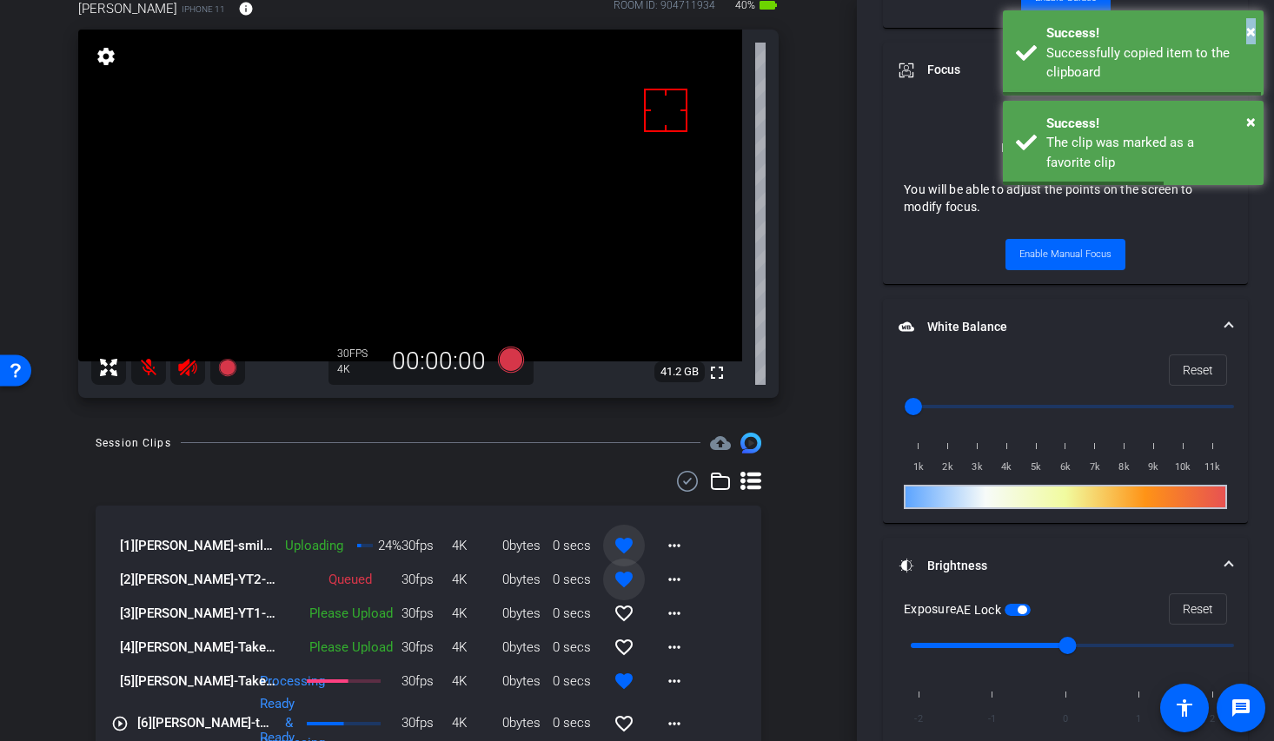
copy span "×"
click at [697, 597] on div "[3] Wes Castro-YT1-2025-09-26-12-26-25-366-0 Please Upload 30fps 4K 0bytes 0 se…" at bounding box center [428, 603] width 634 height 21
click at [668, 576] on mat-icon "more_horiz" at bounding box center [674, 579] width 21 height 21
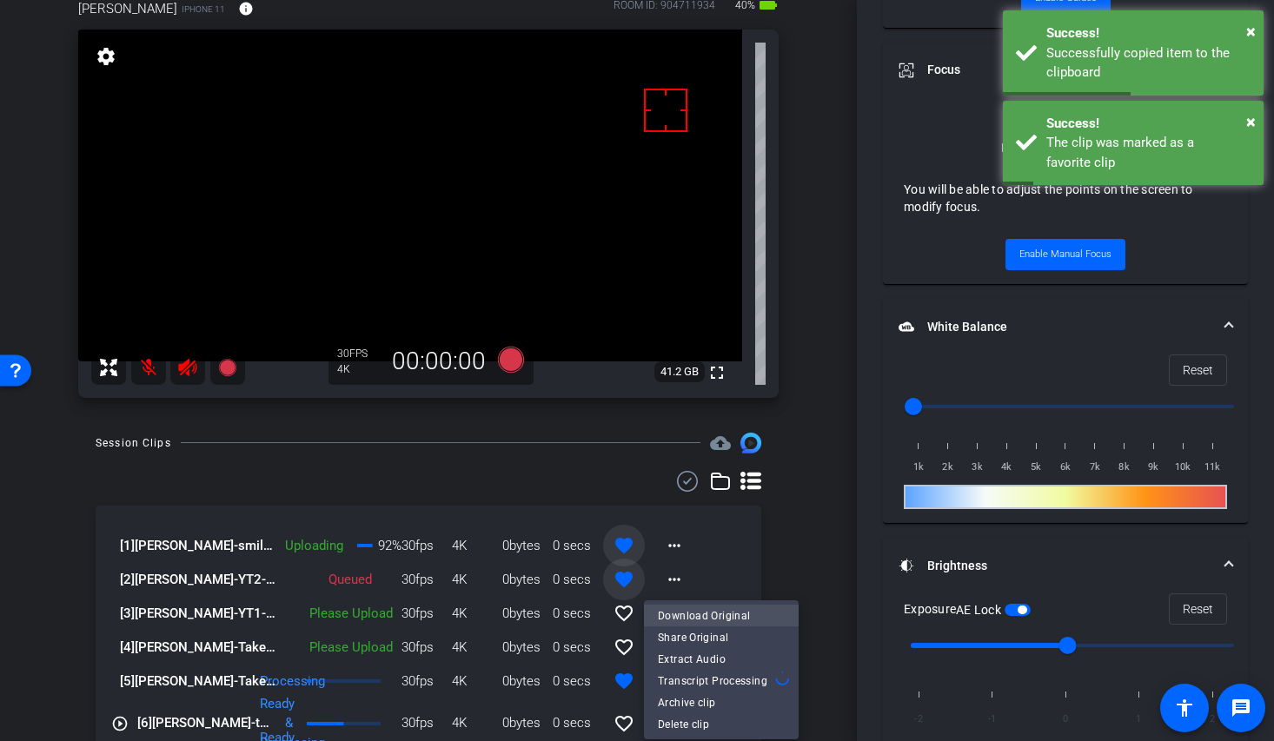
click at [730, 620] on span "Download Original" at bounding box center [721, 616] width 127 height 21
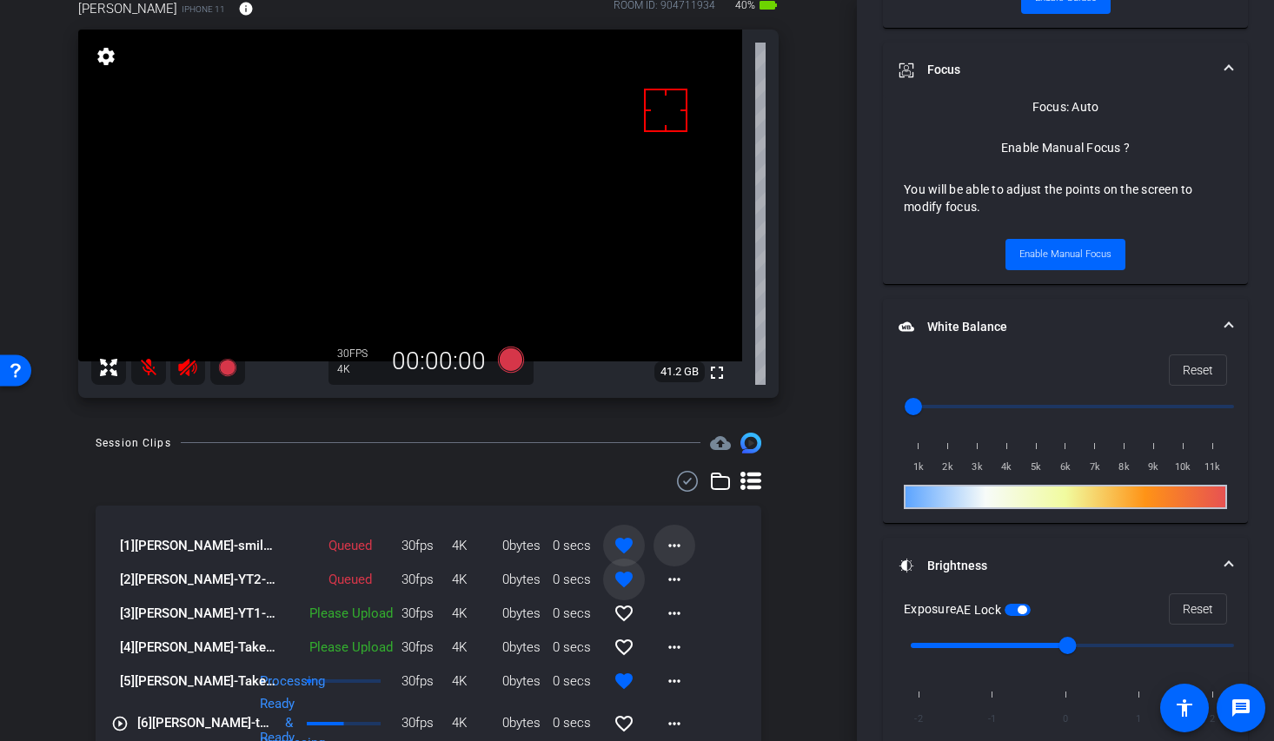
click at [665, 546] on mat-icon "more_horiz" at bounding box center [674, 545] width 21 height 21
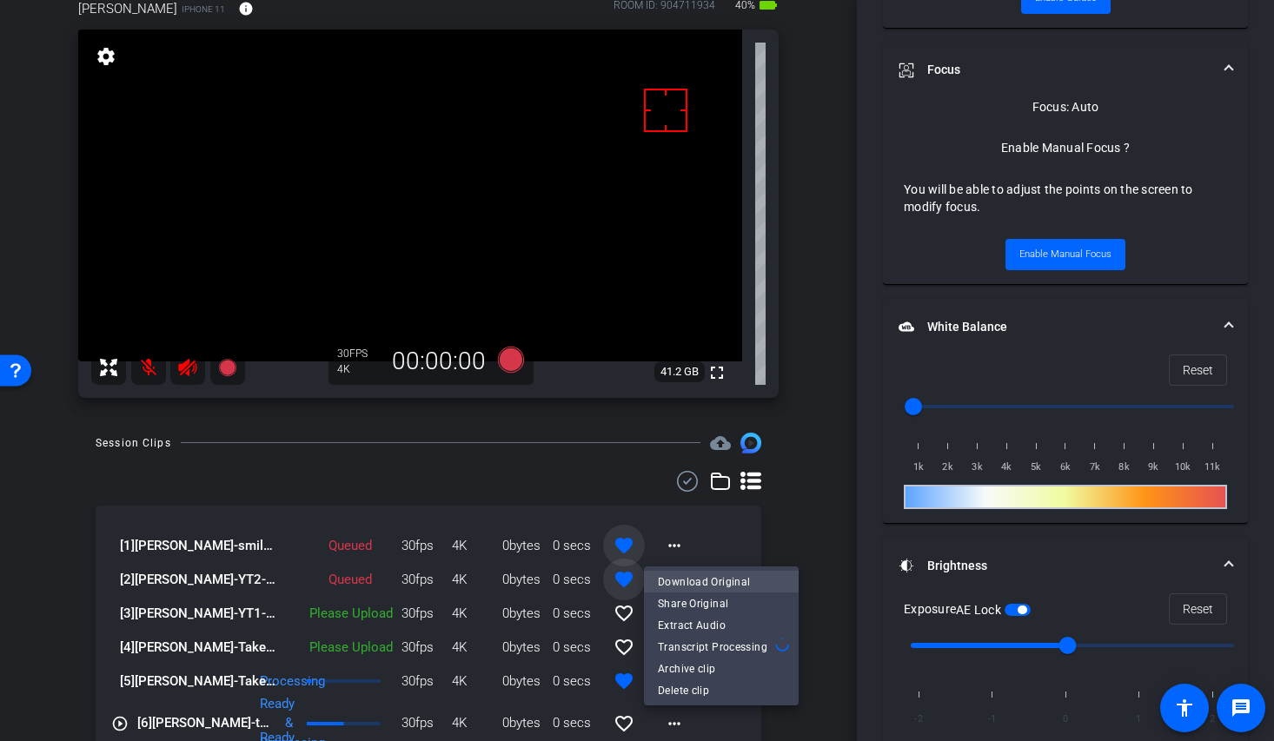
click at [699, 575] on span "Download Original" at bounding box center [721, 582] width 127 height 21
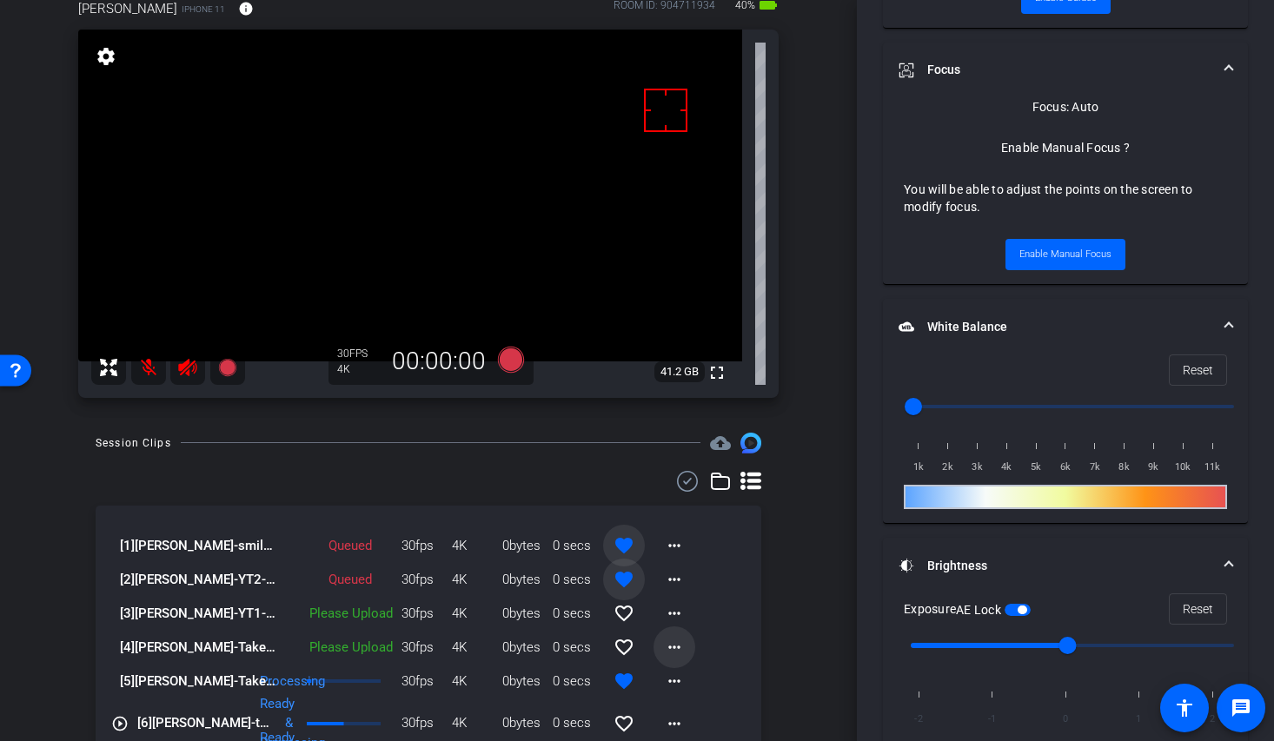
click at [664, 651] on mat-icon "more_horiz" at bounding box center [674, 647] width 21 height 21
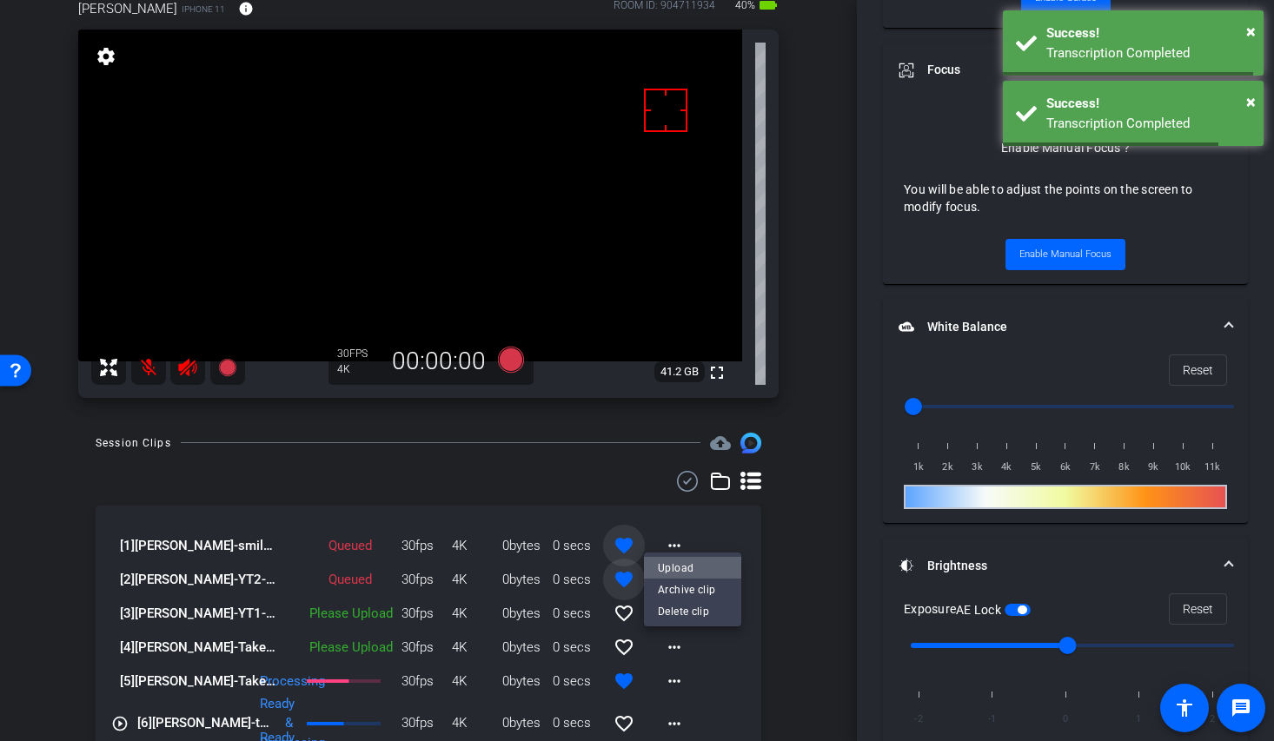
click at [706, 566] on span "Upload" at bounding box center [693, 568] width 70 height 21
click at [666, 609] on mat-icon "more_horiz" at bounding box center [674, 613] width 21 height 21
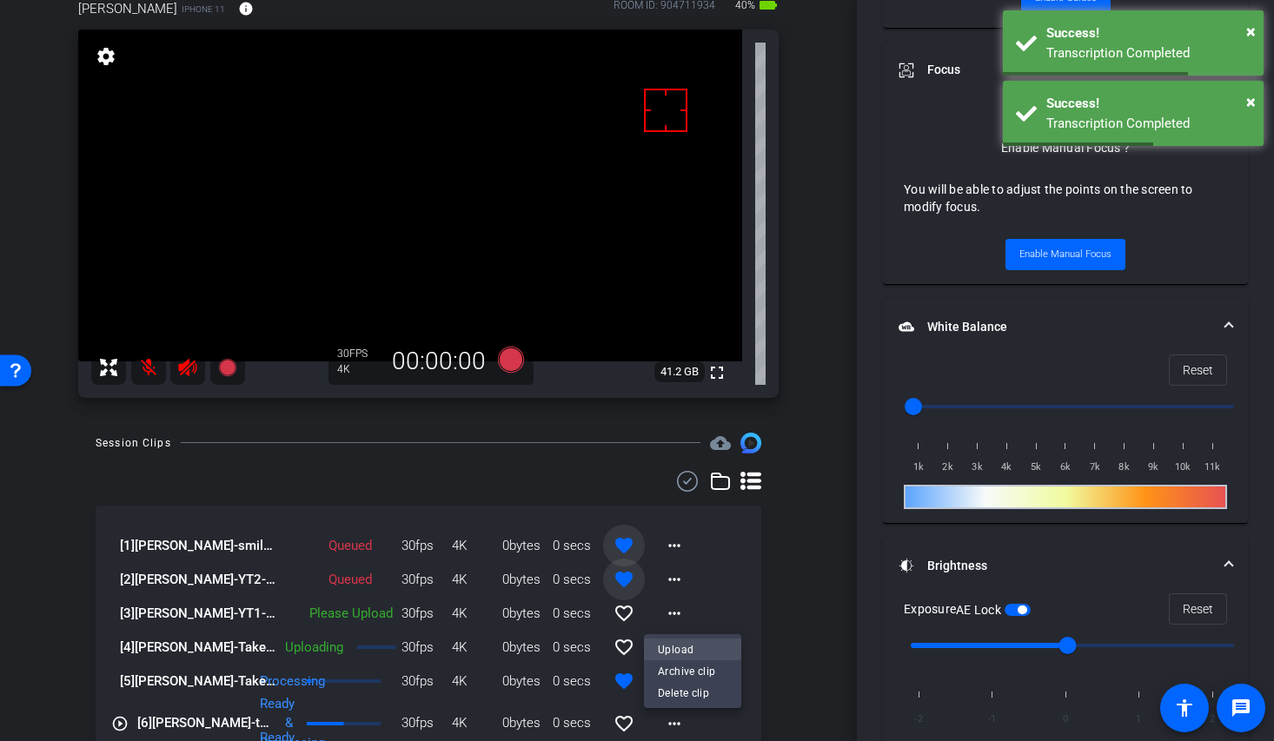
click at [687, 648] on span "Upload" at bounding box center [693, 649] width 70 height 21
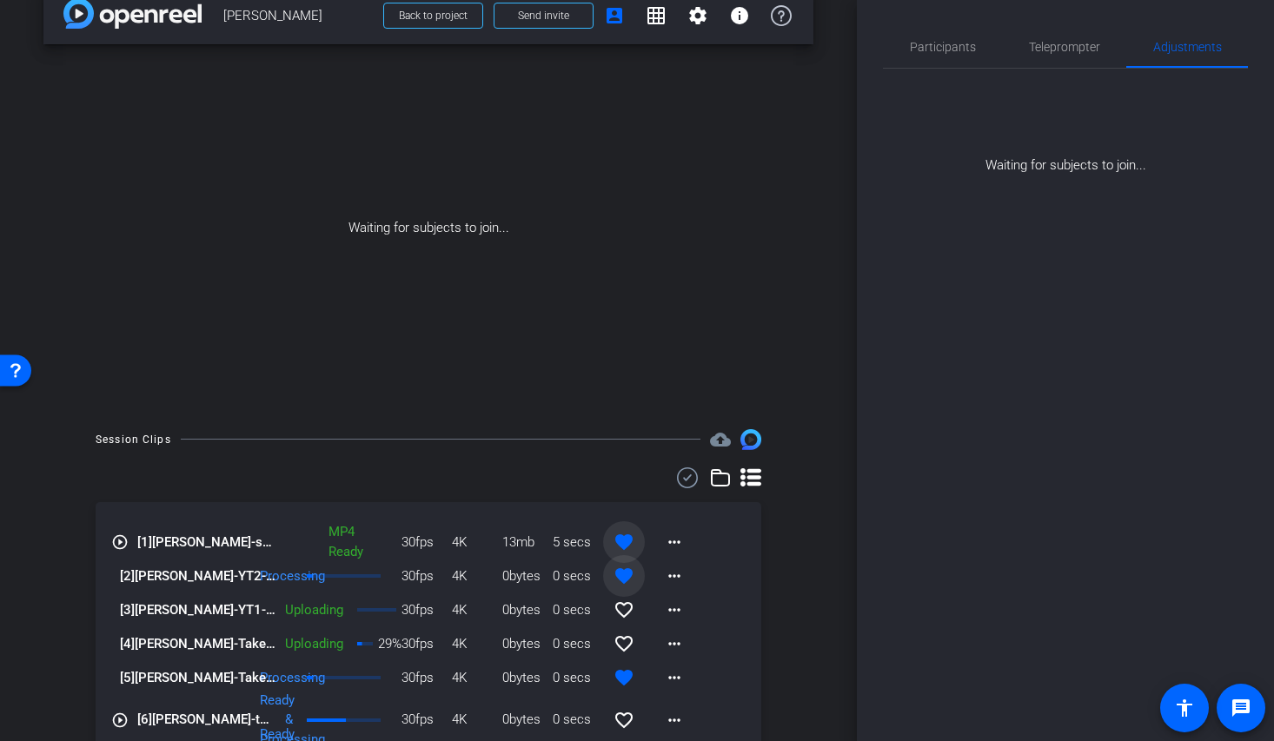
scroll to position [0, 0]
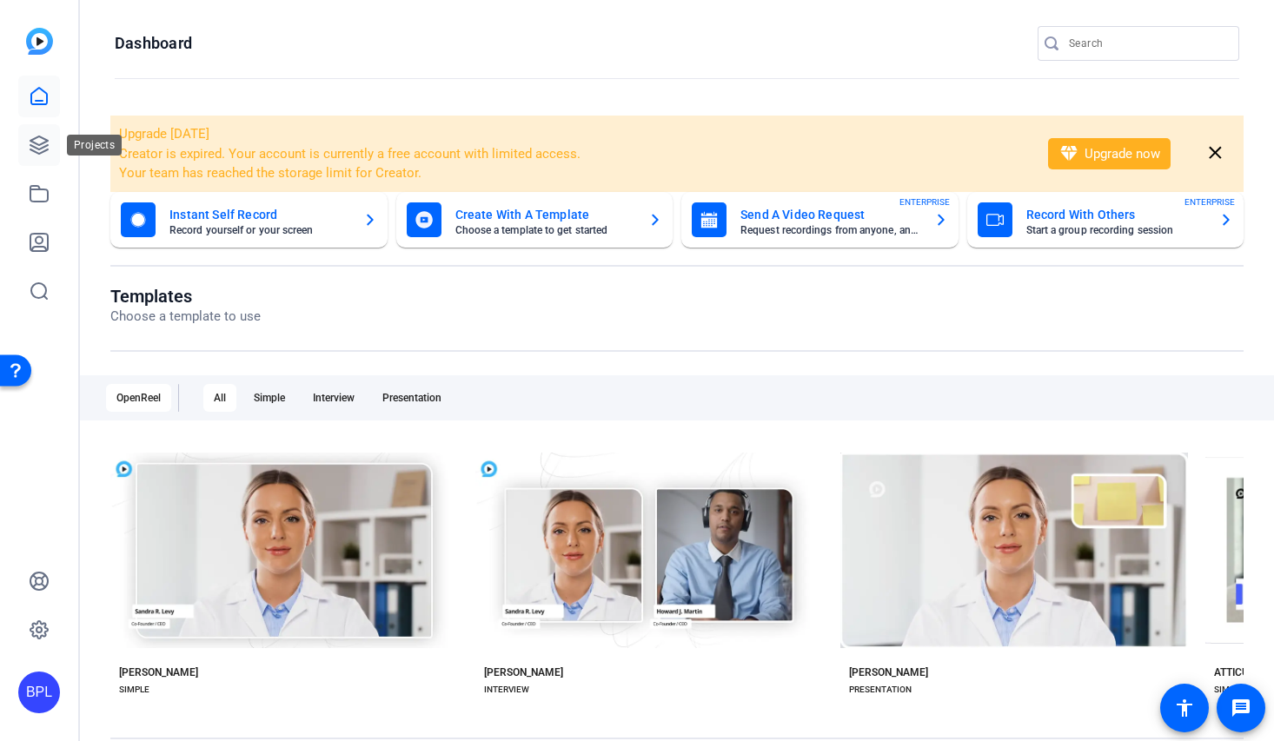
click at [36, 146] on icon at bounding box center [39, 145] width 21 height 21
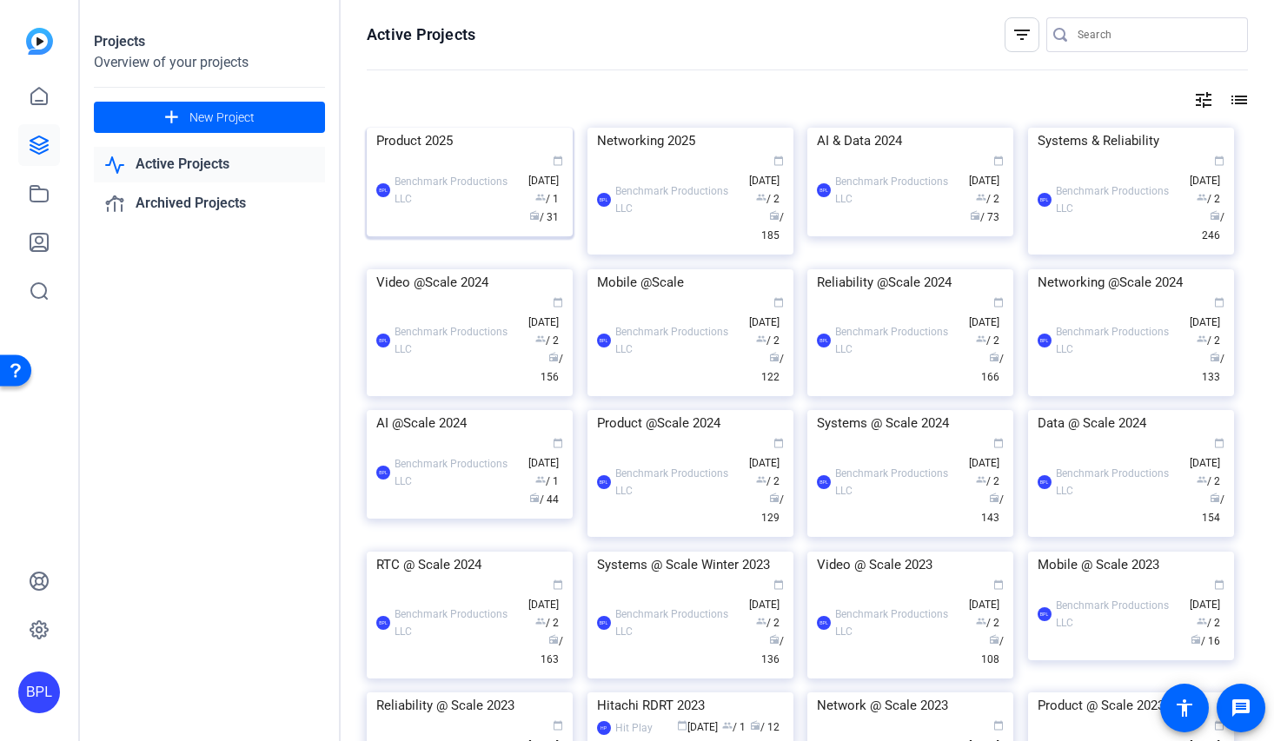
scroll to position [142, 0]
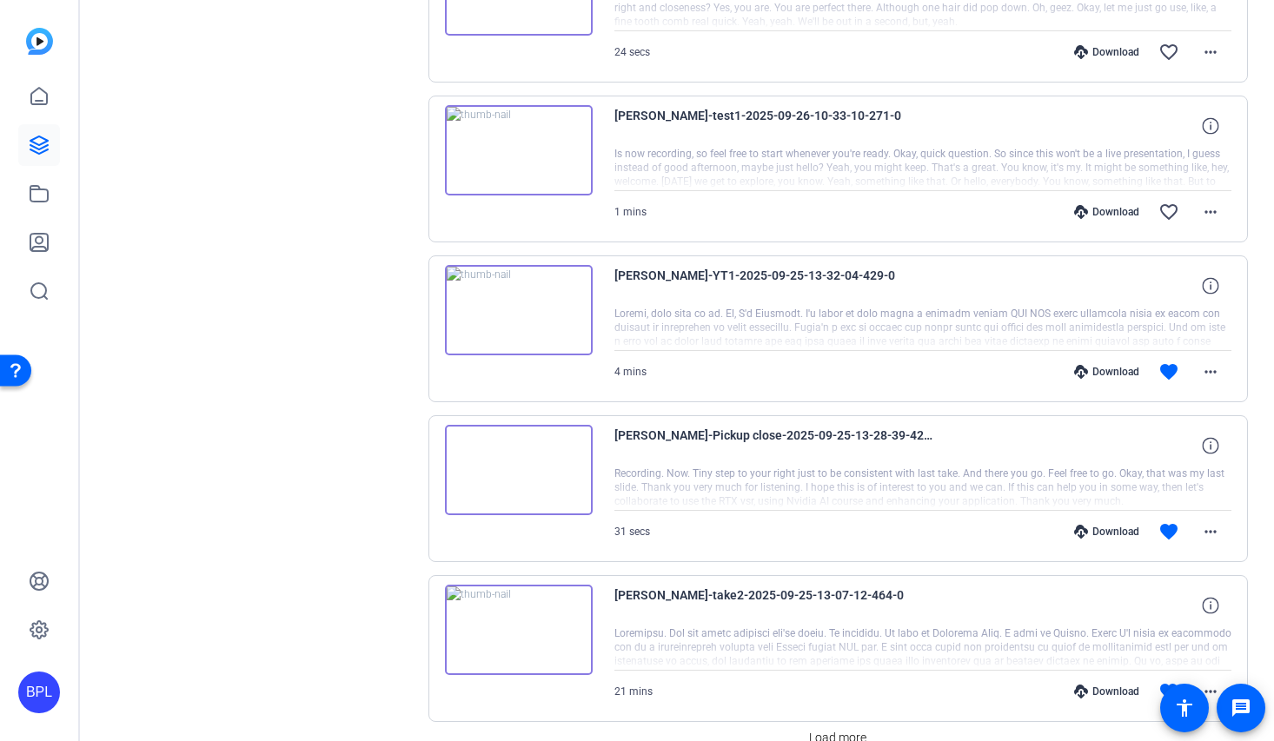
scroll to position [1335, 0]
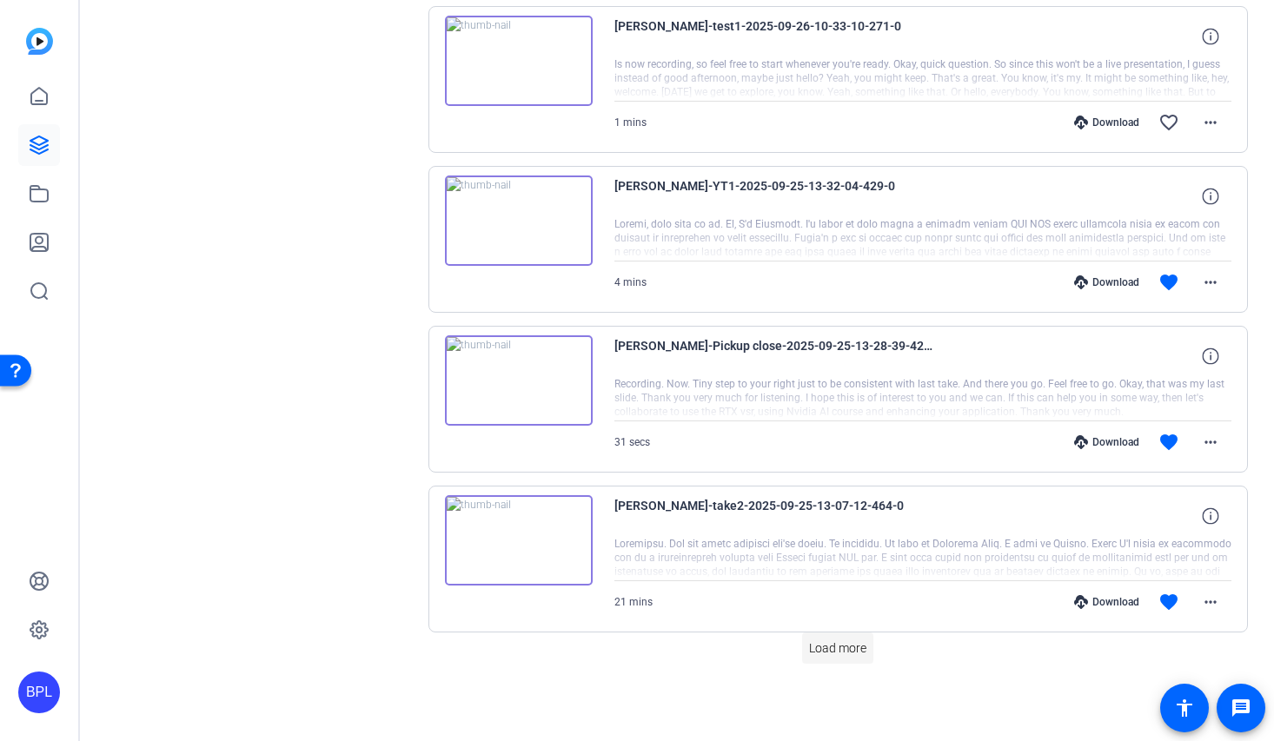
click at [839, 647] on span "Load more" at bounding box center [837, 648] width 57 height 18
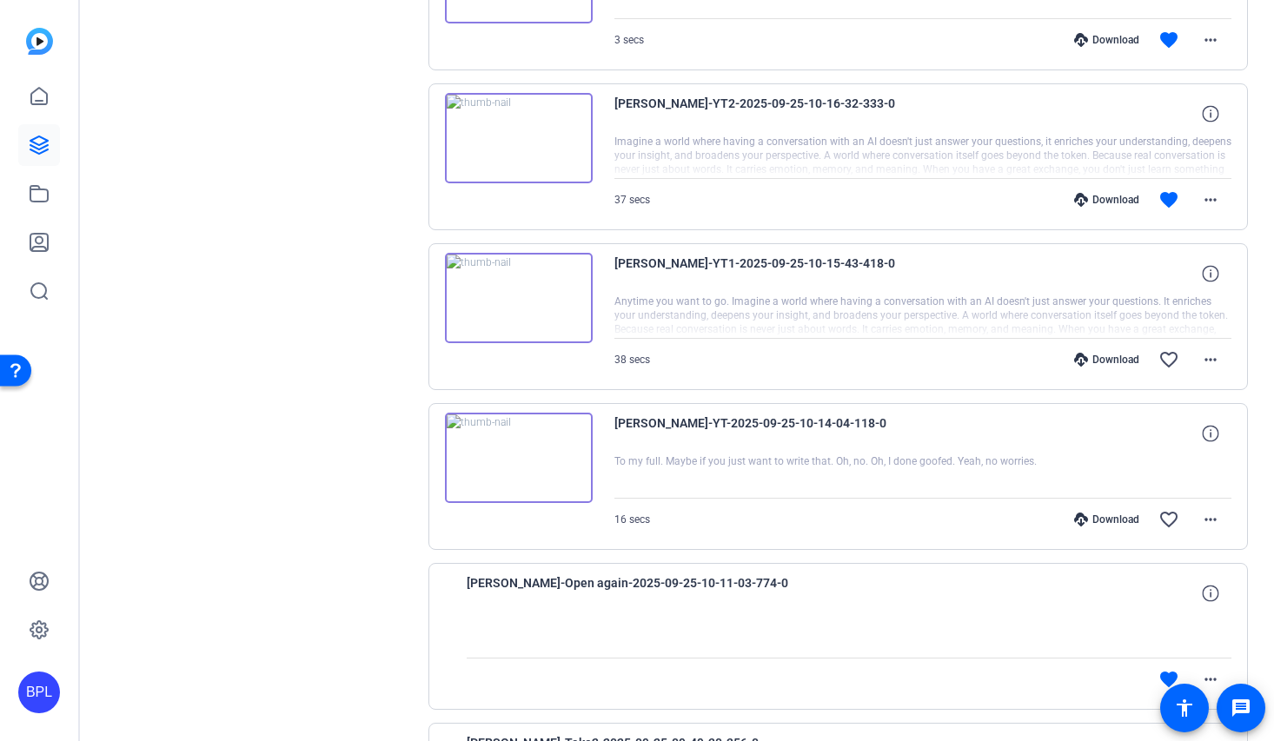
scroll to position [2934, 0]
